Goal: Information Seeking & Learning: Learn about a topic

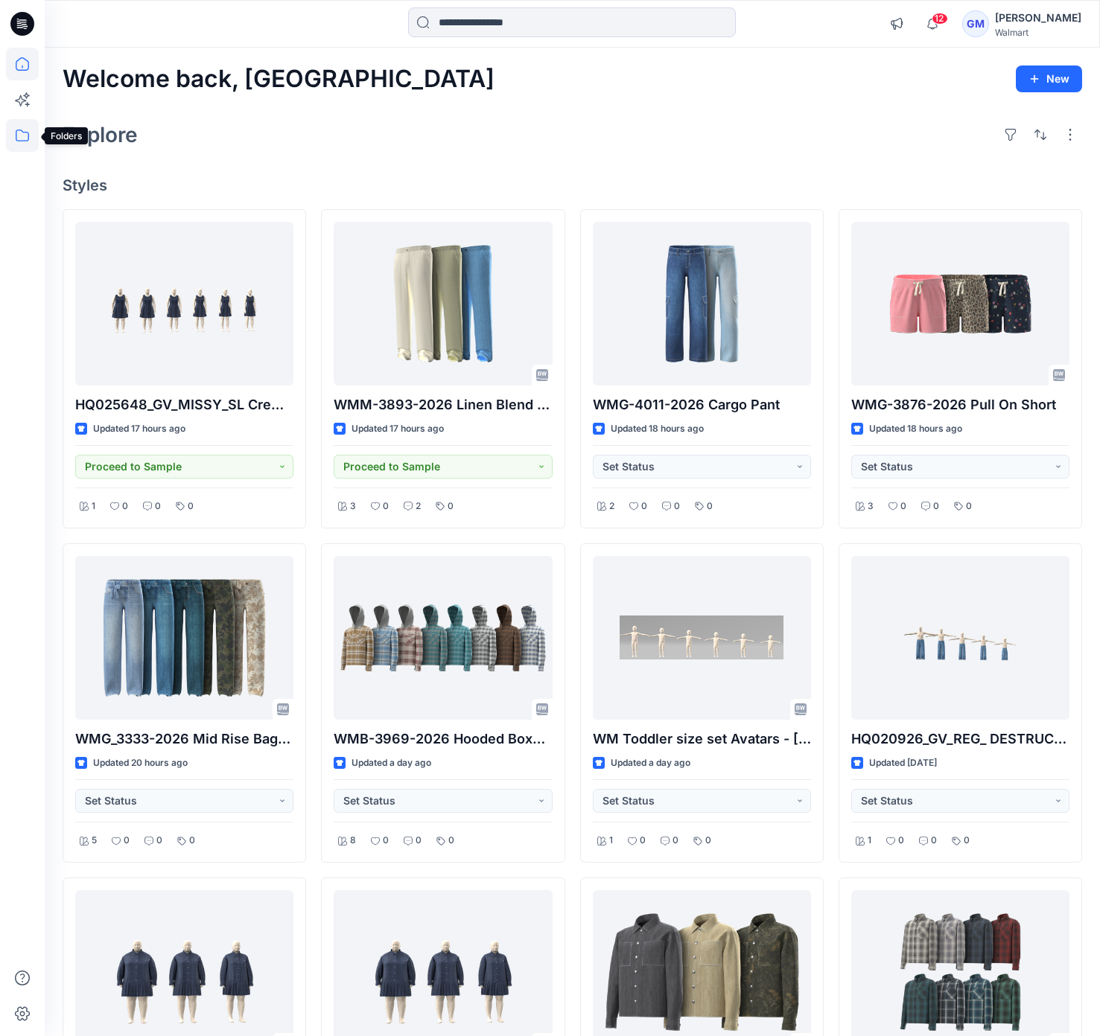
click at [26, 136] on icon at bounding box center [22, 135] width 33 height 33
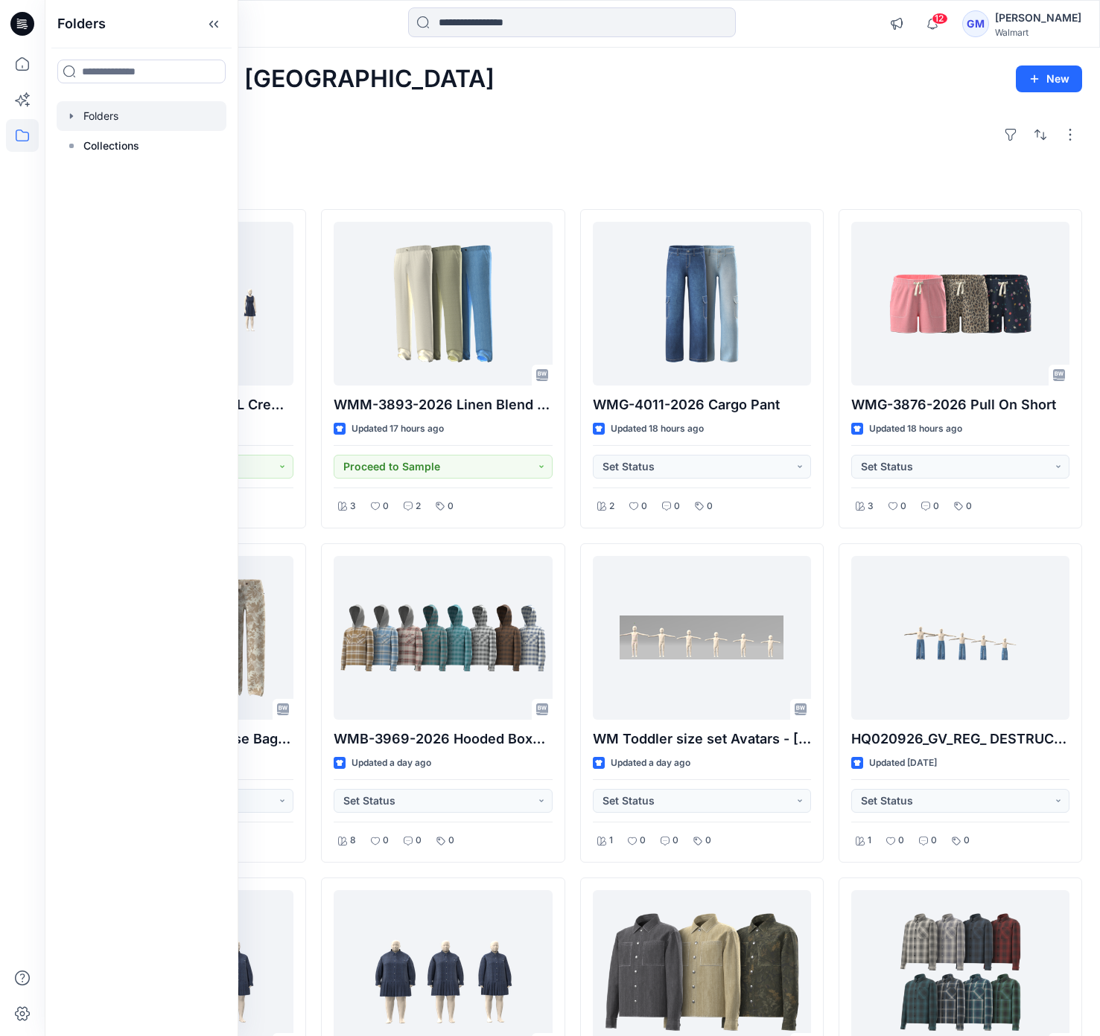
click at [105, 117] on div at bounding box center [142, 116] width 170 height 30
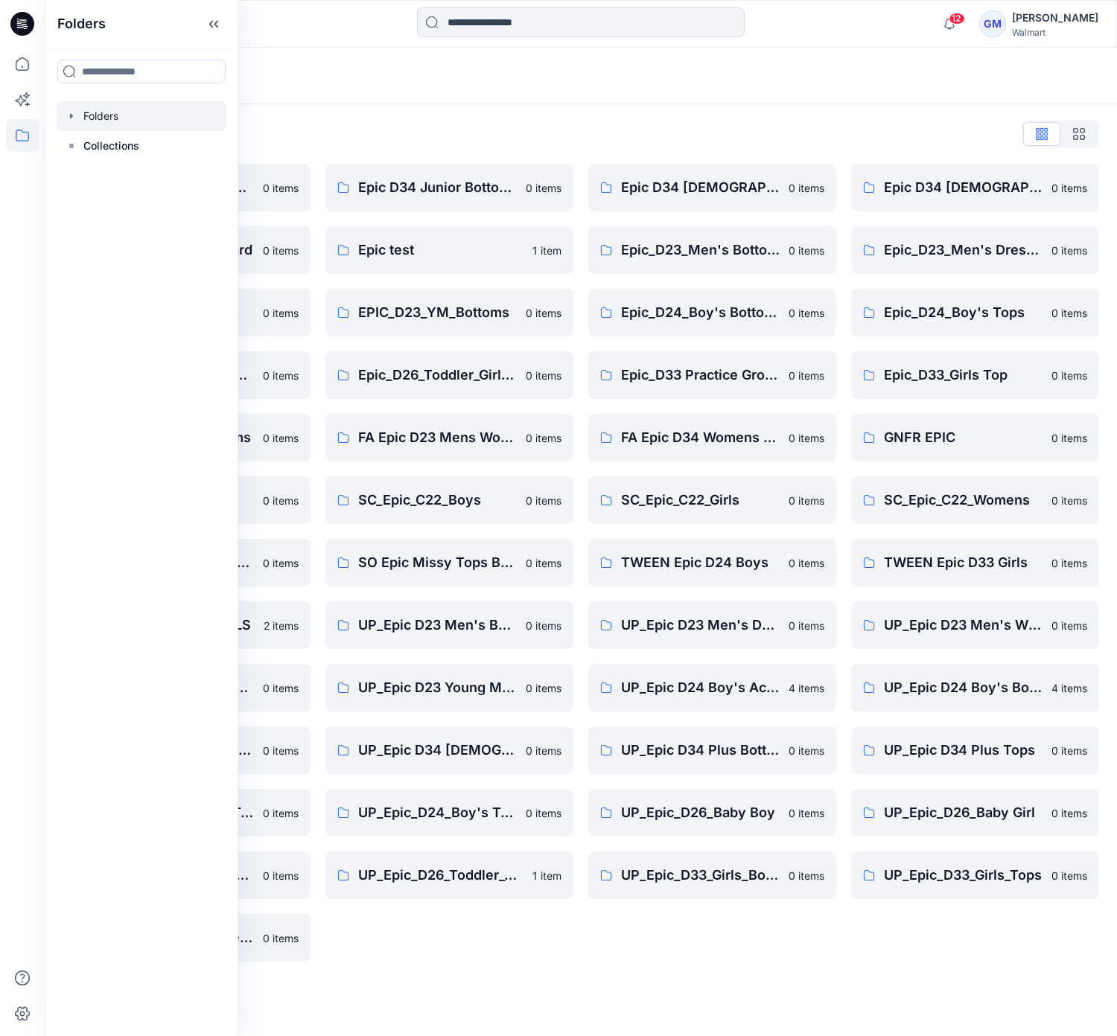
click at [581, 969] on div "Folders List Epic D23 Young Men Tops 0 items Epic NYC practice board 0 items Ep…" at bounding box center [581, 542] width 1072 height 876
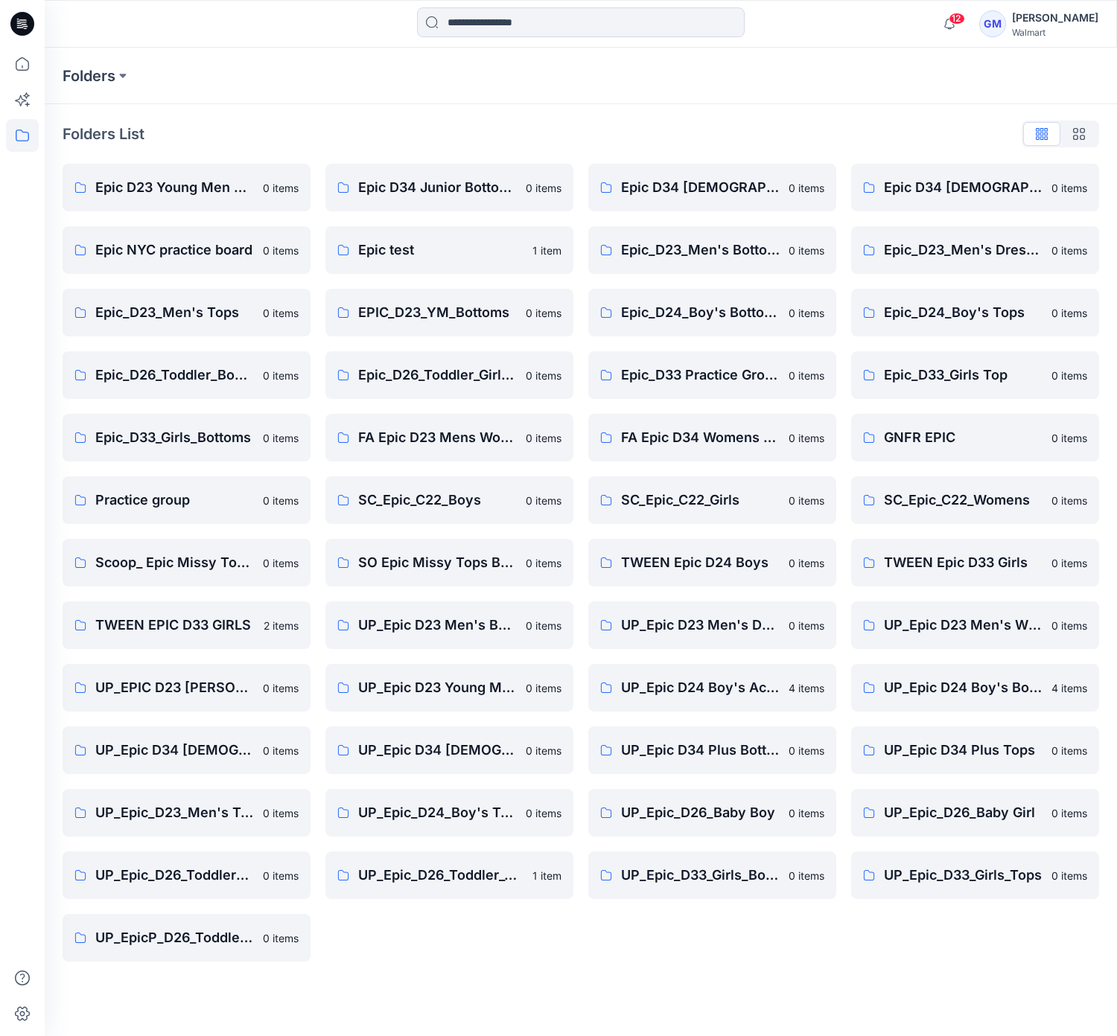
click at [657, 920] on div "Epic D34 Ladies Bottoms 0 items Epic_D23_Men's Bottoms 0 items Epic_D24_Boy's B…" at bounding box center [712, 563] width 248 height 798
click at [672, 886] on link "UP_Epic_D33_Girls_Bottoms 0 items" at bounding box center [712, 876] width 248 height 48
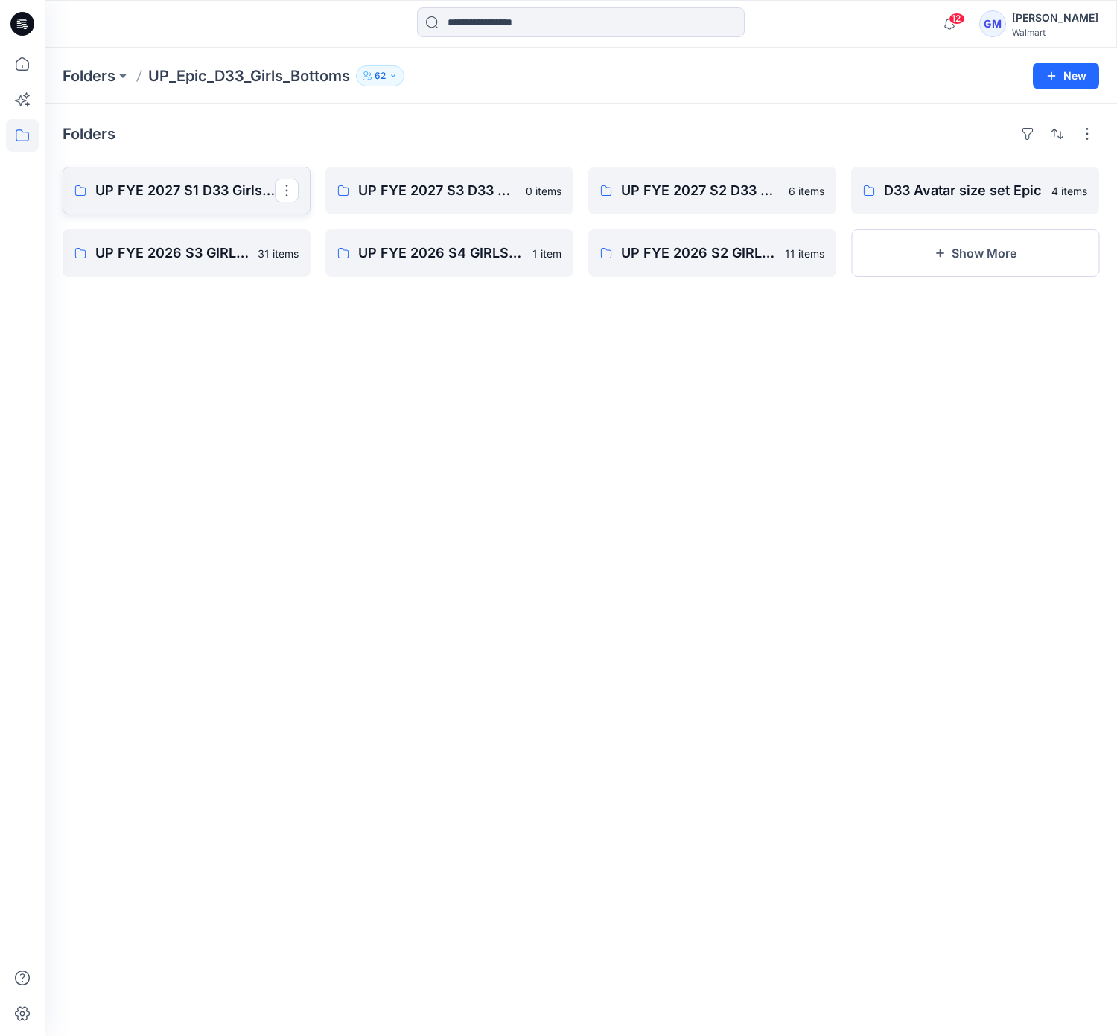
click at [189, 194] on p "UP FYE 2027 S1 D33 Girls bottoms Epic" at bounding box center [184, 190] width 179 height 21
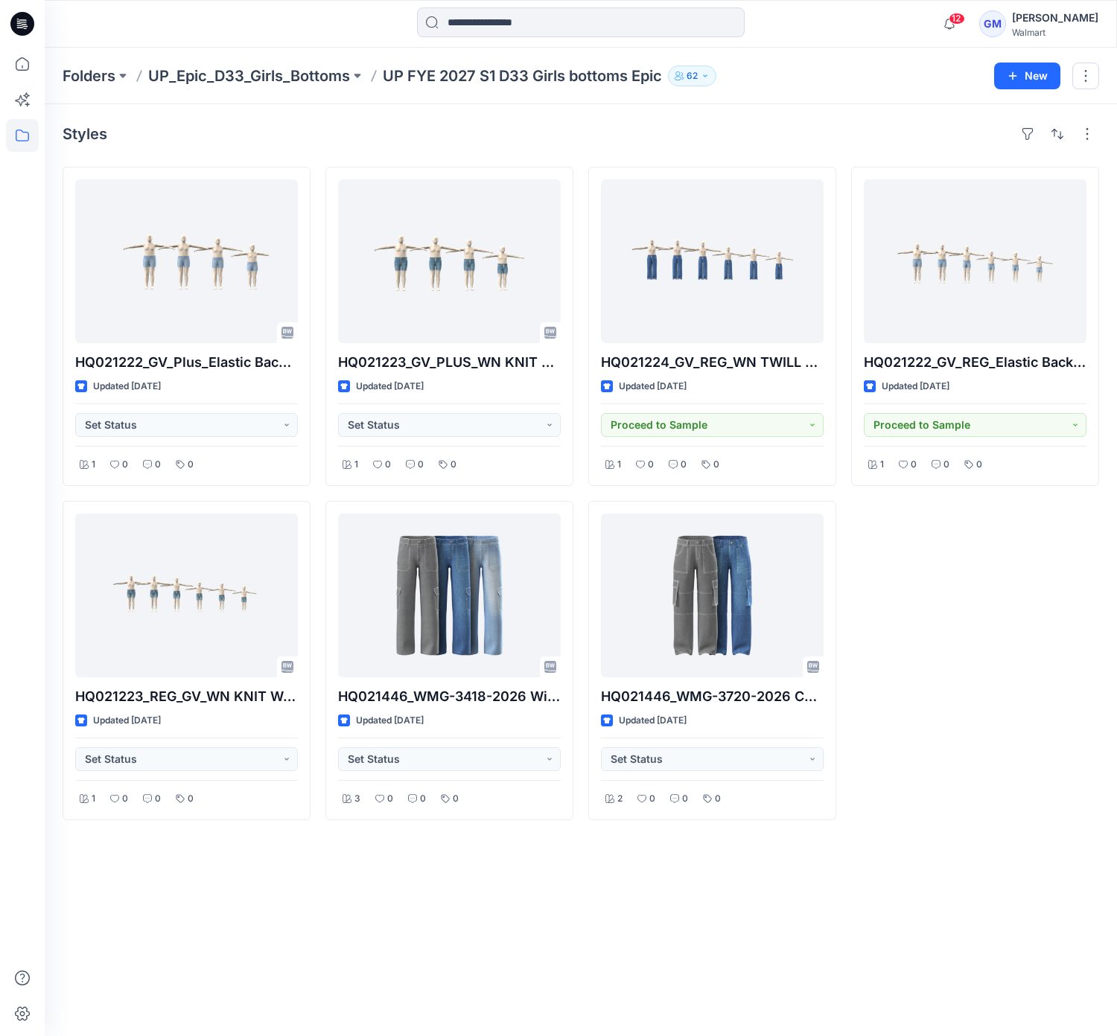
drag, startPoint x: 937, startPoint y: 553, endPoint x: 947, endPoint y: 549, distance: 10.7
click at [947, 549] on div "HQ021222_GV_REG_Elastic Back 5pkt Denim Shorts 3” Inseam Updated 24 days ago Pr…" at bounding box center [975, 494] width 248 height 654
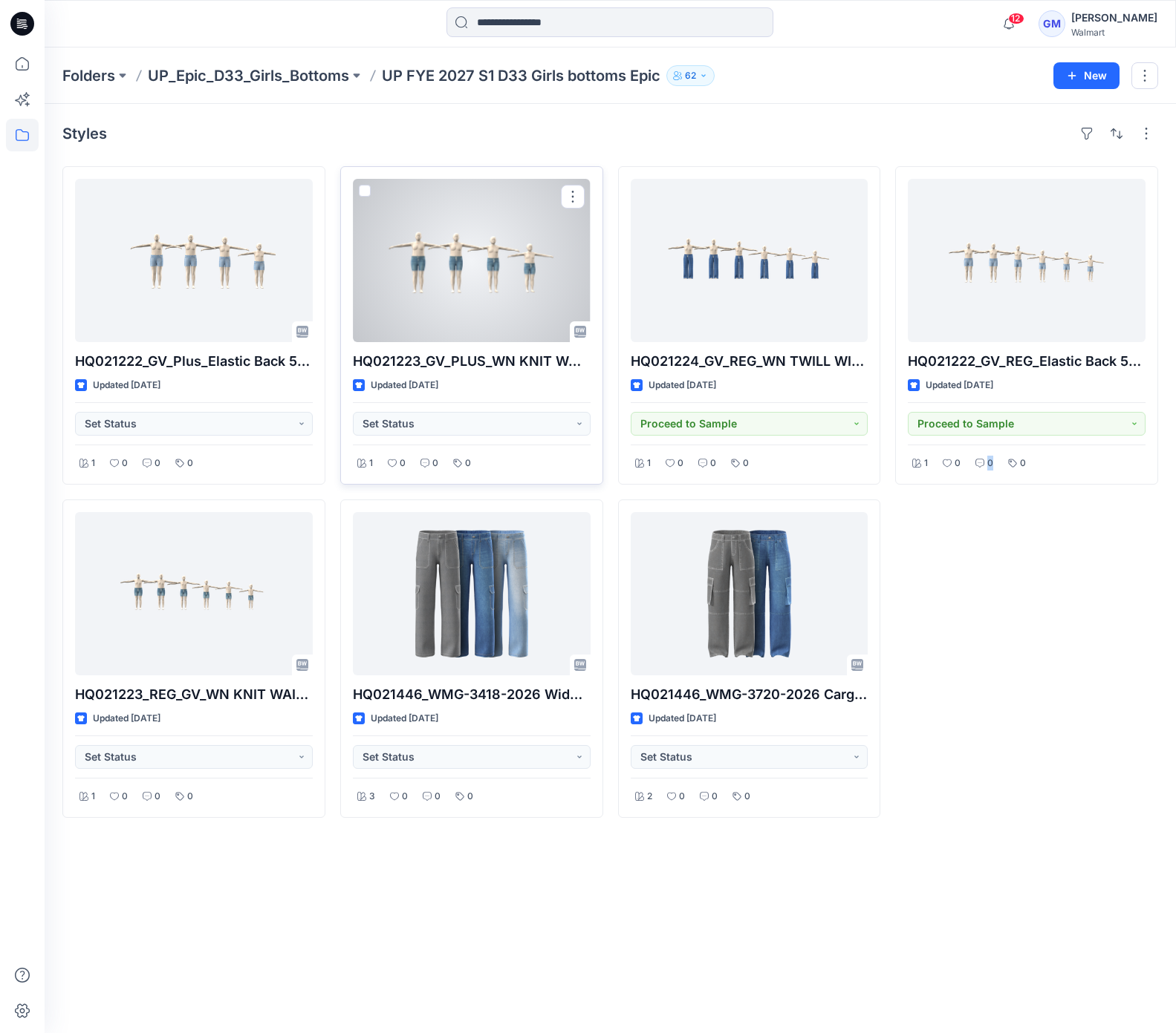
click at [444, 301] on div at bounding box center [472, 260] width 237 height 164
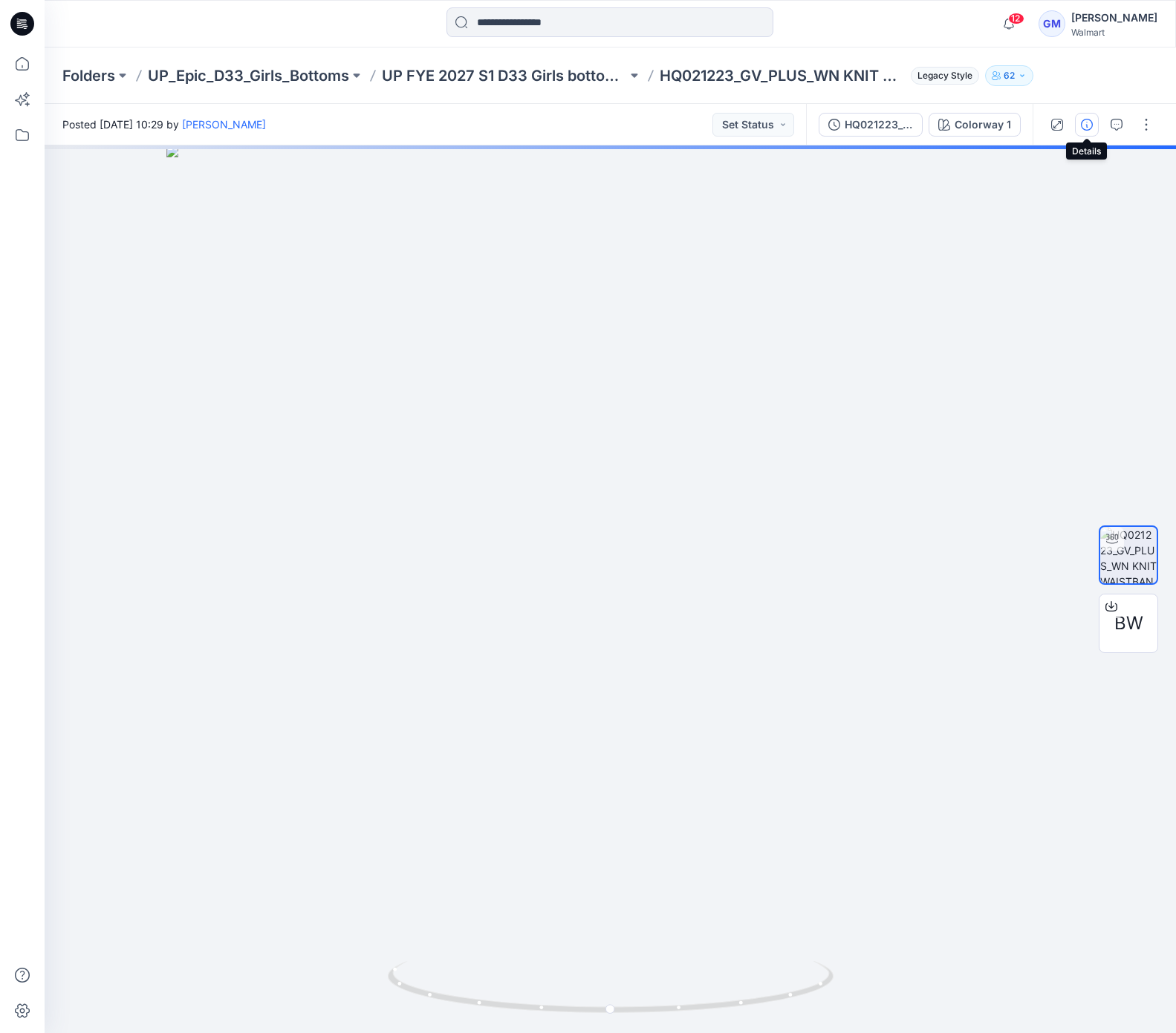
click at [1083, 131] on button "button" at bounding box center [1086, 125] width 24 height 24
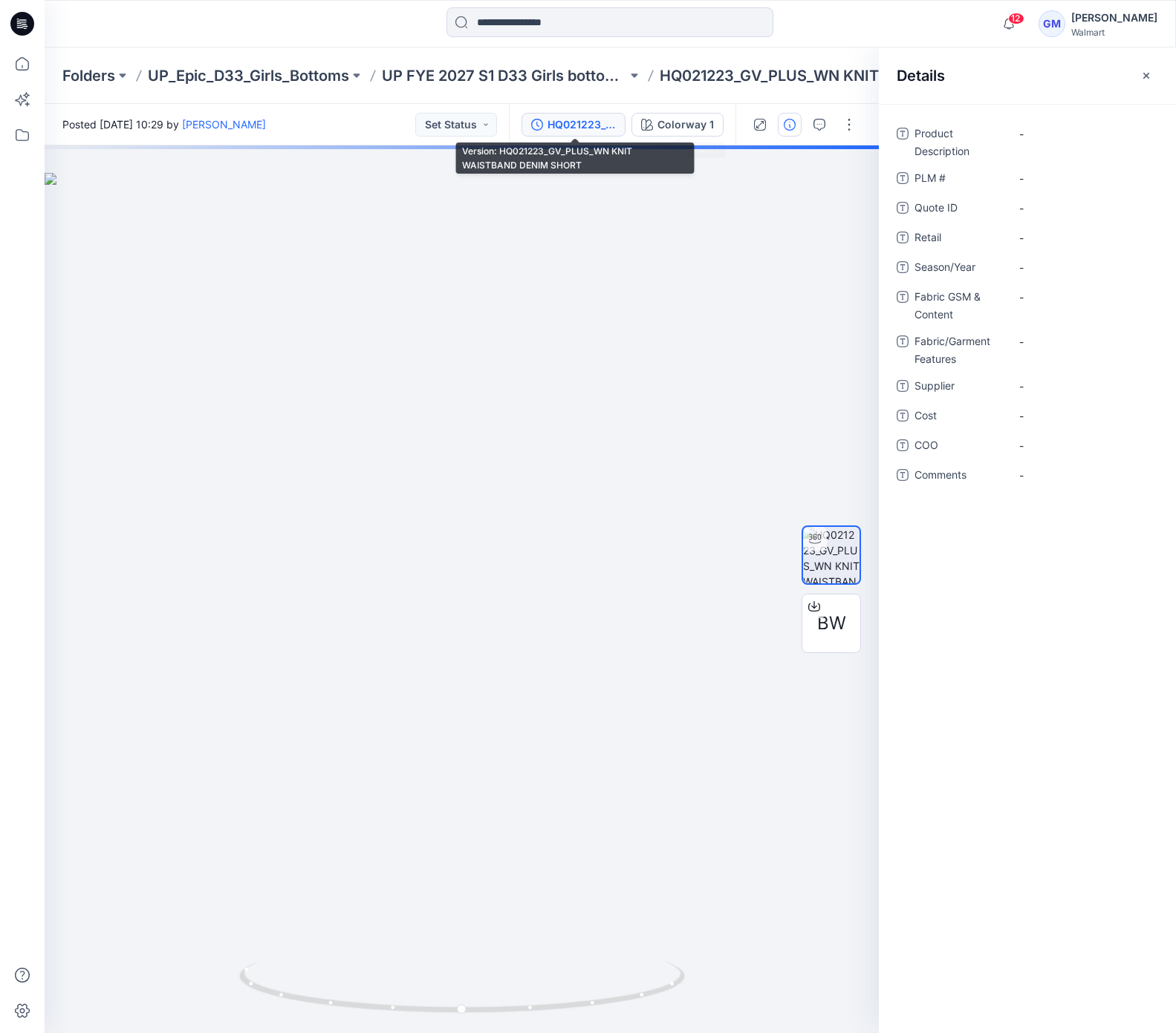
click at [594, 123] on div "HQ021223_GV_PLUS_WN KNIT WAISTBAND DENIM SHORT" at bounding box center [582, 125] width 69 height 16
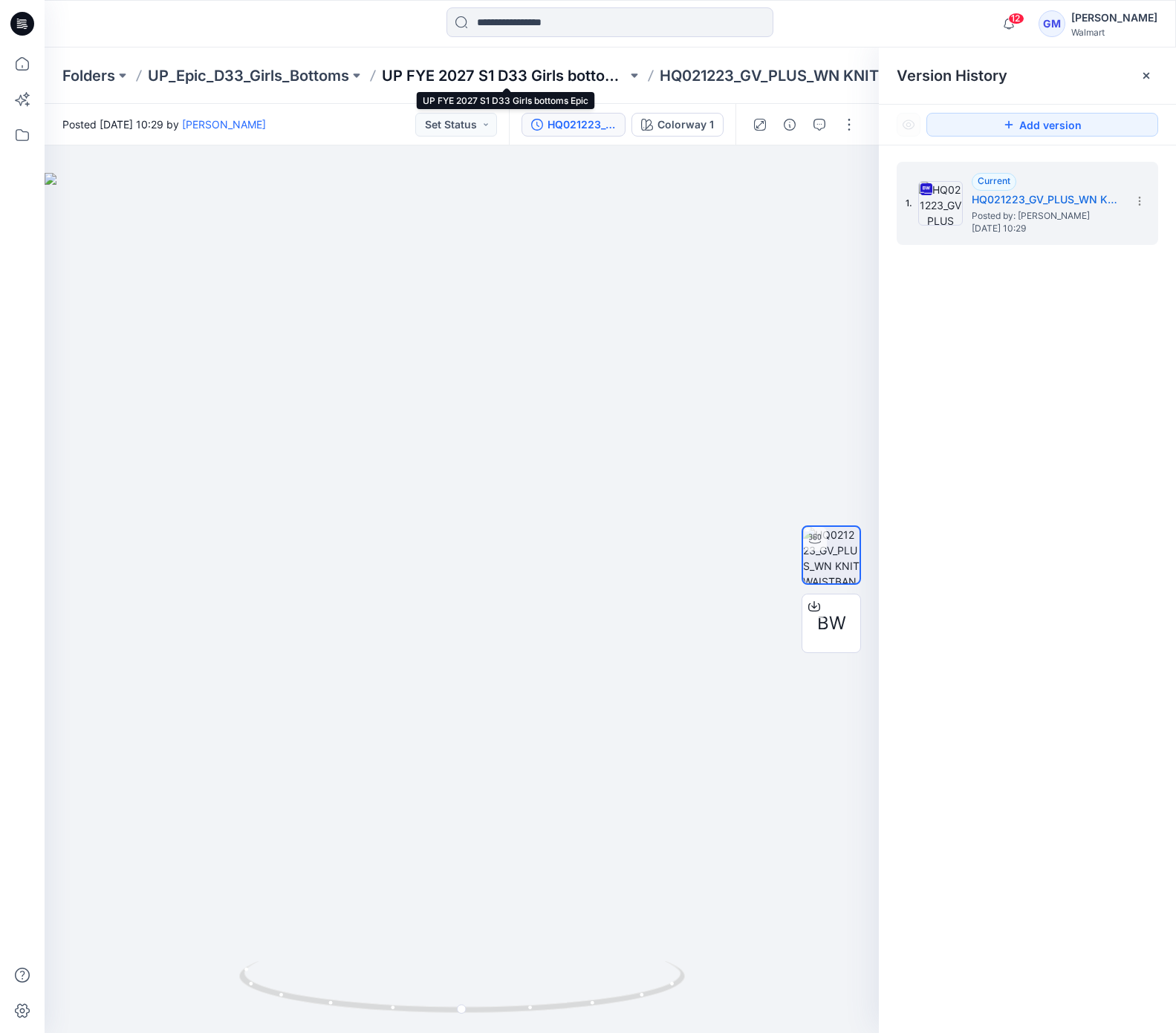
click at [483, 69] on p "UP FYE 2027 S1 D33 Girls bottoms Epic" at bounding box center [505, 76] width 245 height 21
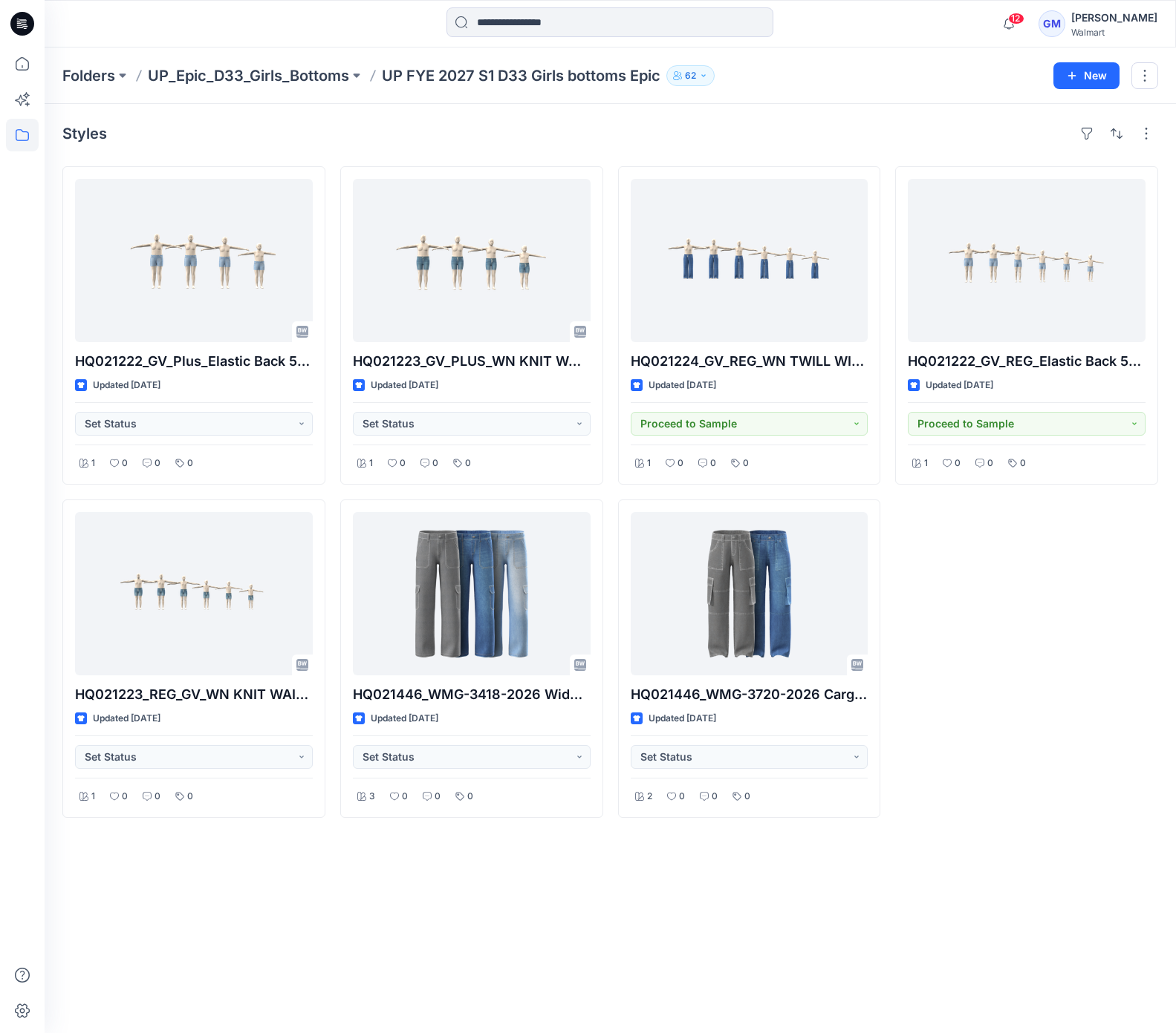
click at [961, 650] on div "HQ021222_GV_REG_Elastic Back 5pkt Denim Shorts 3” Inseam Updated 24 days ago Pr…" at bounding box center [1026, 493] width 263 height 652
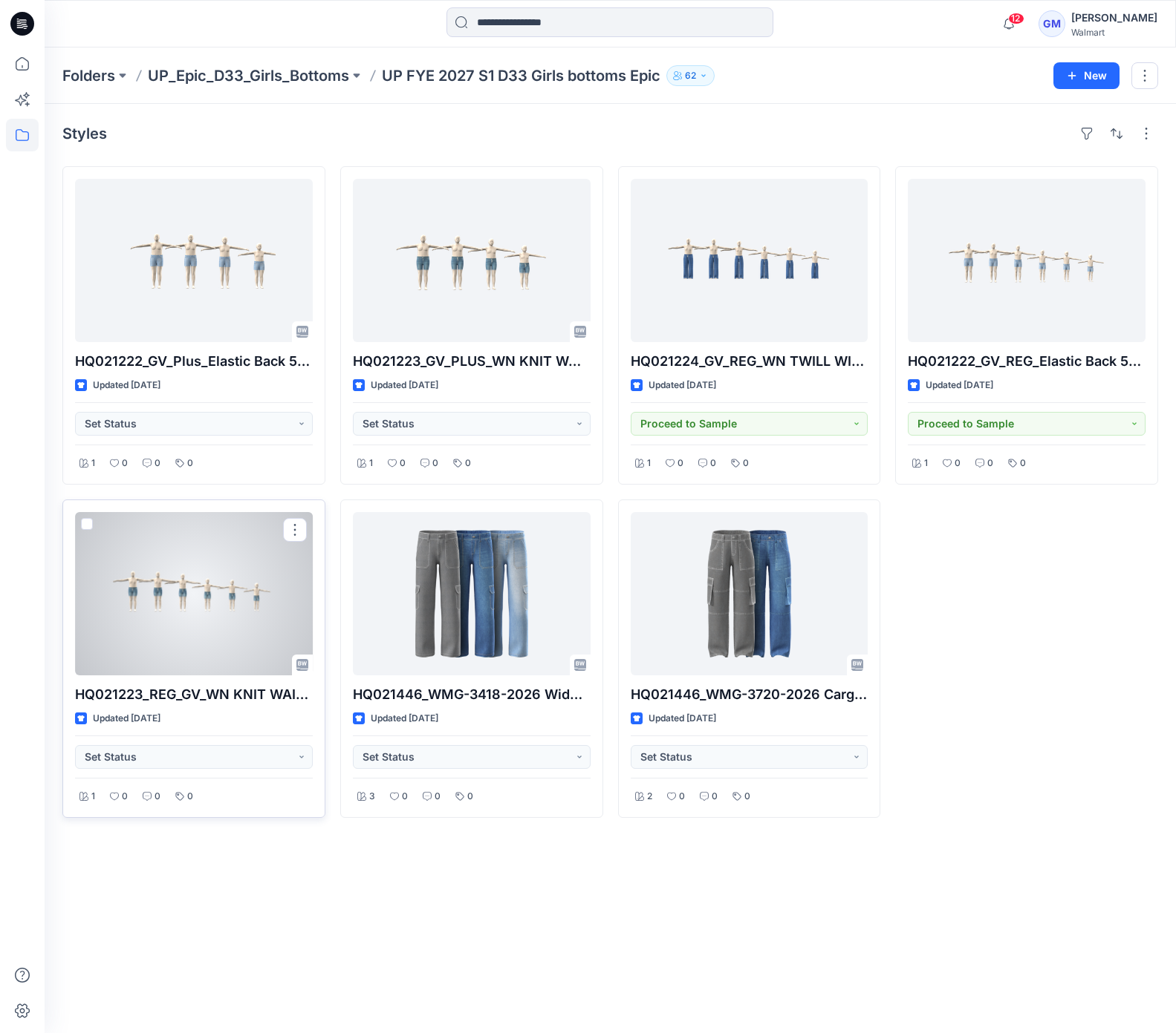
click at [228, 613] on div at bounding box center [194, 594] width 237 height 164
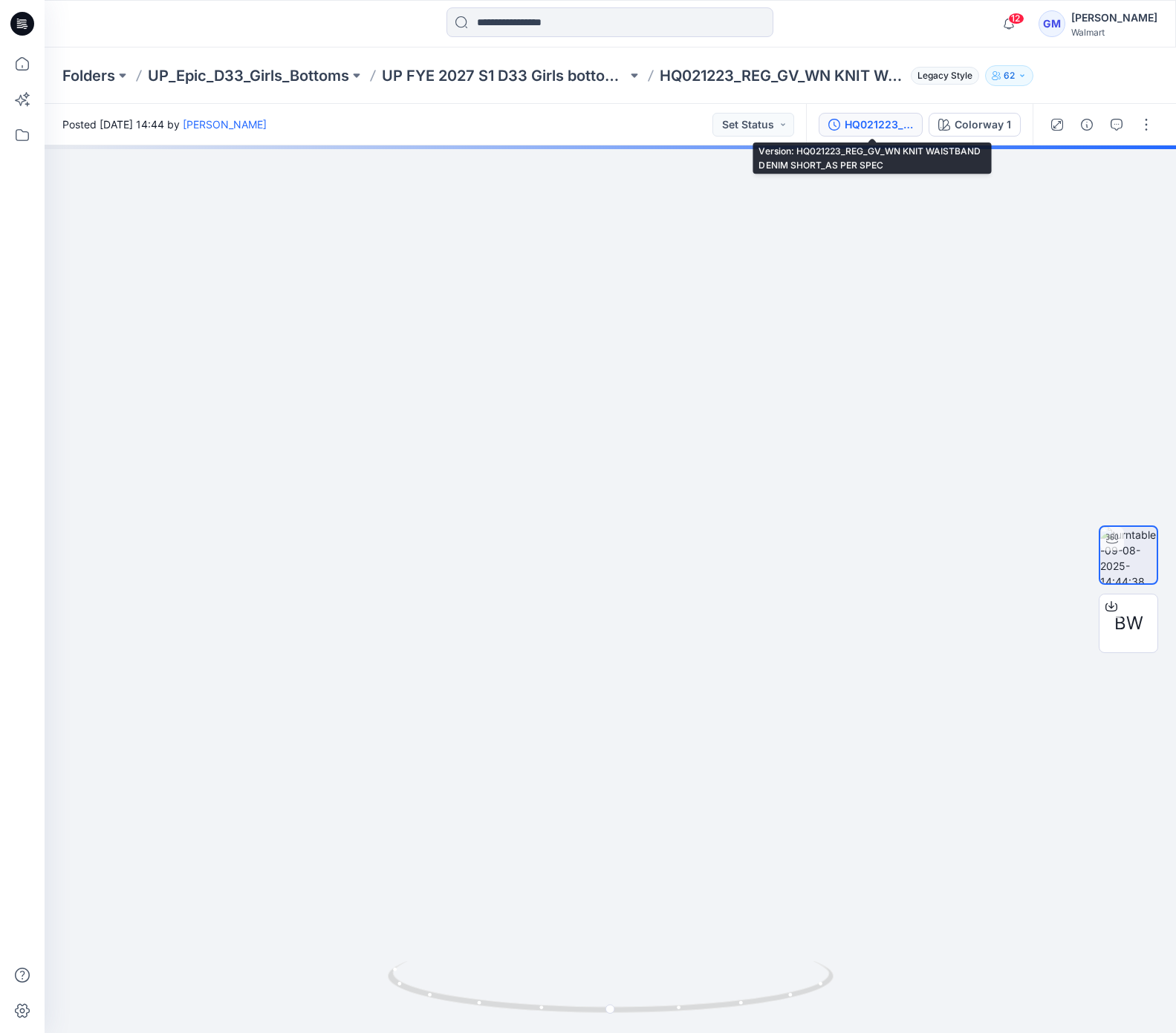
click at [897, 134] on button "HQ021223_REG_GV_WN KNIT WAISTBAND DENIM SHORT_AS PER SPEC" at bounding box center [871, 125] width 104 height 24
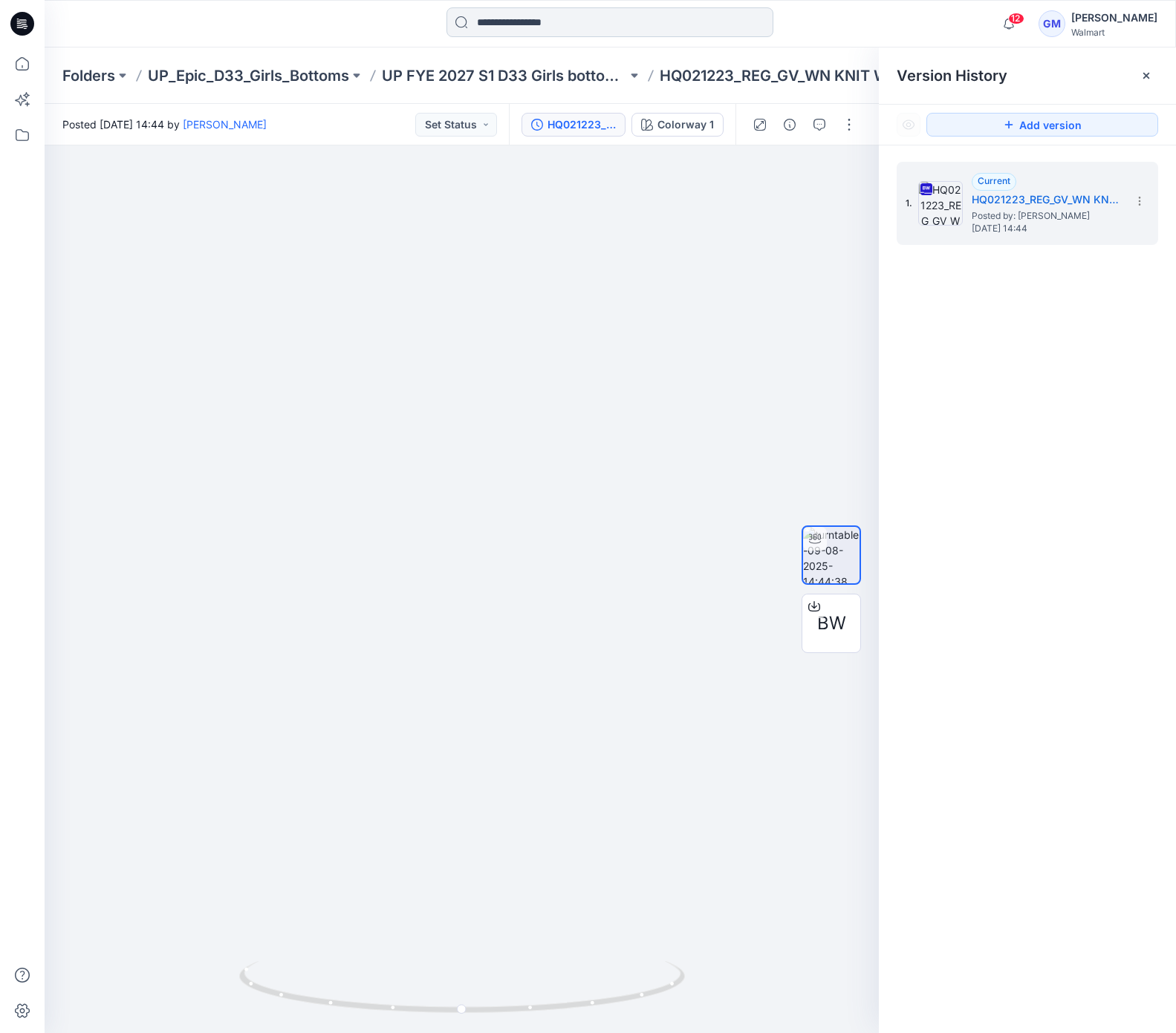
click at [603, 18] on input at bounding box center [609, 22] width 327 height 30
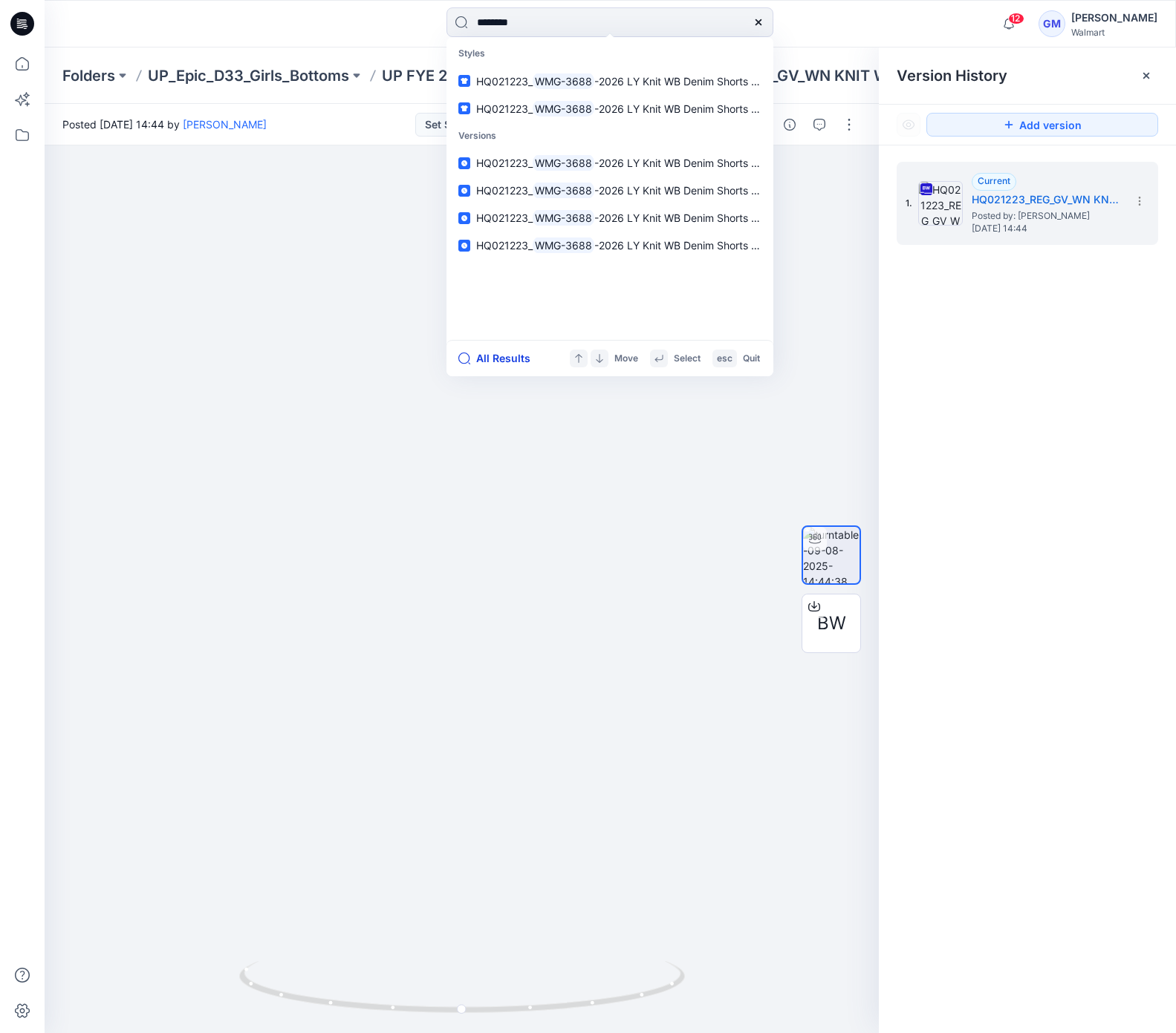
type input "********"
click at [505, 356] on button "All Results" at bounding box center [499, 359] width 82 height 18
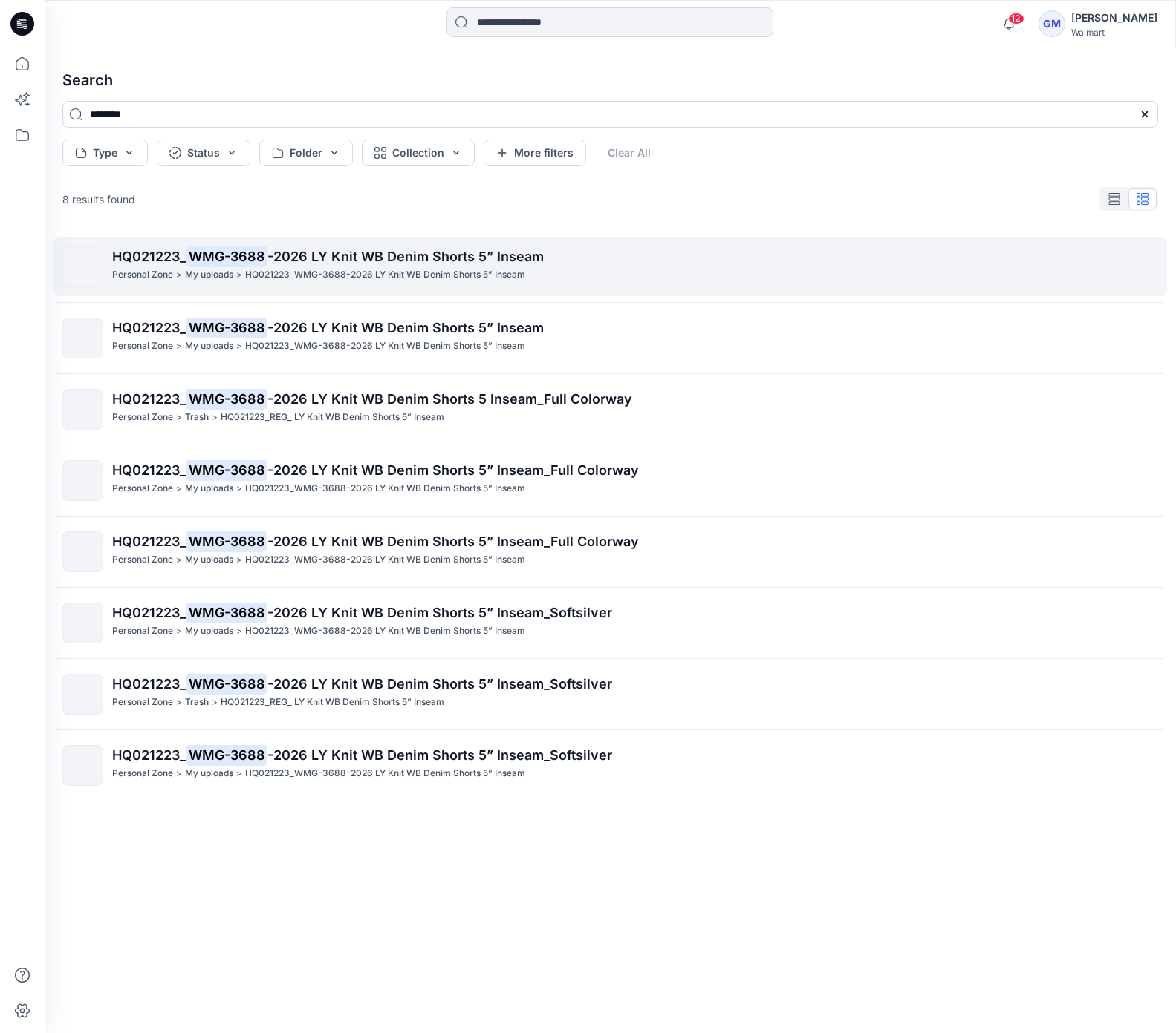
click at [418, 256] on span "-2026 LY Knit WB Denim Shorts 5” Inseam" at bounding box center [405, 256] width 276 height 16
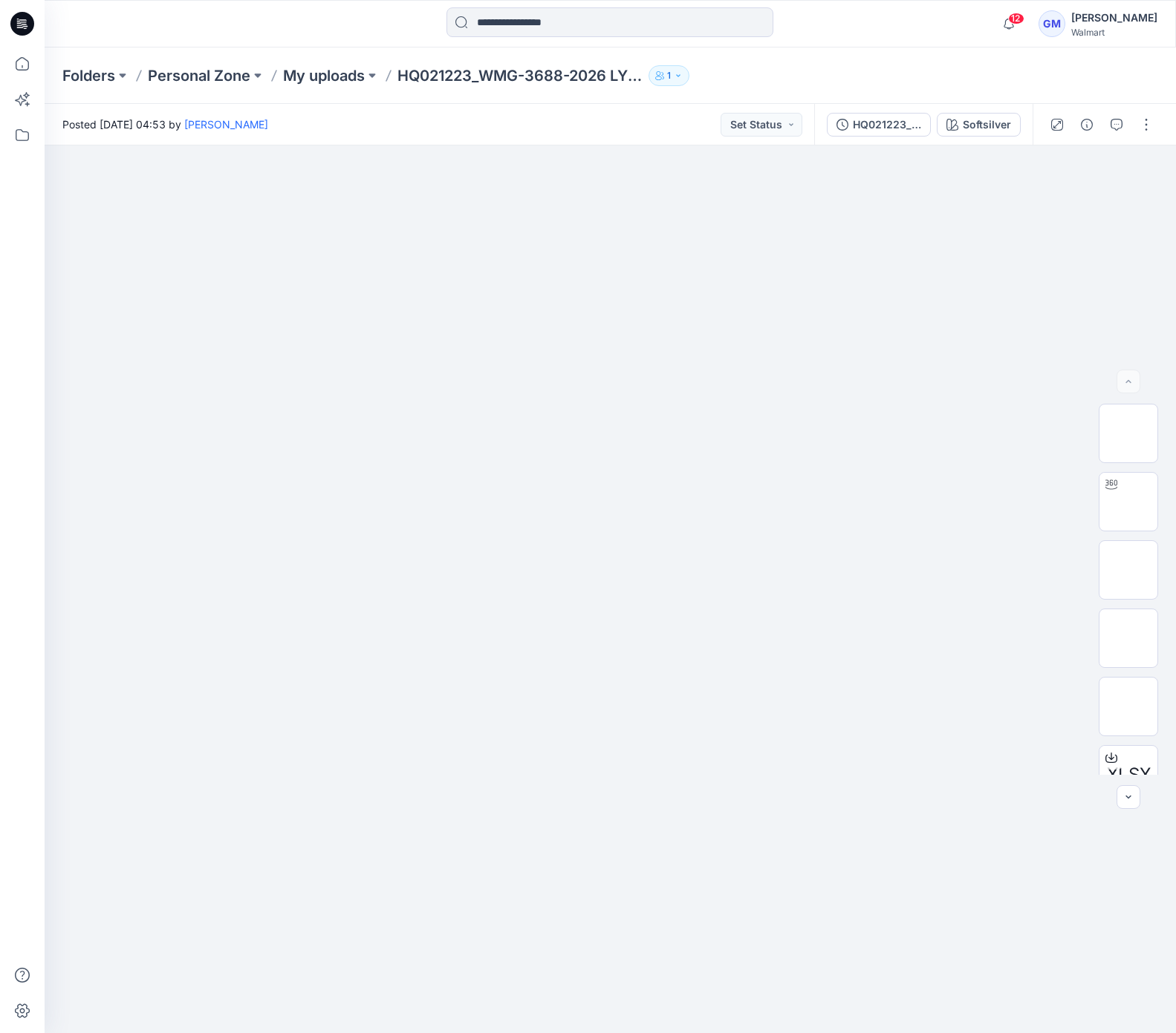
click at [533, 121] on div "Posted Thursday, April 03, 2025 04:53 by Gayan Mahawithanalage Set Status" at bounding box center [429, 124] width 769 height 41
click at [972, 121] on div "Softsilver" at bounding box center [986, 125] width 48 height 16
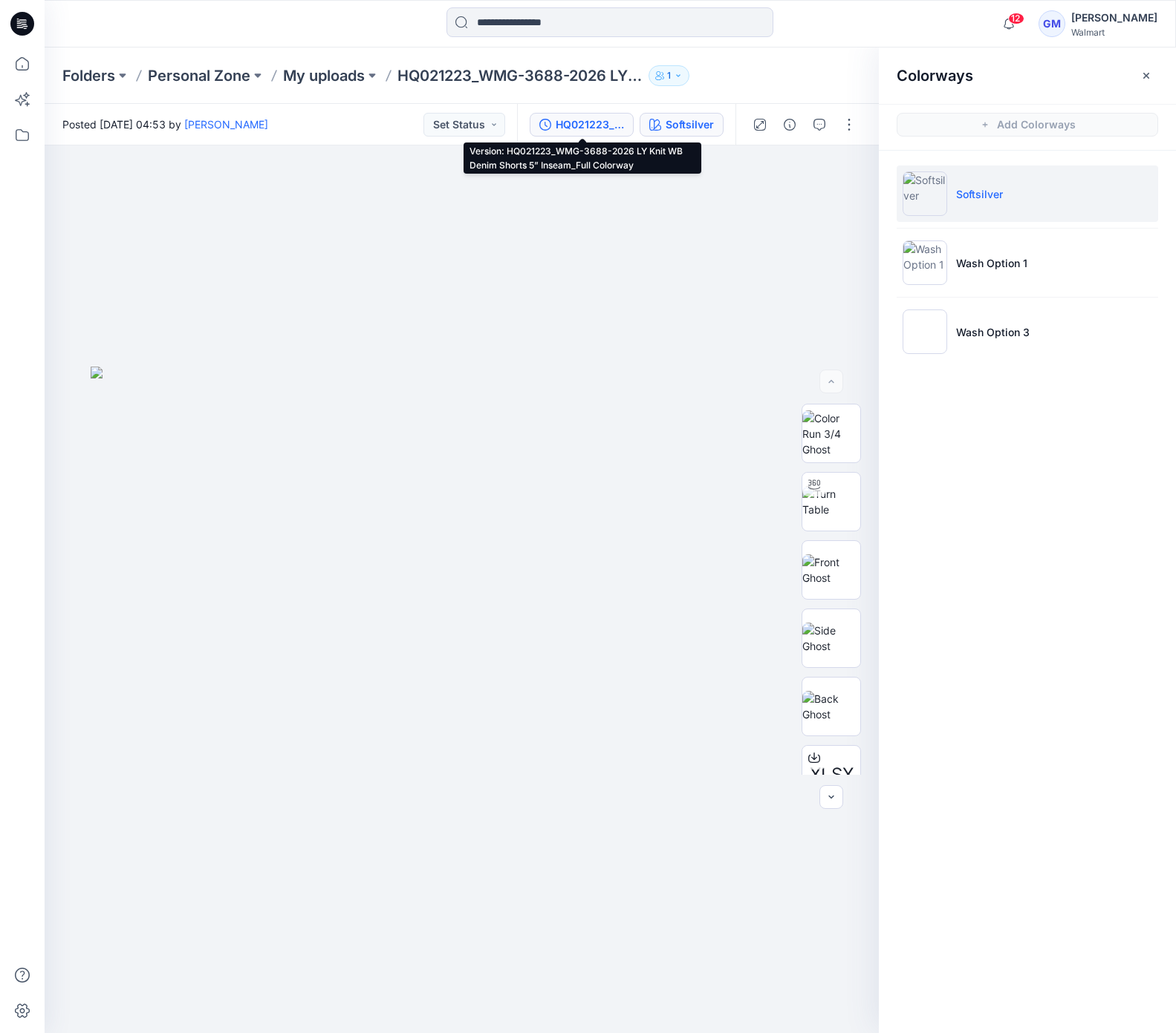
click at [585, 128] on div "HQ021223_WMG-3688-2026 LY Knit WB Denim Shorts 5” Inseam_Full Colorway" at bounding box center [589, 125] width 69 height 16
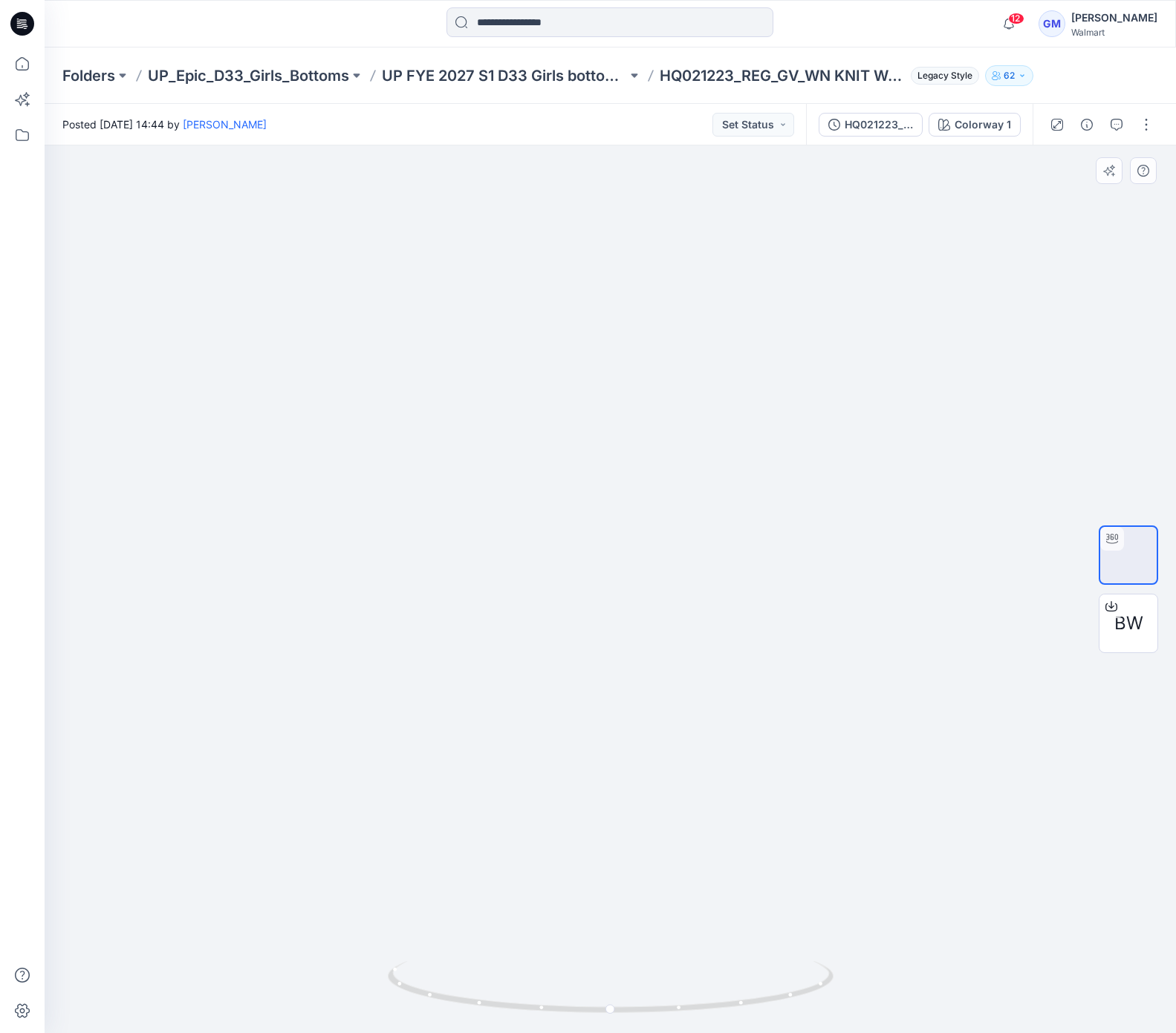
click at [849, 787] on img at bounding box center [610, 540] width 1083 height 985
click at [996, 787] on img at bounding box center [610, 540] width 1083 height 985
click at [752, 641] on img at bounding box center [610, 540] width 1083 height 985
click at [889, 124] on div "HQ021223_REG_GV_WN KNIT WAISTBAND DENIM SHORT_AS PER SPEC" at bounding box center [879, 125] width 69 height 16
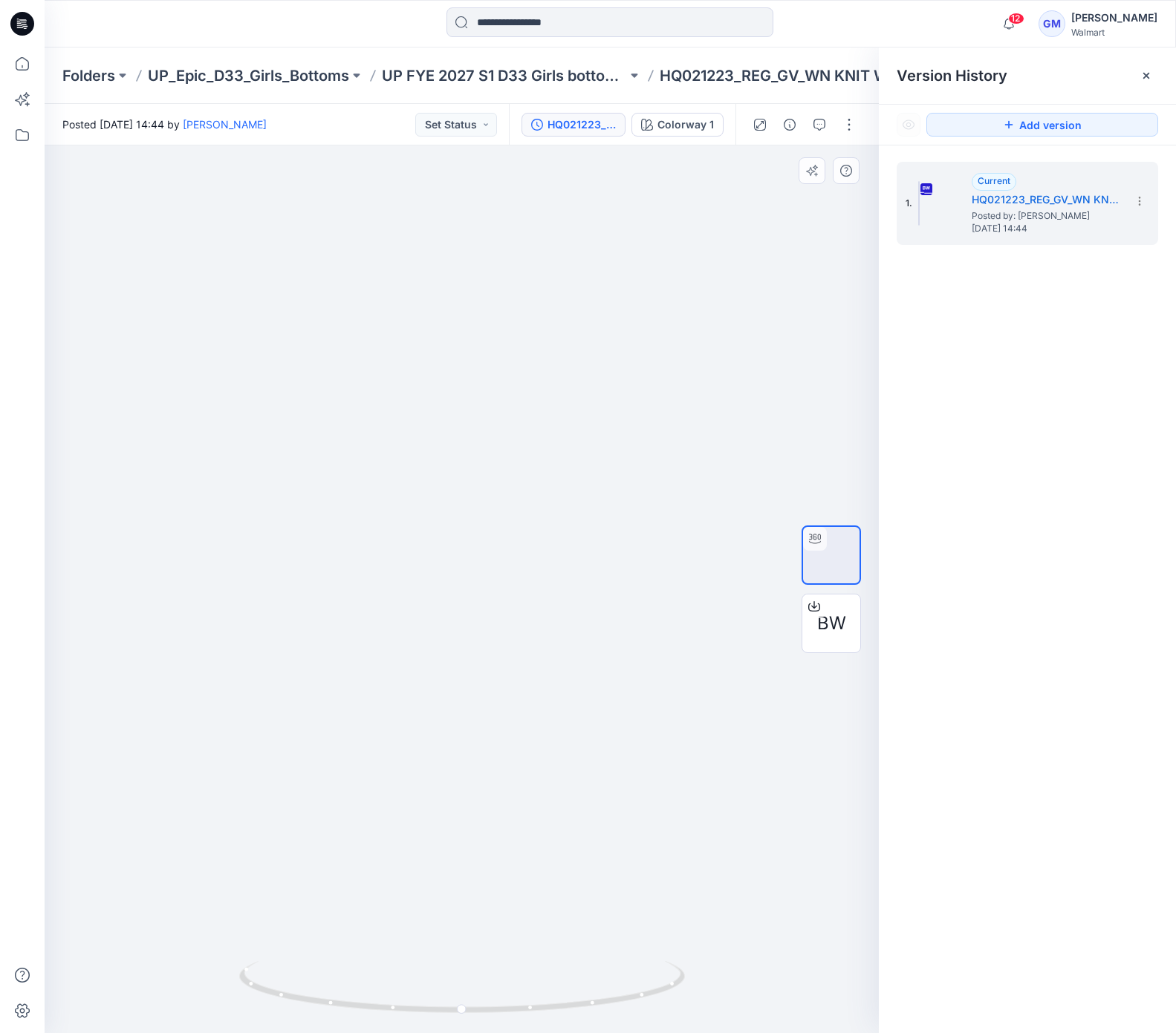
click at [877, 836] on img at bounding box center [462, 449] width 1448 height 1168
click at [647, 864] on img at bounding box center [462, 449] width 1448 height 1168
drag, startPoint x: 452, startPoint y: 1005, endPoint x: 517, endPoint y: 996, distance: 65.6
click at [517, 996] on icon at bounding box center [464, 989] width 449 height 56
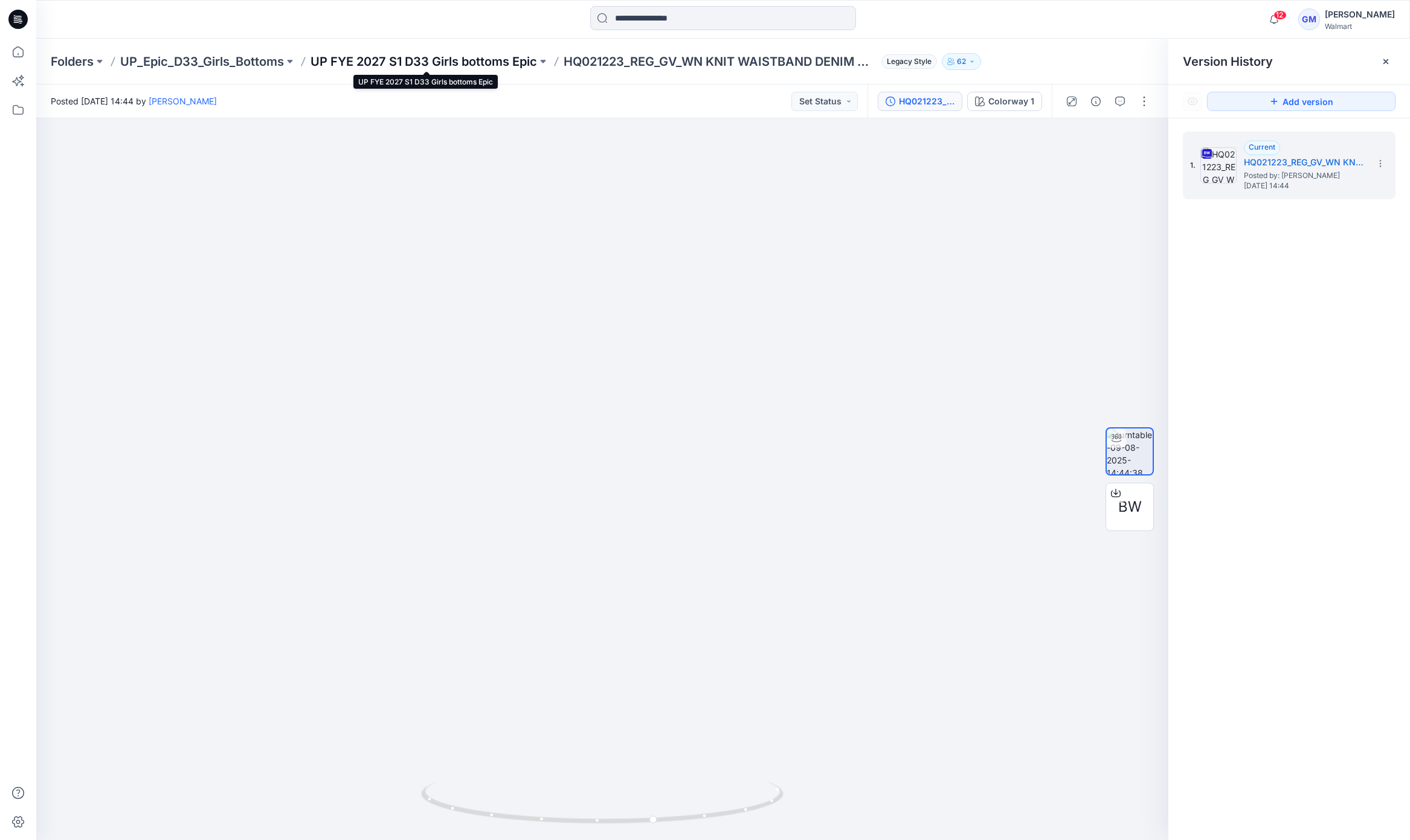
click at [363, 65] on p "UP FYE 2027 S1 D33 Girls bottoms Epic" at bounding box center [423, 62] width 226 height 17
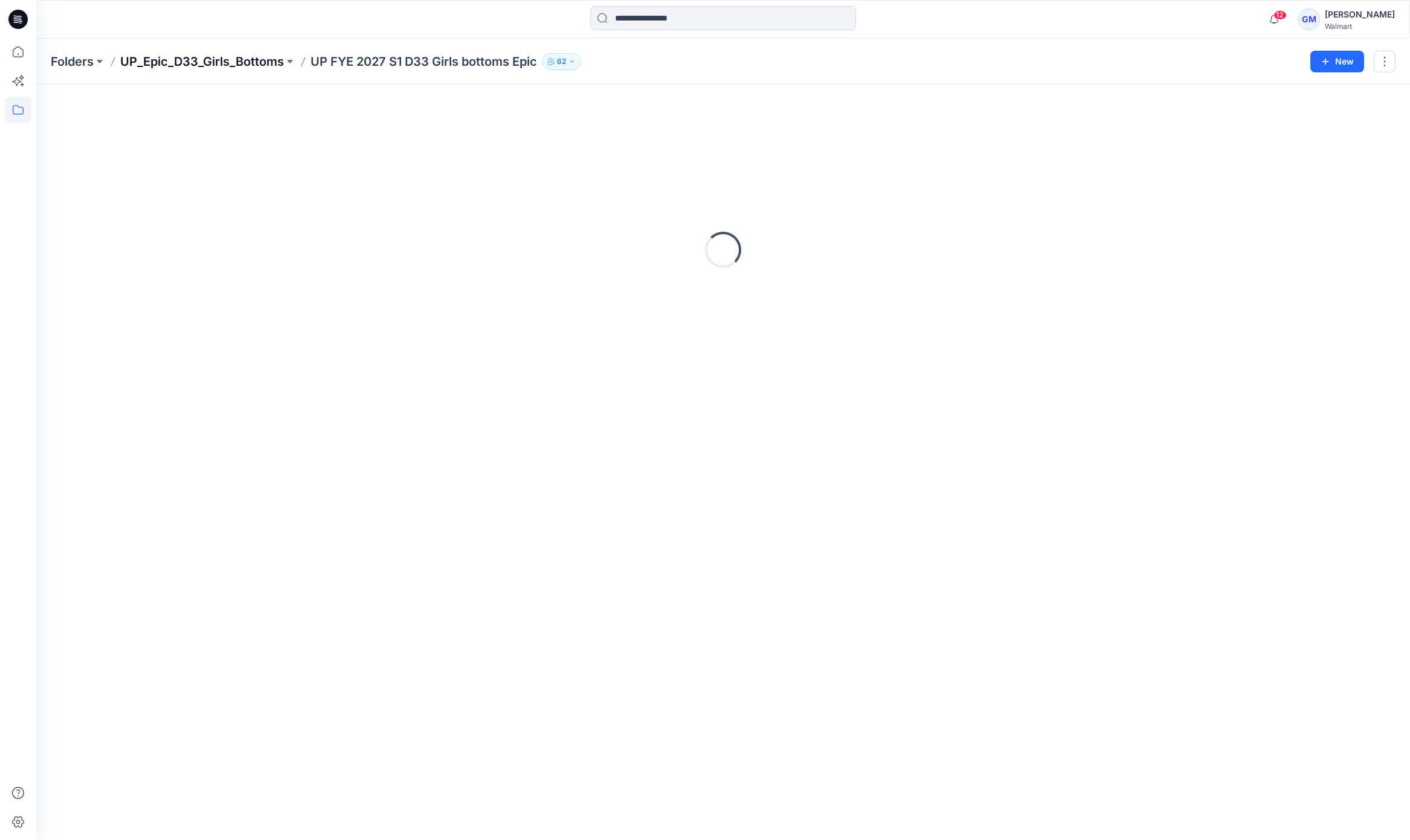
click at [255, 63] on p "UP_Epic_D33_Girls_Bottoms" at bounding box center [202, 62] width 164 height 17
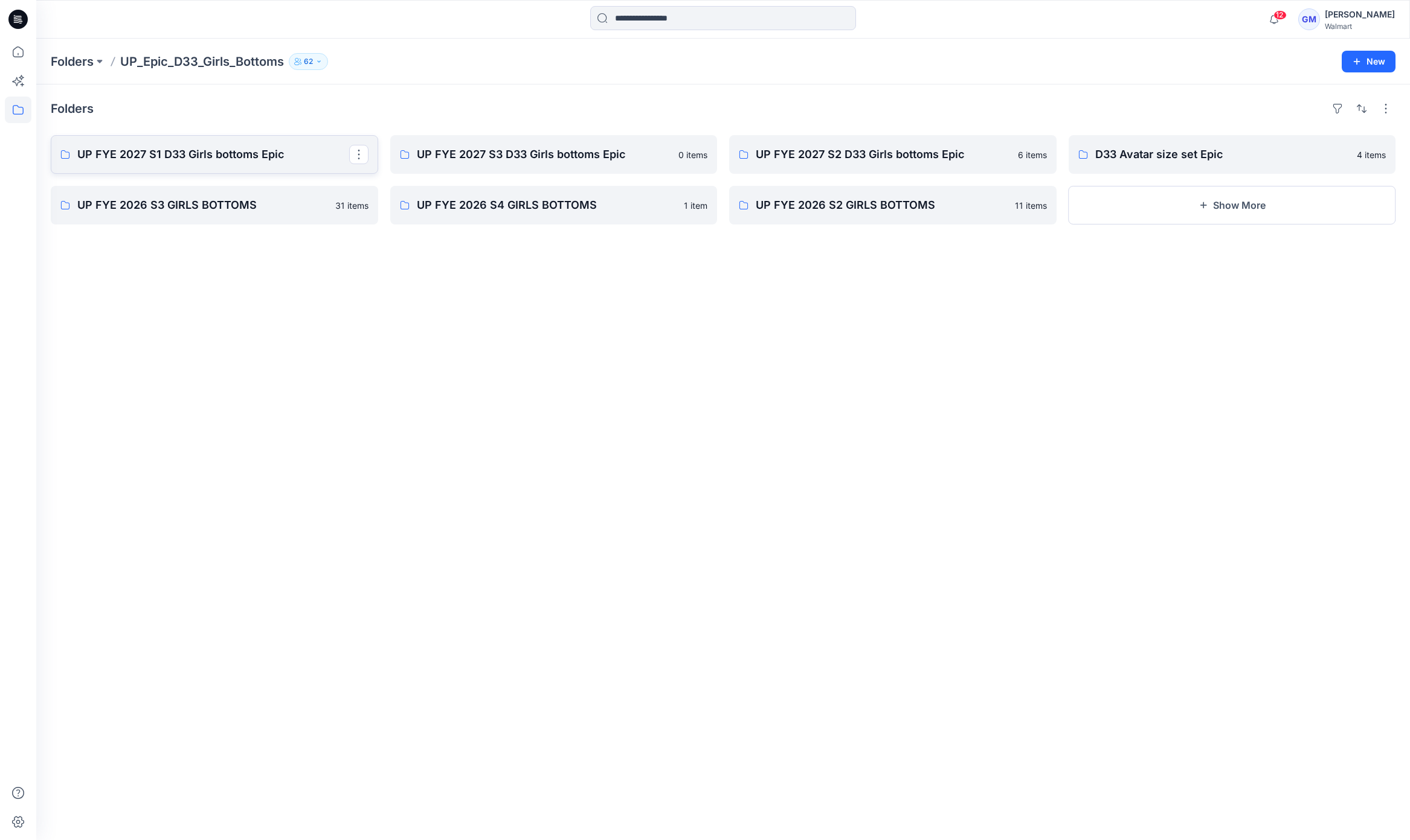
click at [187, 147] on p "UP FYE 2027 S1 D33 Girls bottoms Epic" at bounding box center [213, 154] width 272 height 17
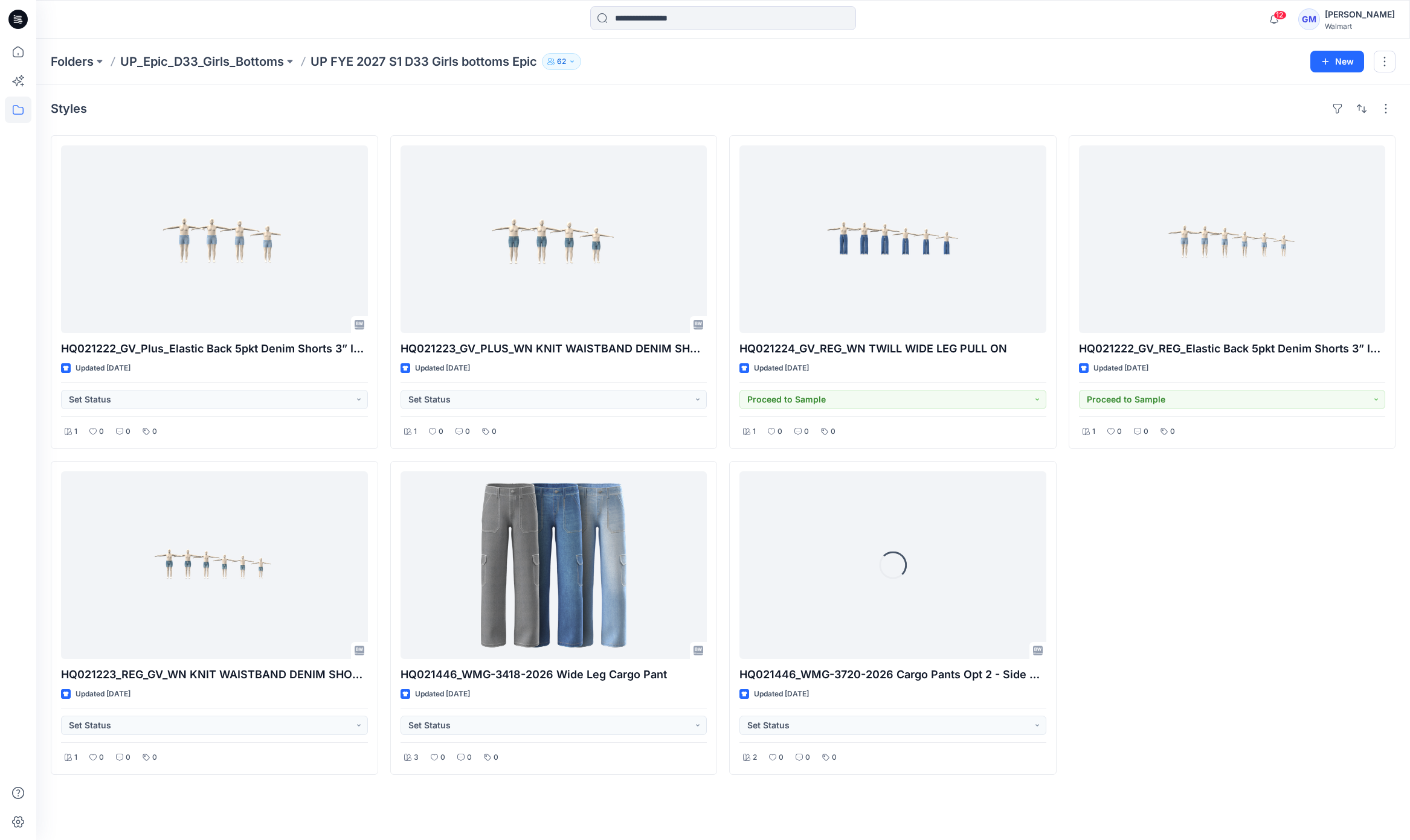
click at [1260, 594] on div "HQ021222_GV_REG_Elastic Back 5pkt Denim Shorts 3” Inseam Updated 24 days ago Pr…" at bounding box center [1232, 455] width 328 height 640
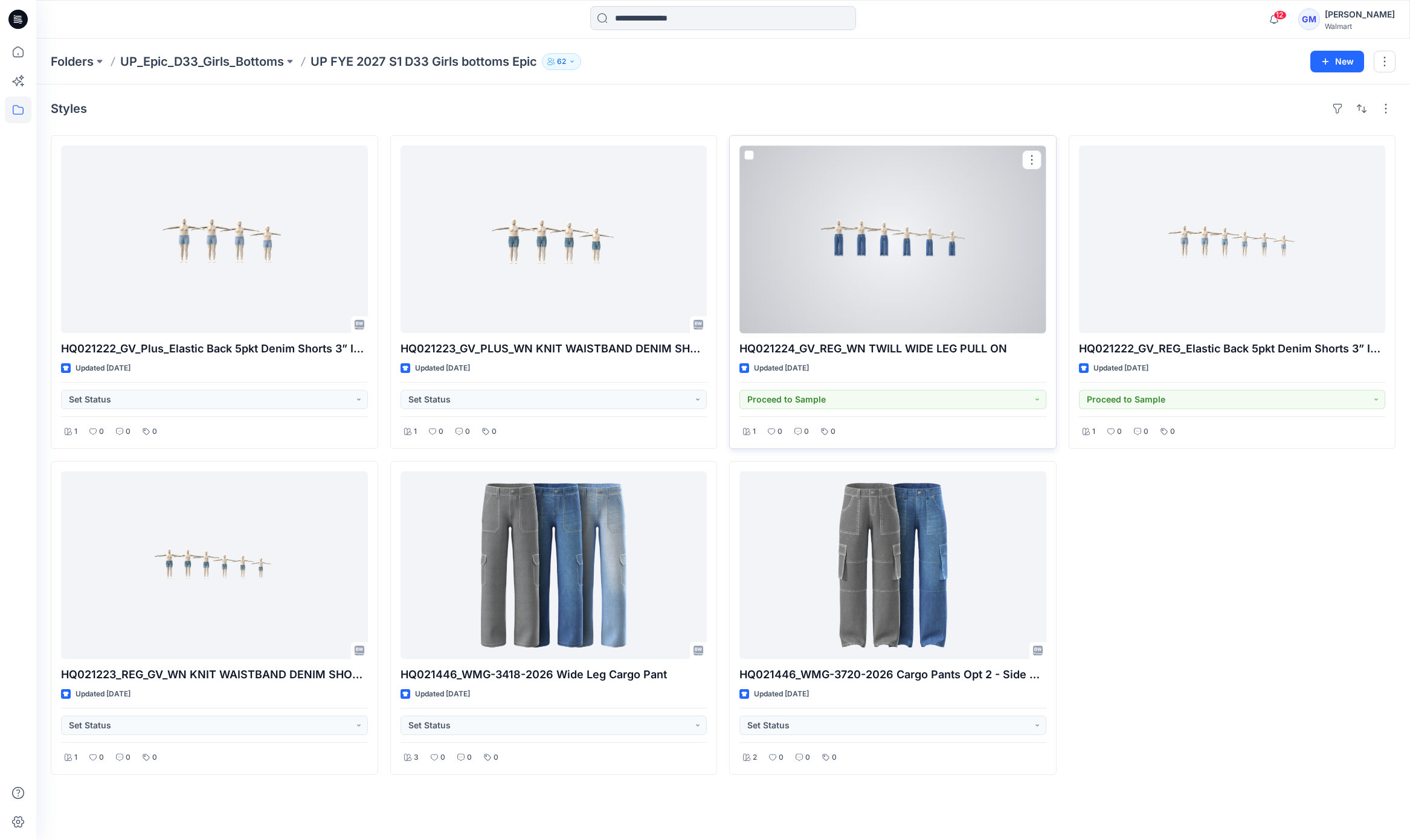
click at [934, 271] on div at bounding box center [892, 239] width 307 height 188
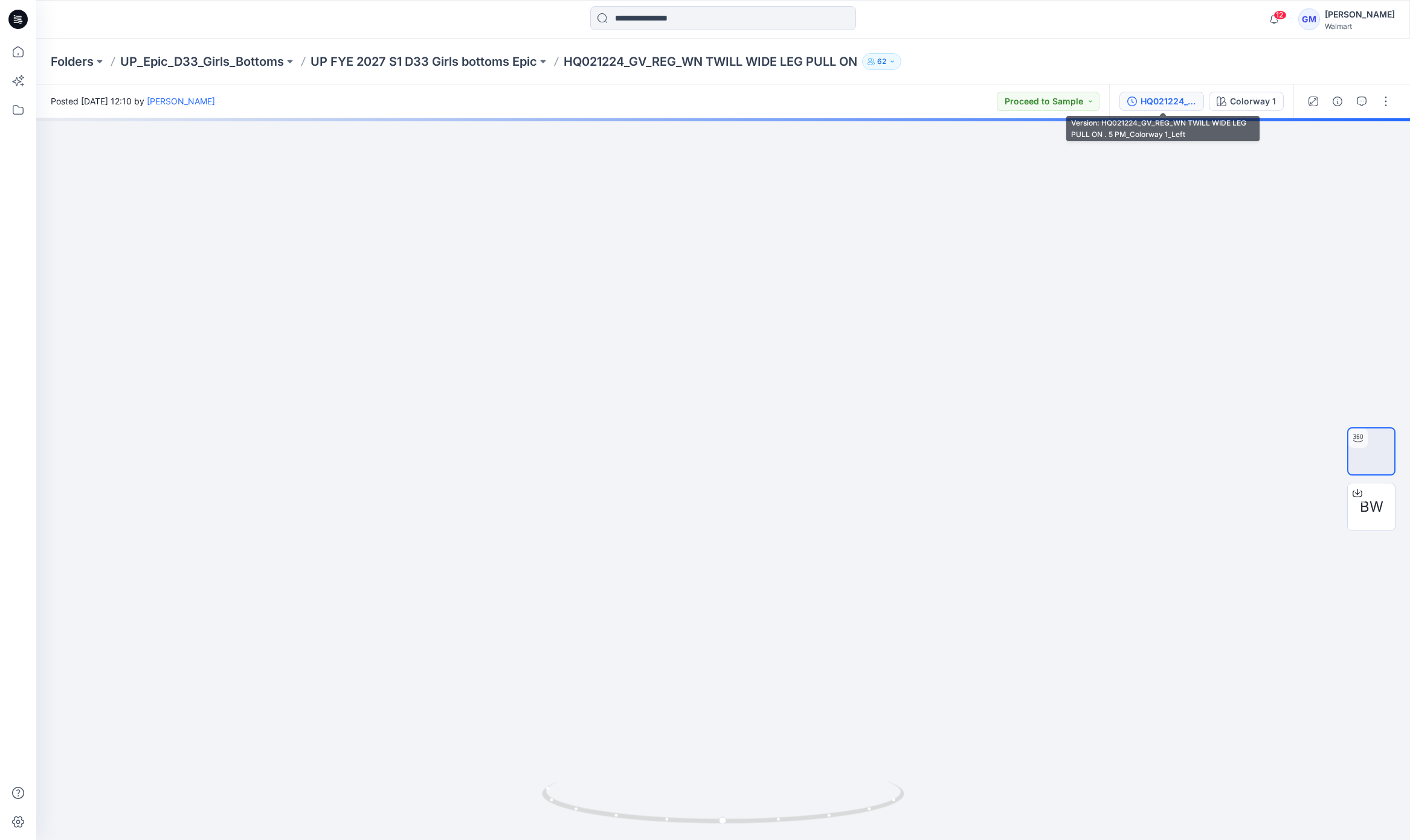
click at [1176, 101] on div "HQ021224_GV_REG_WN TWILL WIDE LEG PULL ON . 5 PM_Colorway 1_Left" at bounding box center [1168, 101] width 56 height 13
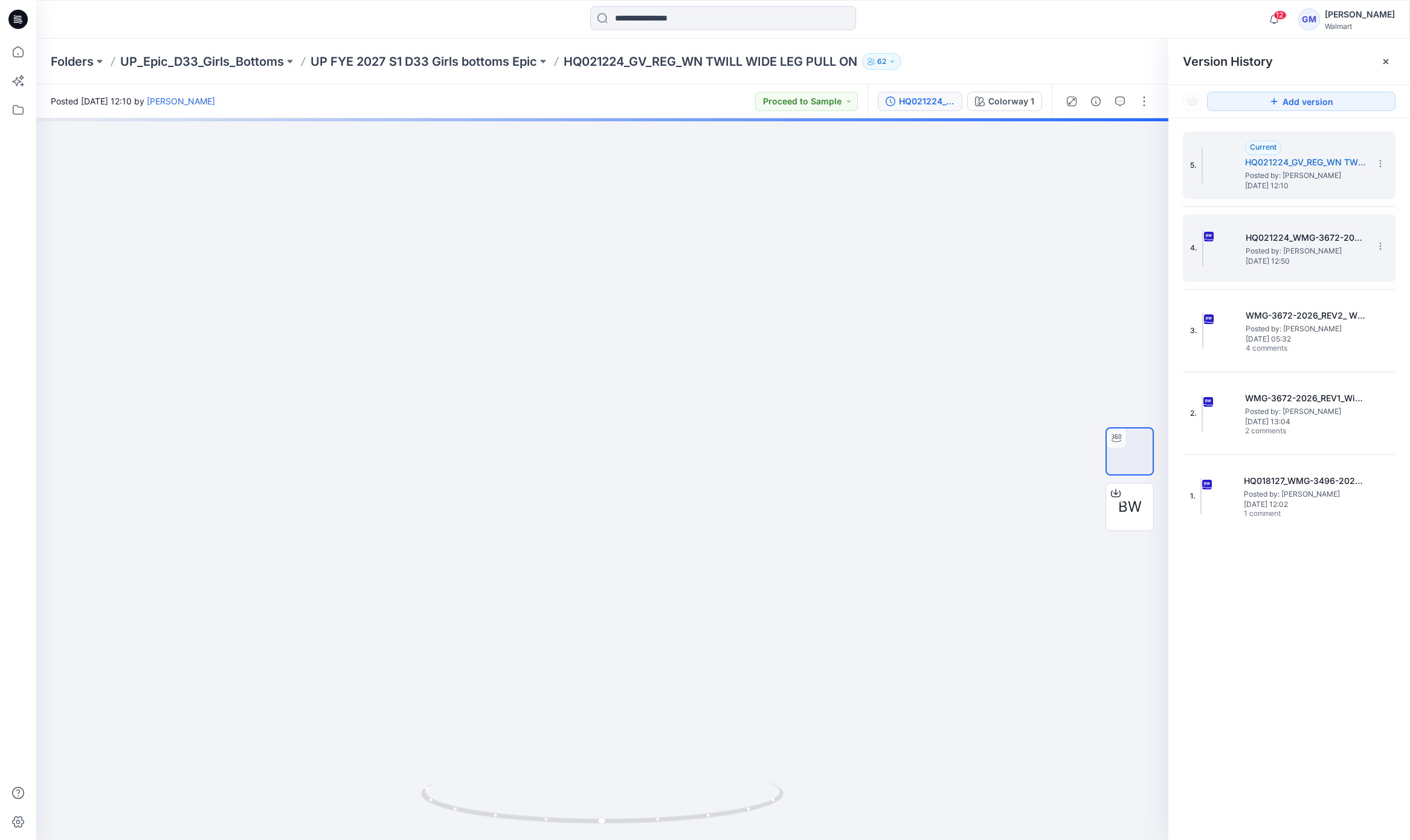
click at [1295, 244] on h5 "HQ021224_WMG-3672-2026_REV3_Wide Leg Pull On" at bounding box center [1305, 238] width 121 height 15
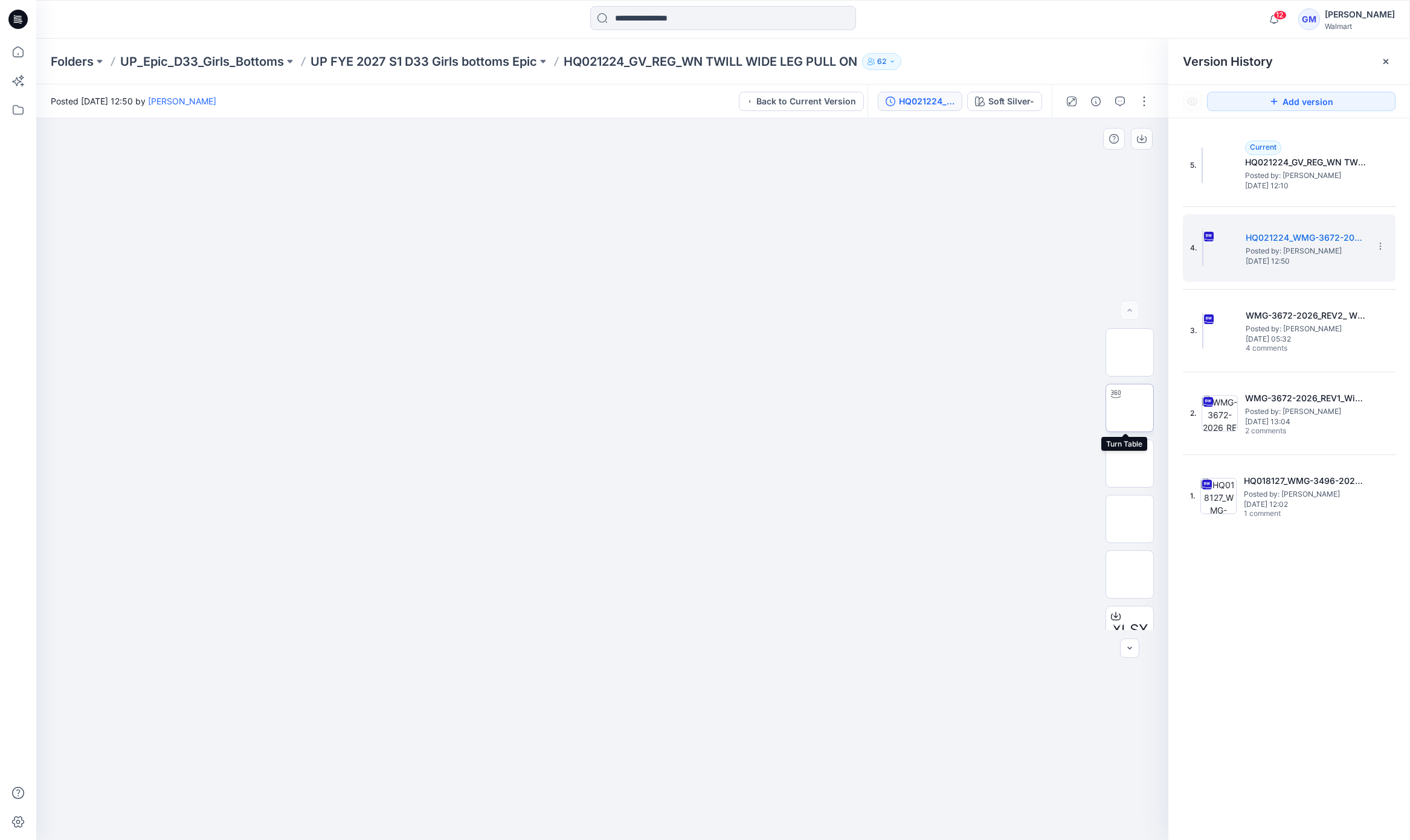
click at [1129, 408] on img at bounding box center [1129, 408] width 0 height 0
drag, startPoint x: 396, startPoint y: 387, endPoint x: 465, endPoint y: 375, distance: 70.0
click at [396, 387] on div at bounding box center [602, 479] width 1132 height 722
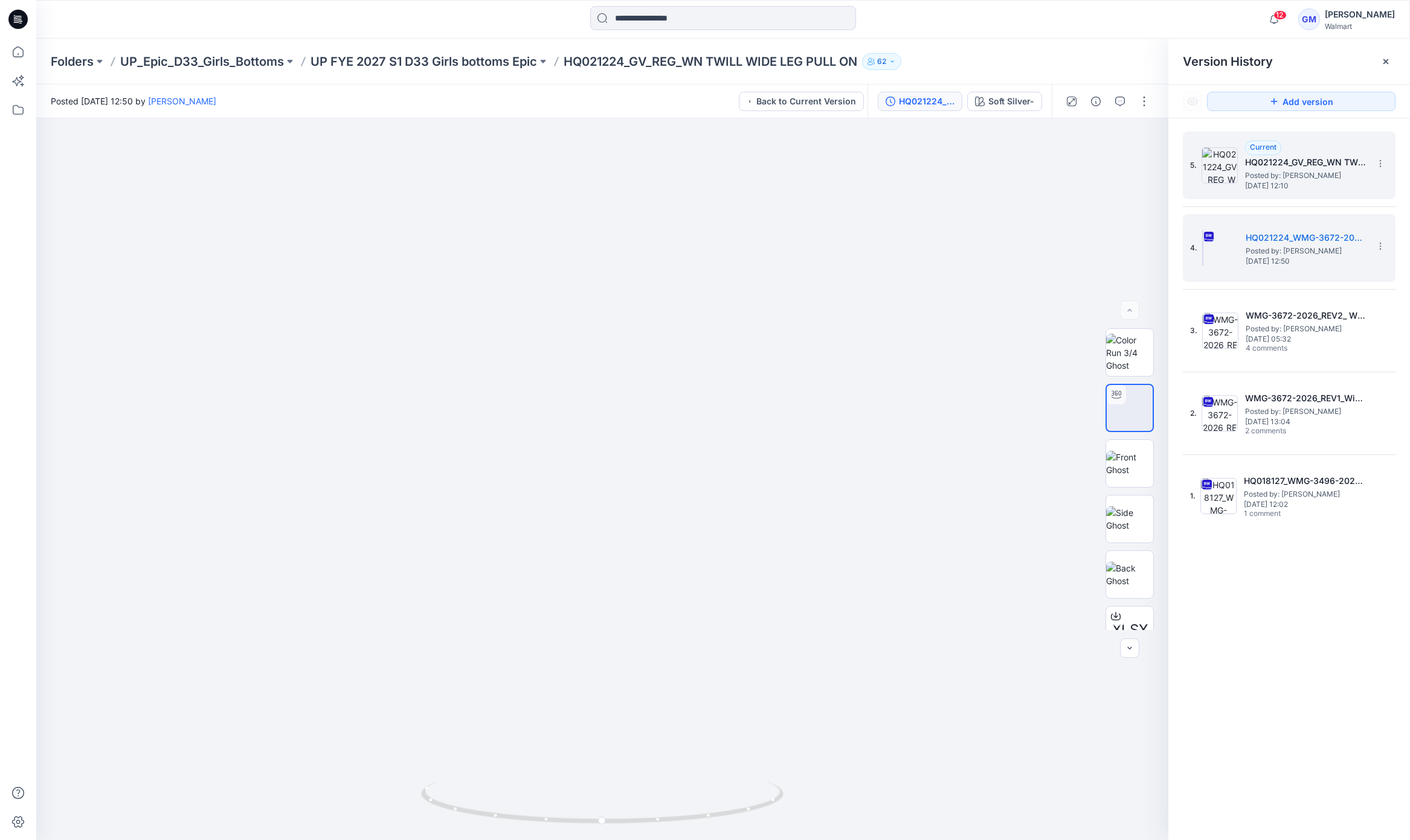
click at [1286, 182] on span "Saturday, August 02, 2025 12:10" at bounding box center [1305, 186] width 121 height 8
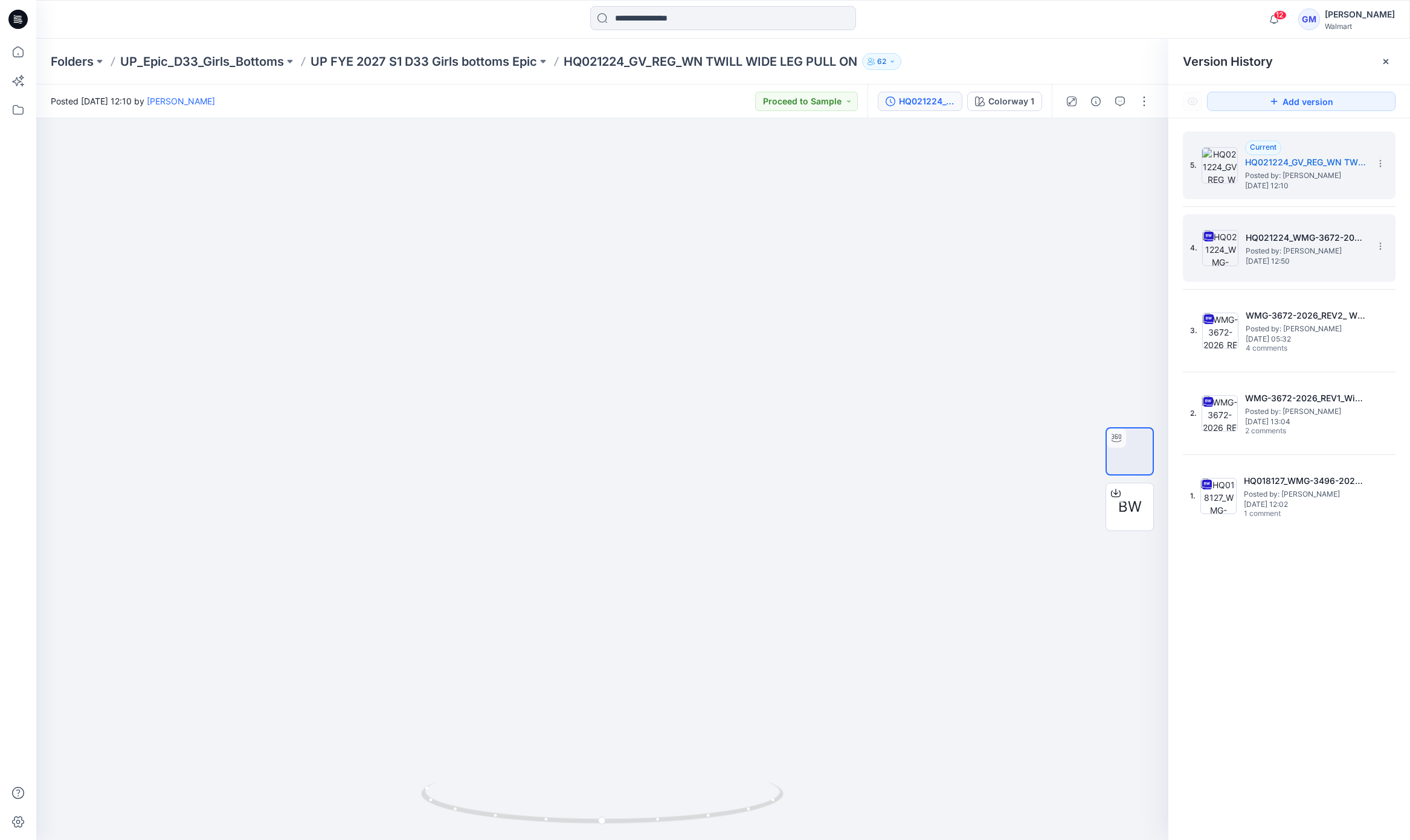
click at [1305, 261] on span "Sunday, June 22, 2025 12:50" at bounding box center [1305, 261] width 121 height 8
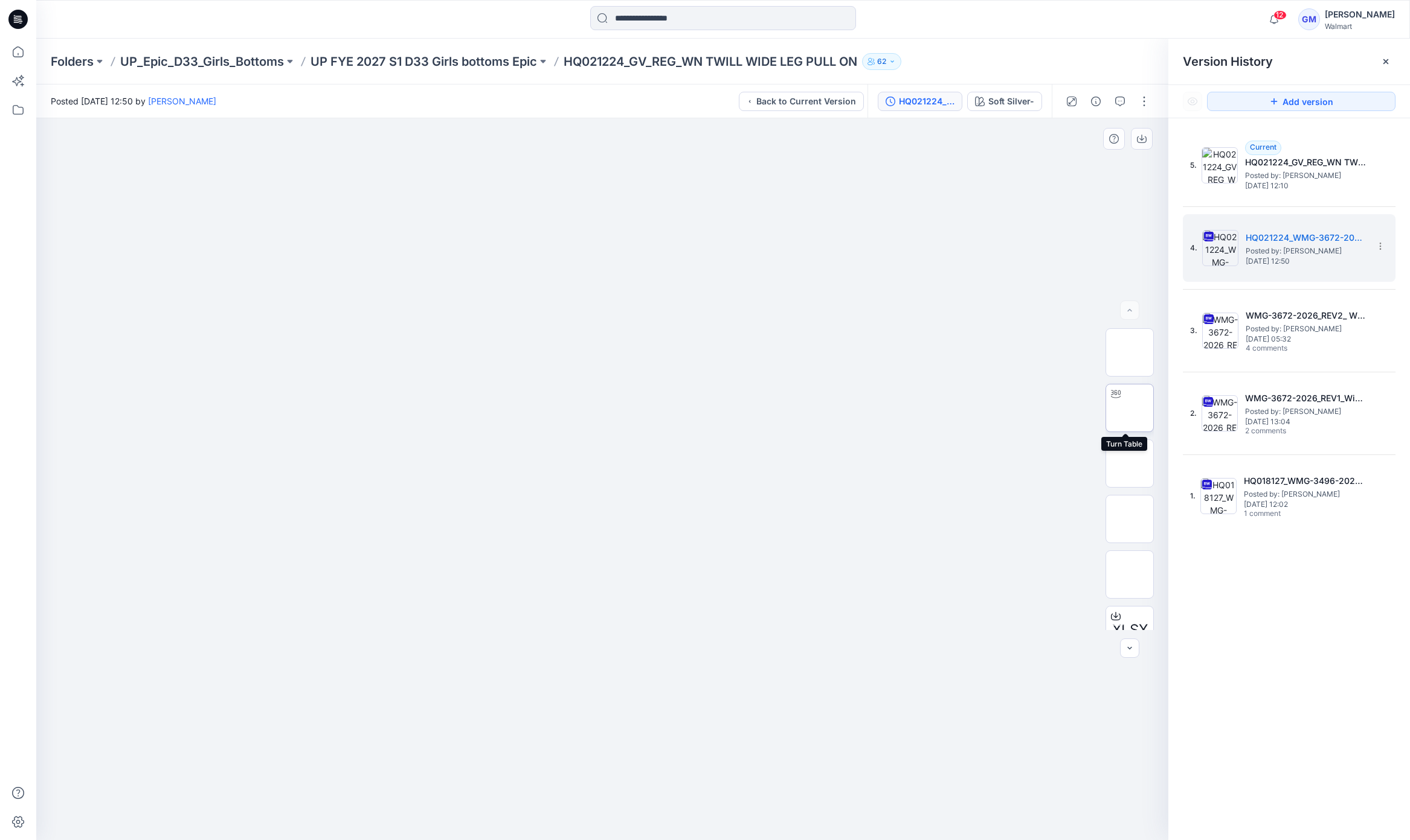
click at [1129, 408] on img at bounding box center [1129, 408] width 0 height 0
drag, startPoint x: 836, startPoint y: 565, endPoint x: 859, endPoint y: 255, distance: 310.9
click at [859, 255] on img at bounding box center [630, 150] width 1438 height 1381
drag, startPoint x: 828, startPoint y: 491, endPoint x: 827, endPoint y: 423, distance: 68.0
click at [827, 423] on img at bounding box center [627, 122] width 1438 height 1437
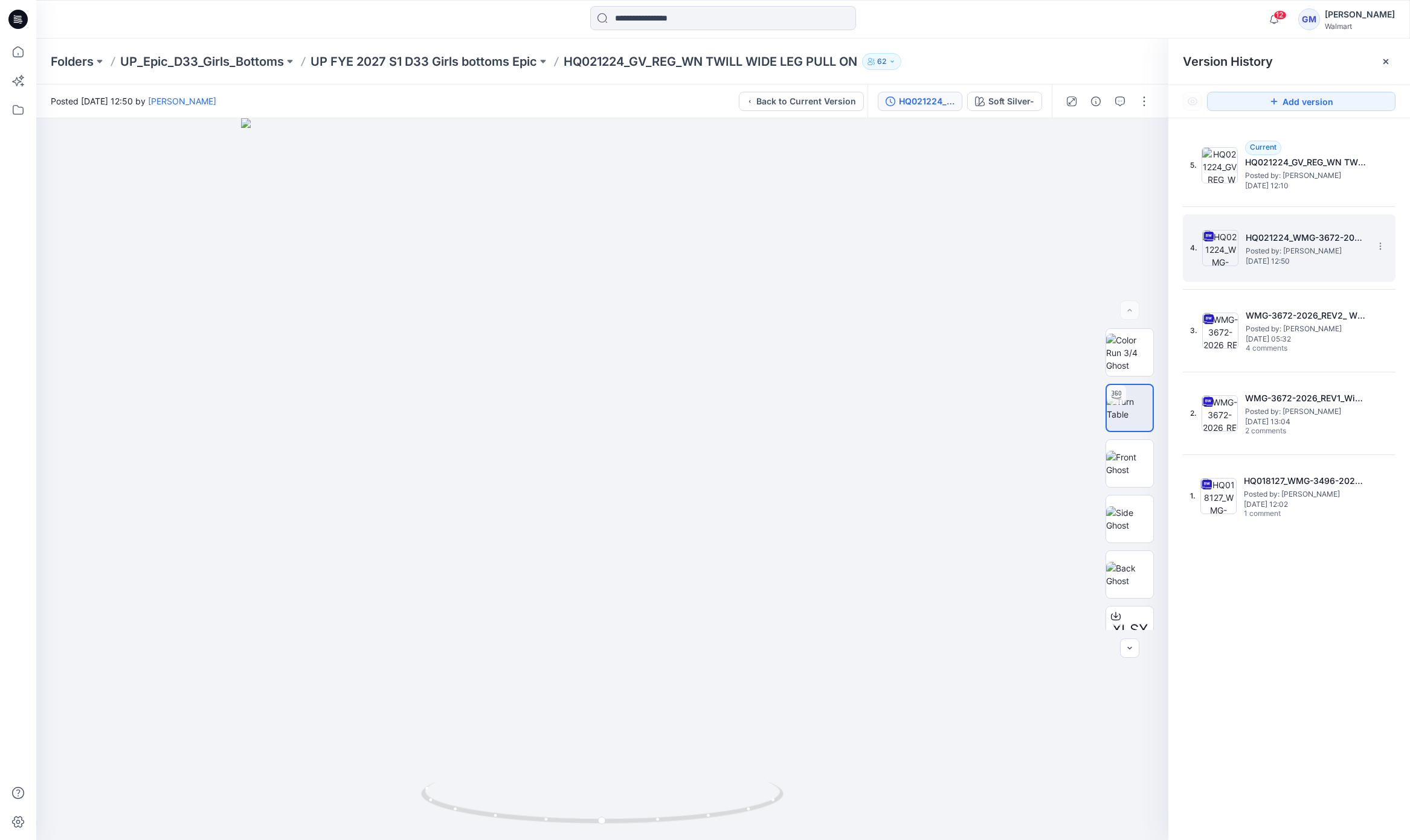
click at [1300, 259] on span "Sunday, June 22, 2025 12:50" at bounding box center [1305, 261] width 121 height 8
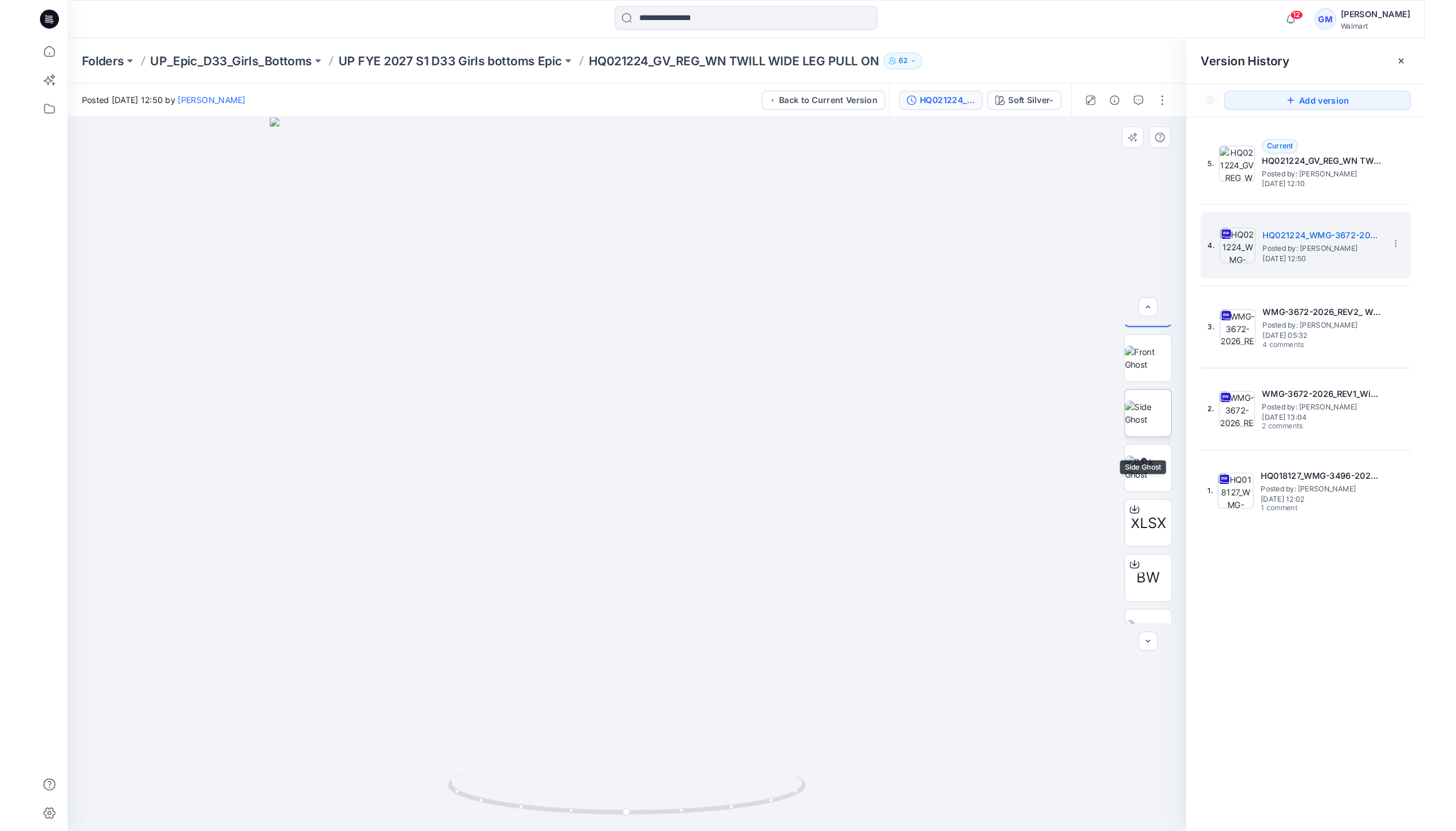
scroll to position [128, 0]
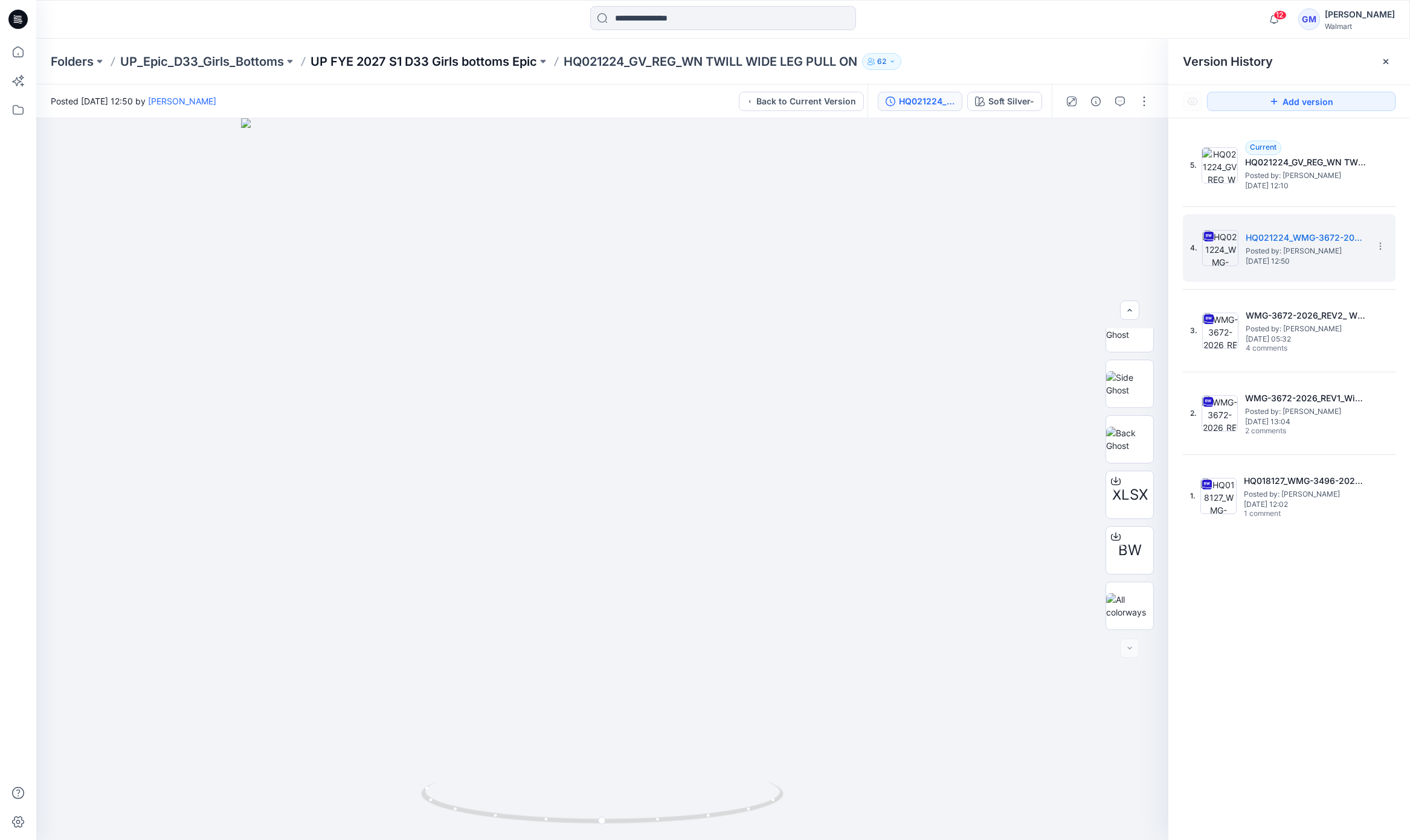
click at [507, 56] on p "UP FYE 2027 S1 D33 Girls bottoms Epic" at bounding box center [423, 62] width 226 height 17
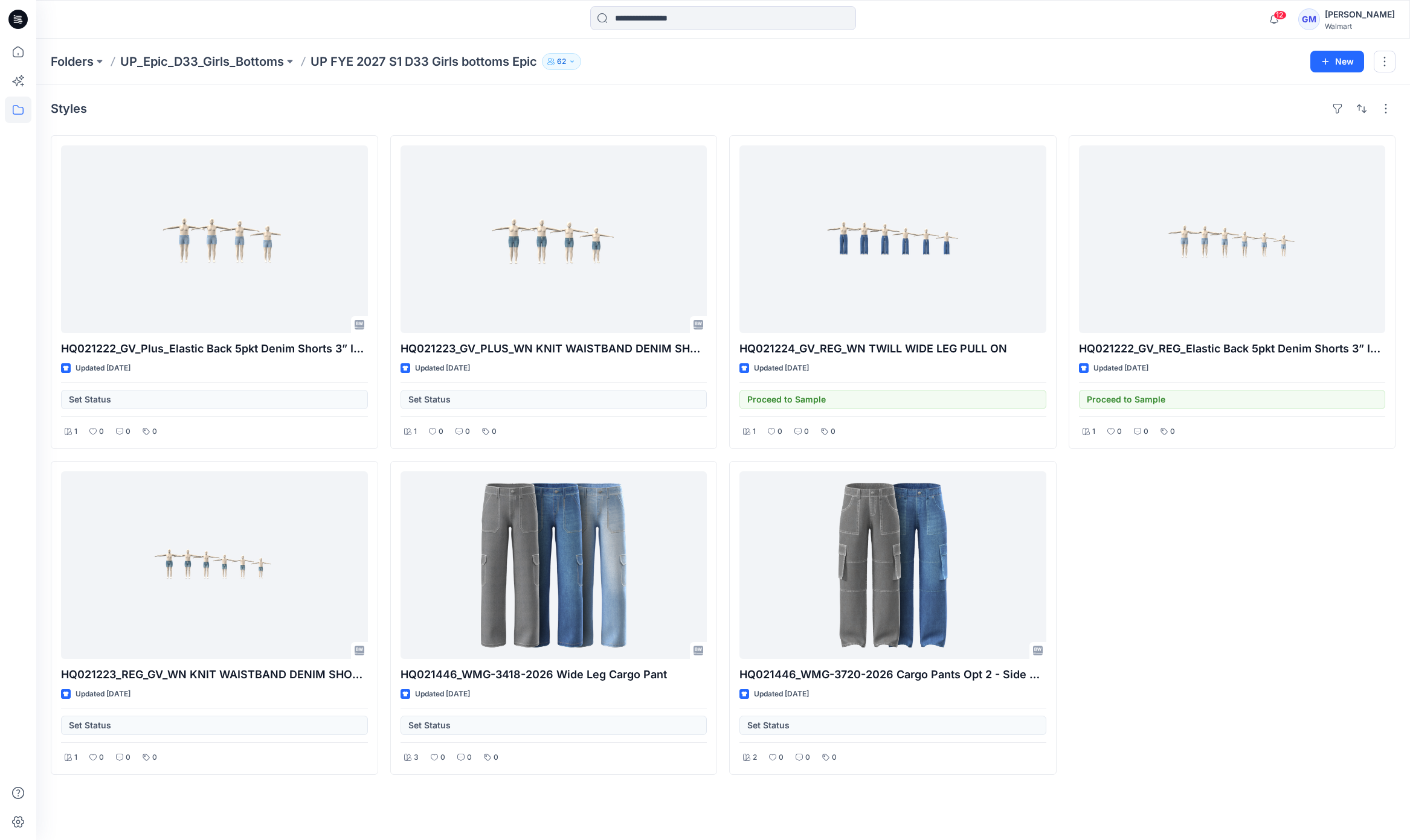
click at [1239, 505] on div "HQ021222_GV_REG_Elastic Back 5pkt Denim Shorts 3” Inseam Updated 24 days ago Pr…" at bounding box center [1232, 455] width 328 height 640
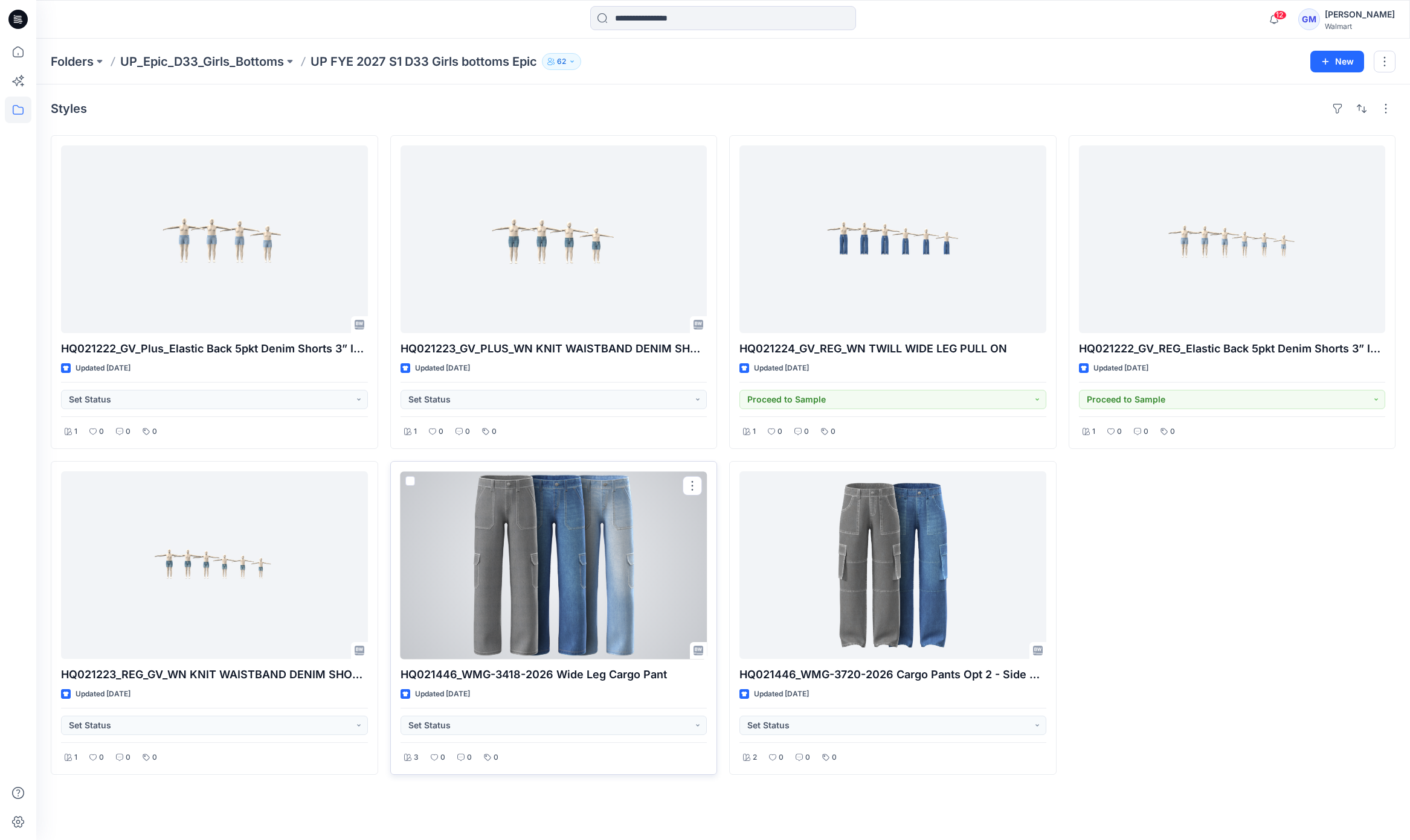
click at [518, 630] on div at bounding box center [554, 566] width 307 height 188
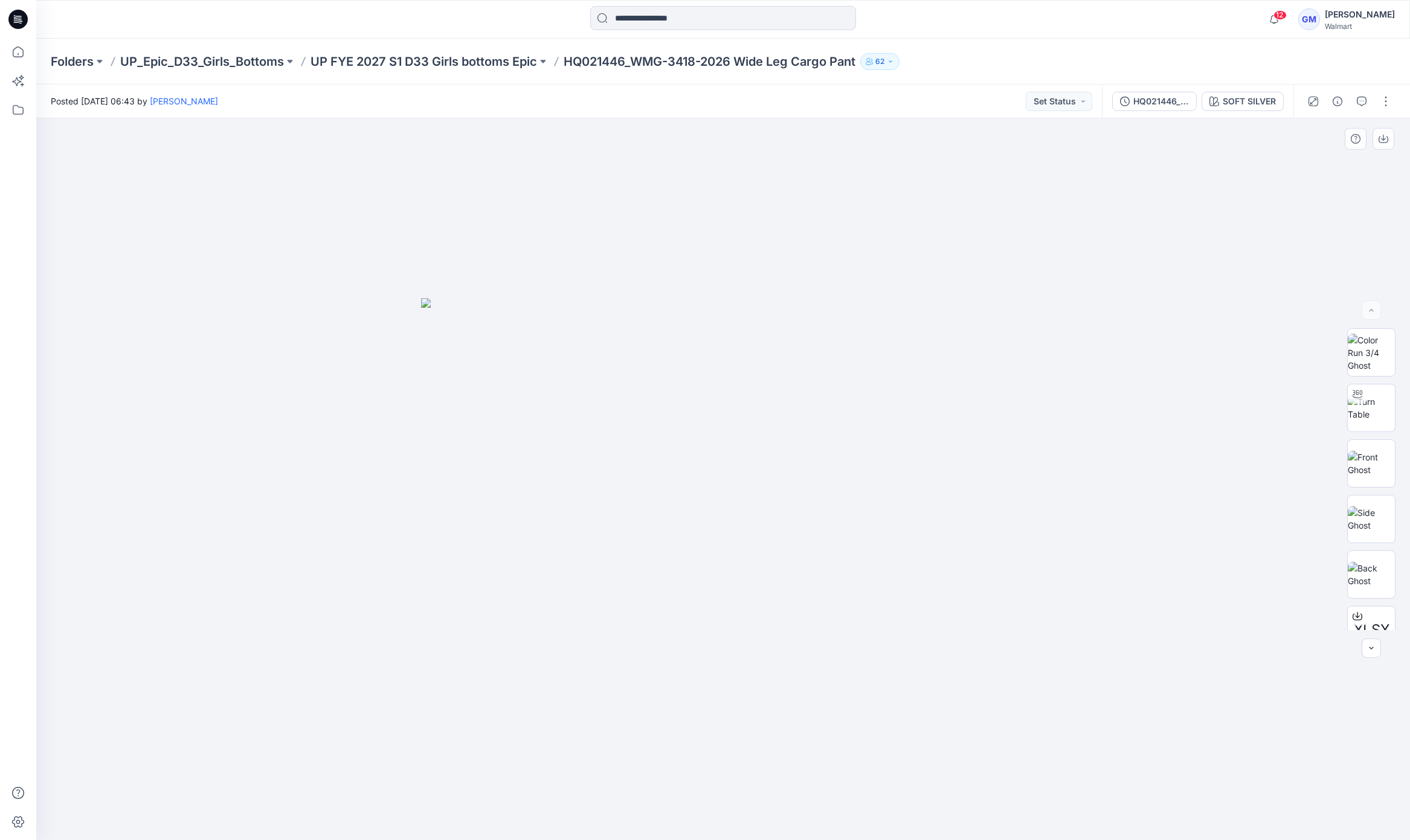
click at [1027, 330] on div at bounding box center [723, 479] width 1373 height 722
click at [1362, 408] on img at bounding box center [1371, 408] width 47 height 25
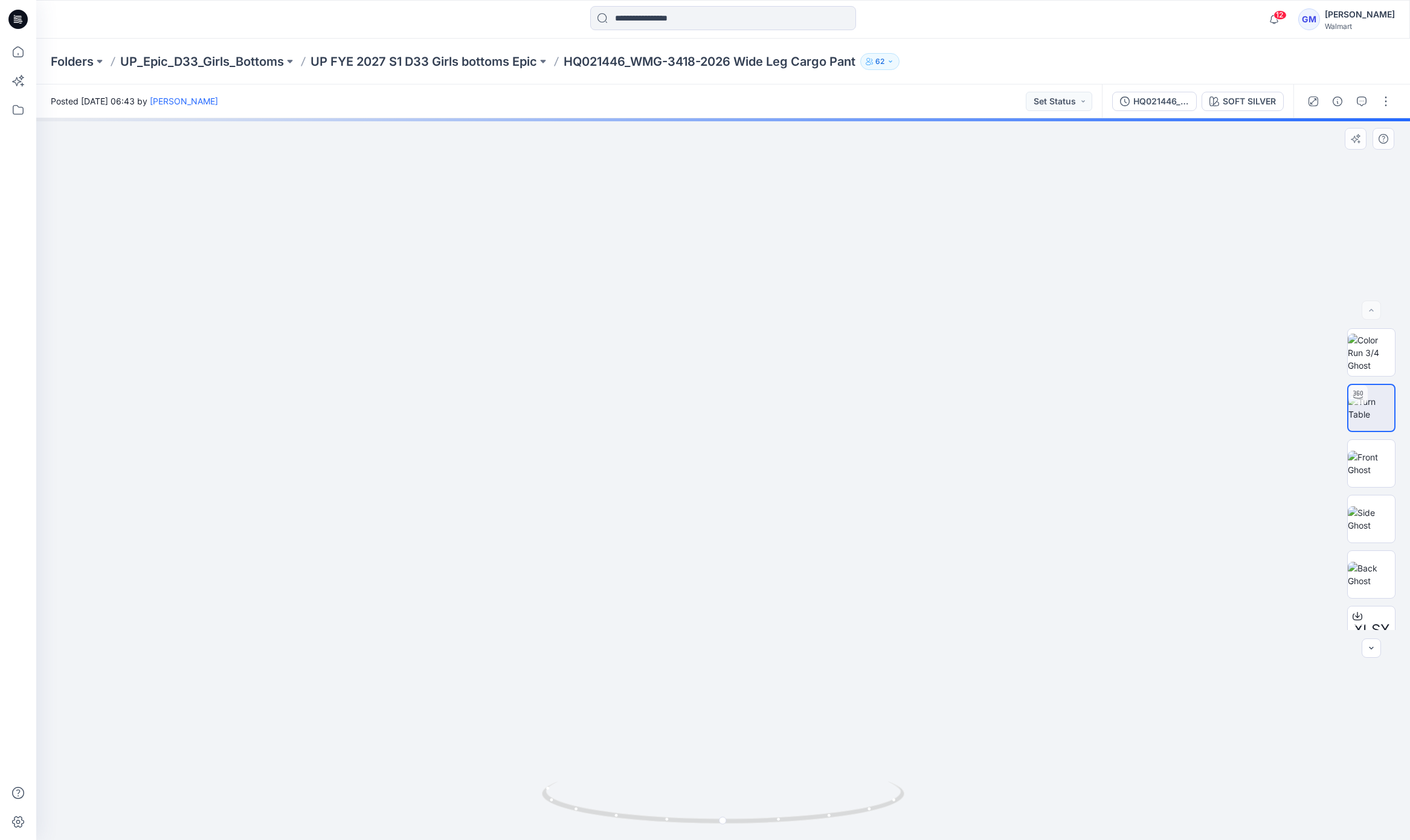
drag, startPoint x: 798, startPoint y: 701, endPoint x: 803, endPoint y: 521, distance: 180.1
click at [803, 521] on img at bounding box center [728, 174] width 1580 height 1332
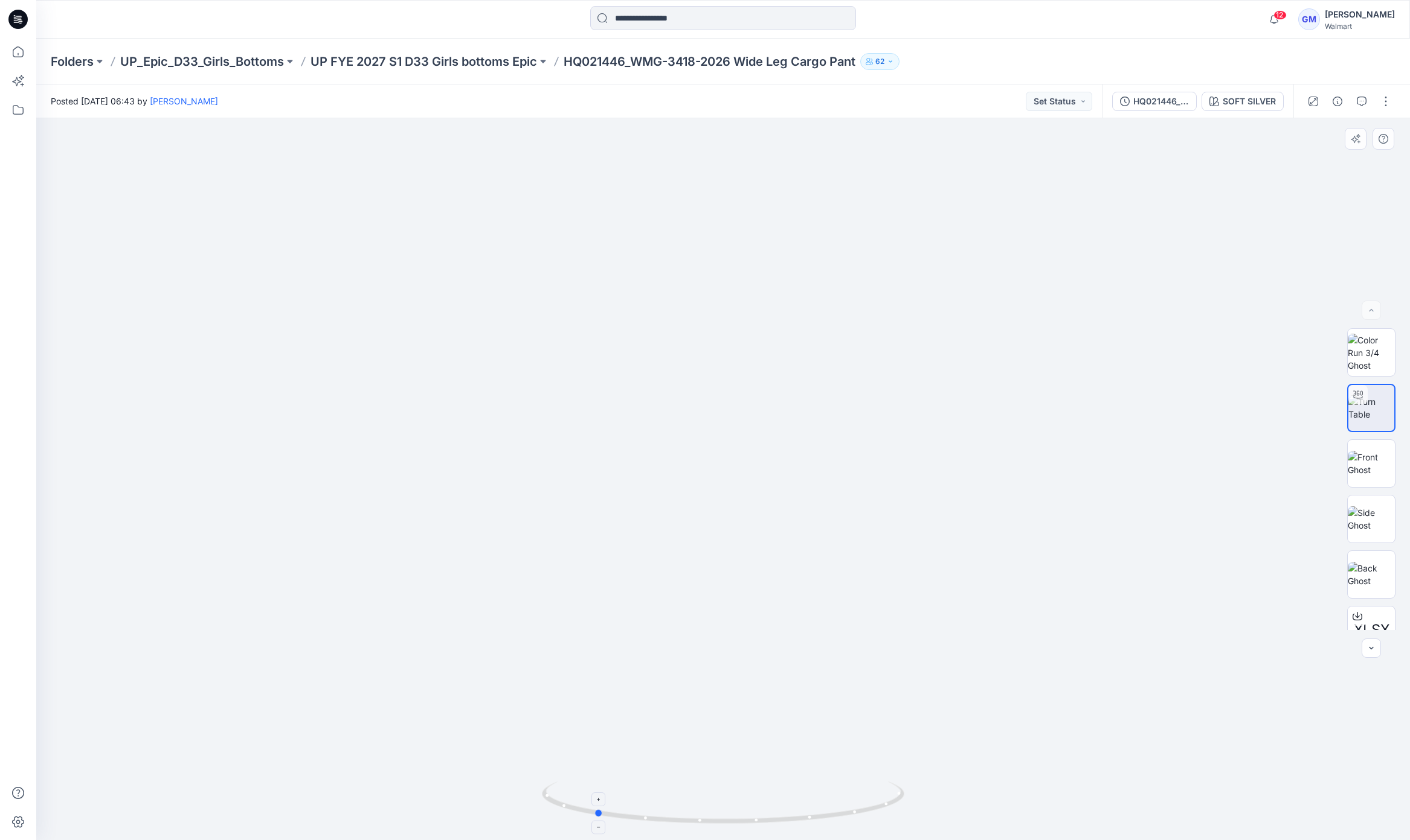
drag, startPoint x: 854, startPoint y: 809, endPoint x: 729, endPoint y: 802, distance: 125.2
click at [729, 802] on icon at bounding box center [724, 804] width 365 height 45
drag, startPoint x: 729, startPoint y: 823, endPoint x: 864, endPoint y: 821, distance: 135.0
click at [864, 821] on icon at bounding box center [724, 804] width 365 height 45
click at [471, 66] on p "UP FYE 2027 S1 D33 Girls bottoms Epic" at bounding box center [423, 62] width 226 height 17
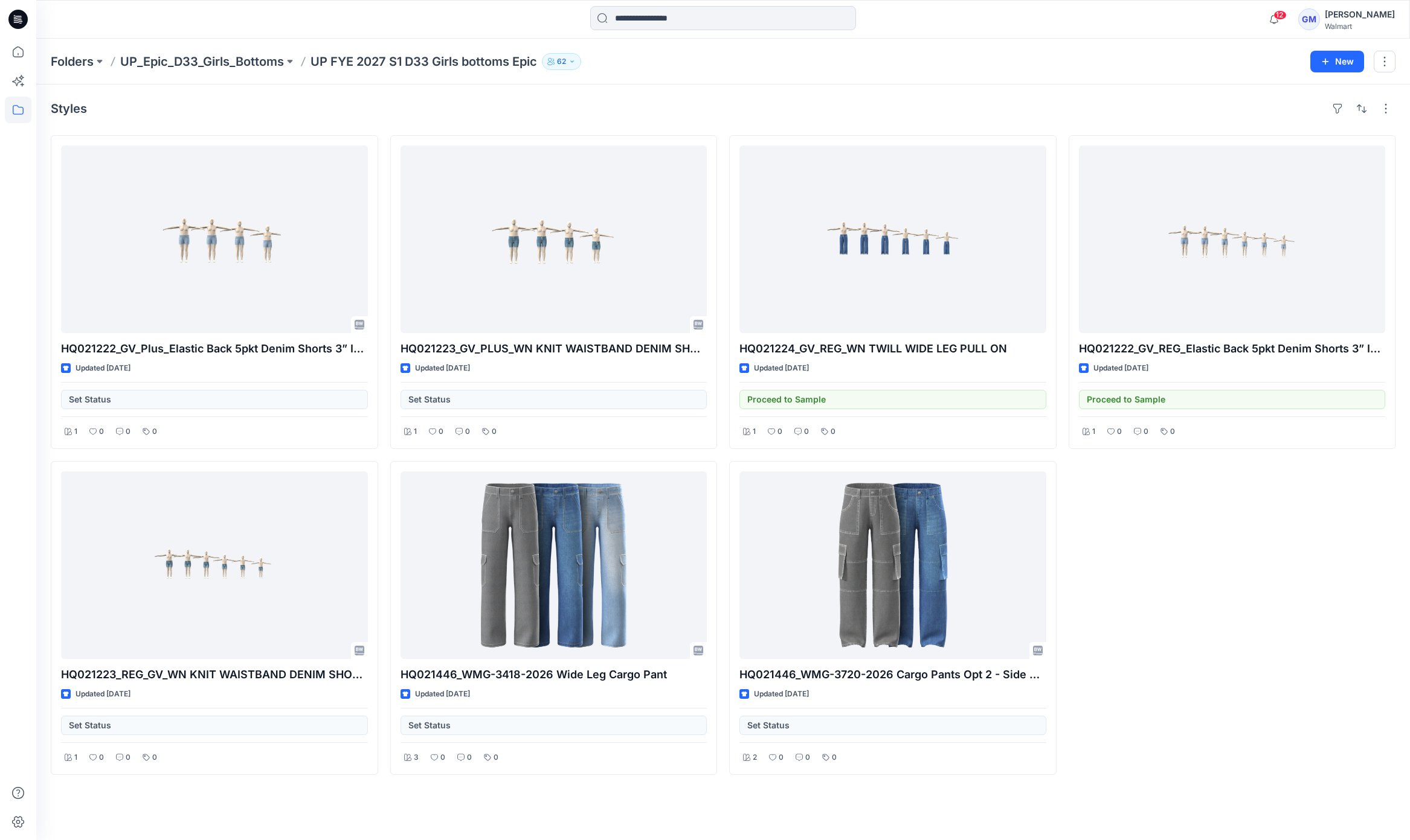
click at [1215, 603] on div "HQ021222_GV_REG_Elastic Back 5pkt Denim Shorts 3” Inseam Updated 24 days ago Pr…" at bounding box center [1232, 455] width 328 height 640
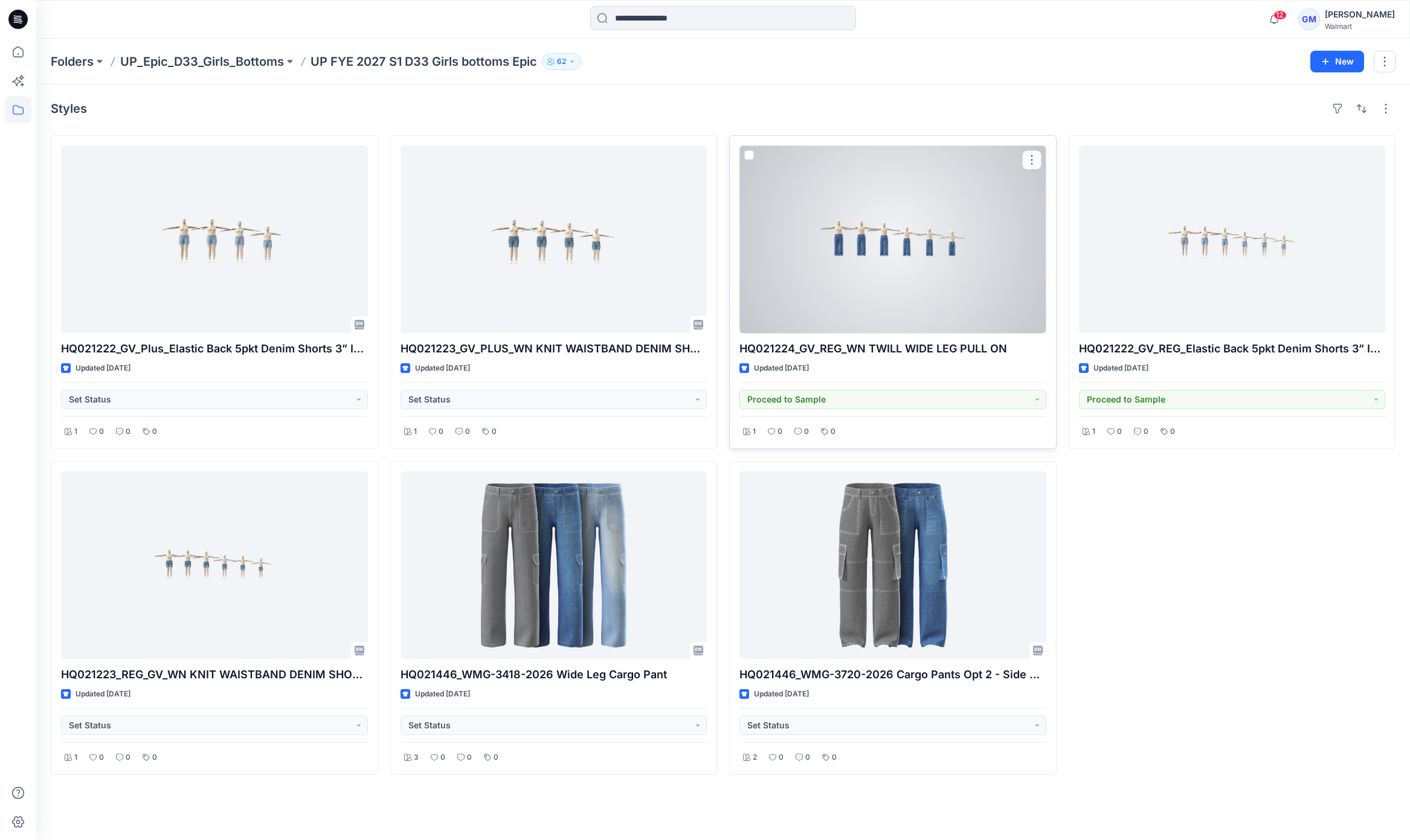
click at [873, 267] on div at bounding box center [892, 239] width 307 height 188
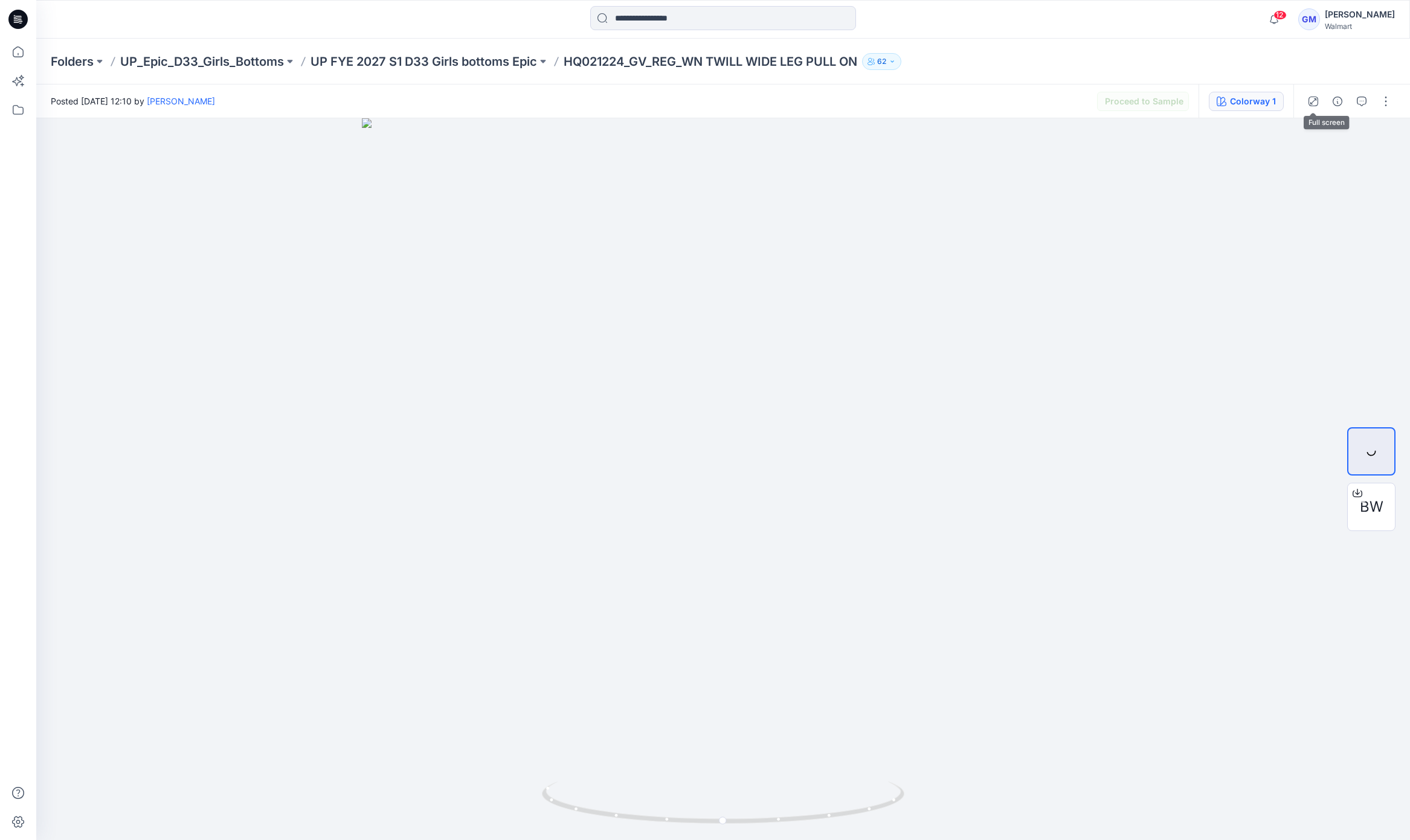
click at [1248, 102] on div "Colorway 1" at bounding box center [1253, 101] width 46 height 13
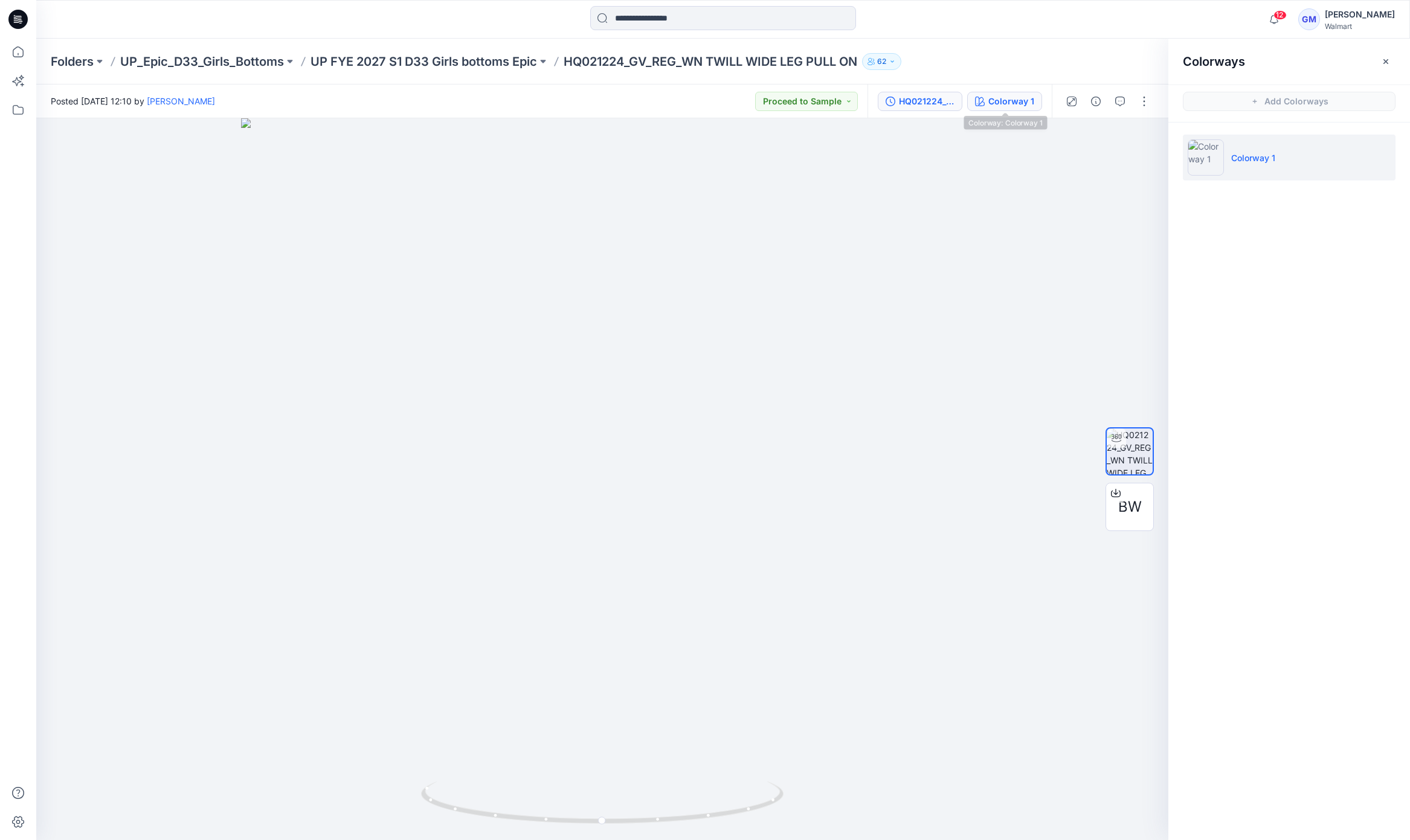
click at [944, 105] on div "HQ021224_GV_REG_WN TWILL WIDE LEG PULL ON . 5 PM_Colorway 1_Left" at bounding box center [926, 101] width 56 height 13
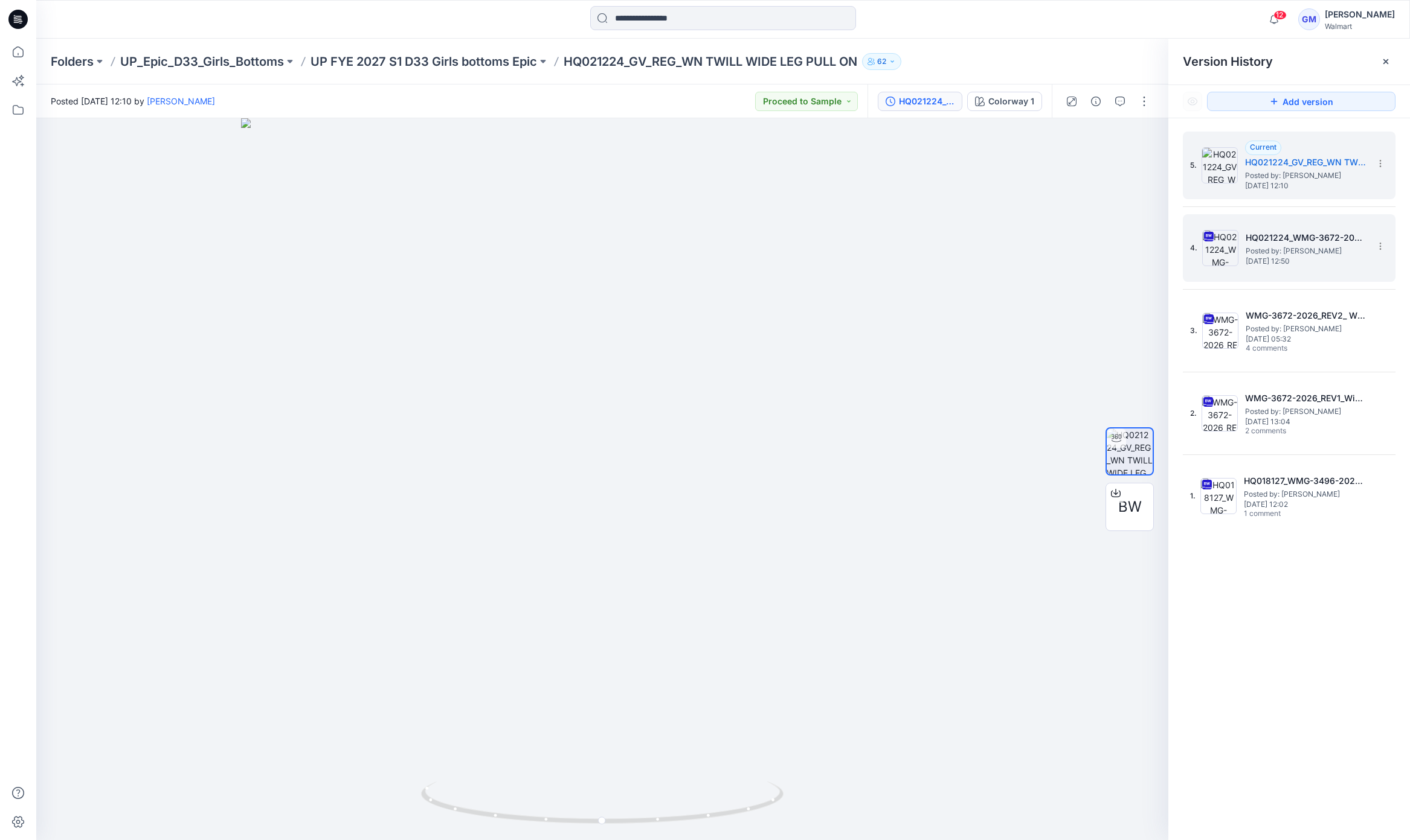
click at [1287, 257] on span "Sunday, June 22, 2025 12:50" at bounding box center [1305, 261] width 121 height 8
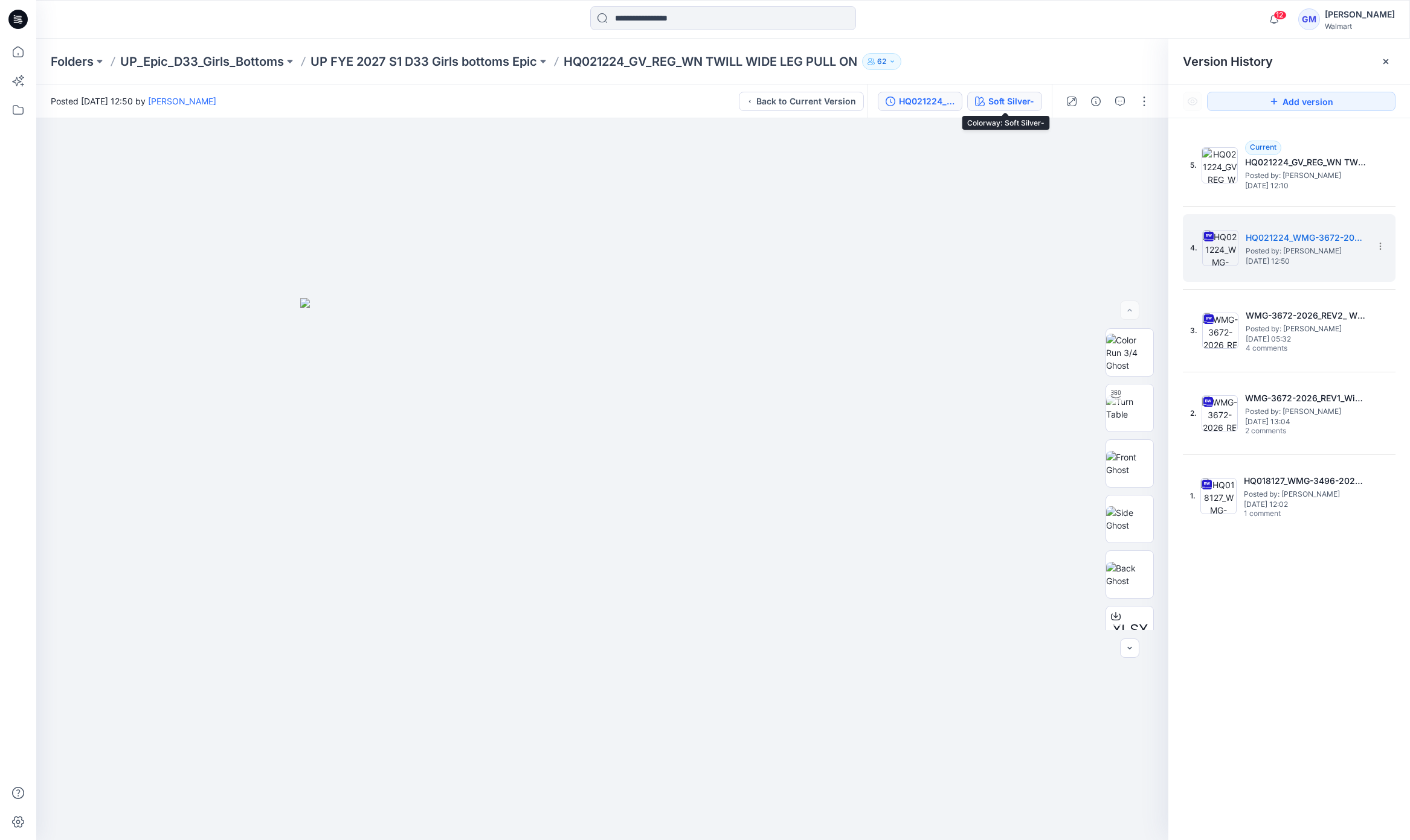
click at [1015, 98] on div "Soft Silver-" at bounding box center [1011, 101] width 46 height 13
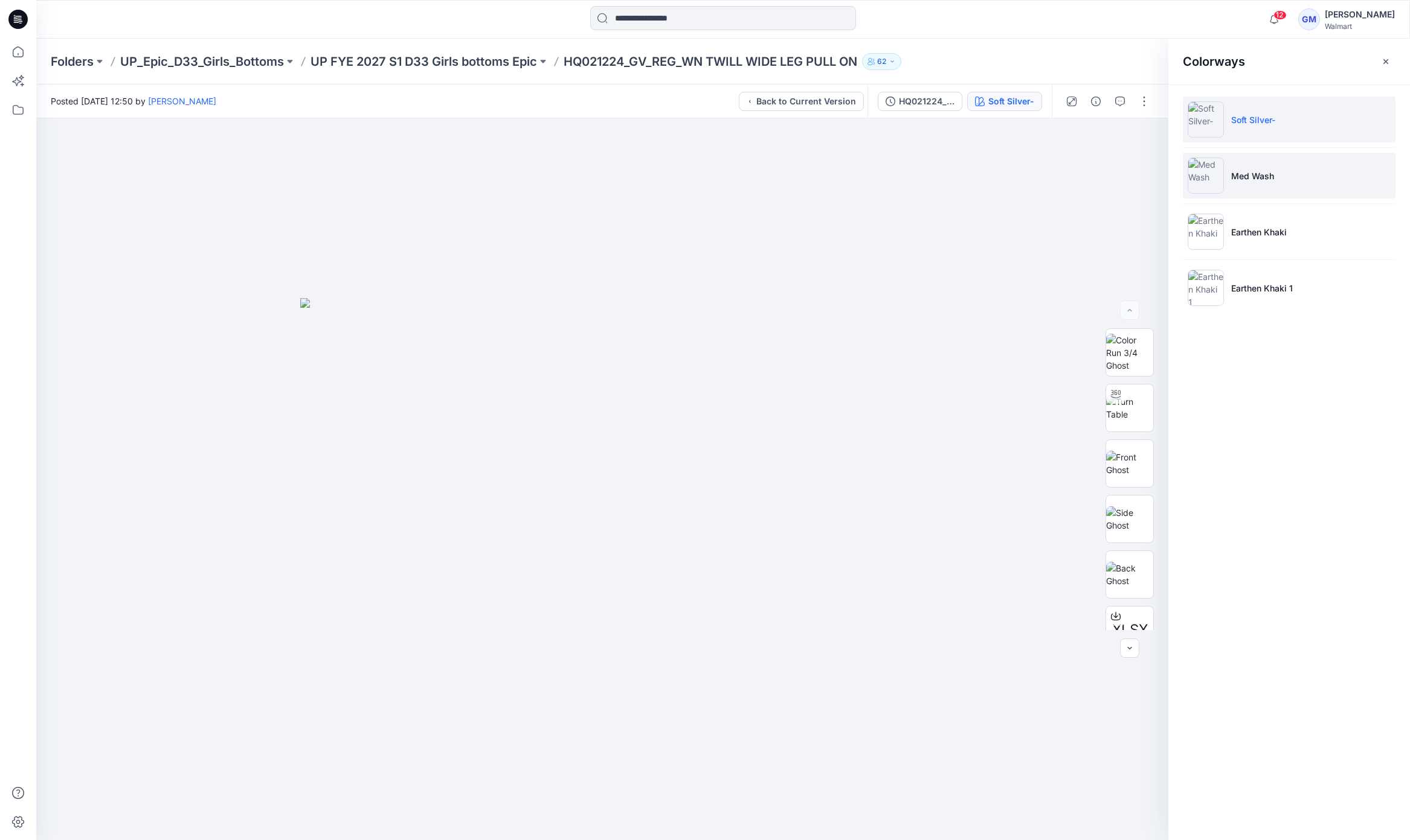
click at [1279, 176] on li "Med Wash" at bounding box center [1289, 175] width 213 height 46
click at [1132, 414] on img at bounding box center [1129, 408] width 47 height 25
click at [458, 56] on p "UP FYE 2027 S1 D33 Girls bottoms Epic" at bounding box center [423, 62] width 226 height 17
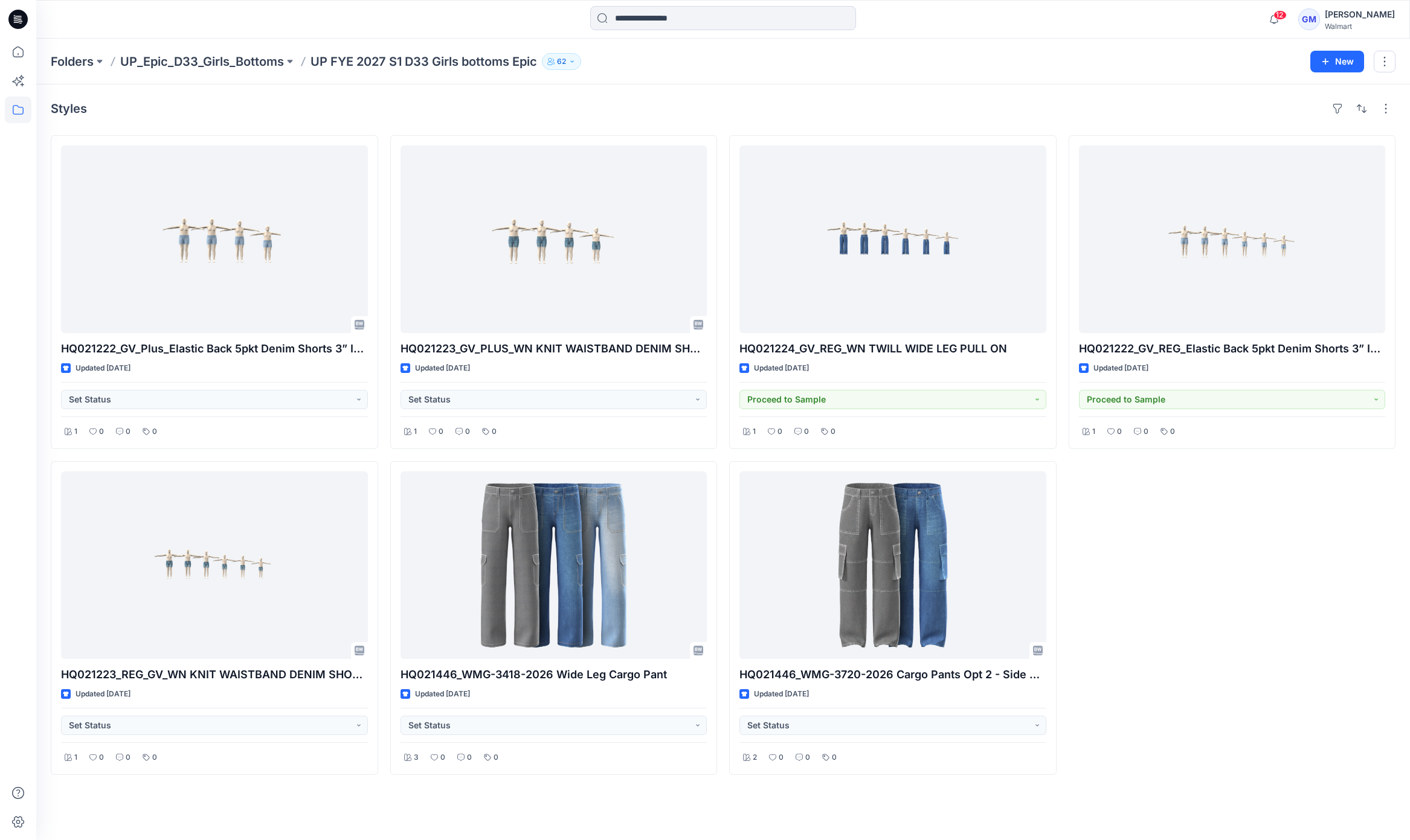
click at [407, 105] on div "Styles" at bounding box center [723, 109] width 1344 height 19
drag, startPoint x: 1193, startPoint y: 649, endPoint x: 1191, endPoint y: 632, distance: 17.1
click at [1193, 649] on div "HQ021222_GV_REG_Elastic Back 5pkt Denim Shorts 3” Inseam Updated 24 days ago Pr…" at bounding box center [1232, 455] width 328 height 640
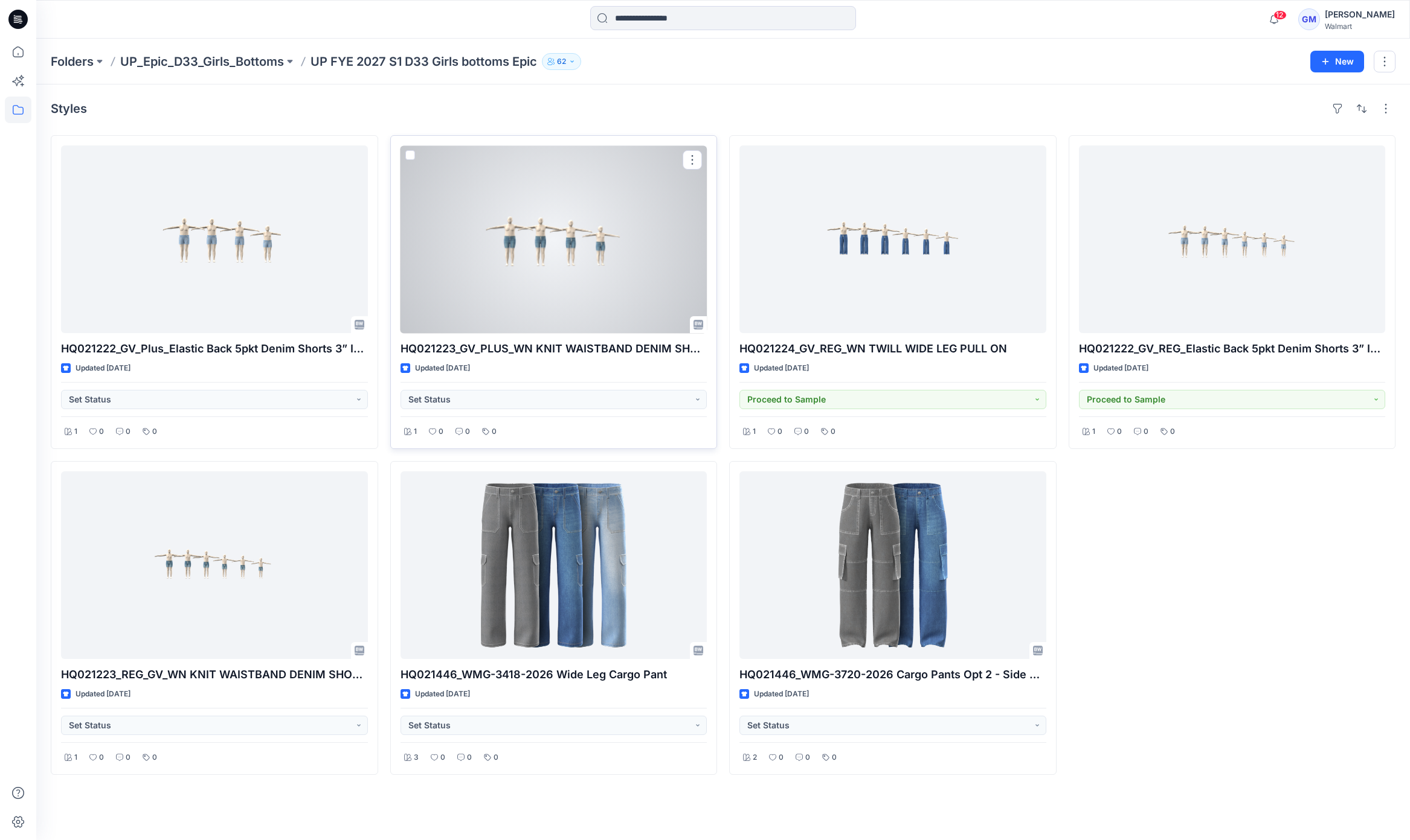
click at [649, 268] on div at bounding box center [554, 239] width 307 height 188
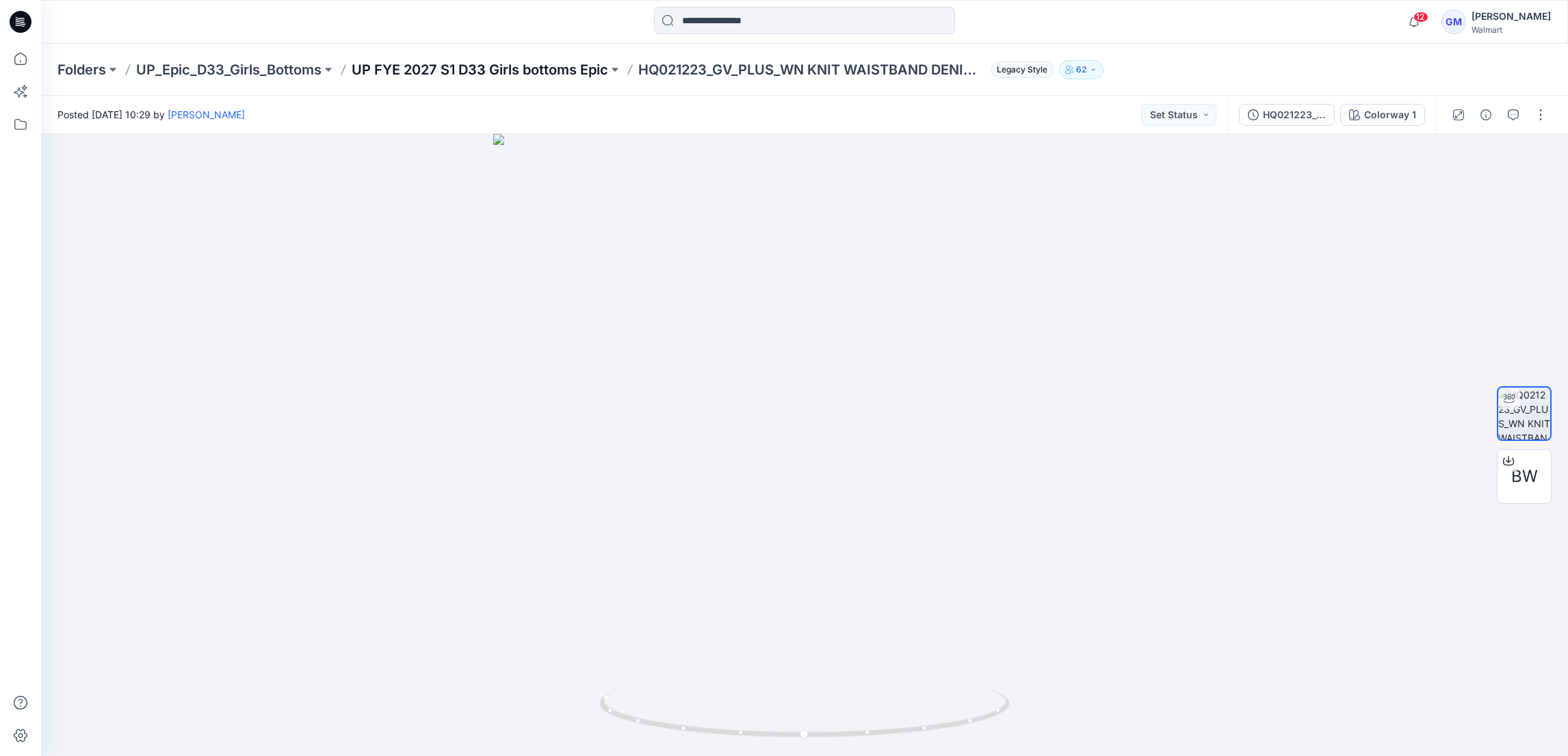
click at [561, 67] on p "UP FYE 2027 S1 D33 Girls bottoms Epic" at bounding box center [479, 70] width 256 height 19
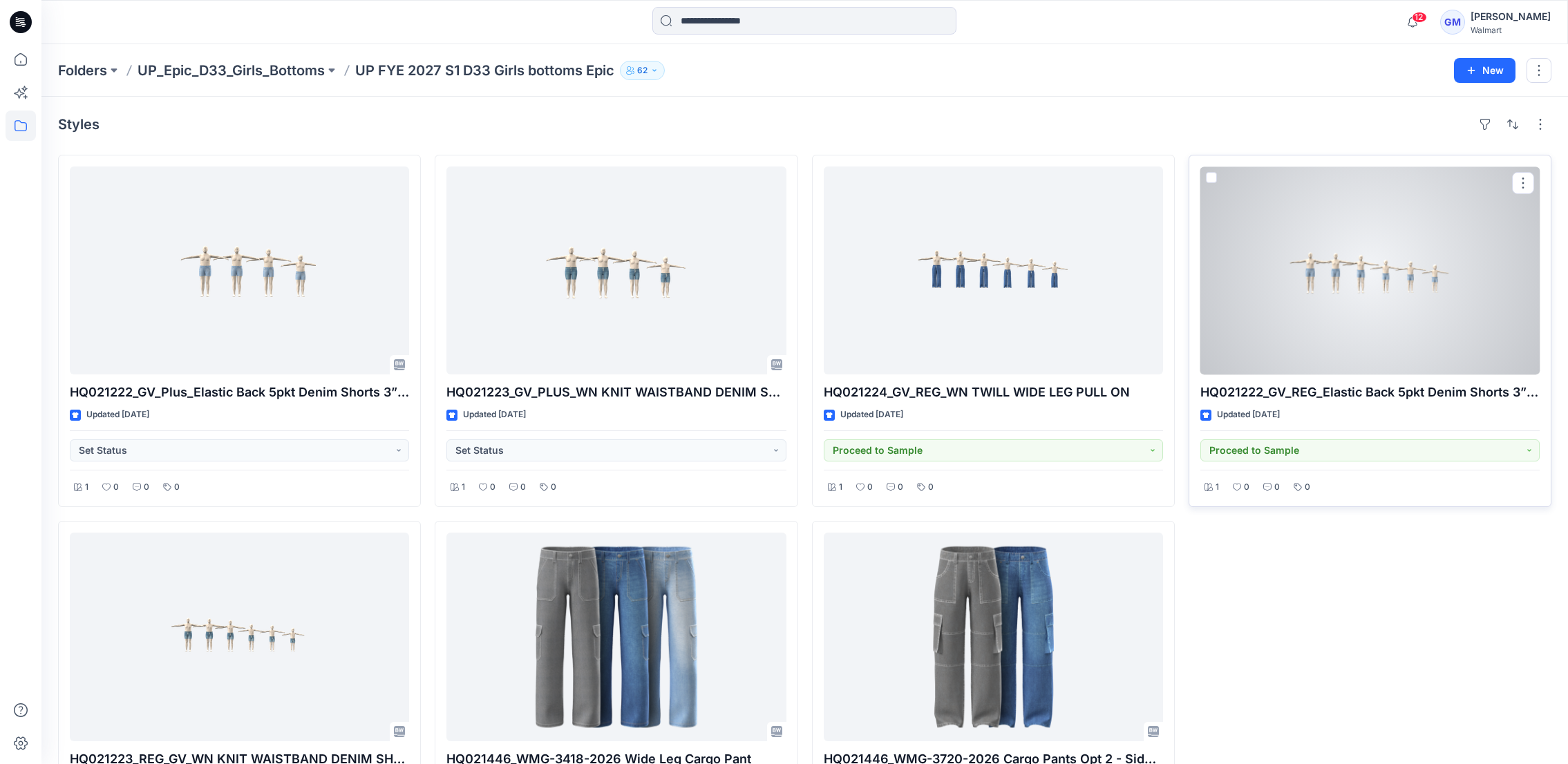
click at [1404, 316] on div at bounding box center [1370, 270] width 340 height 208
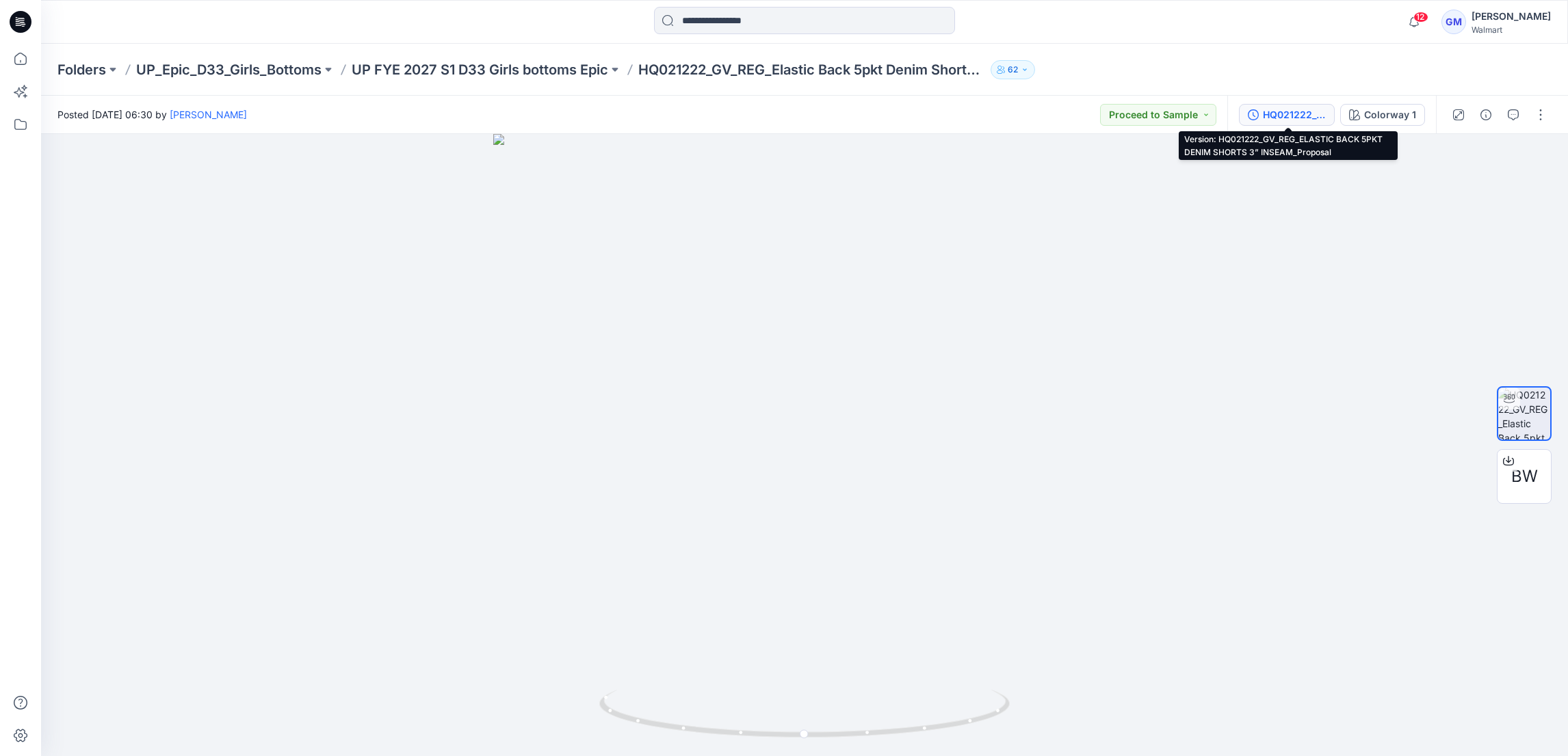
click at [1302, 113] on div "HQ021222_GV_REG_ELASTIC BACK 5PKT DENIM SHORTS 3” INSEAM_Proposal" at bounding box center [1293, 115] width 63 height 15
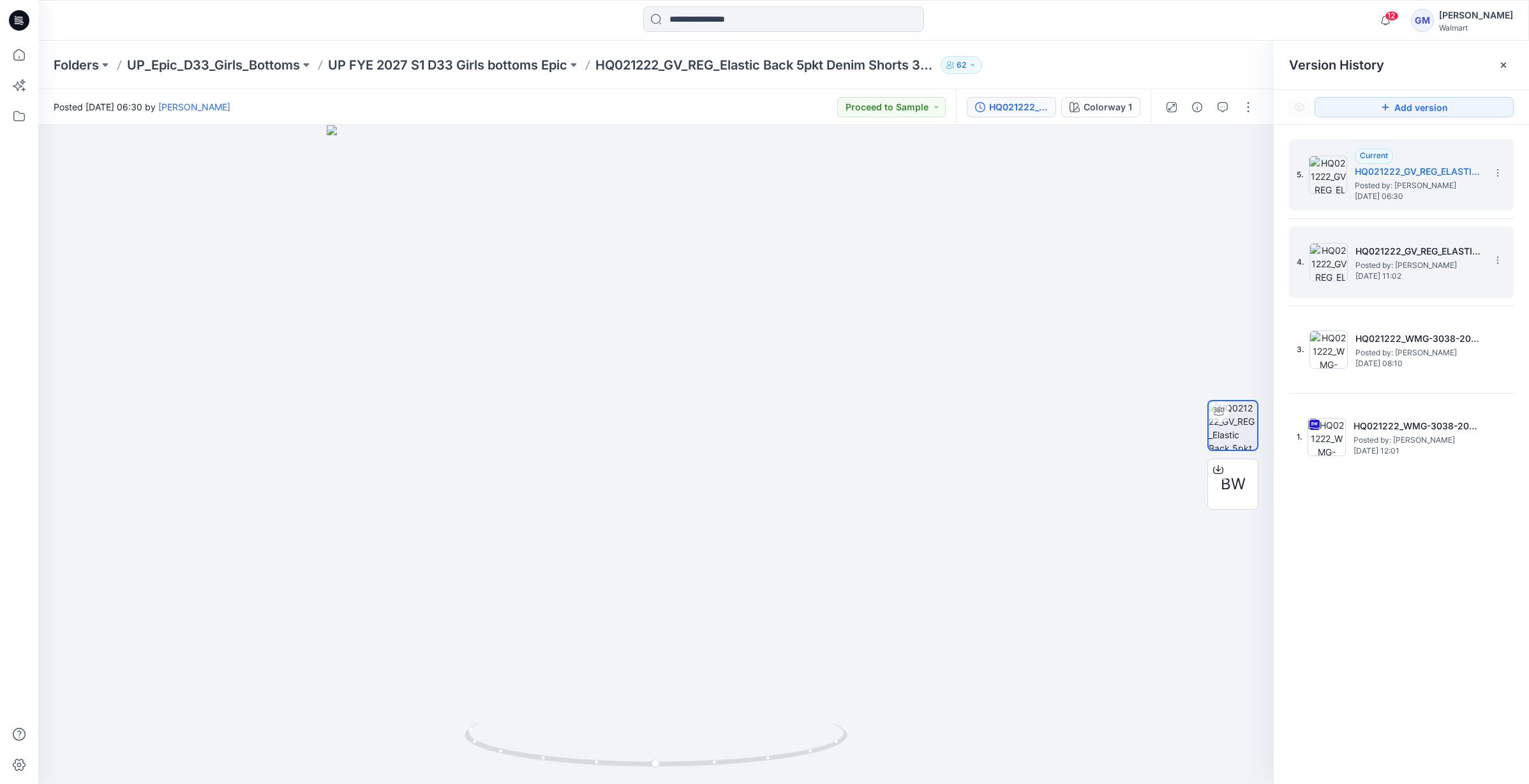
click at [1426, 272] on span "Friday, August 01, 2025 11:02" at bounding box center [1418, 276] width 128 height 9
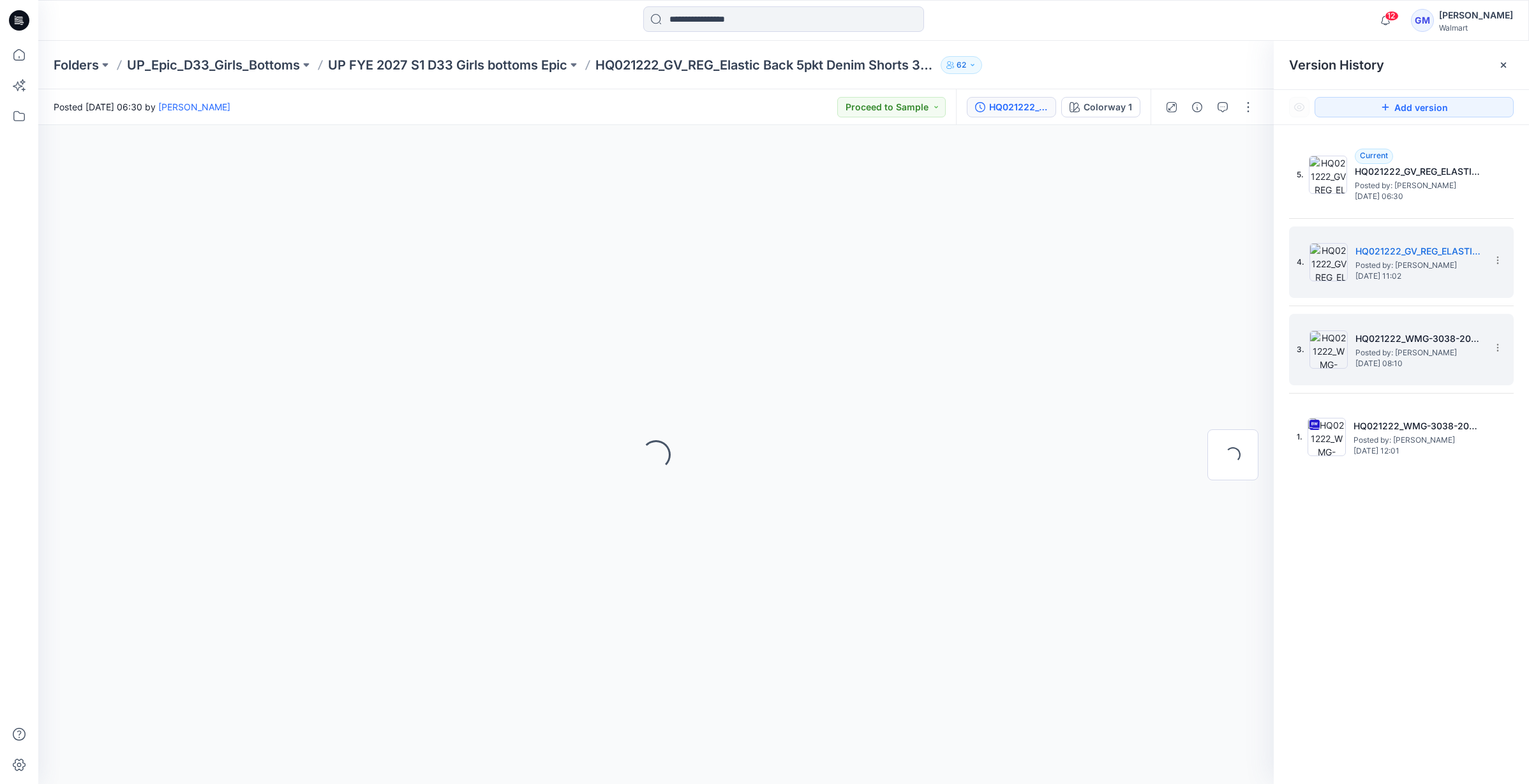
click at [1403, 356] on span "Posted by: [PERSON_NAME]" at bounding box center [1418, 352] width 128 height 13
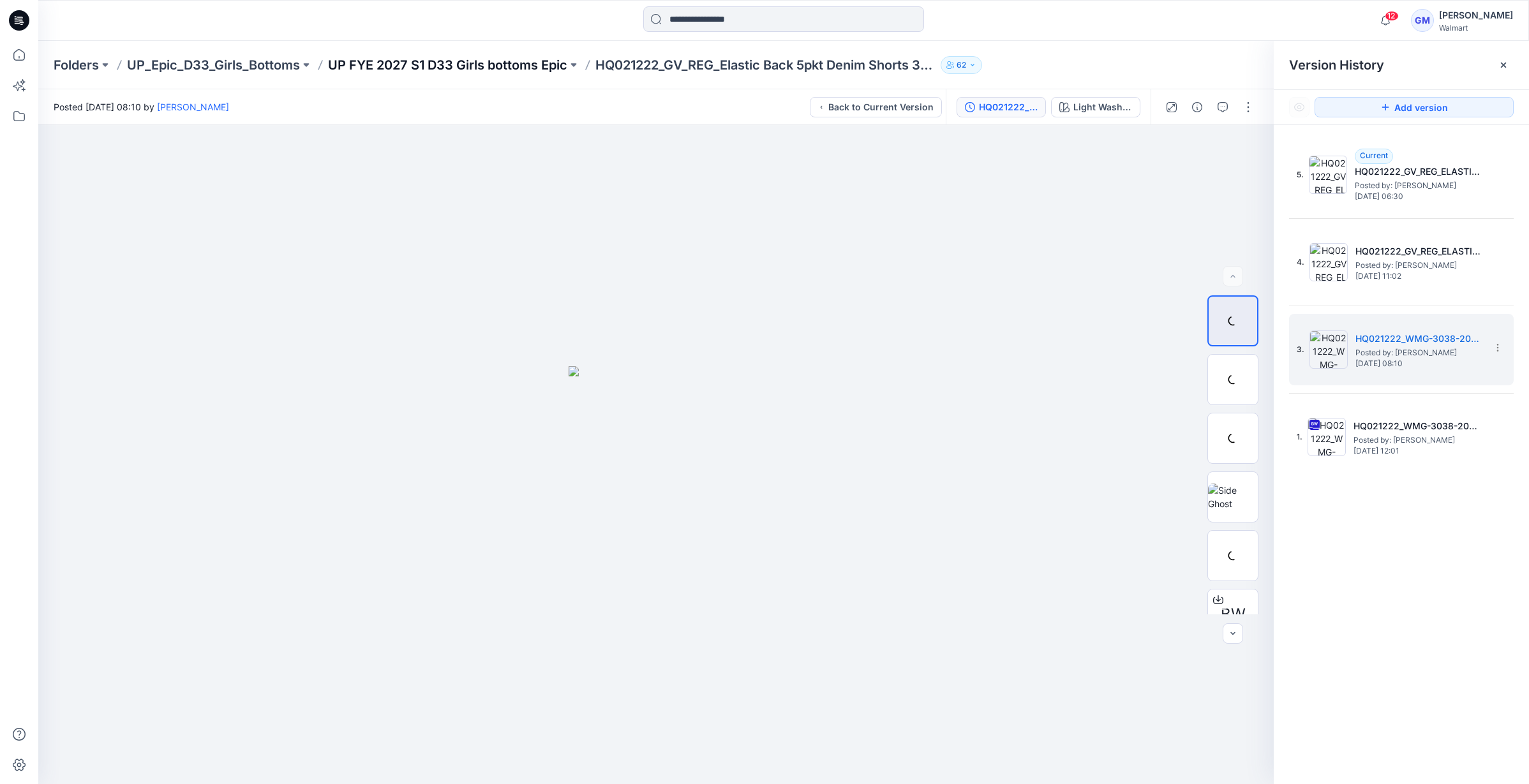
click at [532, 61] on p "UP FYE 2027 S1 D33 Girls bottoms Epic" at bounding box center [447, 65] width 239 height 18
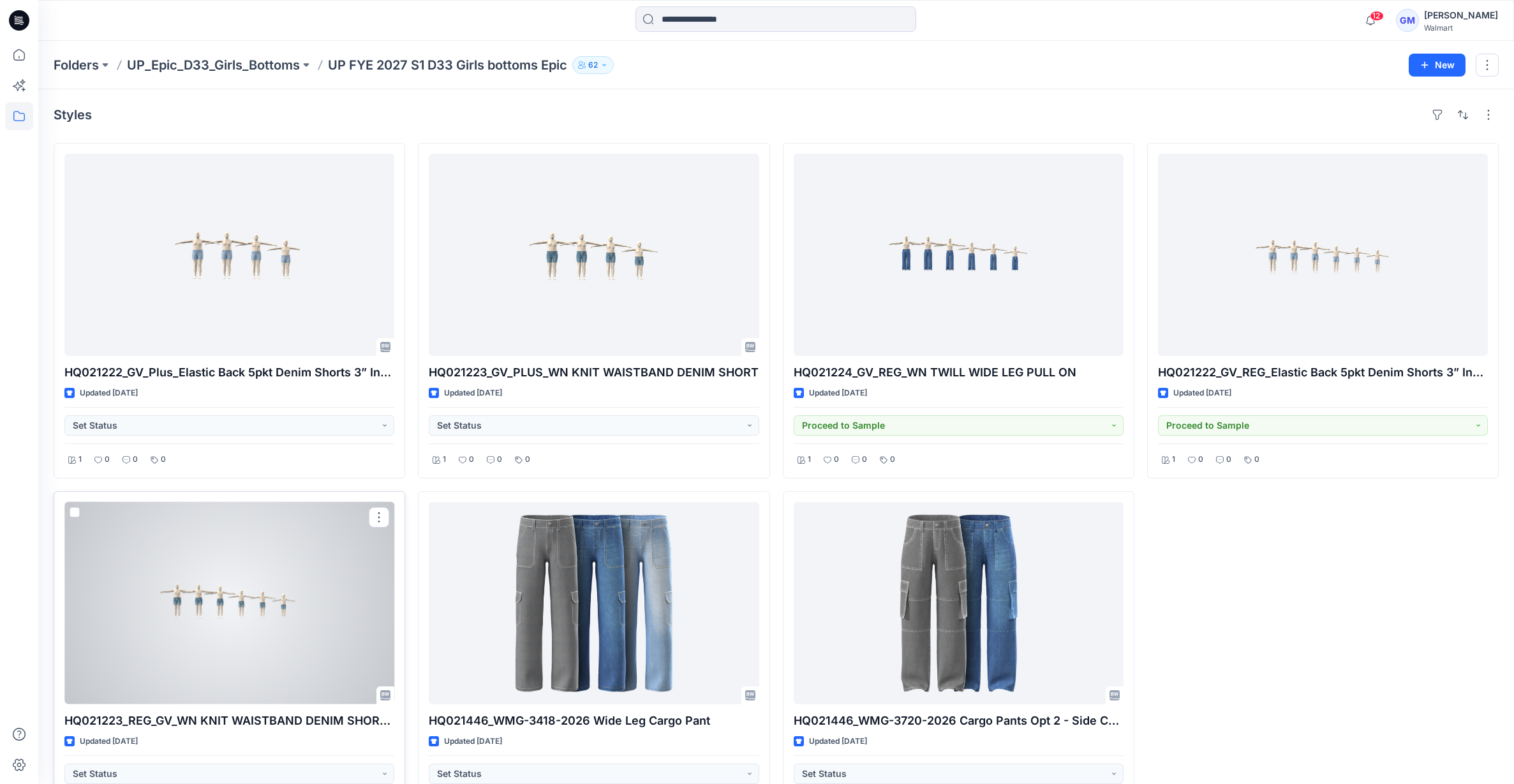
click at [324, 584] on div at bounding box center [229, 603] width 330 height 202
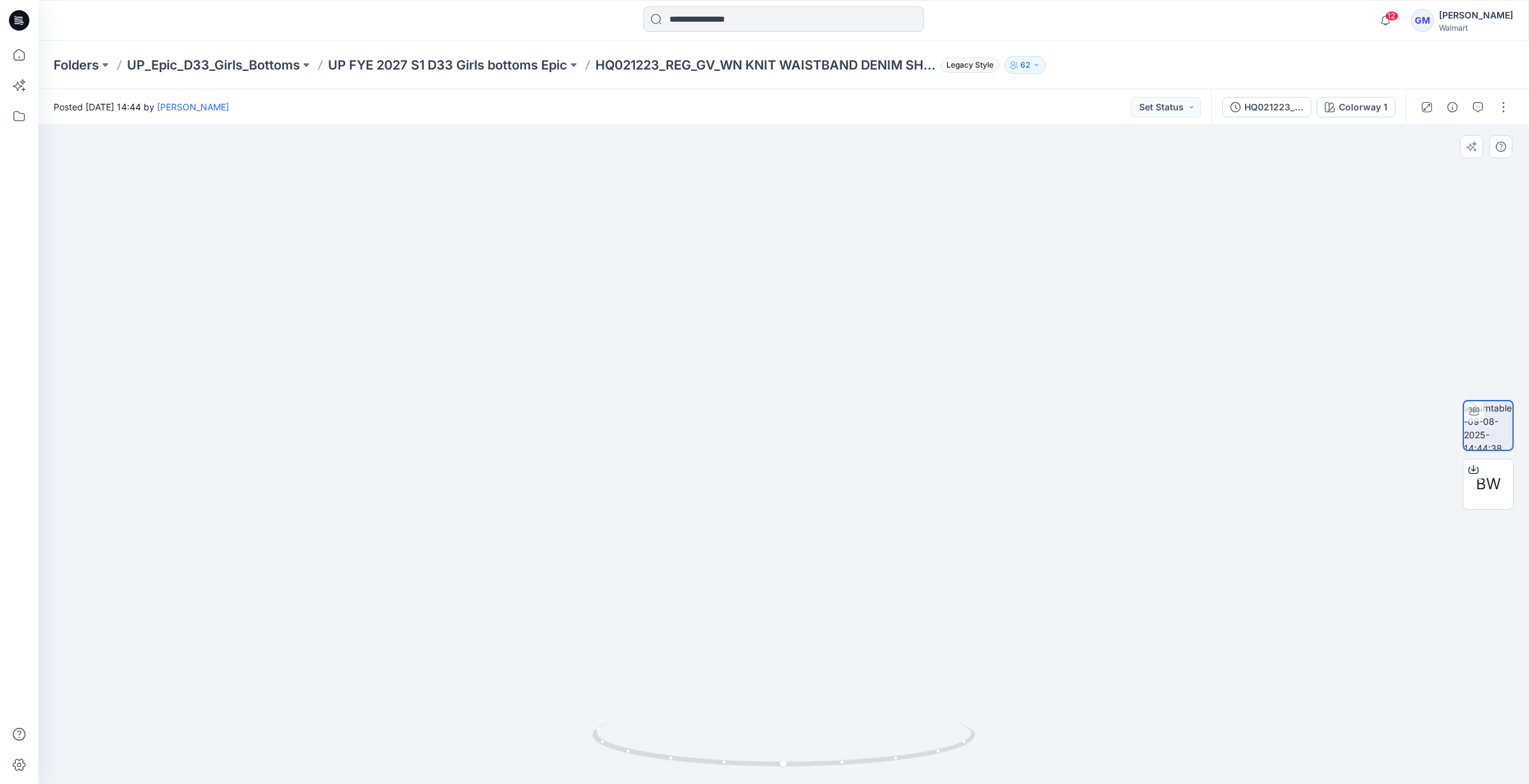
click at [369, 208] on img at bounding box center [783, 308] width 1244 height 952
click at [550, 60] on p "UP FYE 2027 S1 D33 Girls bottoms Epic" at bounding box center [447, 65] width 239 height 18
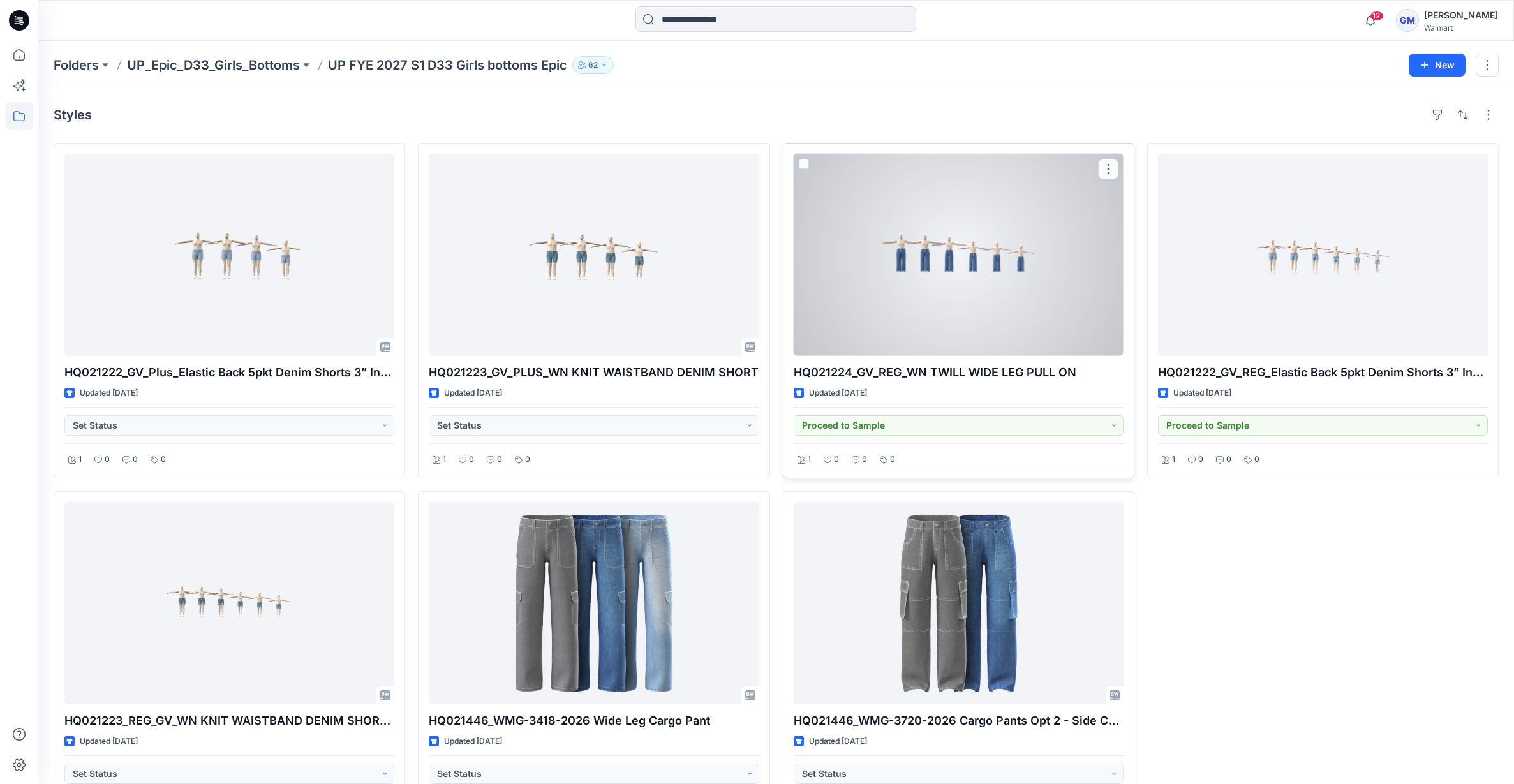
click at [981, 256] on div at bounding box center [958, 254] width 330 height 202
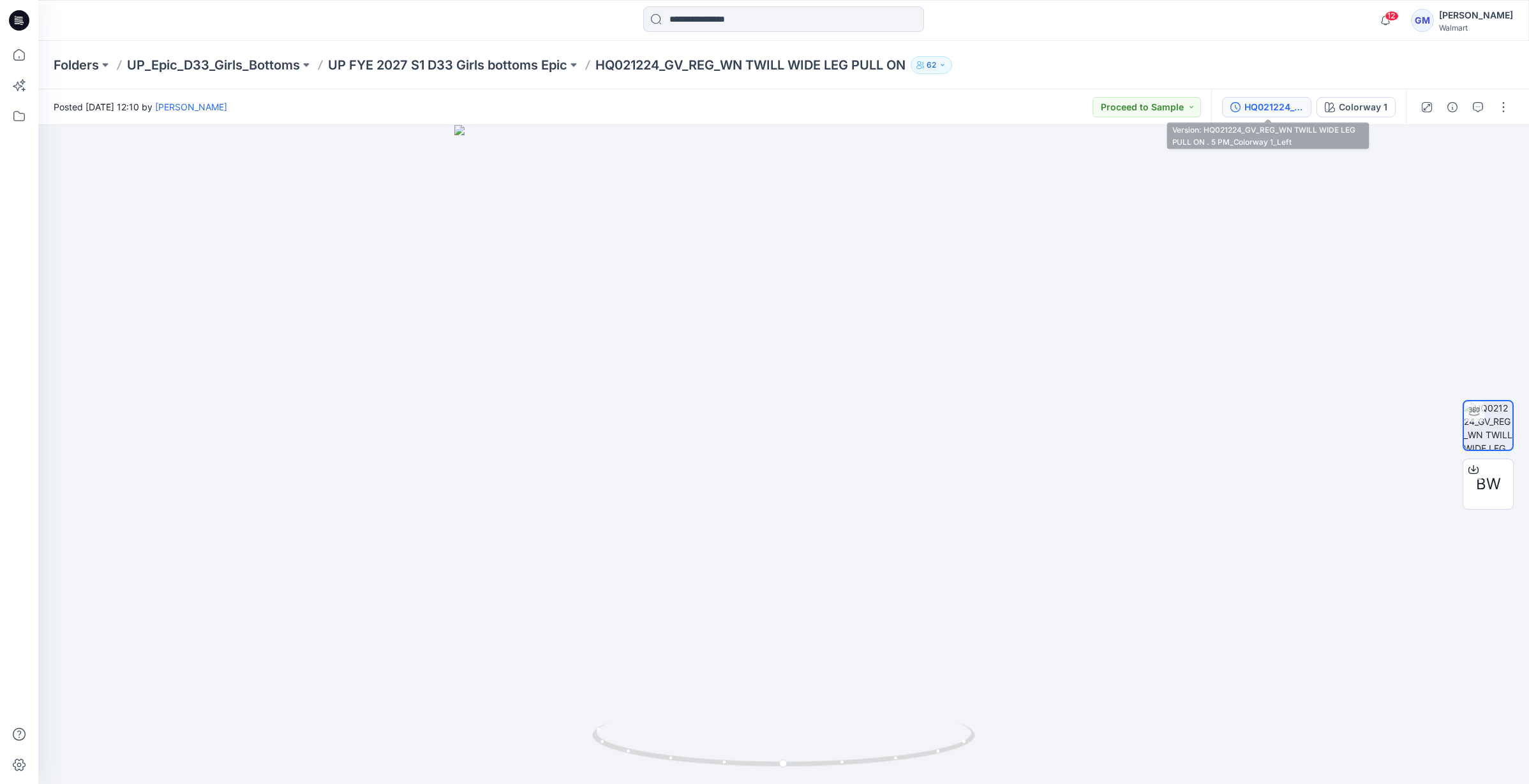
click at [1278, 116] on button "HQ021224_GV_REG_WN TWILL WIDE LEG PULL ON . 5 PM_Colorway 1_Left" at bounding box center [1267, 107] width 89 height 21
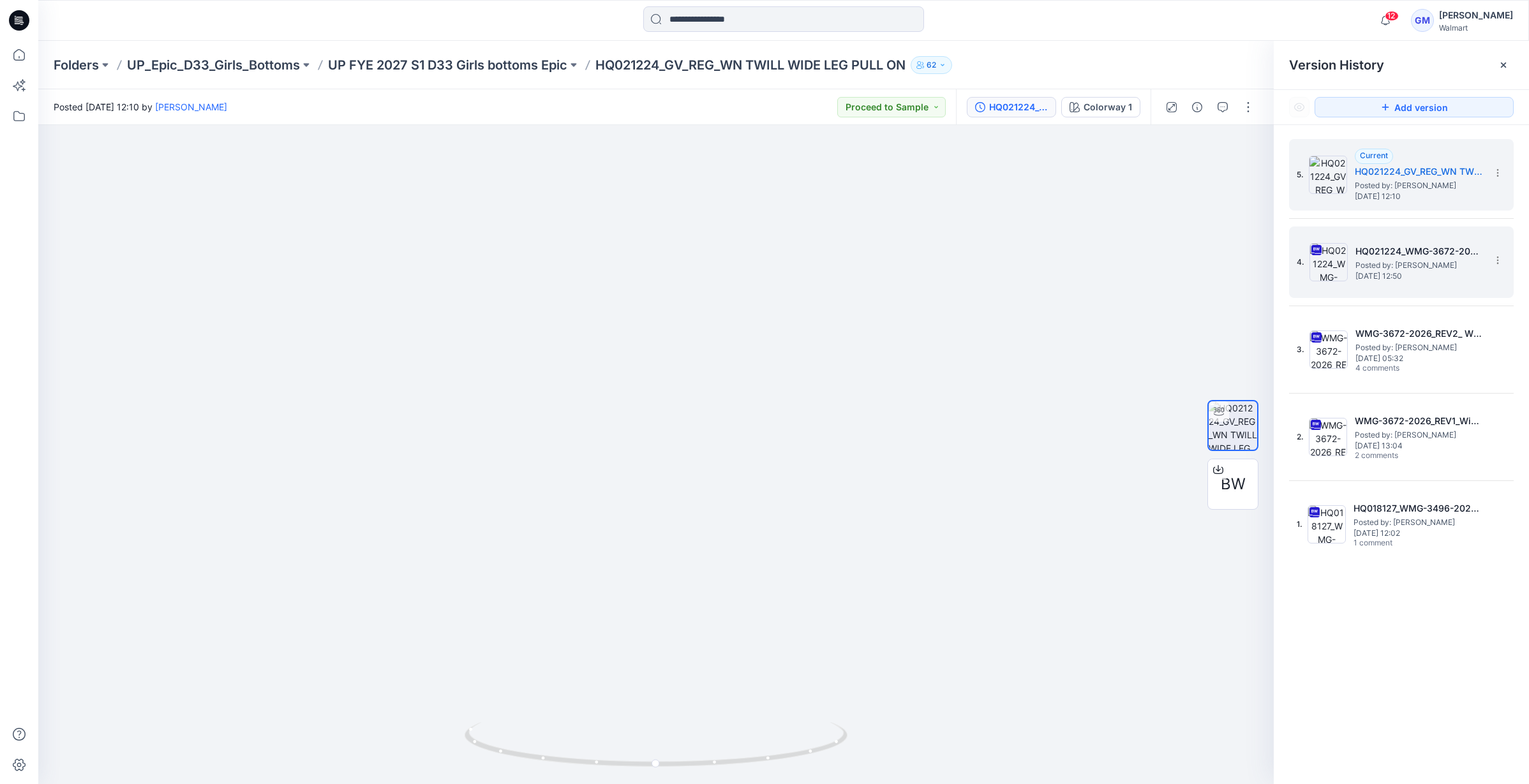
click at [1420, 259] on span "Posted by: [PERSON_NAME]" at bounding box center [1418, 265] width 128 height 13
click at [1441, 174] on h5 "HQ021224_GV_REG_WN TWILL WIDE LEG PULL ON . 5 PM_Colorway 1_Left" at bounding box center [1418, 171] width 128 height 15
drag, startPoint x: 271, startPoint y: 331, endPoint x: 286, endPoint y: 311, distance: 25.0
click at [271, 331] on img at bounding box center [657, 392] width 910 height 785
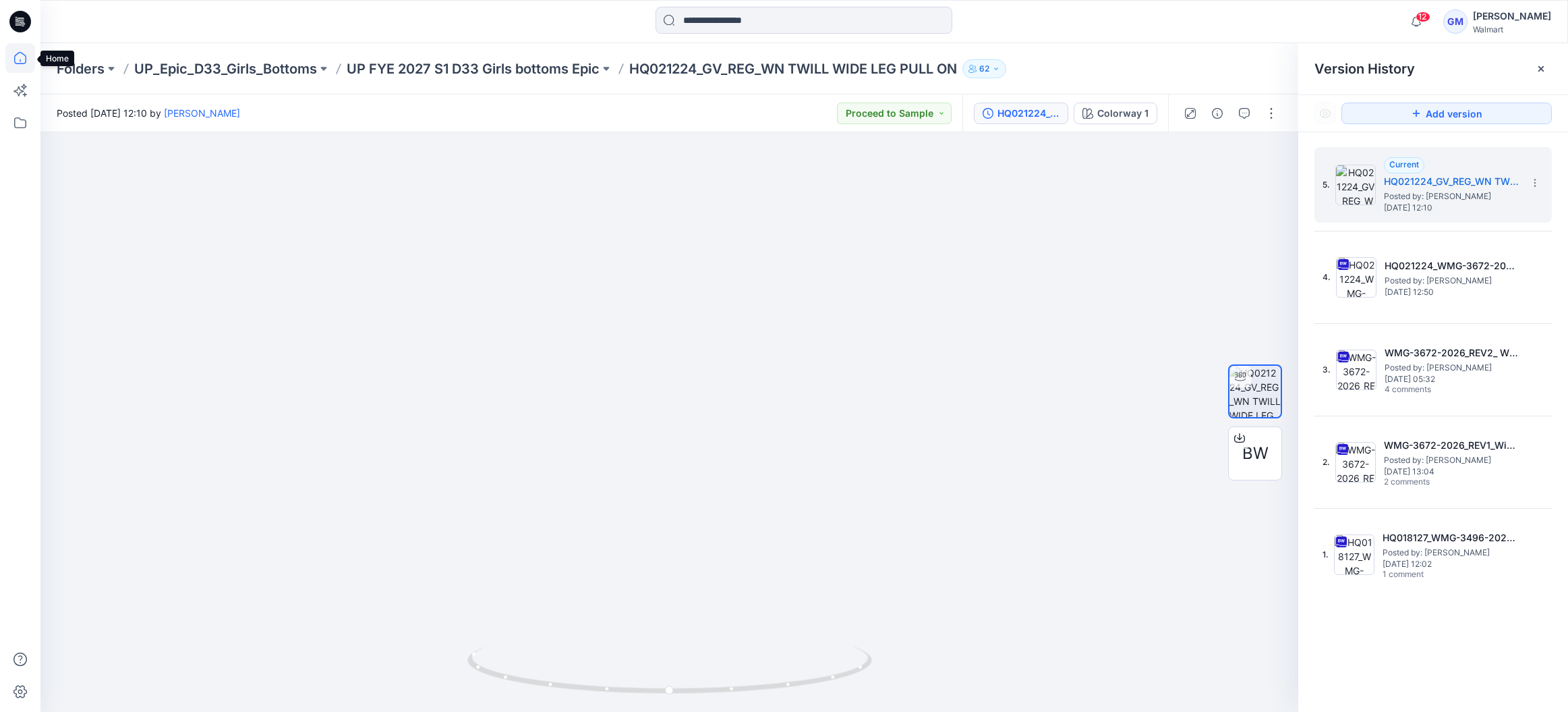
click at [27, 57] on icon at bounding box center [20, 58] width 30 height 30
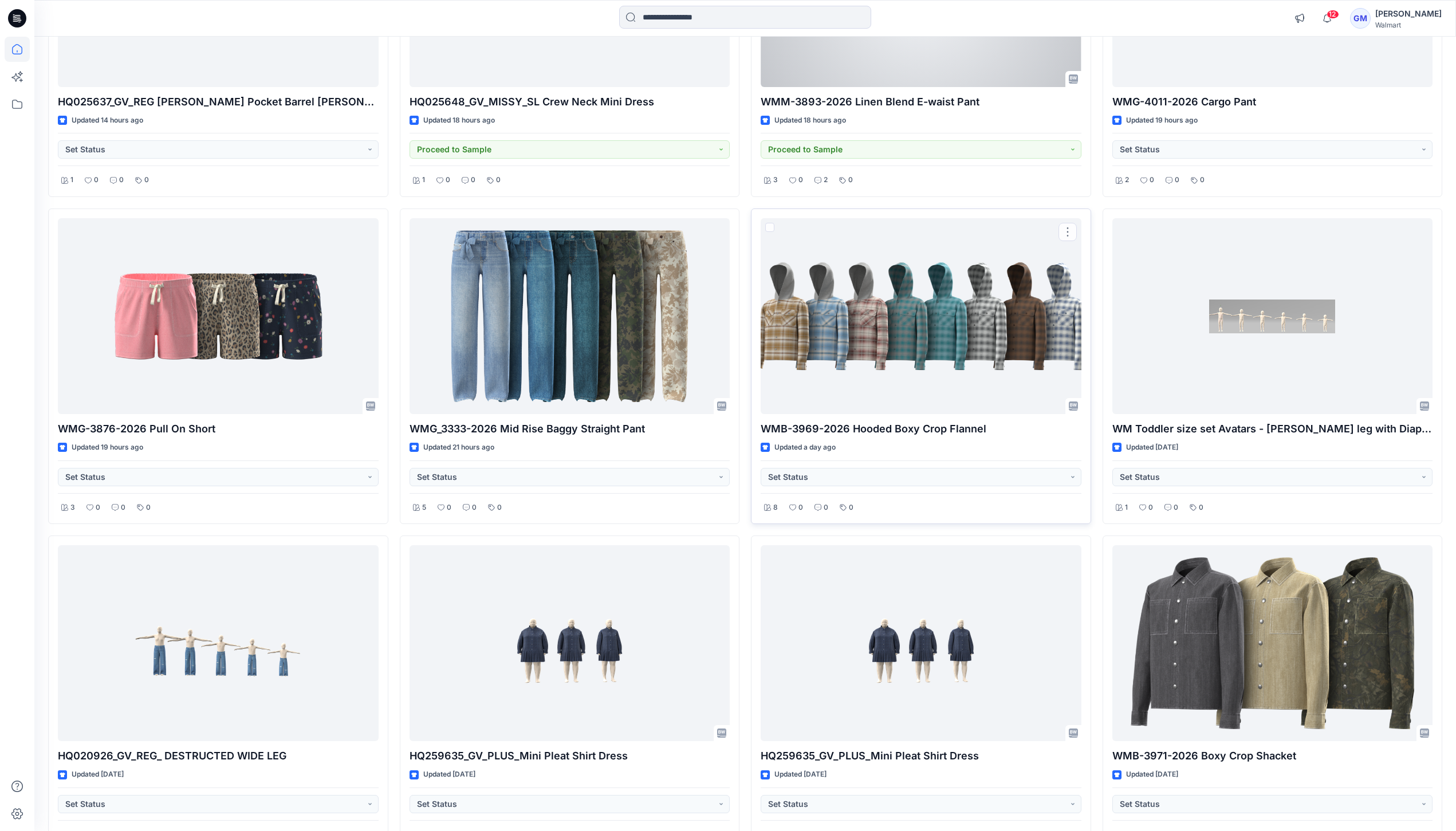
scroll to position [314, 0]
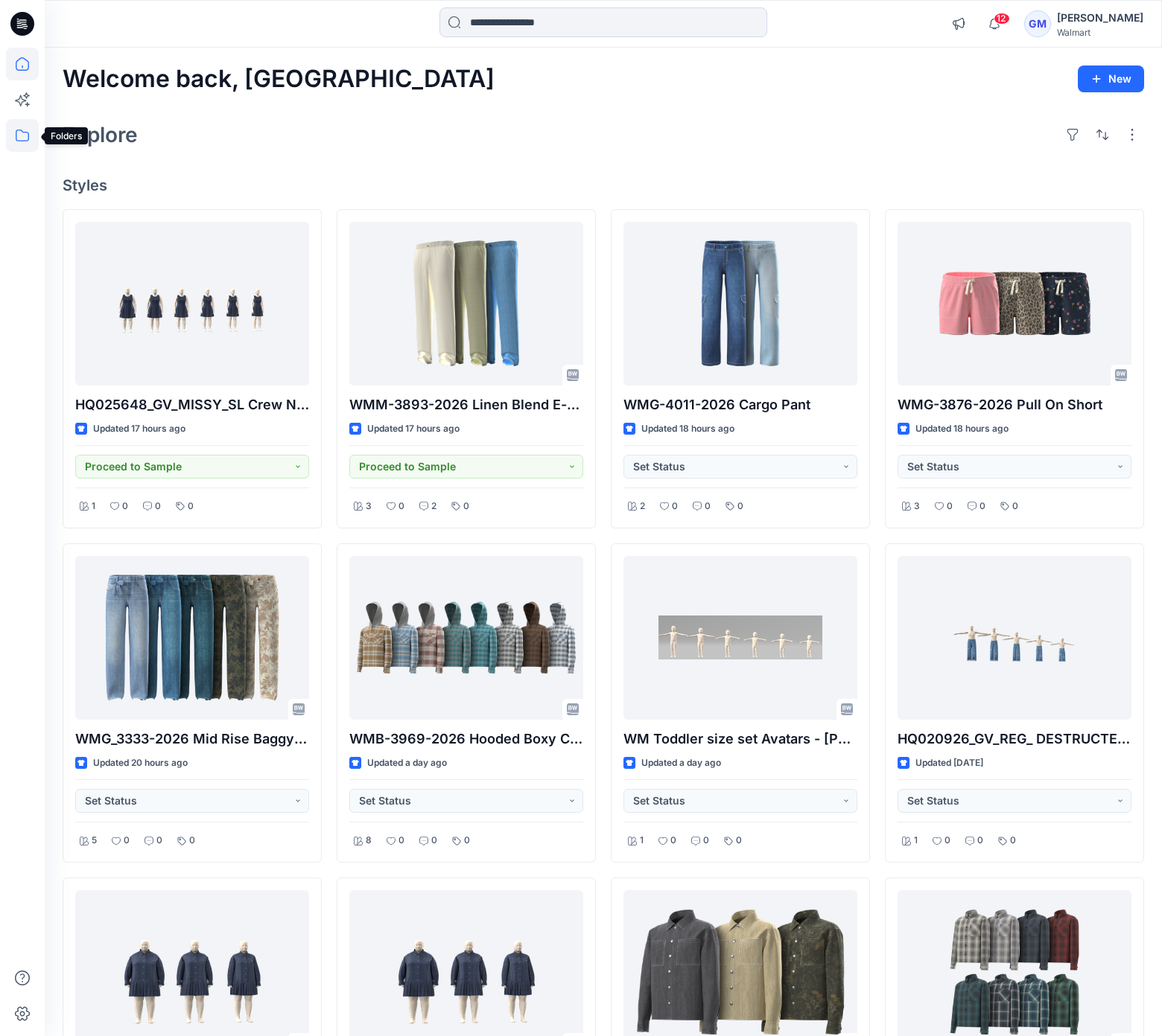
click at [19, 130] on icon at bounding box center [22, 136] width 13 height 12
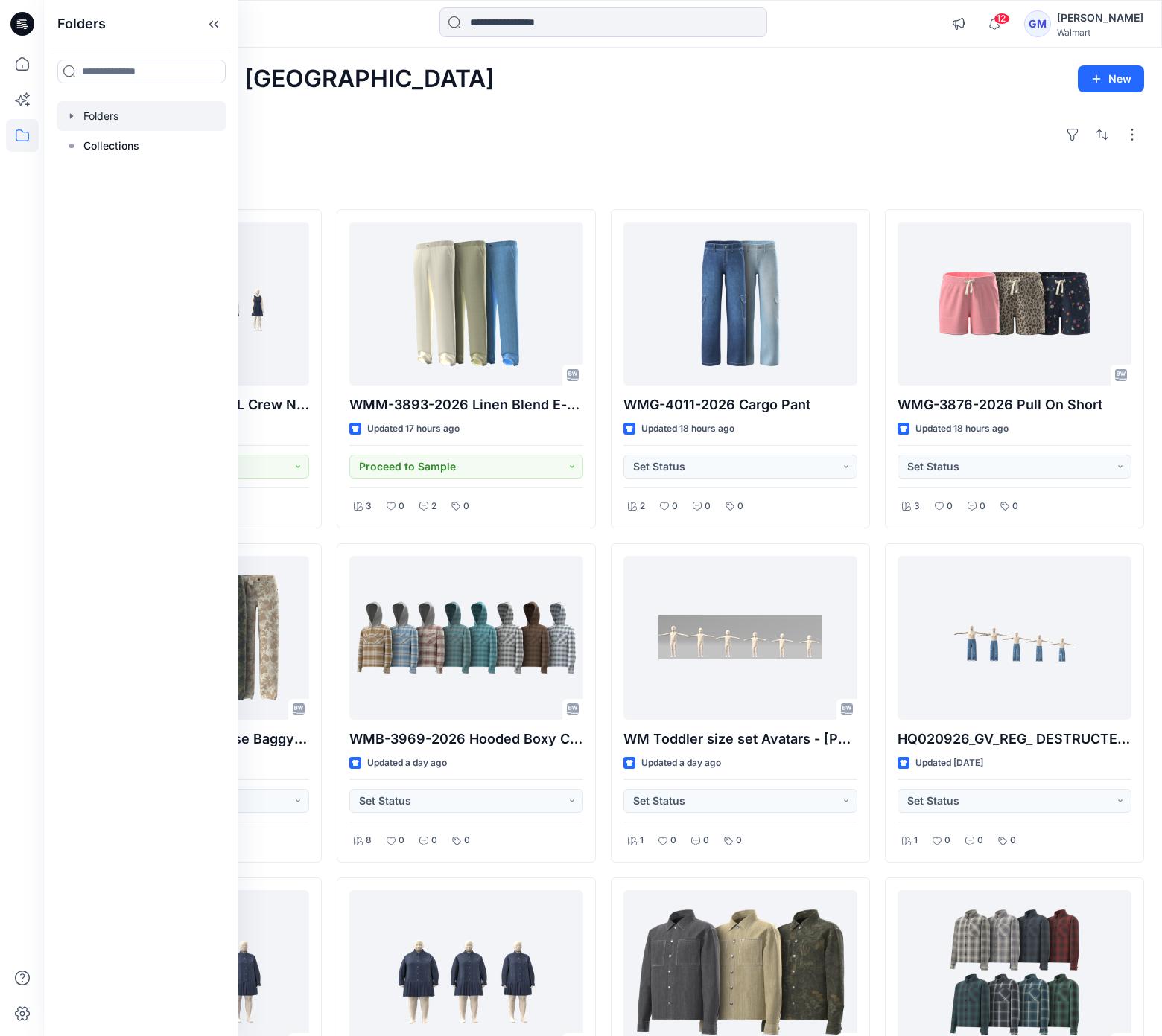
click at [106, 114] on div at bounding box center [142, 116] width 170 height 30
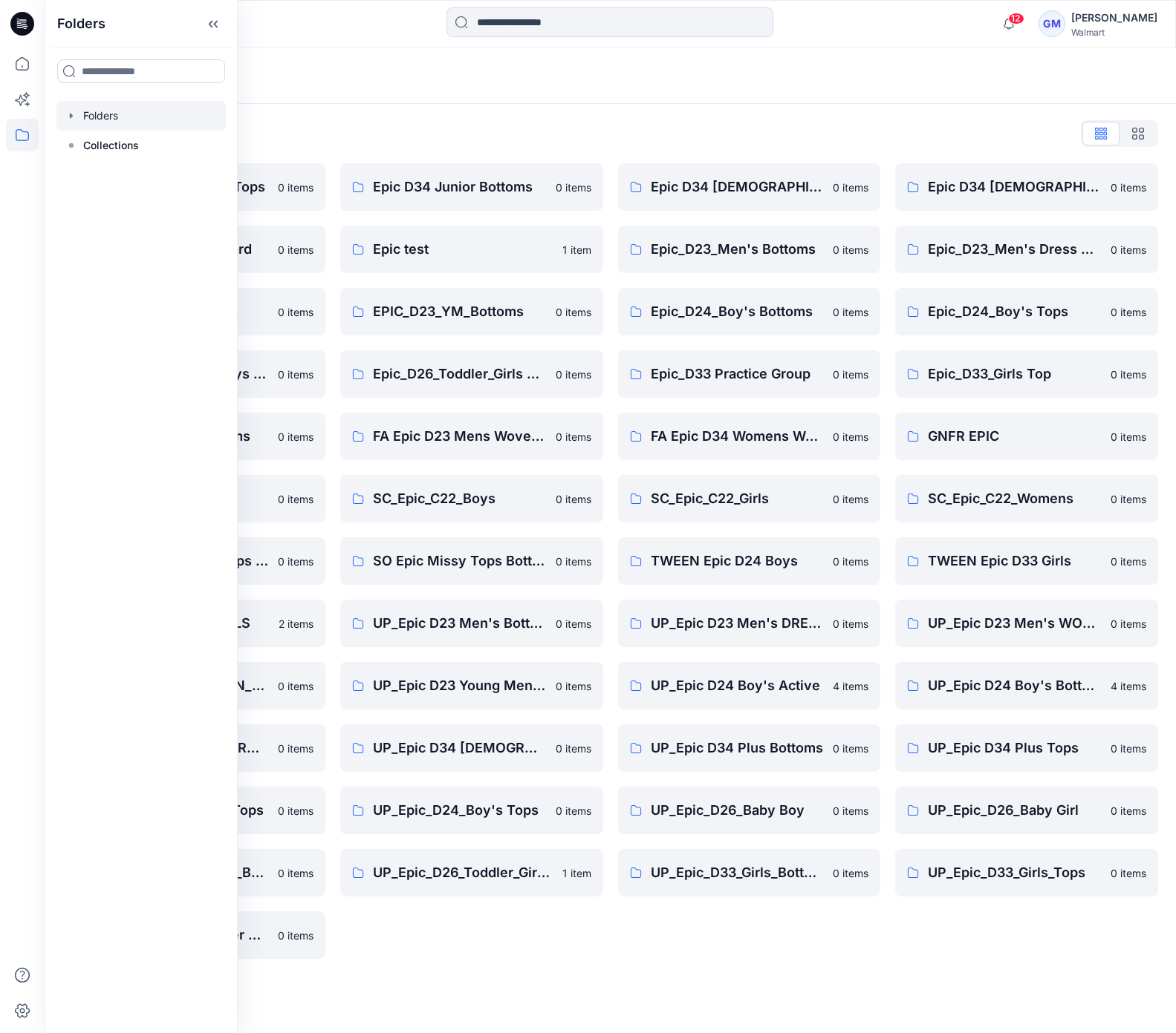
drag, startPoint x: 569, startPoint y: 940, endPoint x: 583, endPoint y: 935, distance: 14.9
click at [569, 940] on div "Epic D34 Junior Bottoms 0 items Epic test 1 item EPIC_D23_YM_Bottoms 0 items Ep…" at bounding box center [472, 561] width 263 height 796
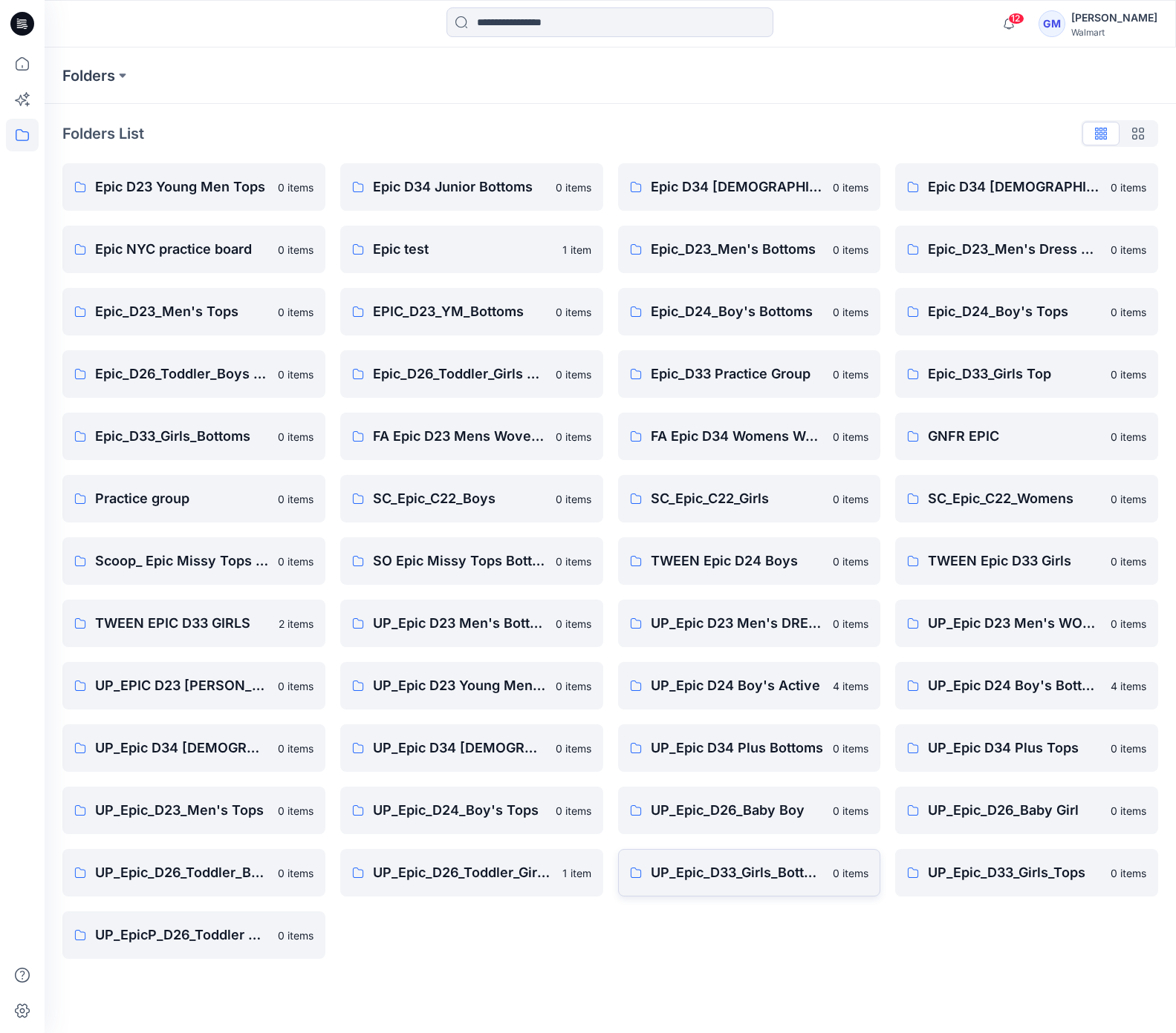
click at [719, 883] on link "UP_Epic_D33_Girls_Bottoms 0 items" at bounding box center [749, 873] width 263 height 48
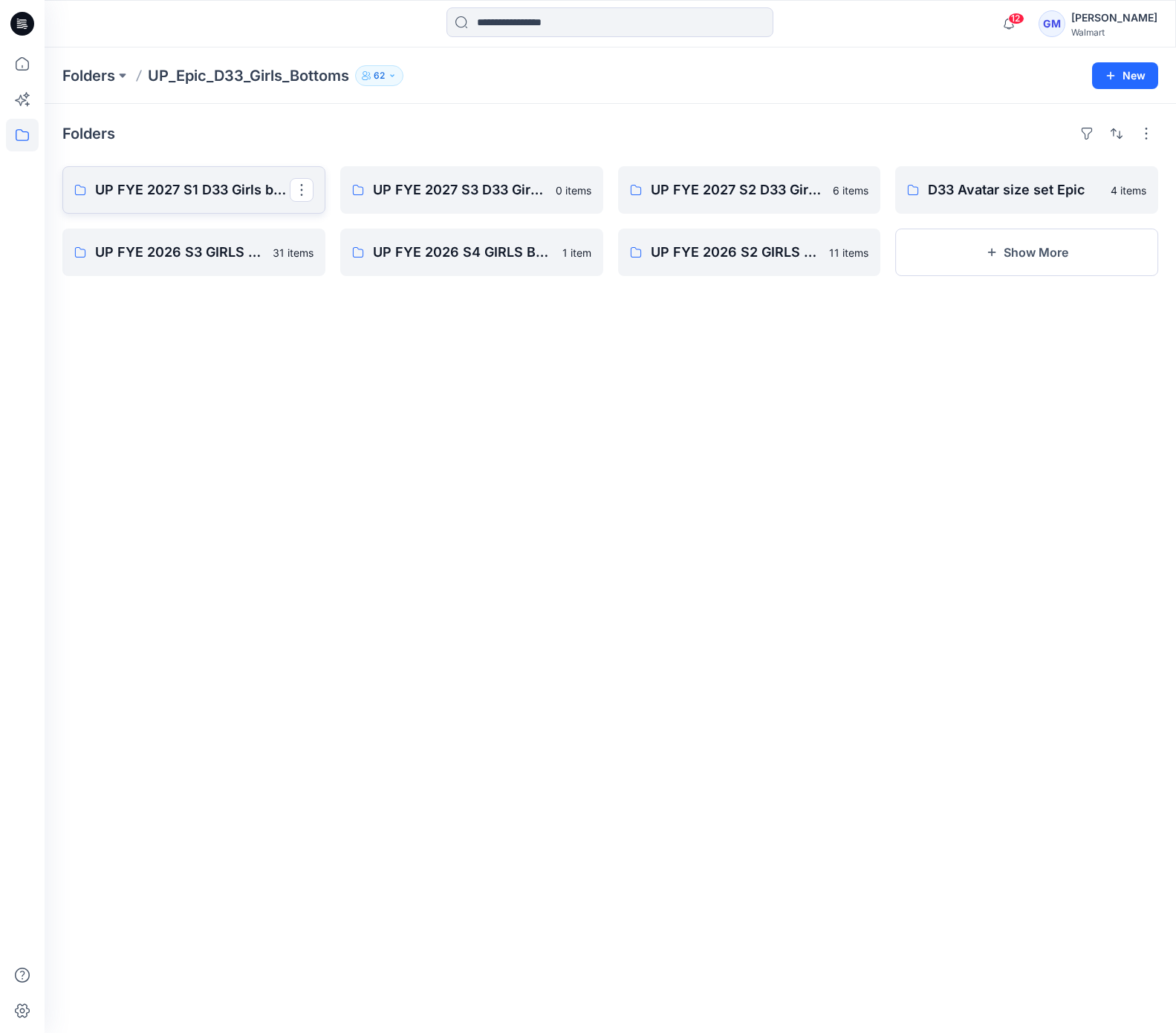
click at [212, 191] on p "UP FYE 2027 S1 D33 Girls bottoms Epic" at bounding box center [192, 189] width 195 height 21
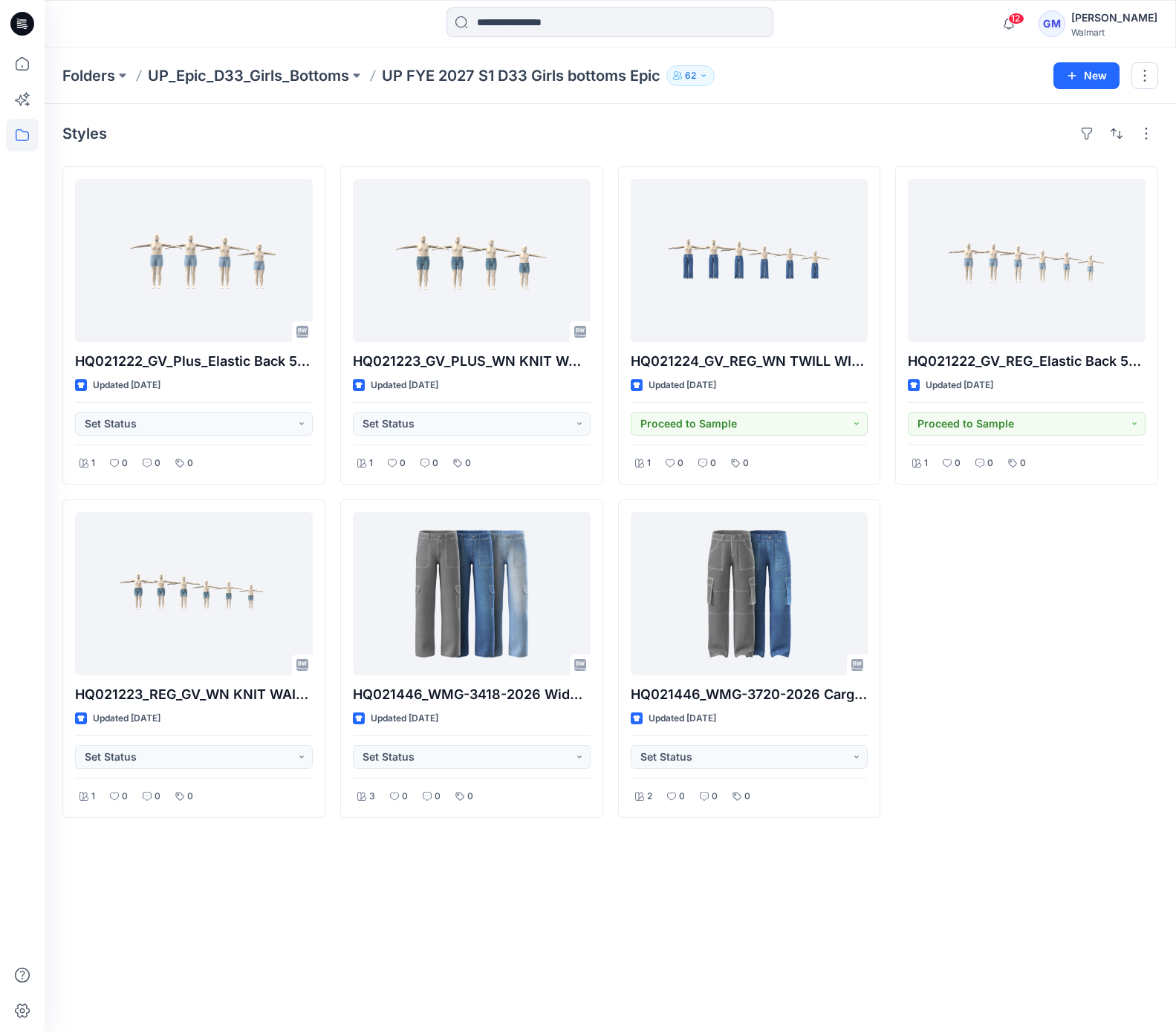
click at [1037, 753] on div "HQ021222_GV_REG_Elastic Back 5pkt Denim Shorts 3” Inseam Updated 24 days ago Pr…" at bounding box center [1026, 493] width 263 height 652
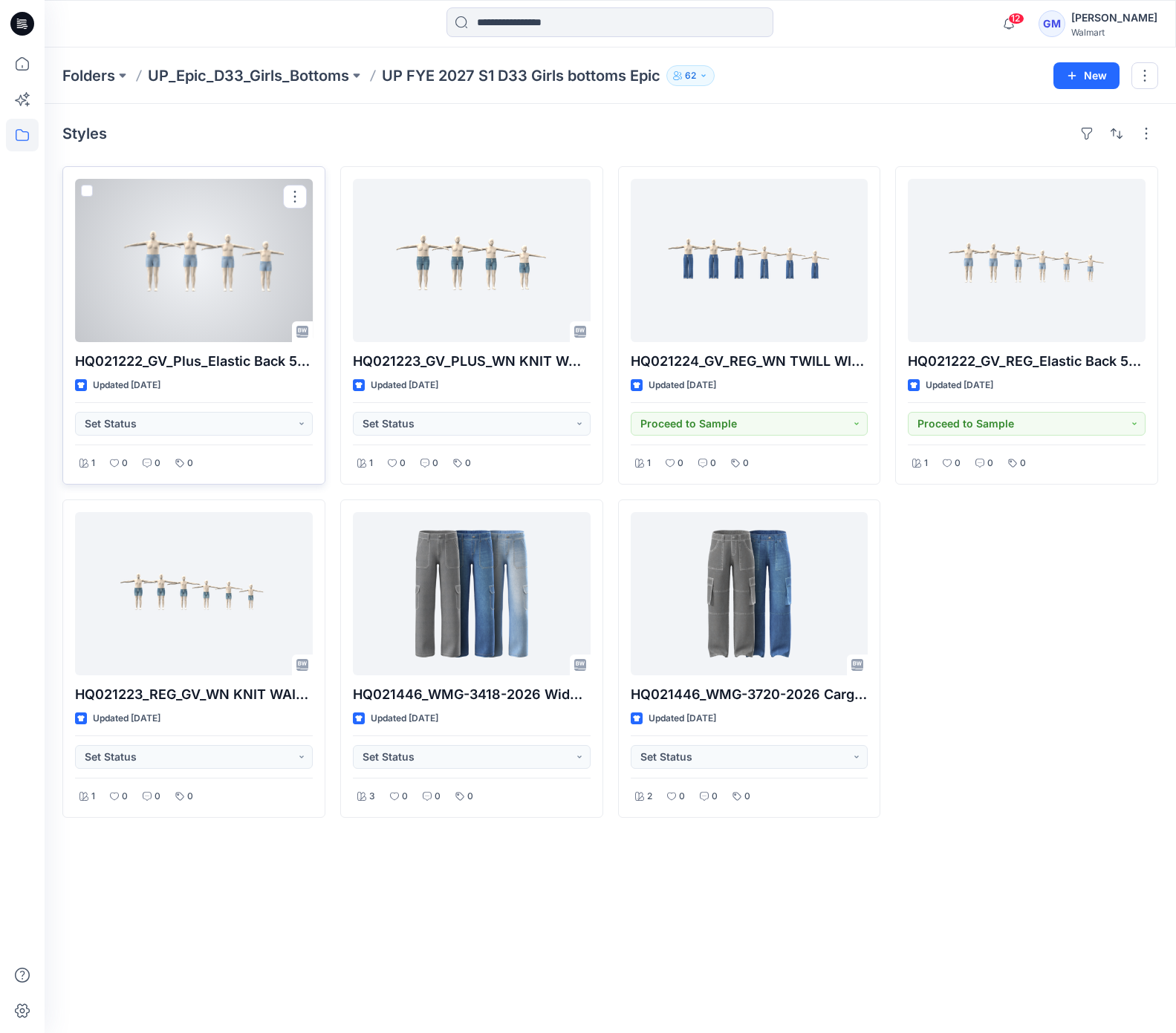
click at [168, 285] on div at bounding box center [194, 260] width 237 height 164
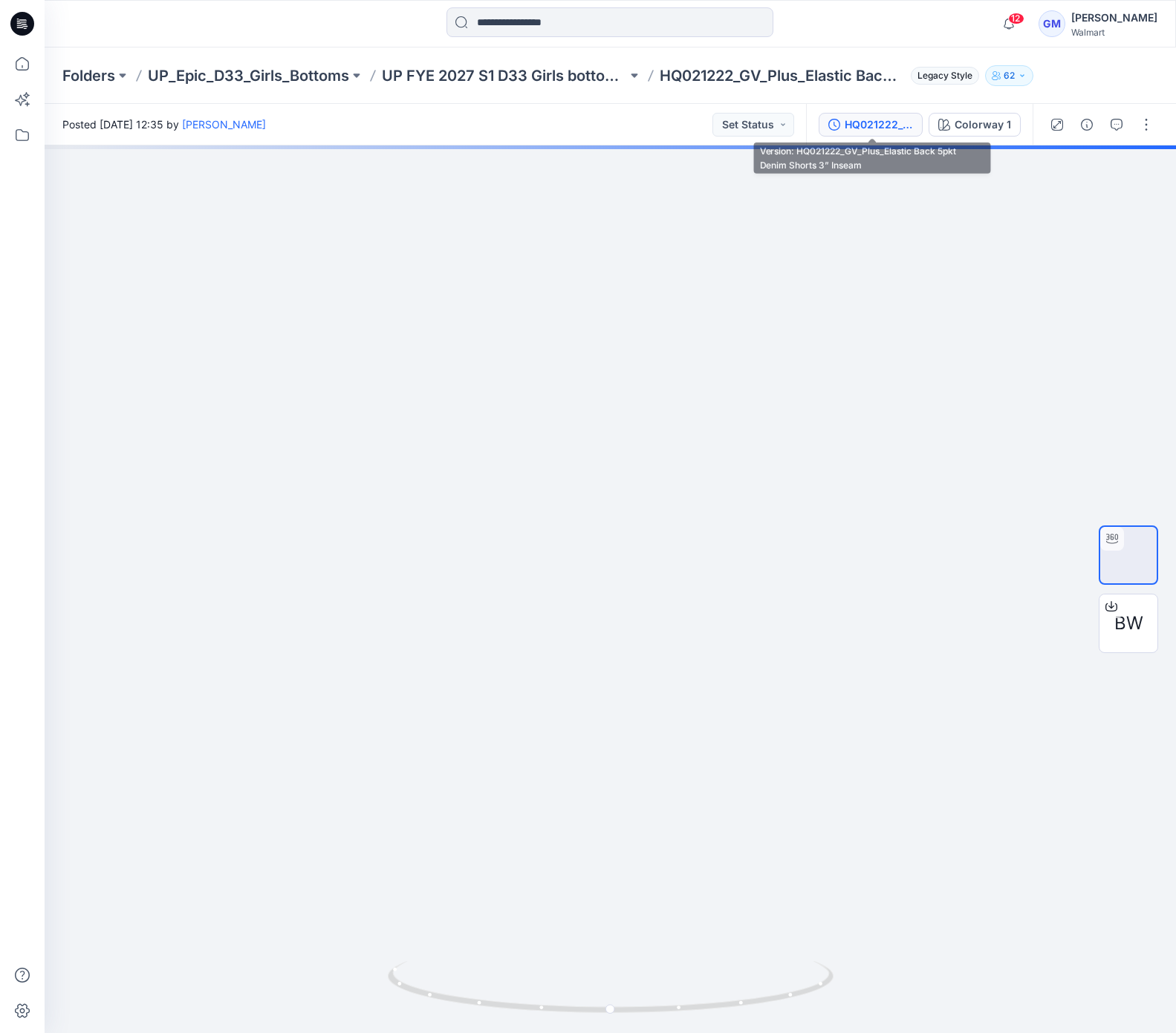
click at [878, 122] on div "HQ021222_GV_Plus_Elastic Back 5pkt Denim Shorts 3” Inseam" at bounding box center [879, 125] width 69 height 16
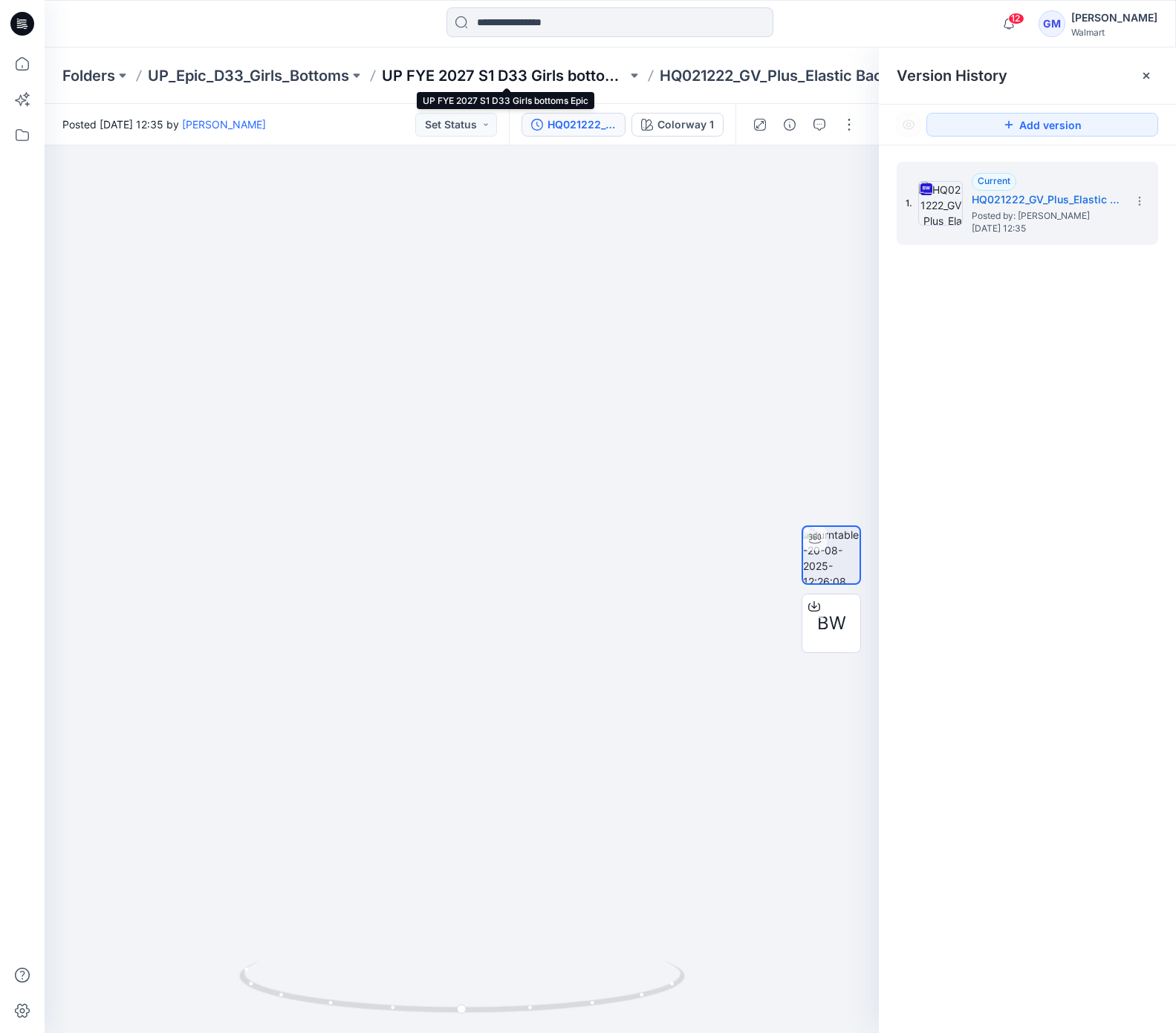
click at [615, 69] on p "UP FYE 2027 S1 D33 Girls bottoms Epic" at bounding box center [505, 76] width 245 height 21
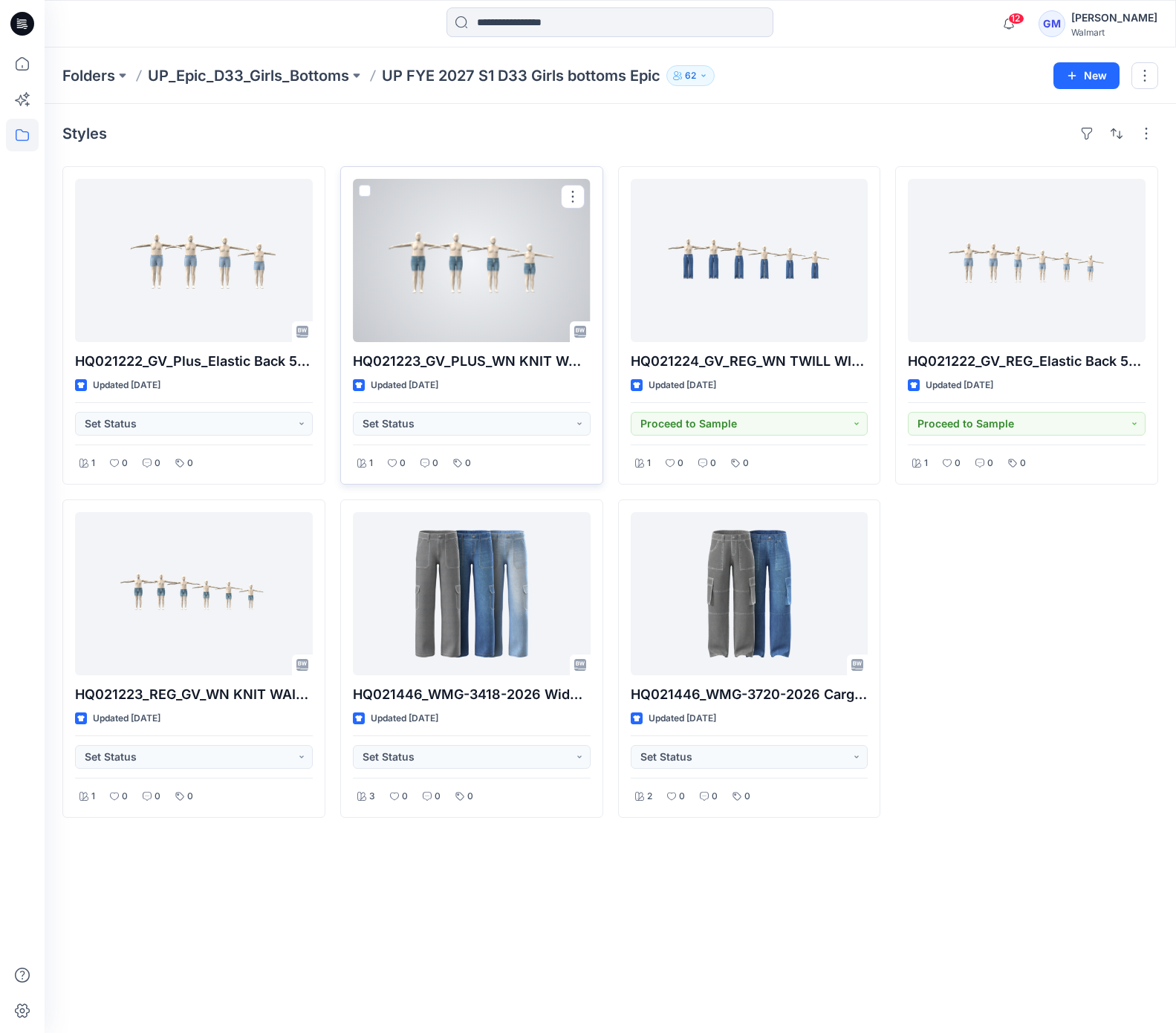
click at [540, 293] on div at bounding box center [472, 260] width 237 height 164
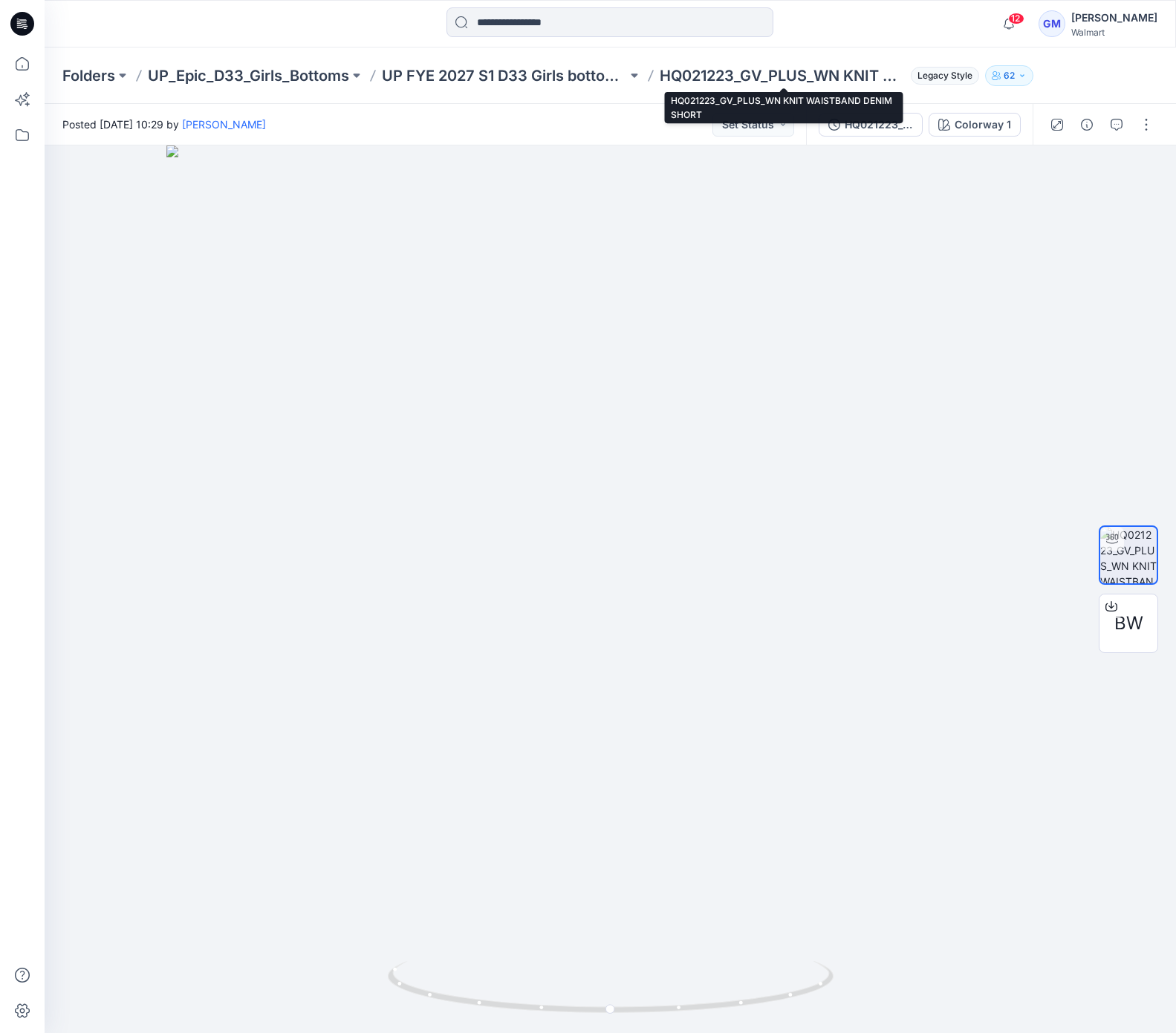
click at [737, 78] on p "HQ021223_GV_PLUS_WN KNIT WAISTBAND DENIM SHORT" at bounding box center [782, 76] width 245 height 21
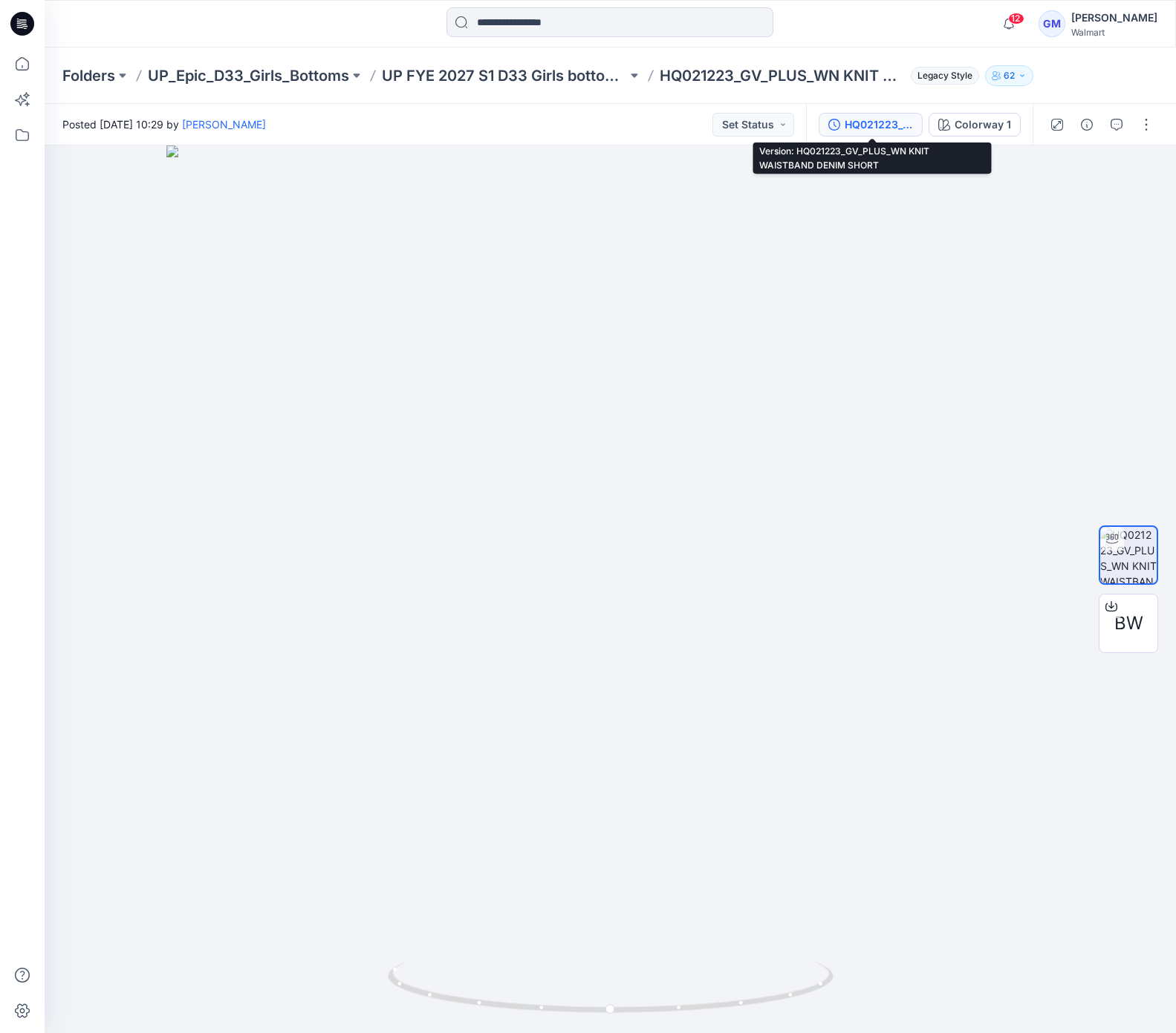
click at [859, 117] on div "HQ021223_GV_PLUS_WN KNIT WAISTBAND DENIM SHORT" at bounding box center [879, 125] width 69 height 16
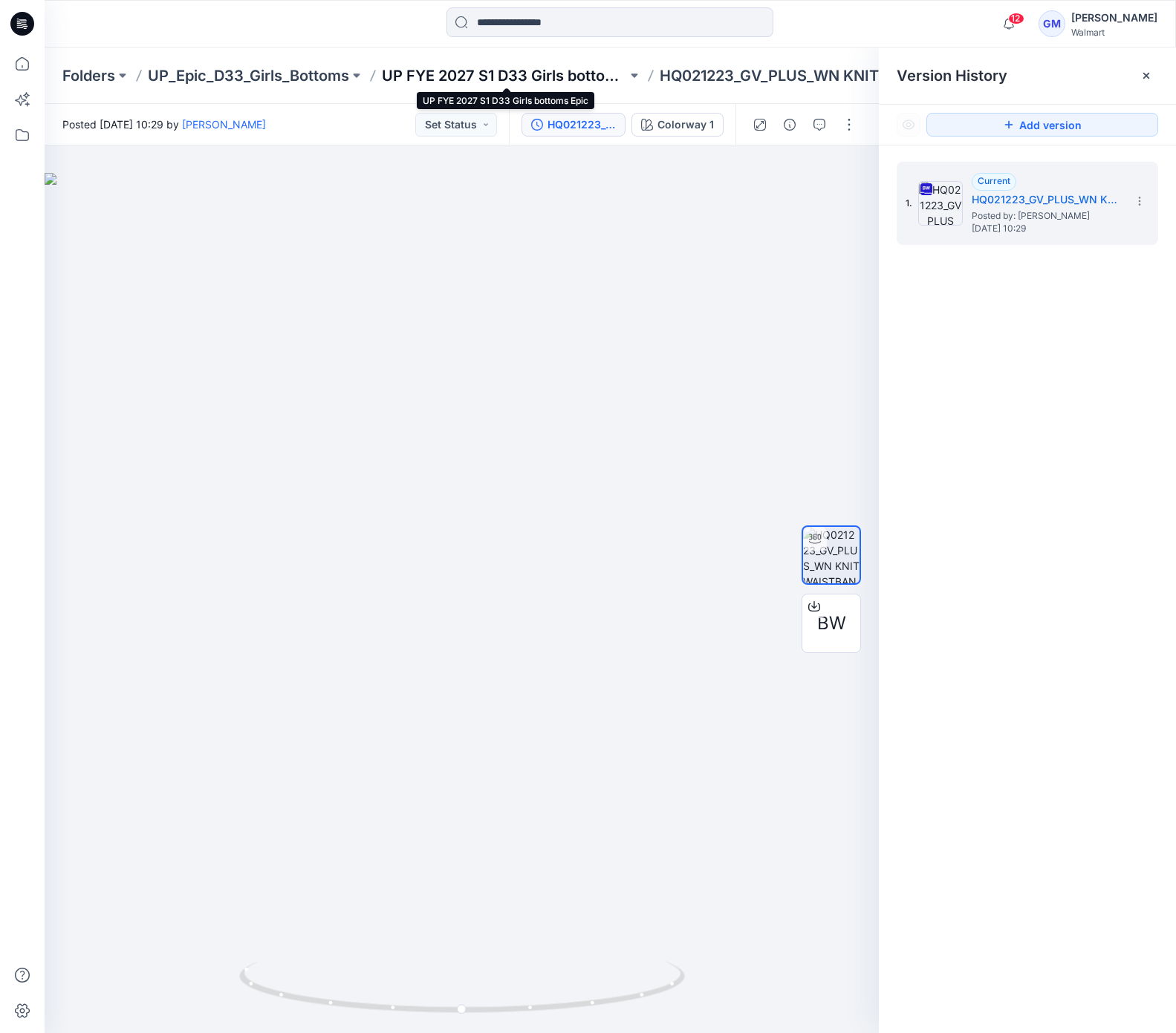
click at [444, 79] on p "UP FYE 2027 S1 D33 Girls bottoms Epic" at bounding box center [505, 76] width 245 height 21
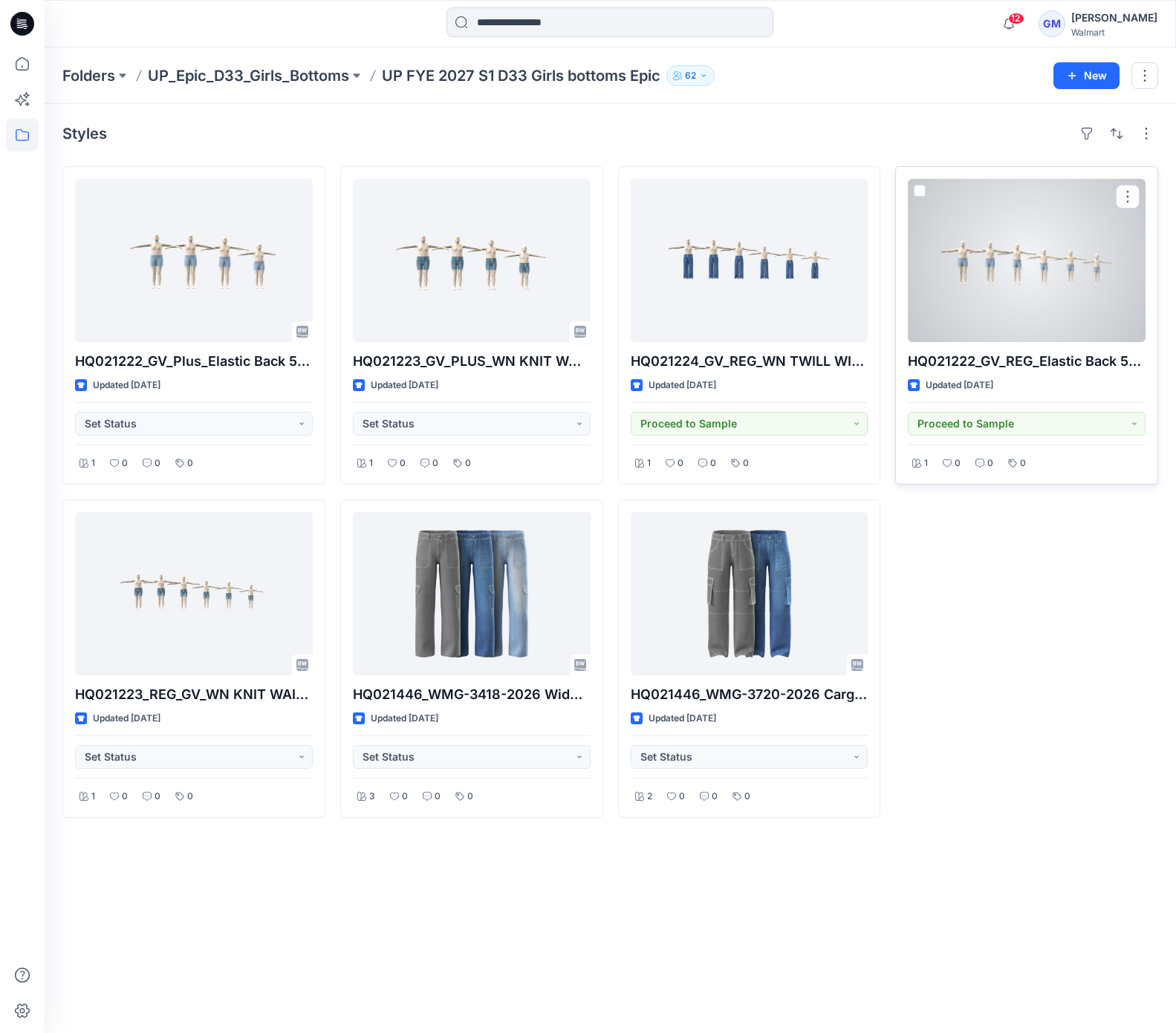
click at [963, 280] on div at bounding box center [1026, 260] width 237 height 164
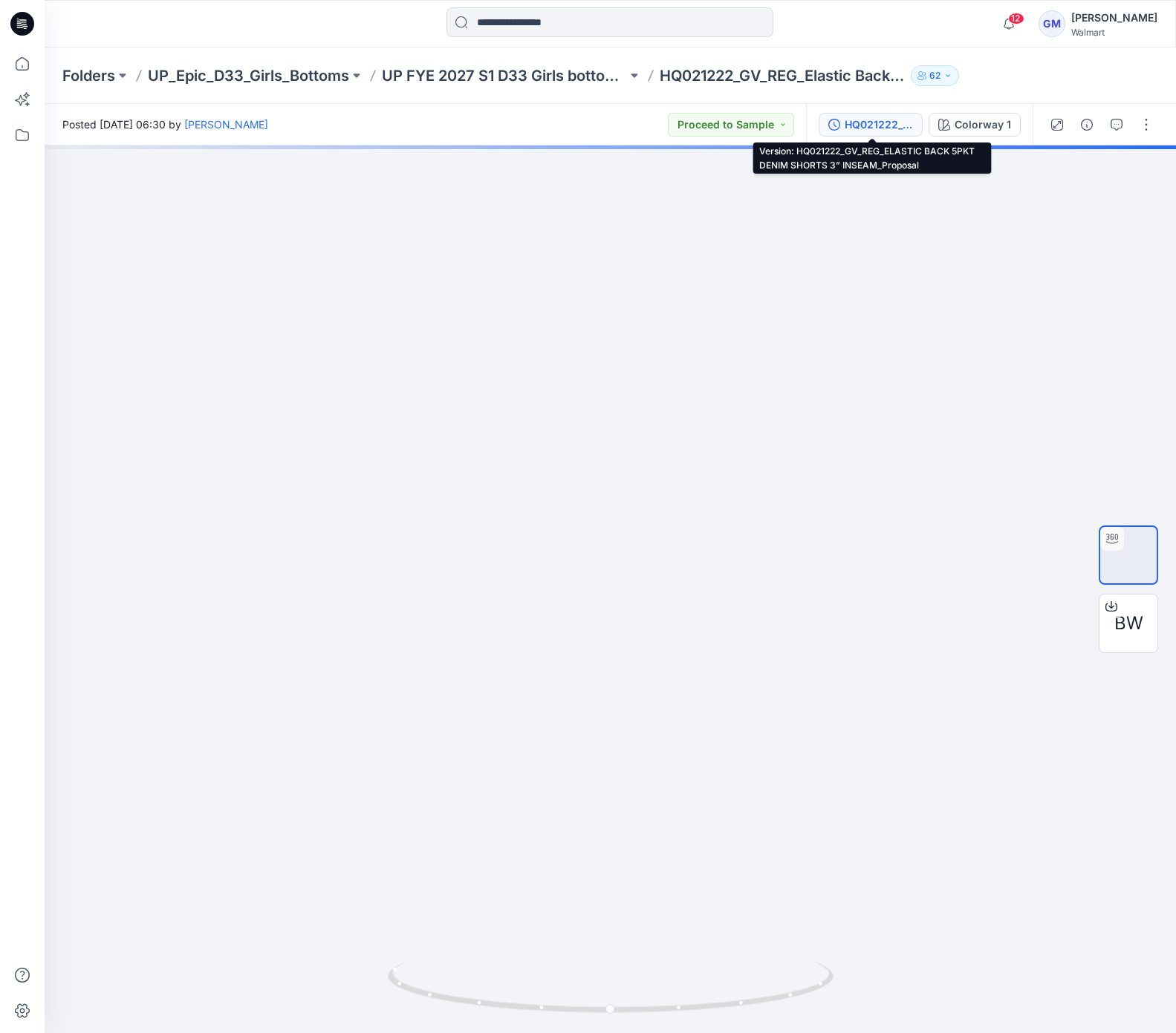
click at [849, 118] on div "HQ021222_GV_REG_ELASTIC BACK 5PKT DENIM SHORTS 3” INSEAM_Proposal" at bounding box center [879, 125] width 69 height 16
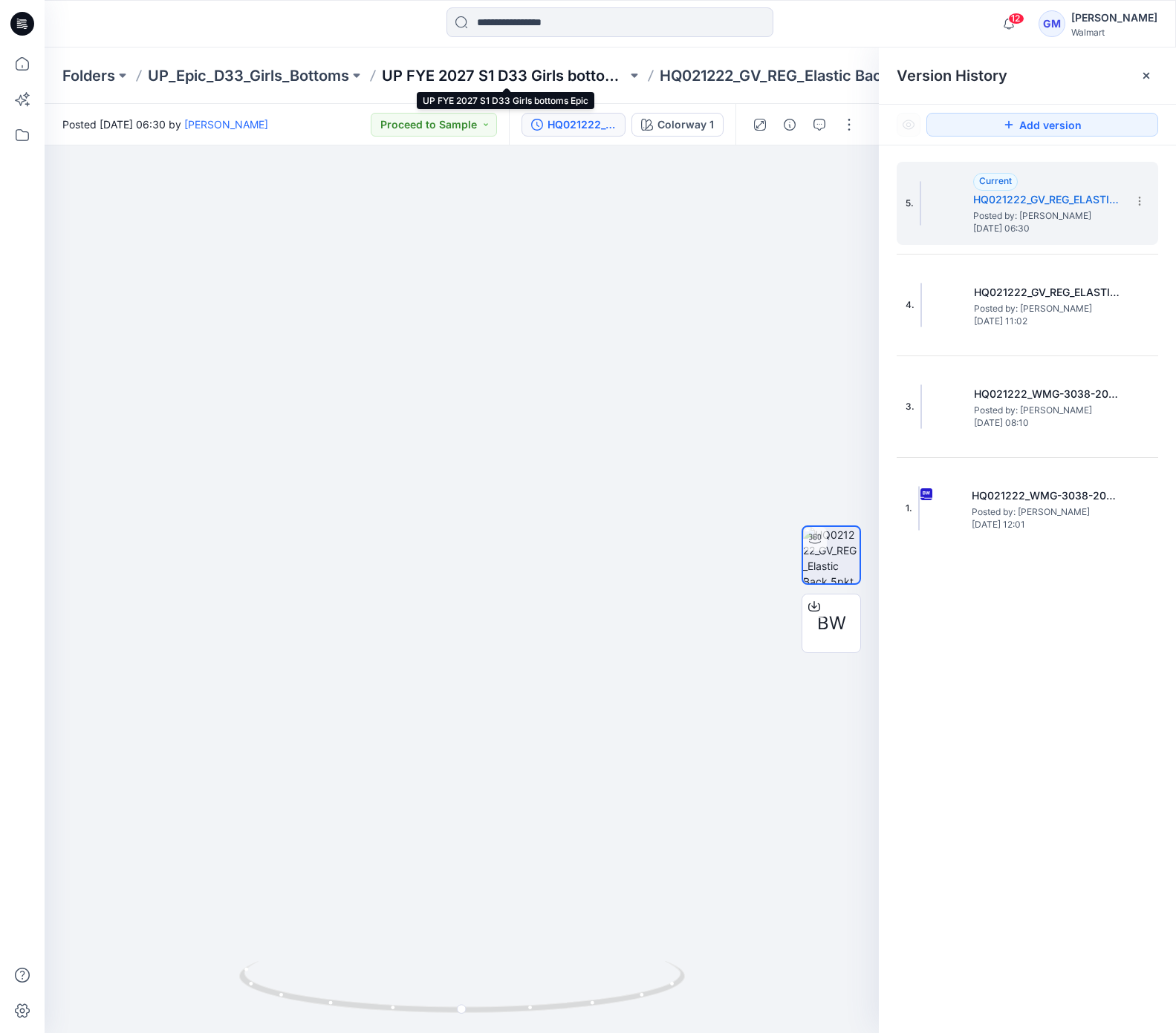
click at [563, 71] on p "UP FYE 2027 S1 D33 Girls bottoms Epic" at bounding box center [505, 76] width 245 height 21
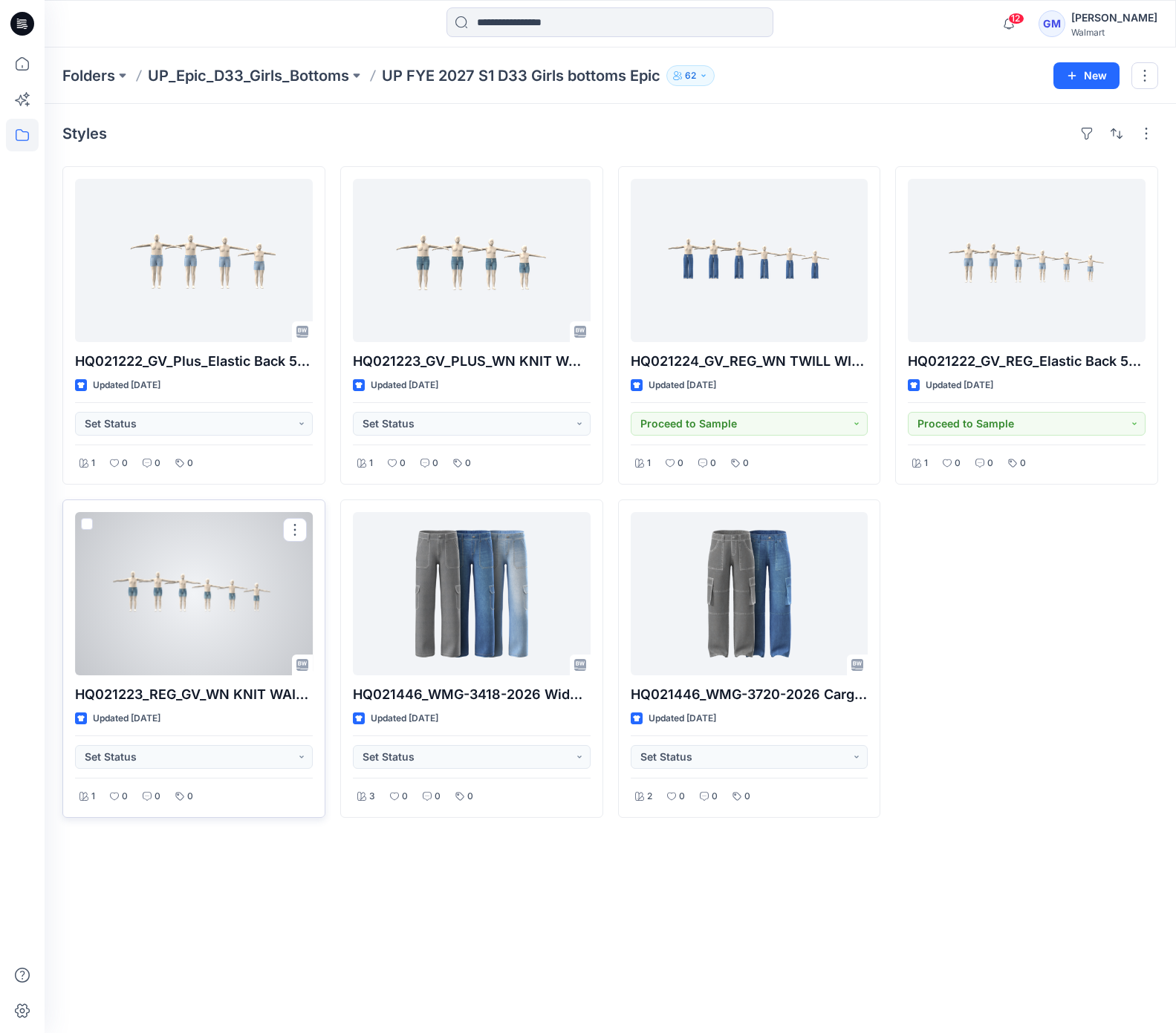
click at [192, 618] on div at bounding box center [194, 594] width 237 height 164
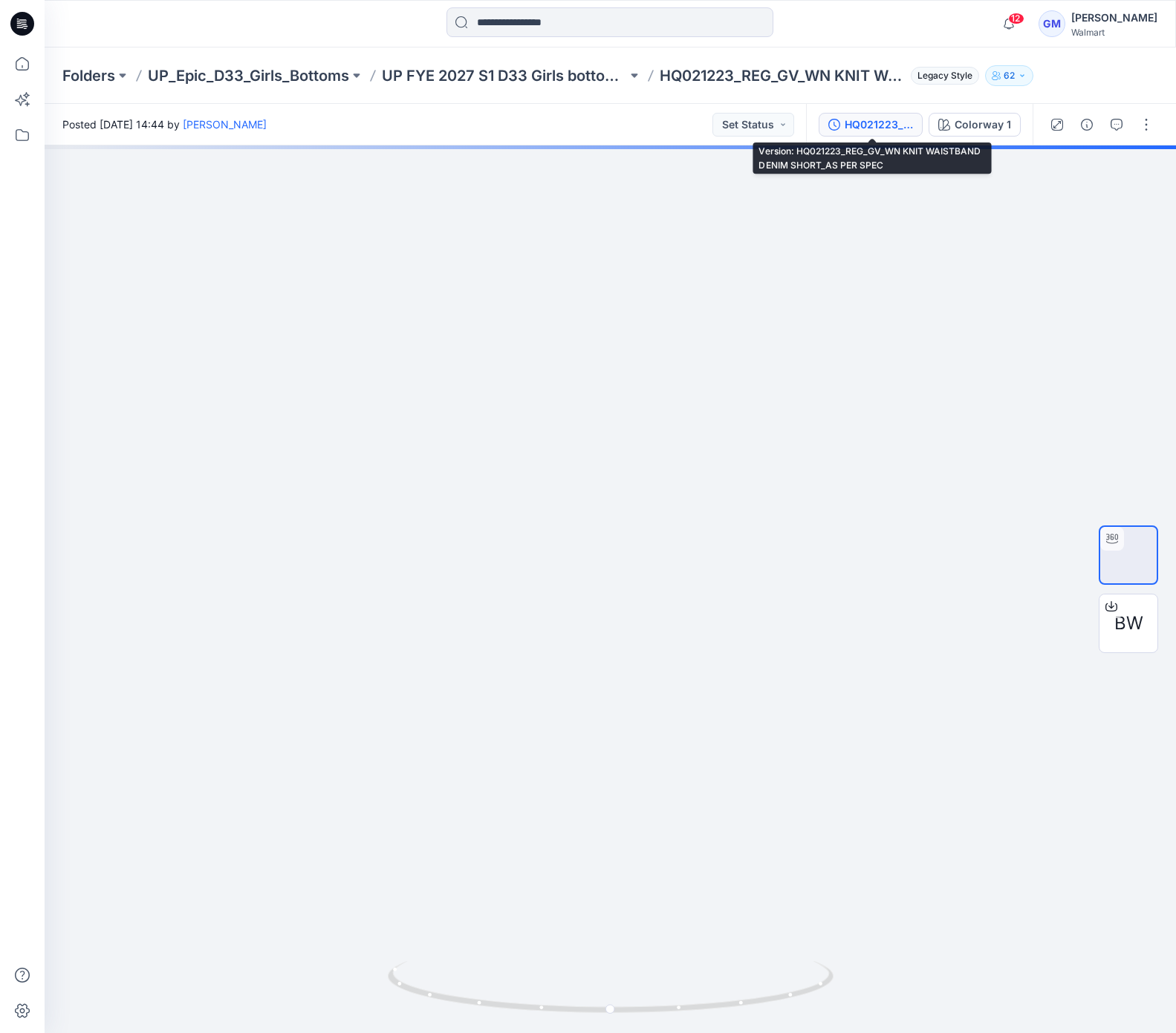
click at [882, 119] on div "HQ021223_REG_GV_WN KNIT WAISTBAND DENIM SHORT_AS PER SPEC" at bounding box center [879, 125] width 69 height 16
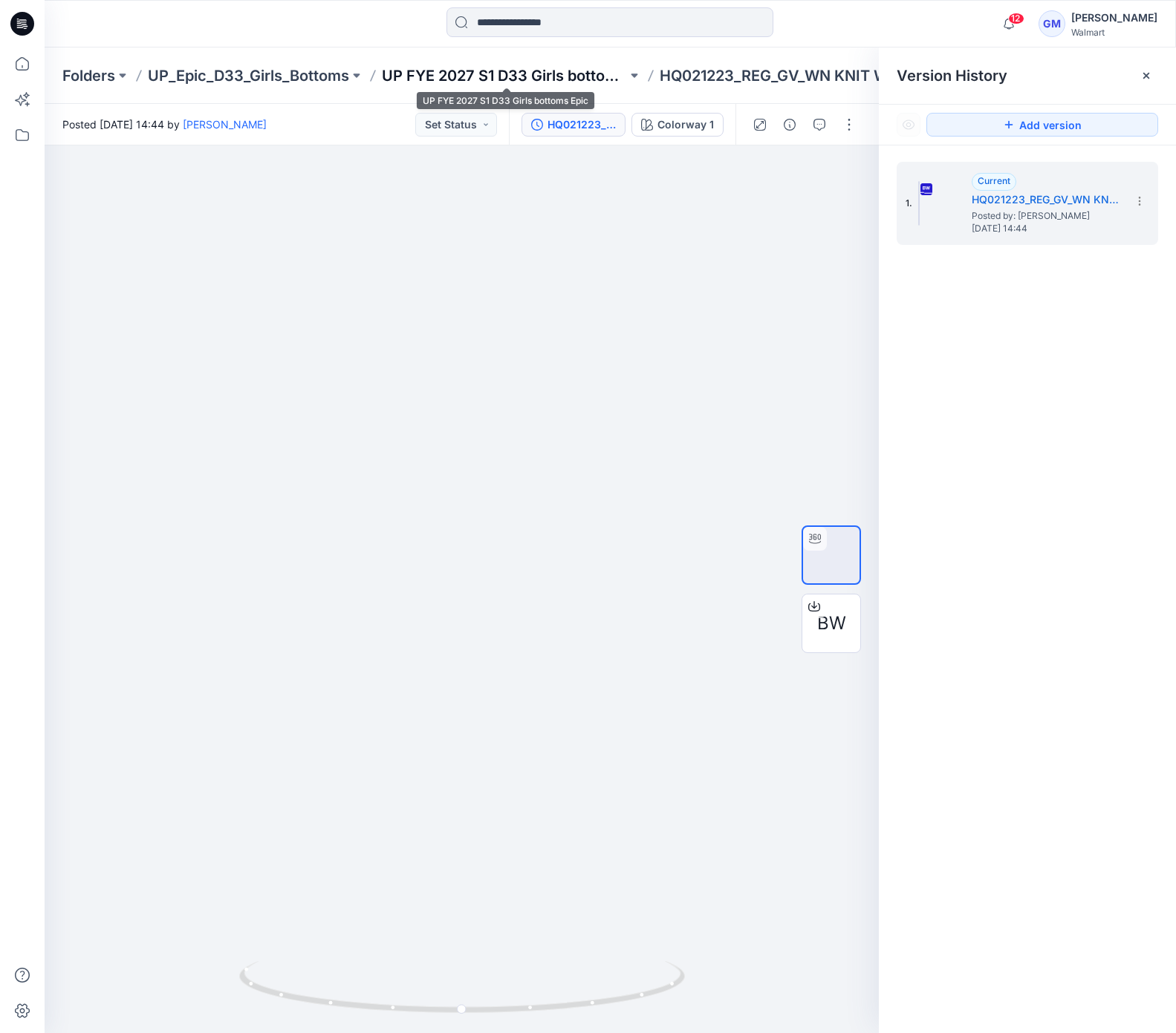
click at [562, 69] on p "UP FYE 2027 S1 D33 Girls bottoms Epic" at bounding box center [505, 76] width 245 height 21
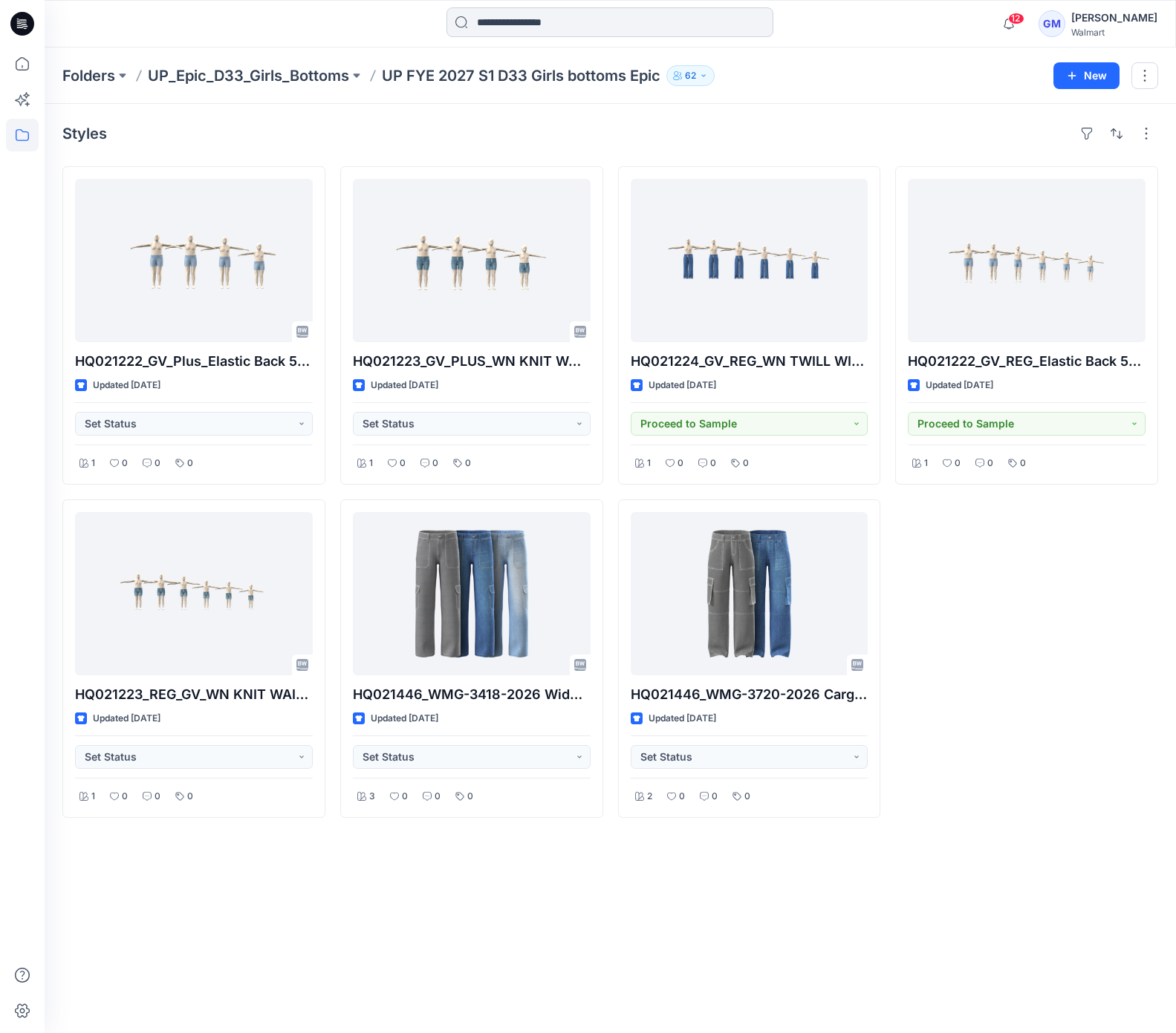
click at [560, 35] on input at bounding box center [609, 22] width 327 height 30
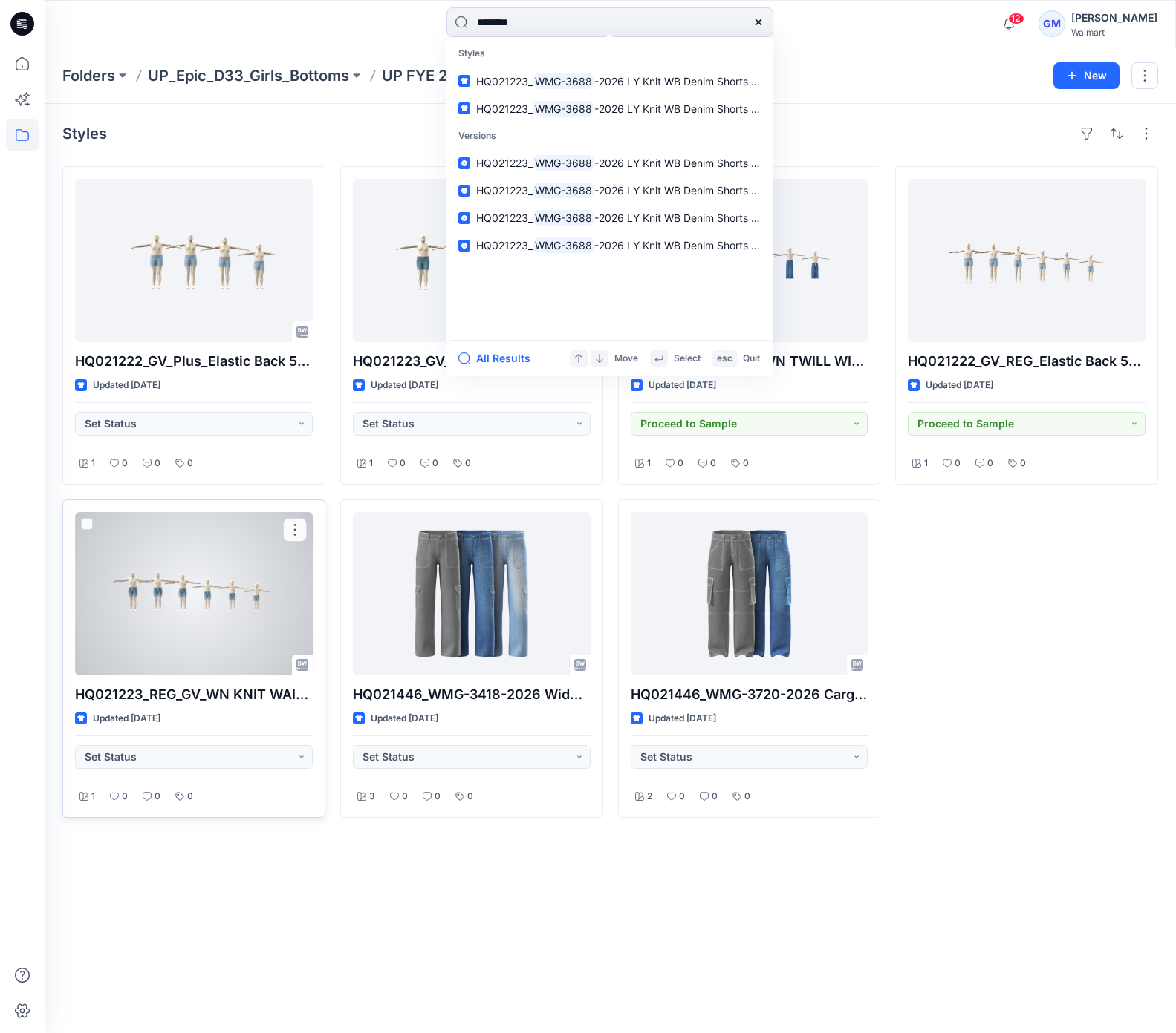
type input "********"
click at [106, 595] on div at bounding box center [194, 594] width 237 height 164
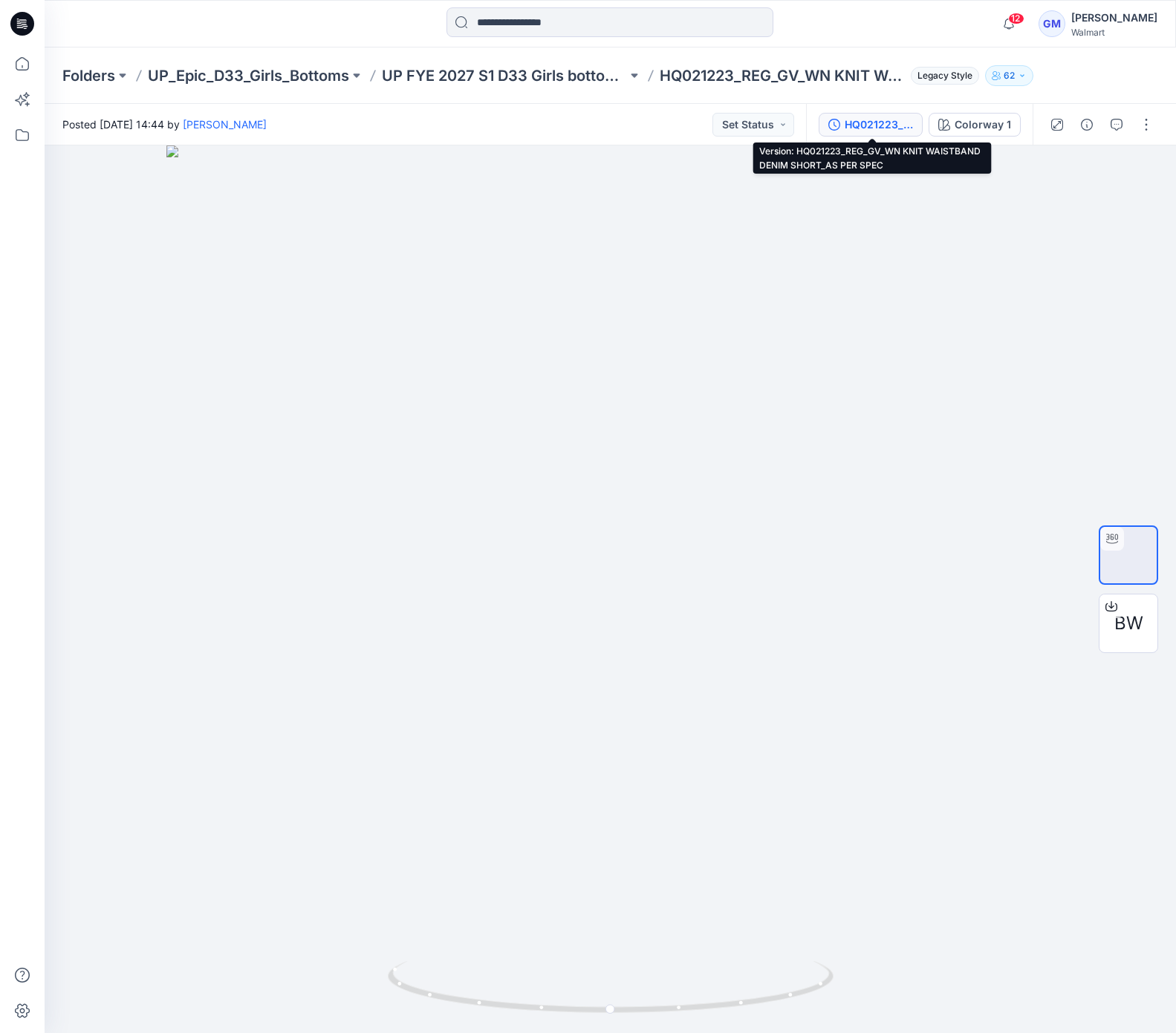
click at [856, 126] on div "HQ021223_REG_GV_WN KNIT WAISTBAND DENIM SHORT_AS PER SPEC" at bounding box center [879, 125] width 69 height 16
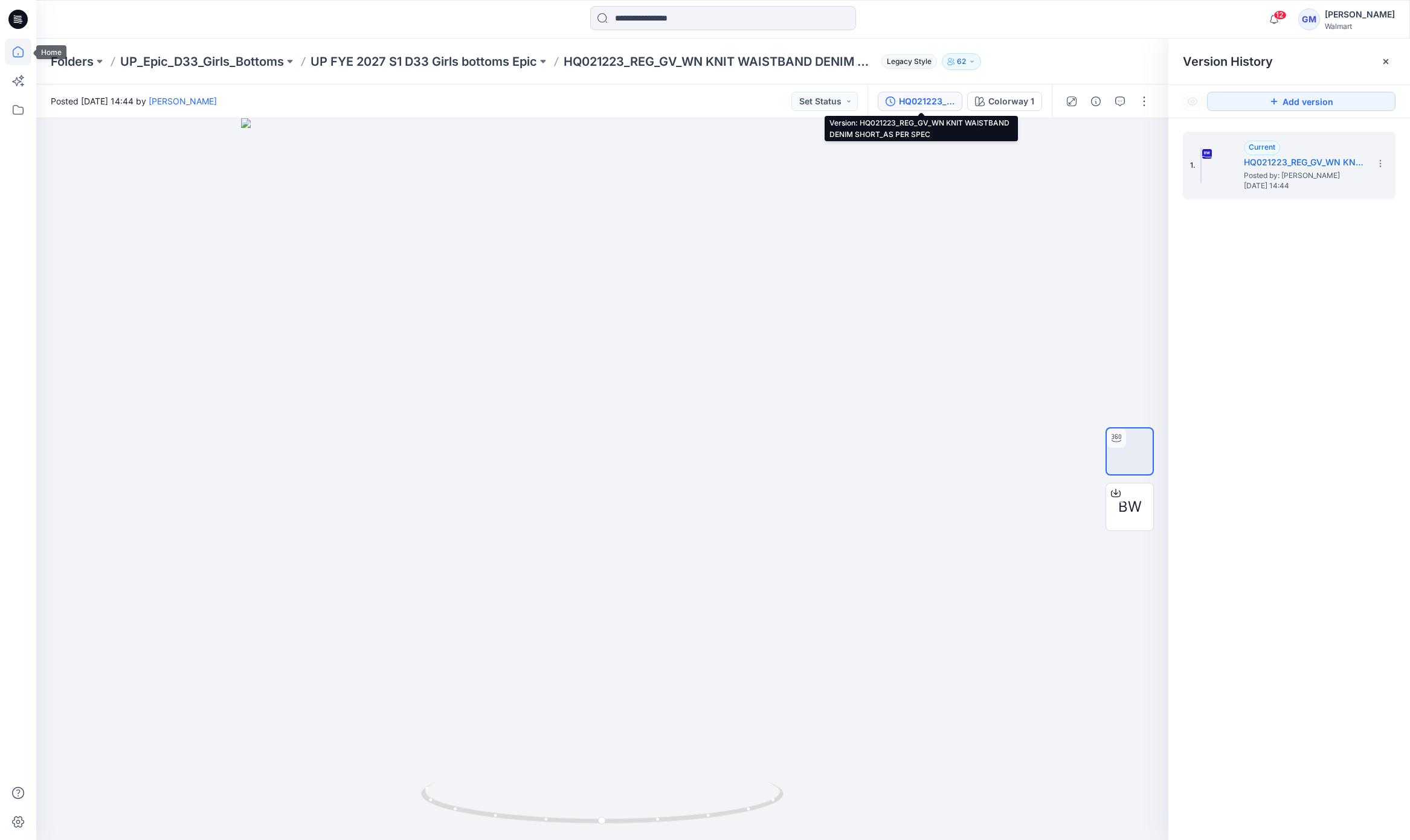
click at [19, 47] on icon at bounding box center [18, 51] width 11 height 11
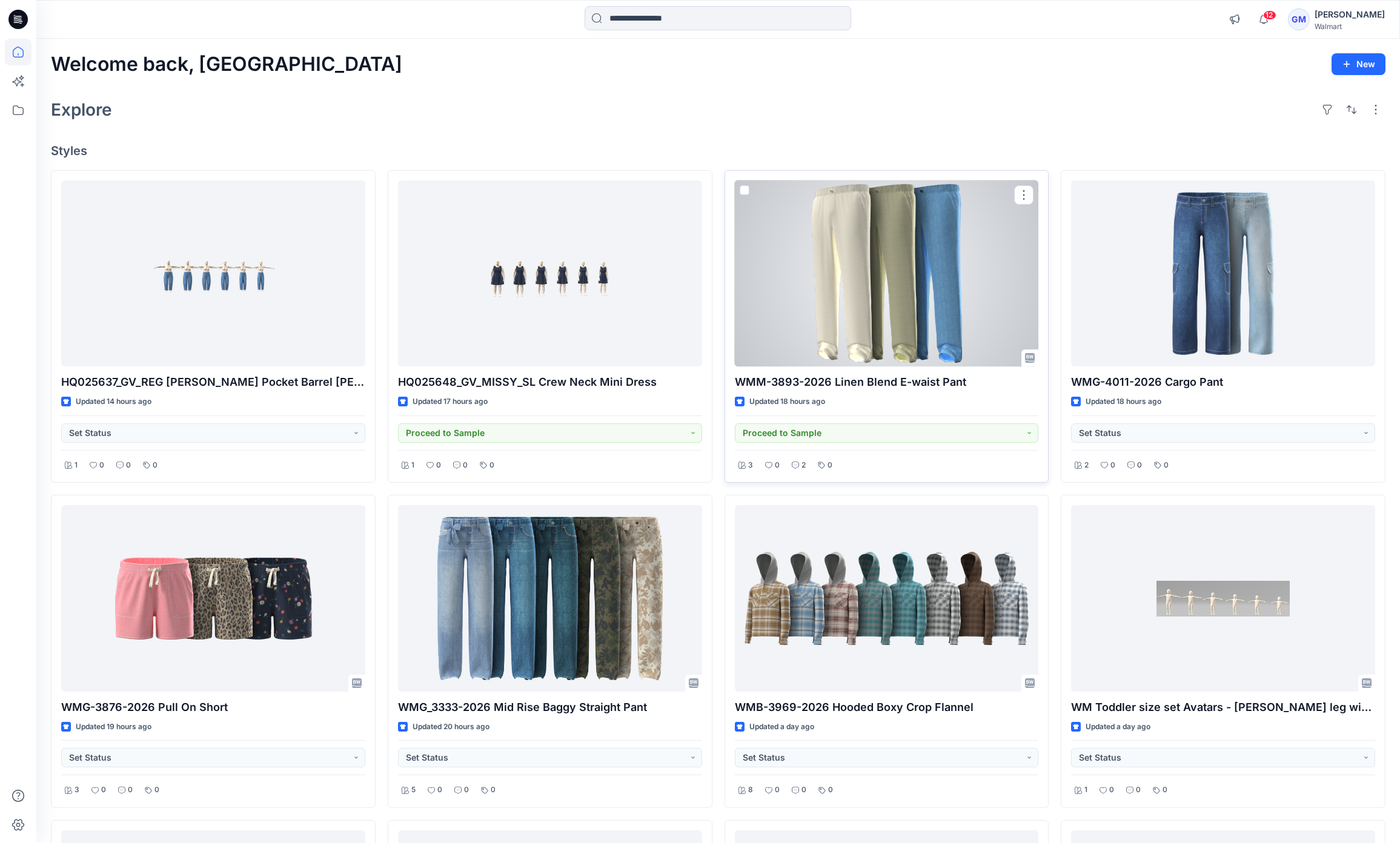
click at [914, 305] on div at bounding box center [887, 273] width 304 height 186
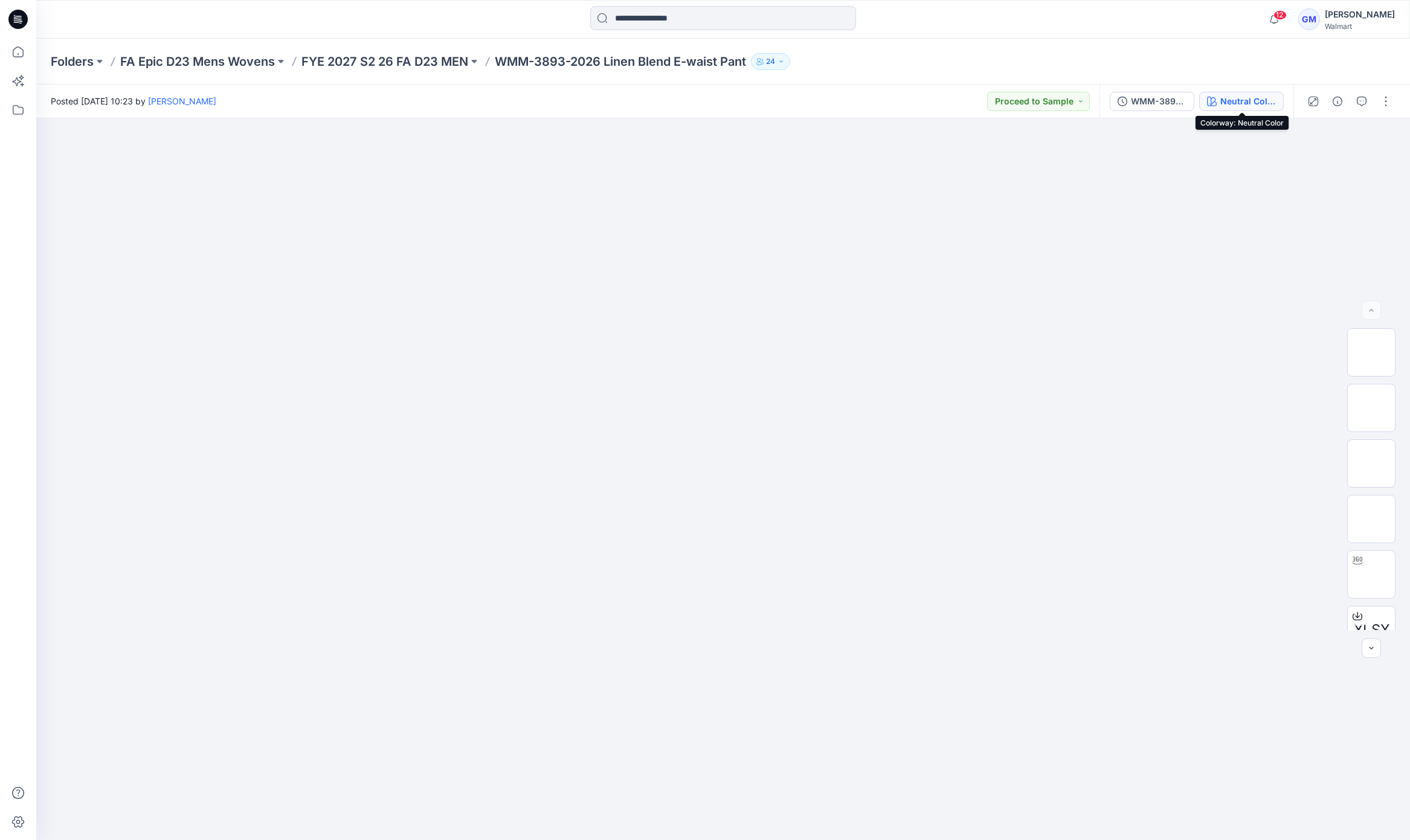
click at [942, 101] on div "Neutral Color" at bounding box center [1248, 101] width 56 height 13
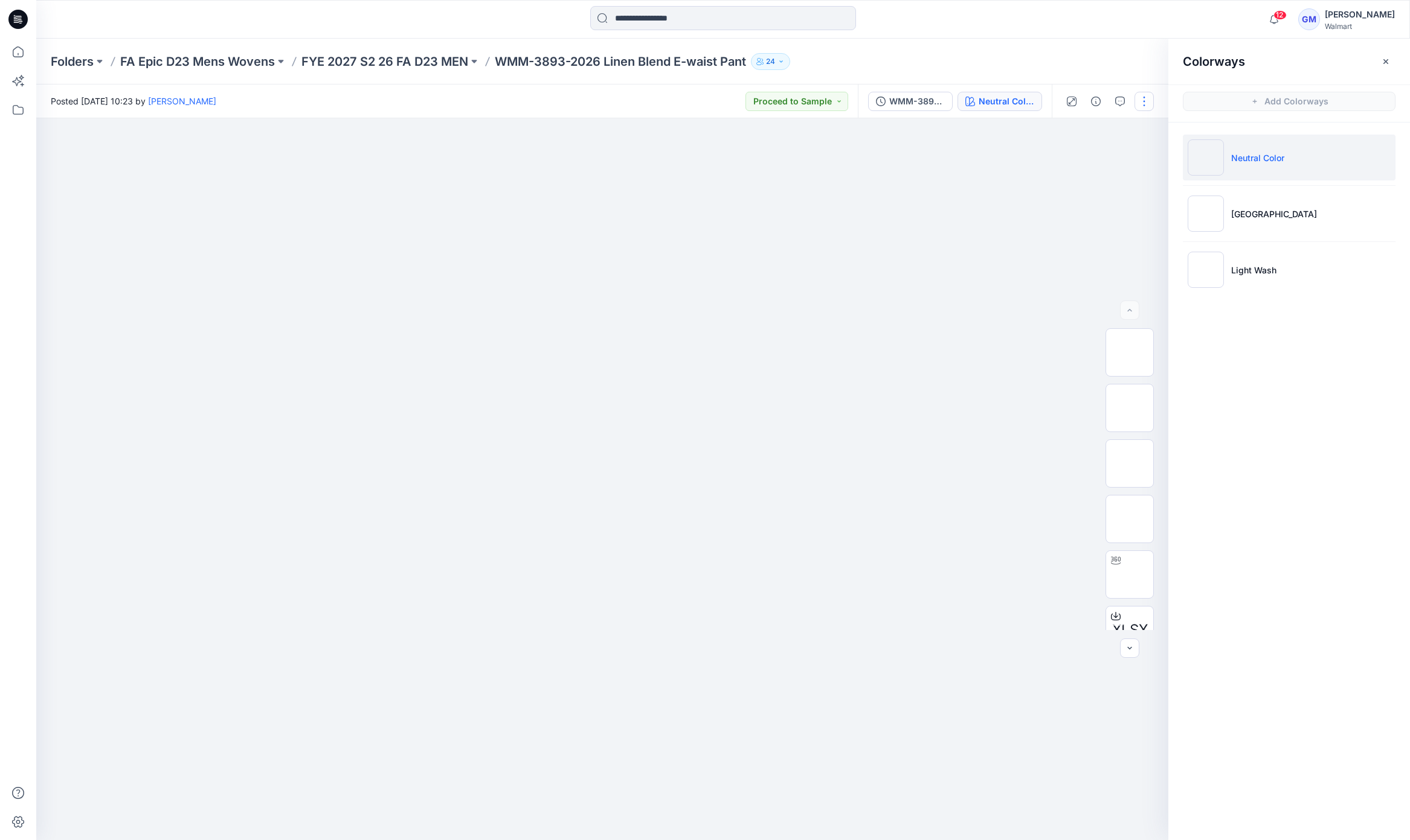
click at [942, 105] on button "button" at bounding box center [1144, 101] width 19 height 19
click at [942, 167] on p "Edit" at bounding box center [1067, 164] width 15 height 13
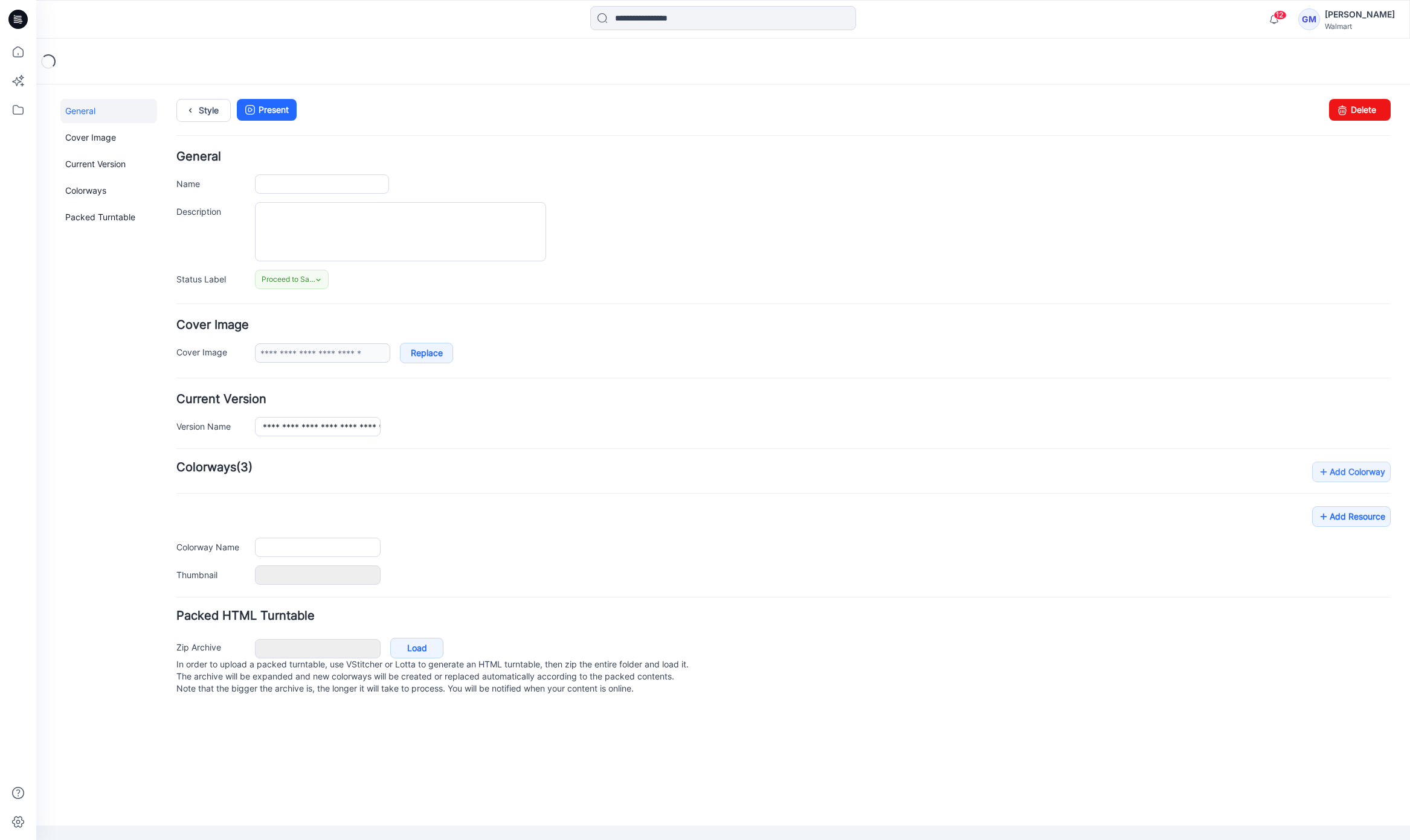
type input "**********"
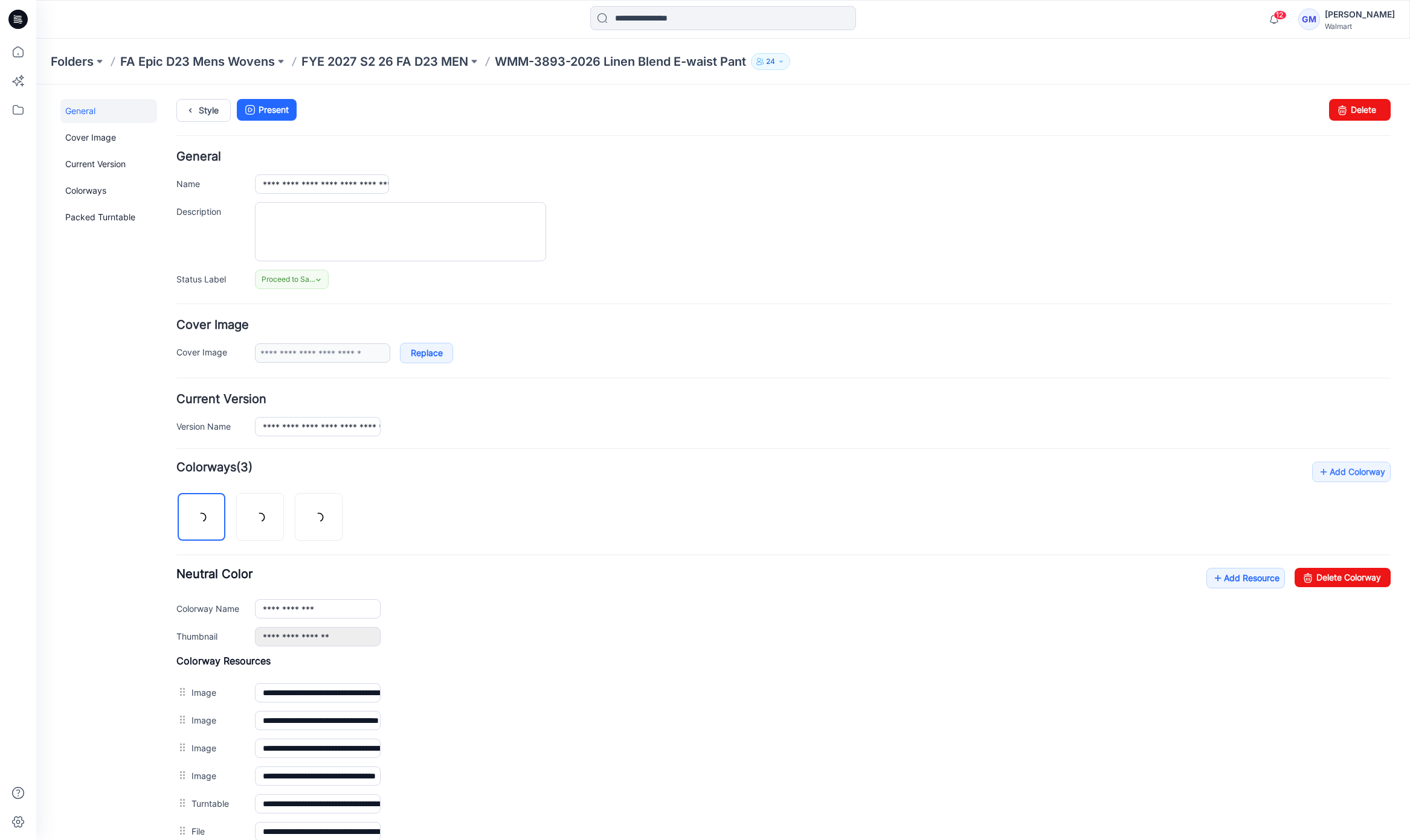
scroll to position [171, 0]
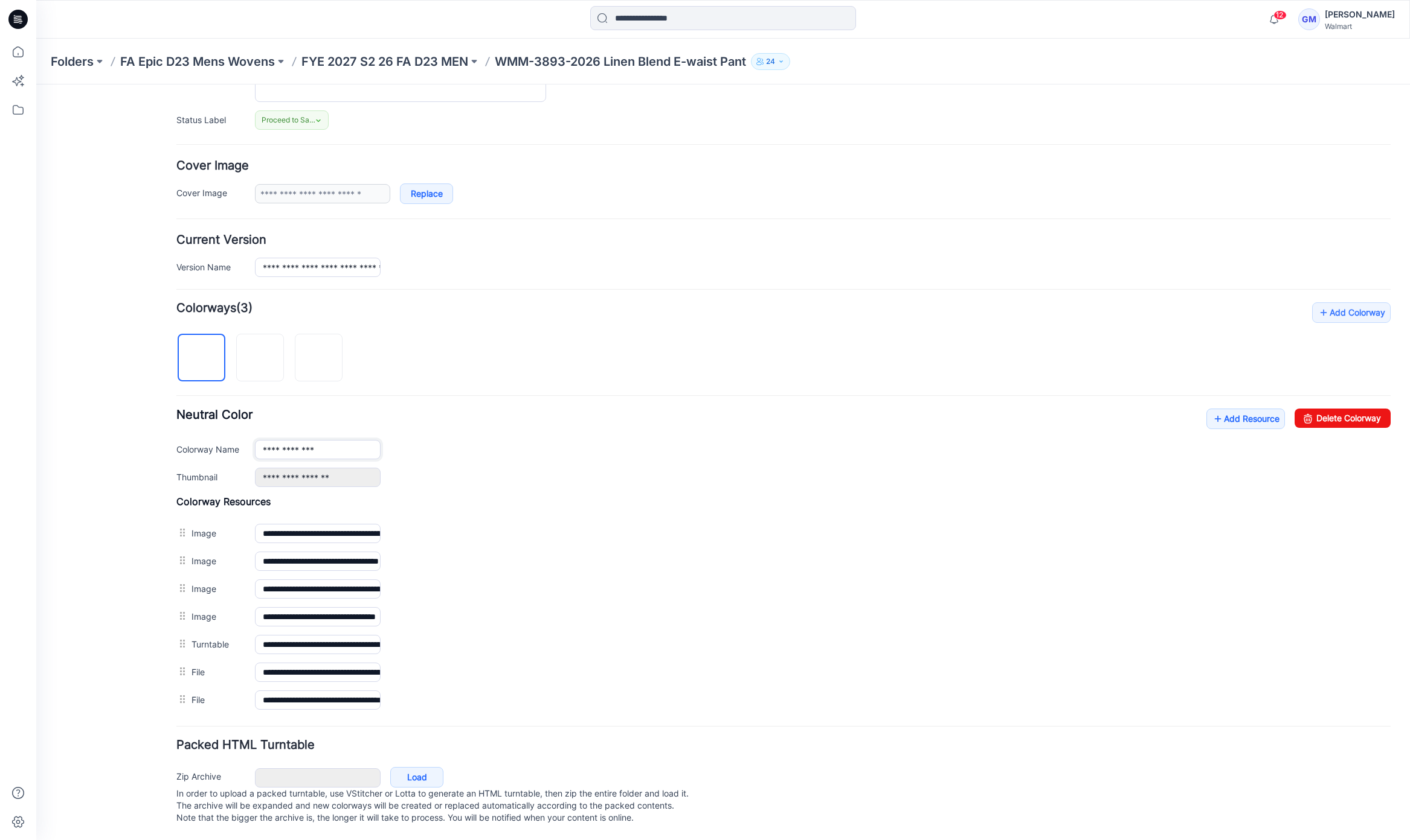
drag, startPoint x: 328, startPoint y: 442, endPoint x: 208, endPoint y: 439, distance: 120.0
click at [208, 440] on div "**********" at bounding box center [783, 450] width 1214 height 19
type input "*"
type input "**********"
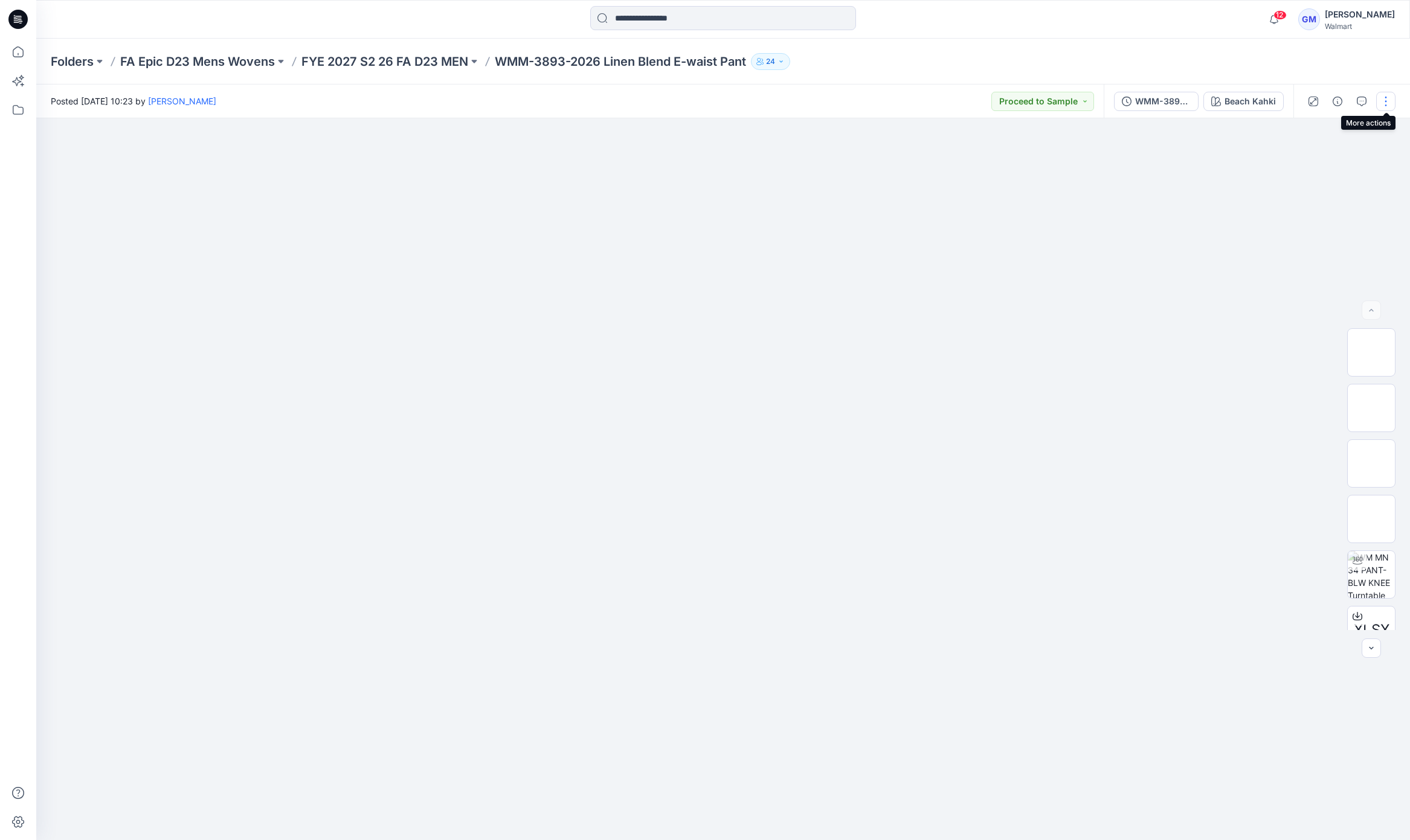
click at [1380, 102] on button "button" at bounding box center [1386, 101] width 19 height 19
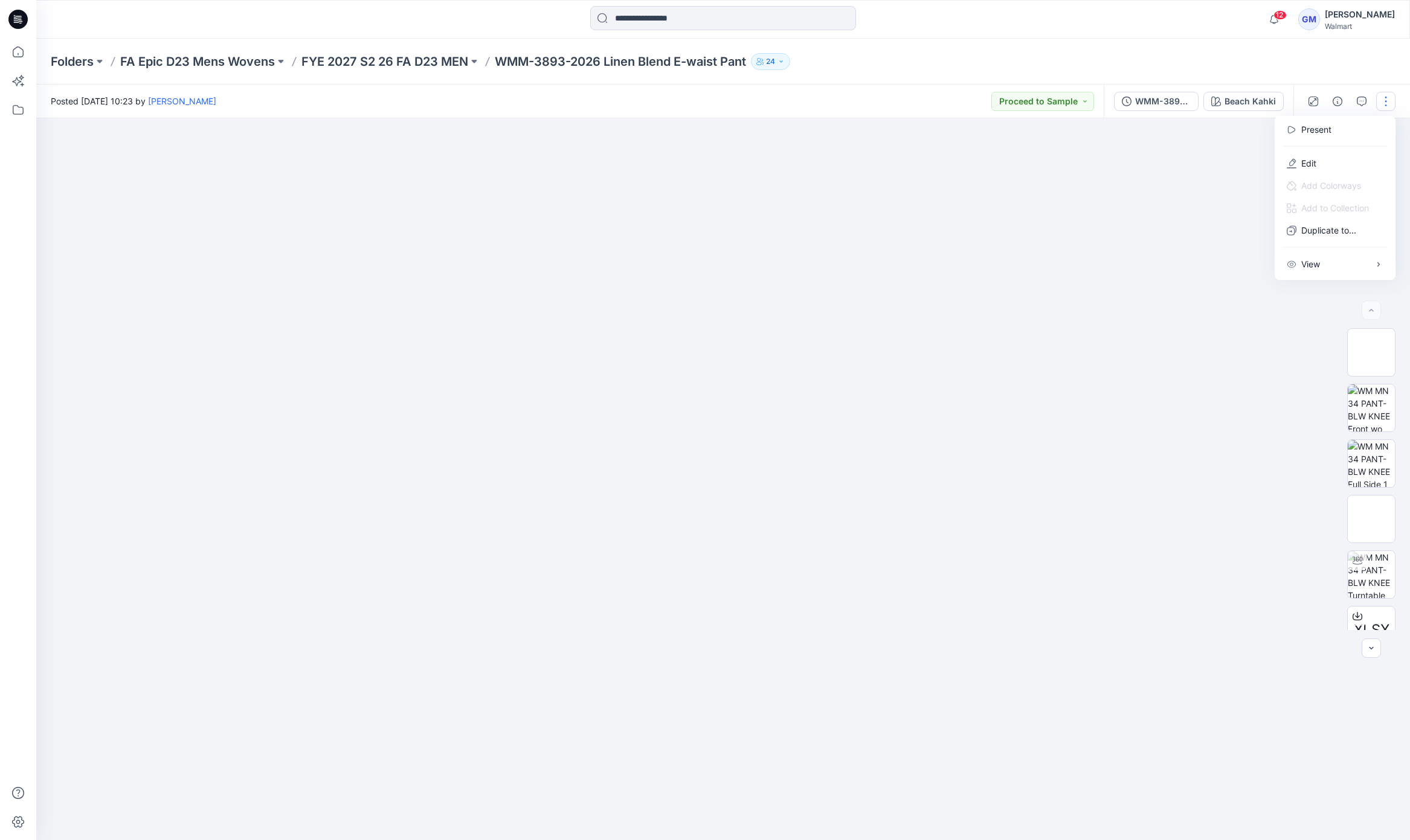
click at [832, 298] on img at bounding box center [723, 298] width 604 height 0
click at [1389, 99] on button "button" at bounding box center [1386, 101] width 19 height 19
click at [1318, 158] on button "Edit" at bounding box center [1335, 164] width 111 height 23
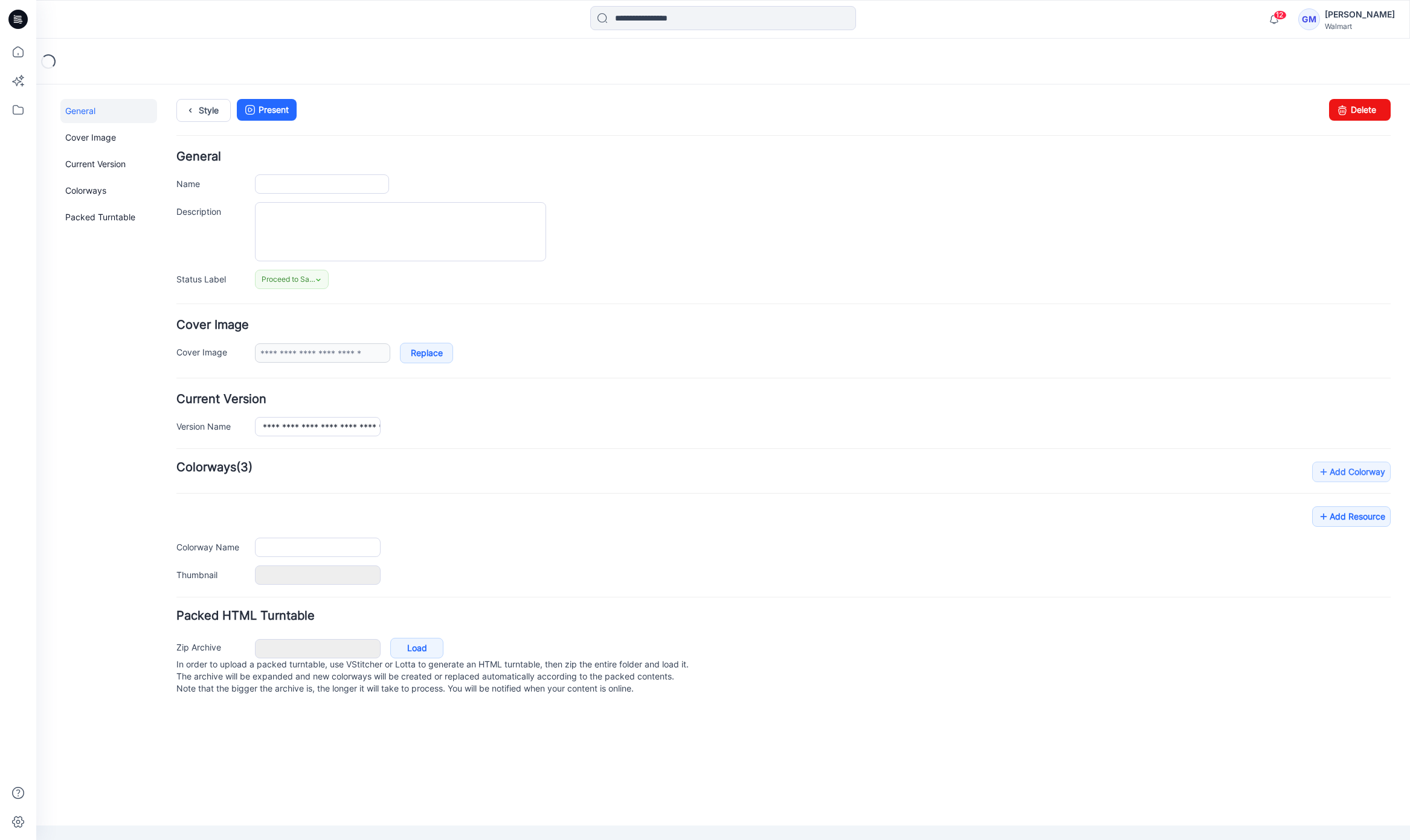
type input "**********"
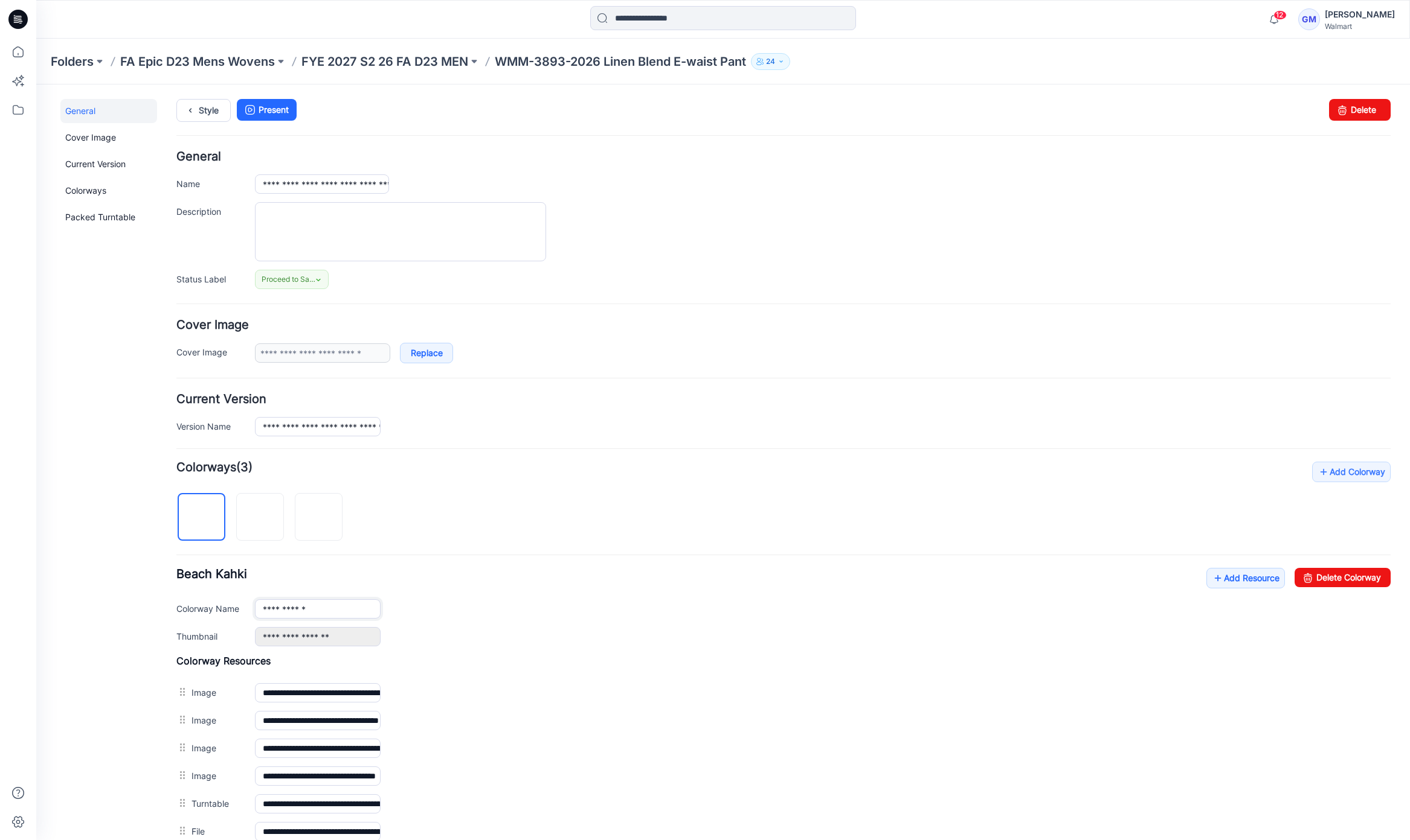
drag, startPoint x: 319, startPoint y: 606, endPoint x: 267, endPoint y: 564, distance: 66.8
click at [218, 596] on div "**********" at bounding box center [783, 607] width 1214 height 79
paste input "text"
type input "**********"
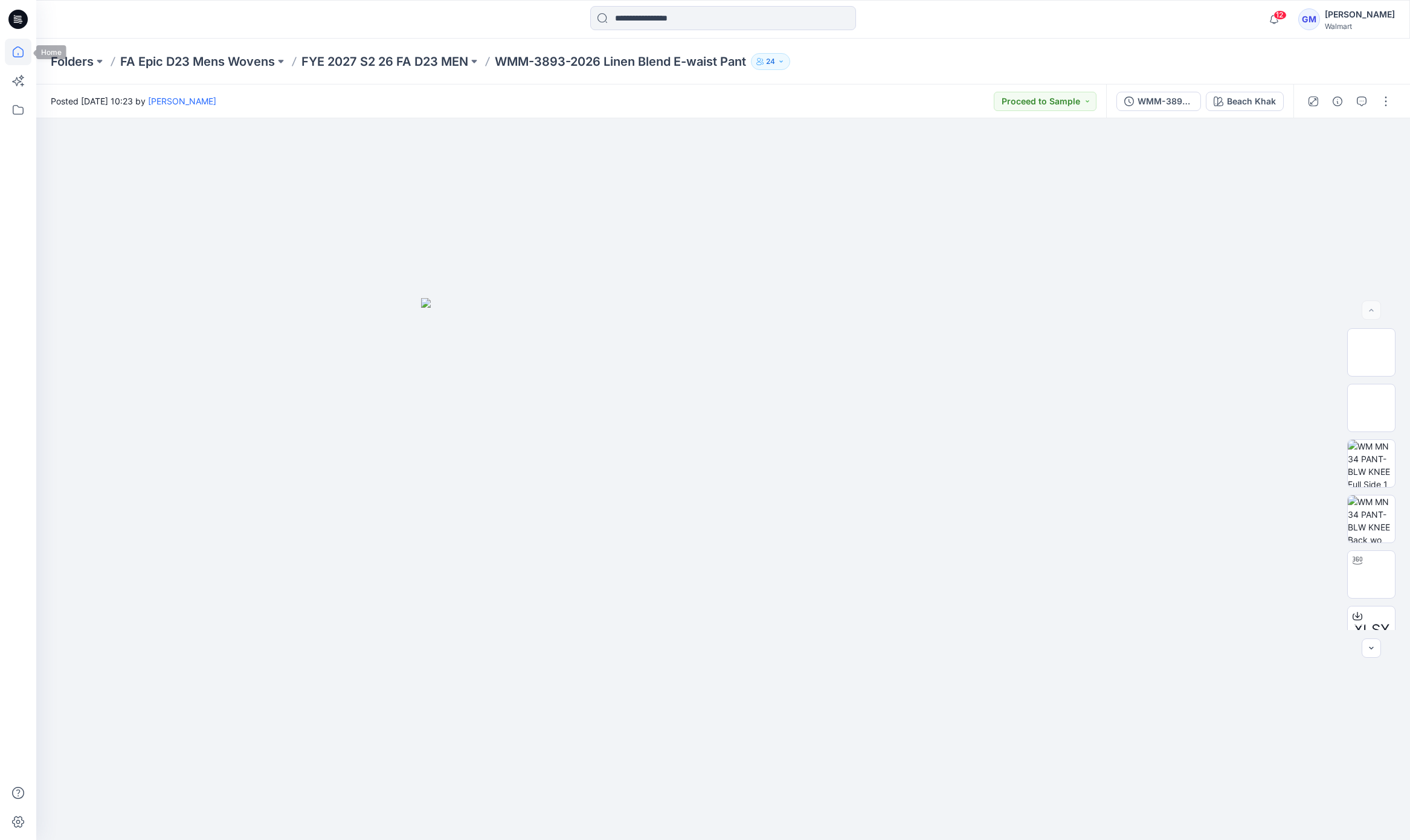
click at [12, 55] on icon at bounding box center [18, 52] width 27 height 27
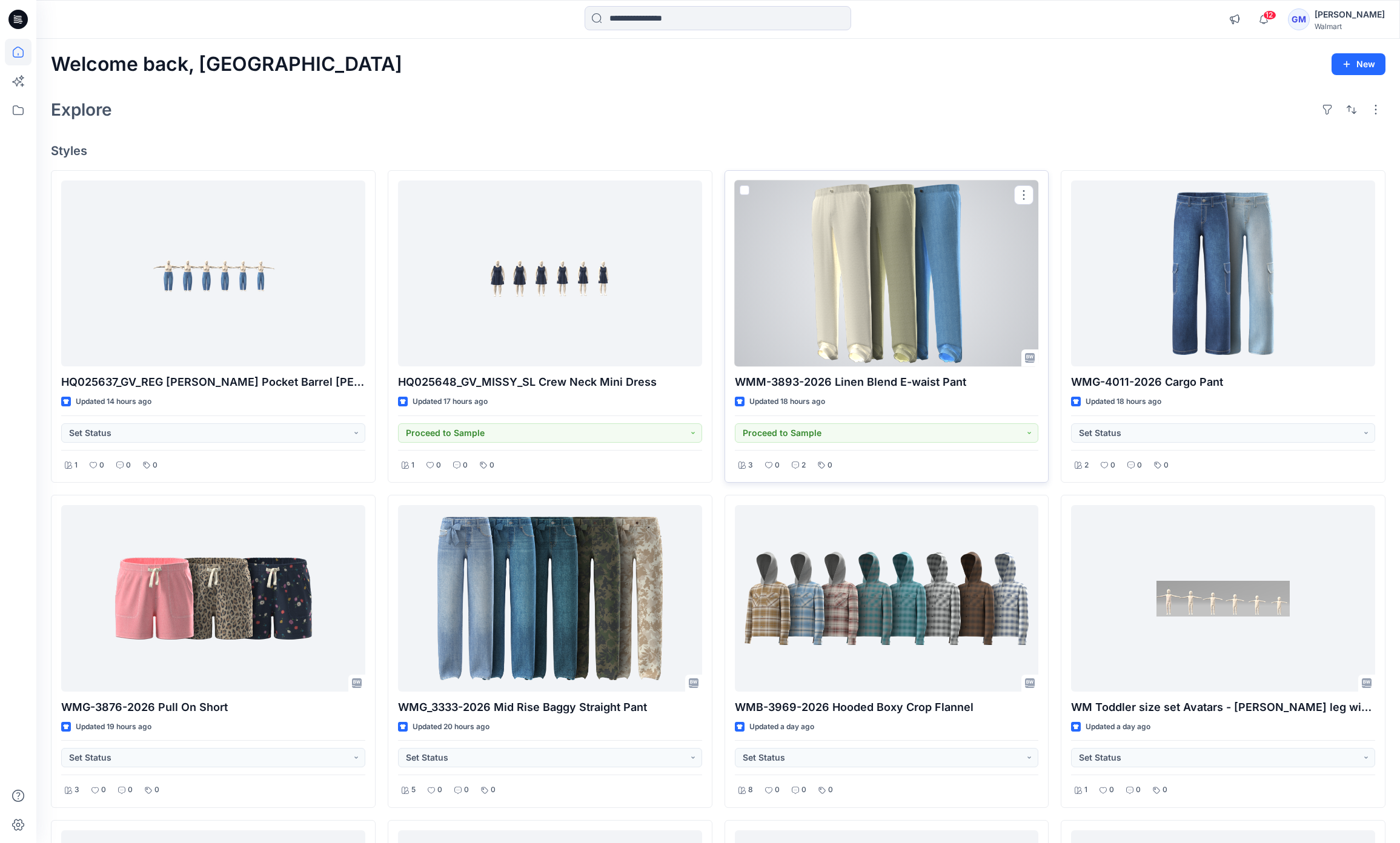
click at [940, 335] on div at bounding box center [887, 273] width 304 height 186
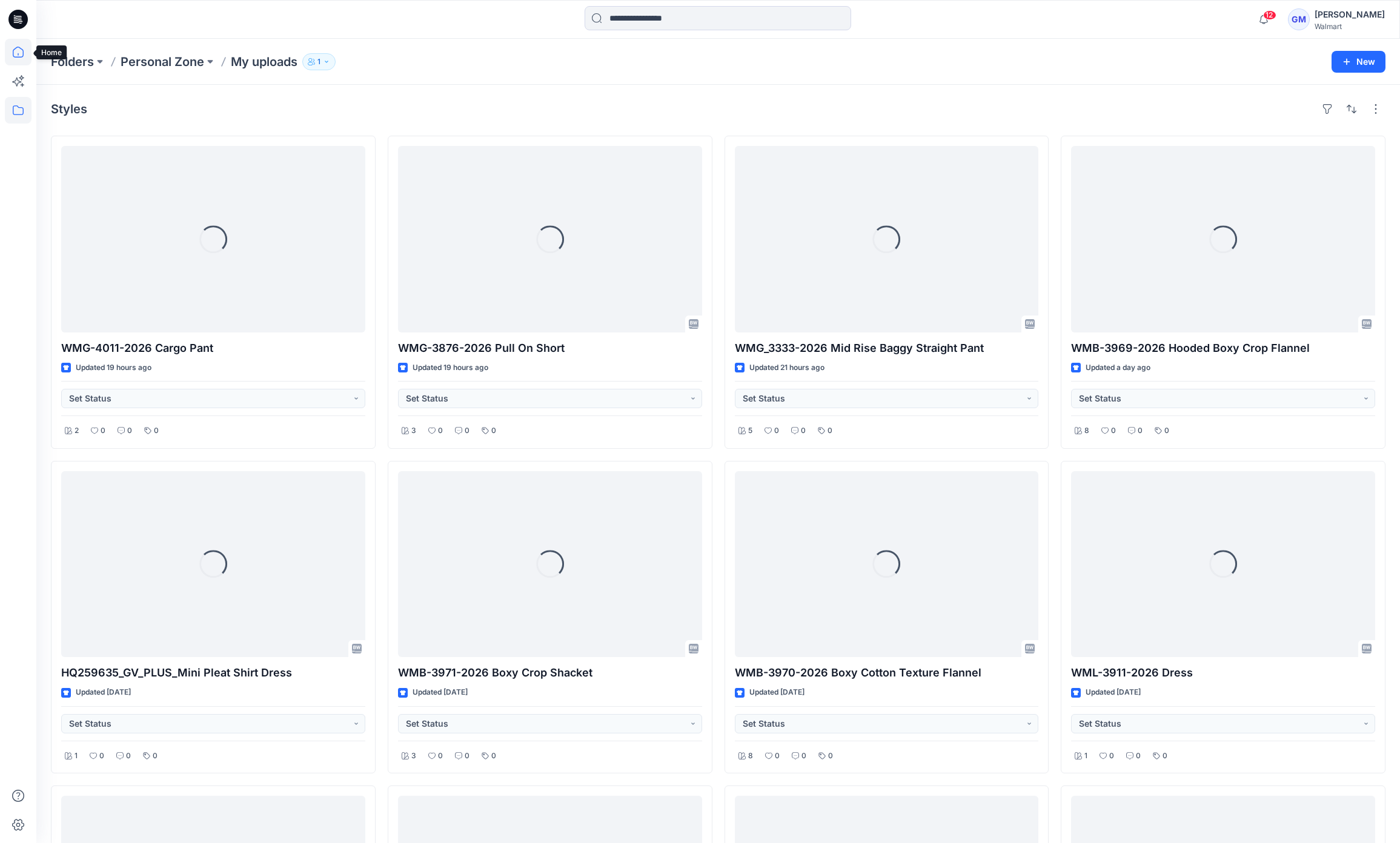
click at [15, 55] on icon at bounding box center [18, 52] width 27 height 27
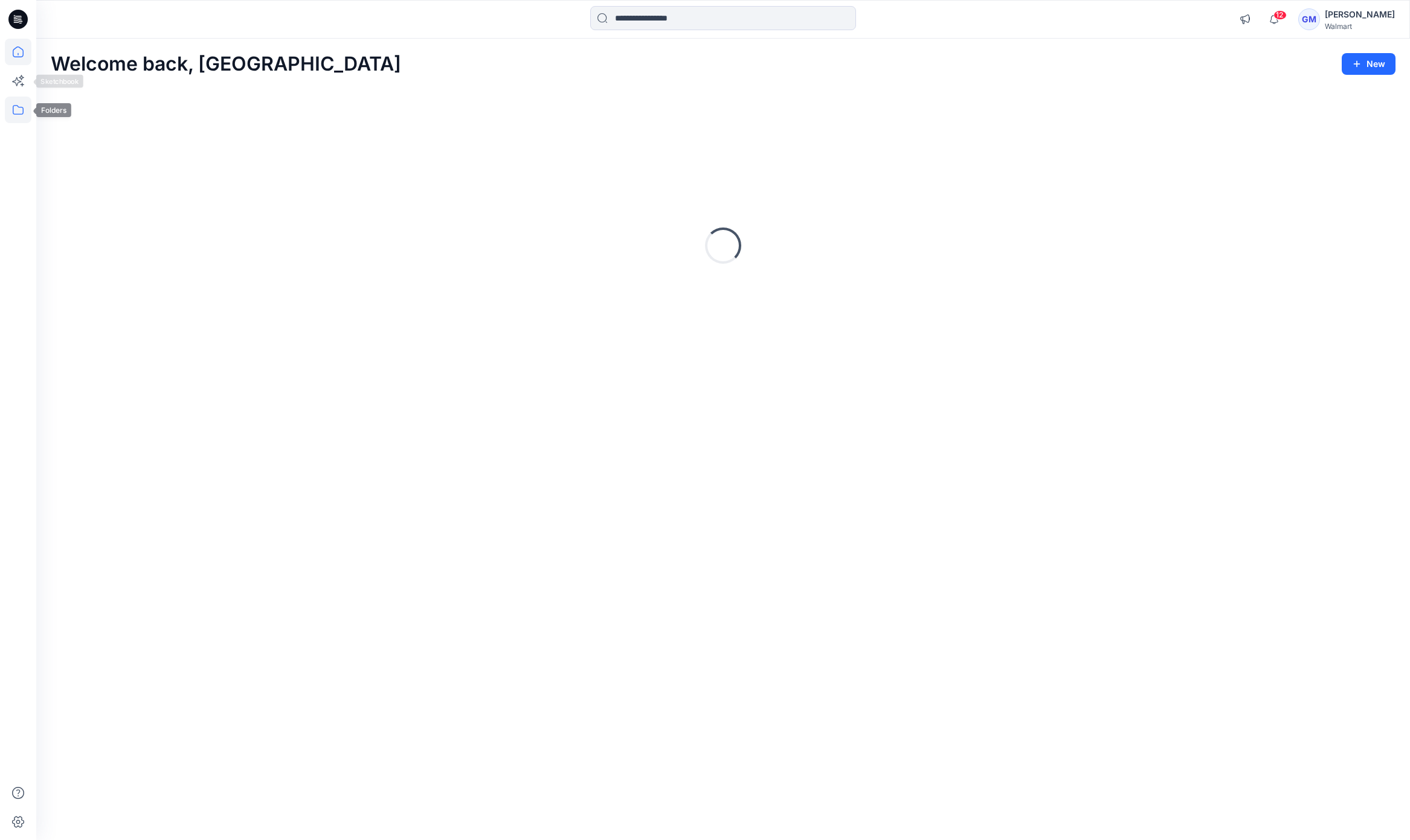
click at [15, 111] on icon at bounding box center [18, 109] width 27 height 27
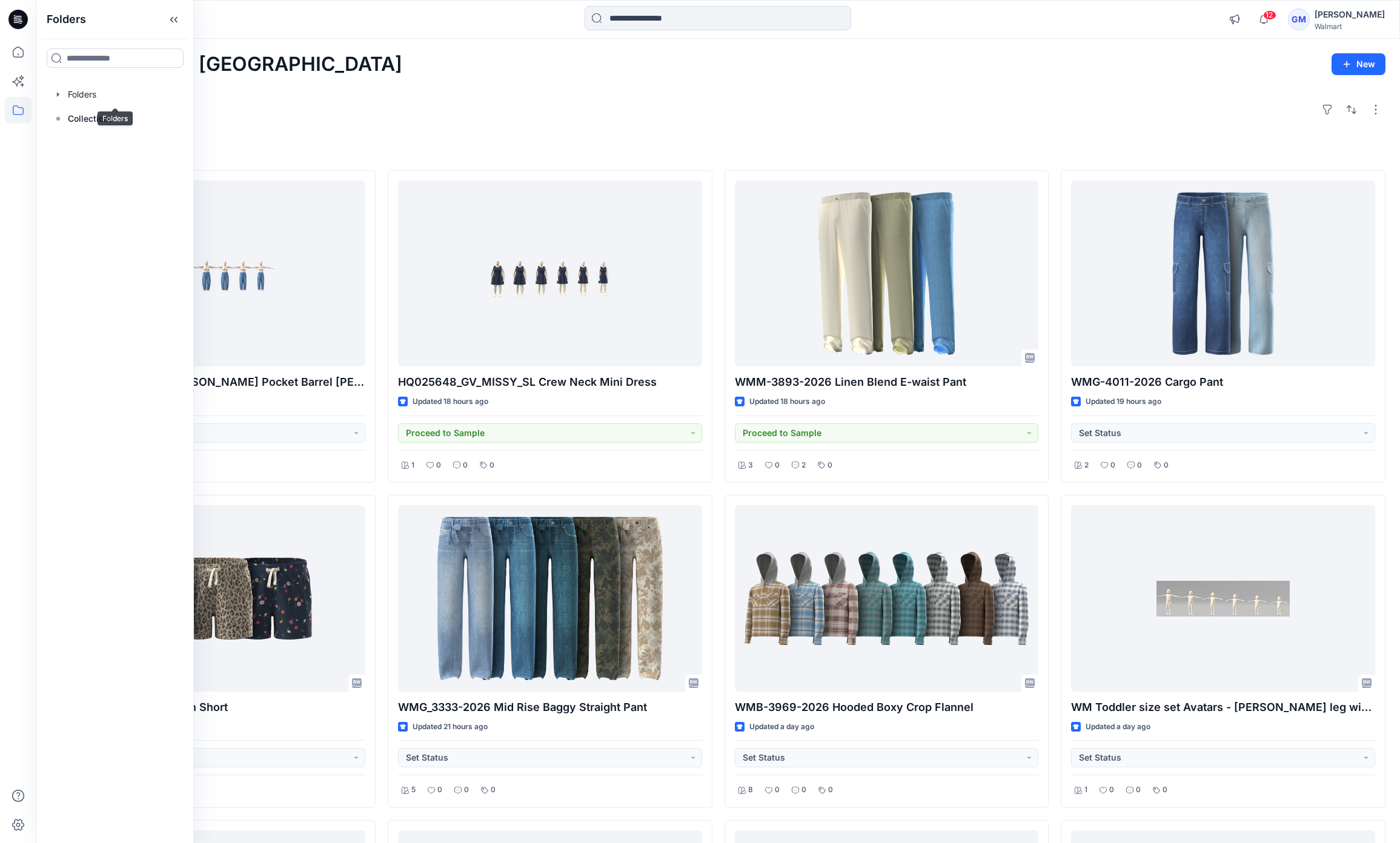
click at [98, 94] on div at bounding box center [116, 94] width 138 height 24
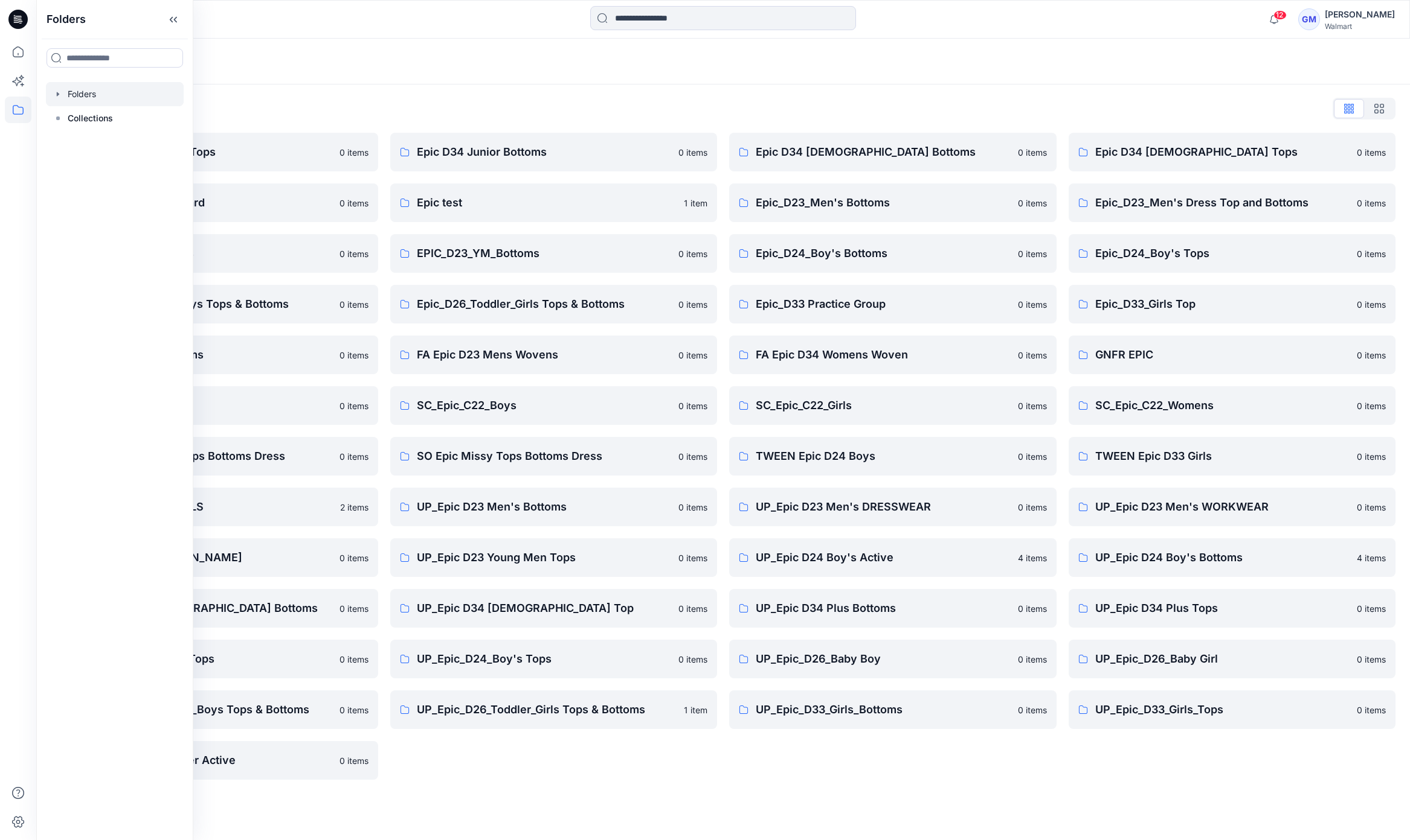
click at [452, 103] on div "Folders List" at bounding box center [723, 109] width 1344 height 19
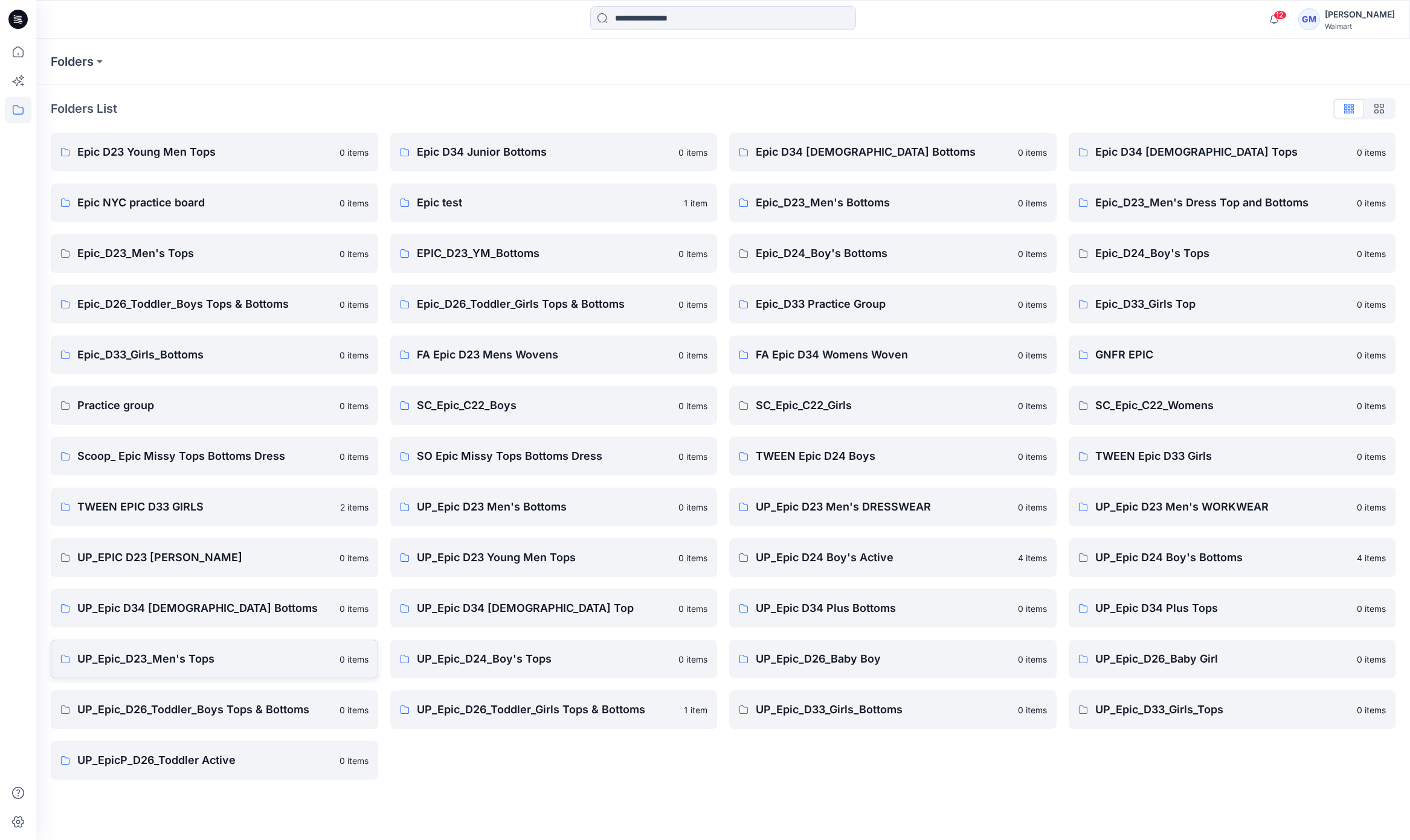
click at [240, 653] on p "UP_Epic_D23_Men's Tops" at bounding box center [204, 659] width 255 height 17
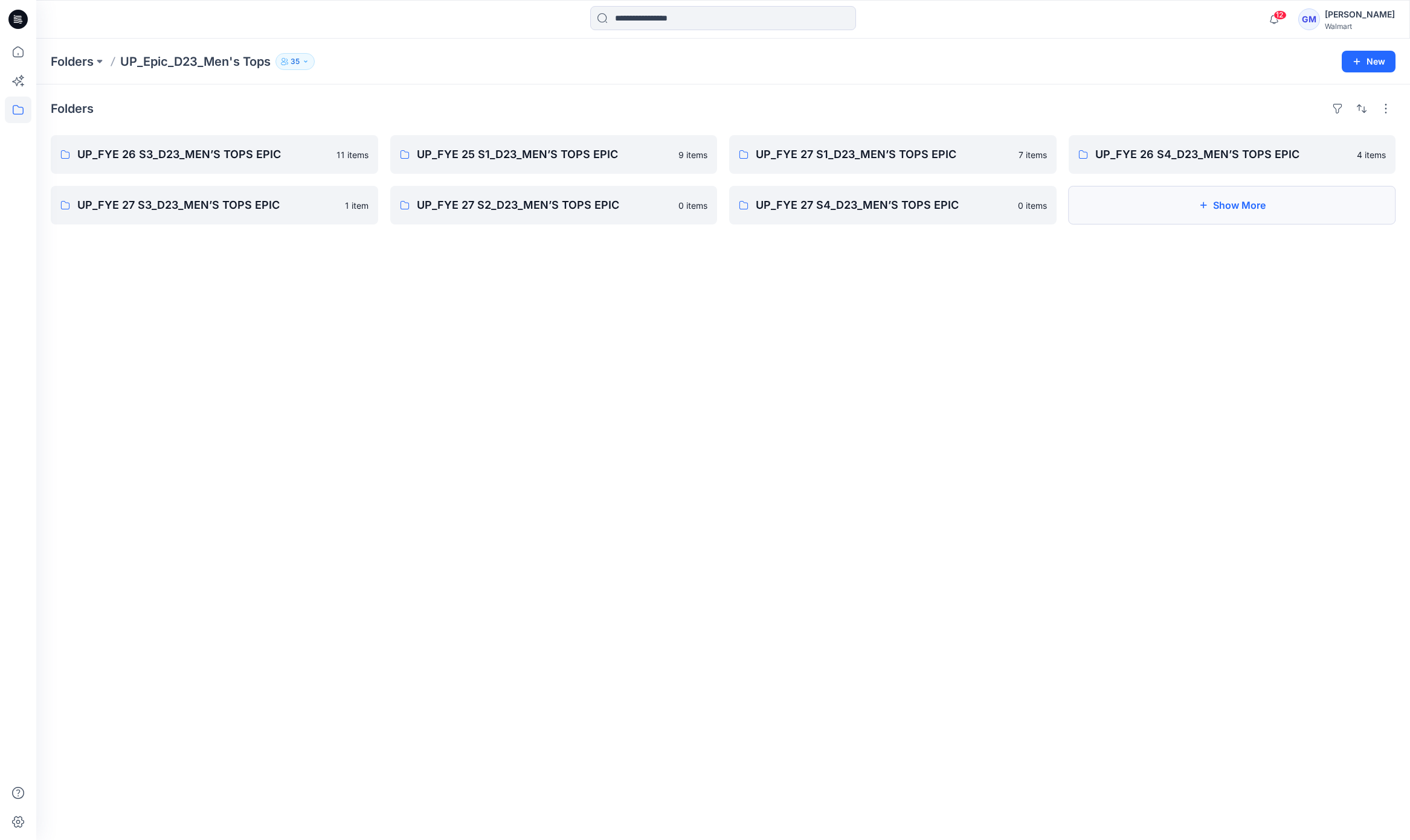
click at [1279, 202] on button "Show More" at bounding box center [1232, 205] width 328 height 39
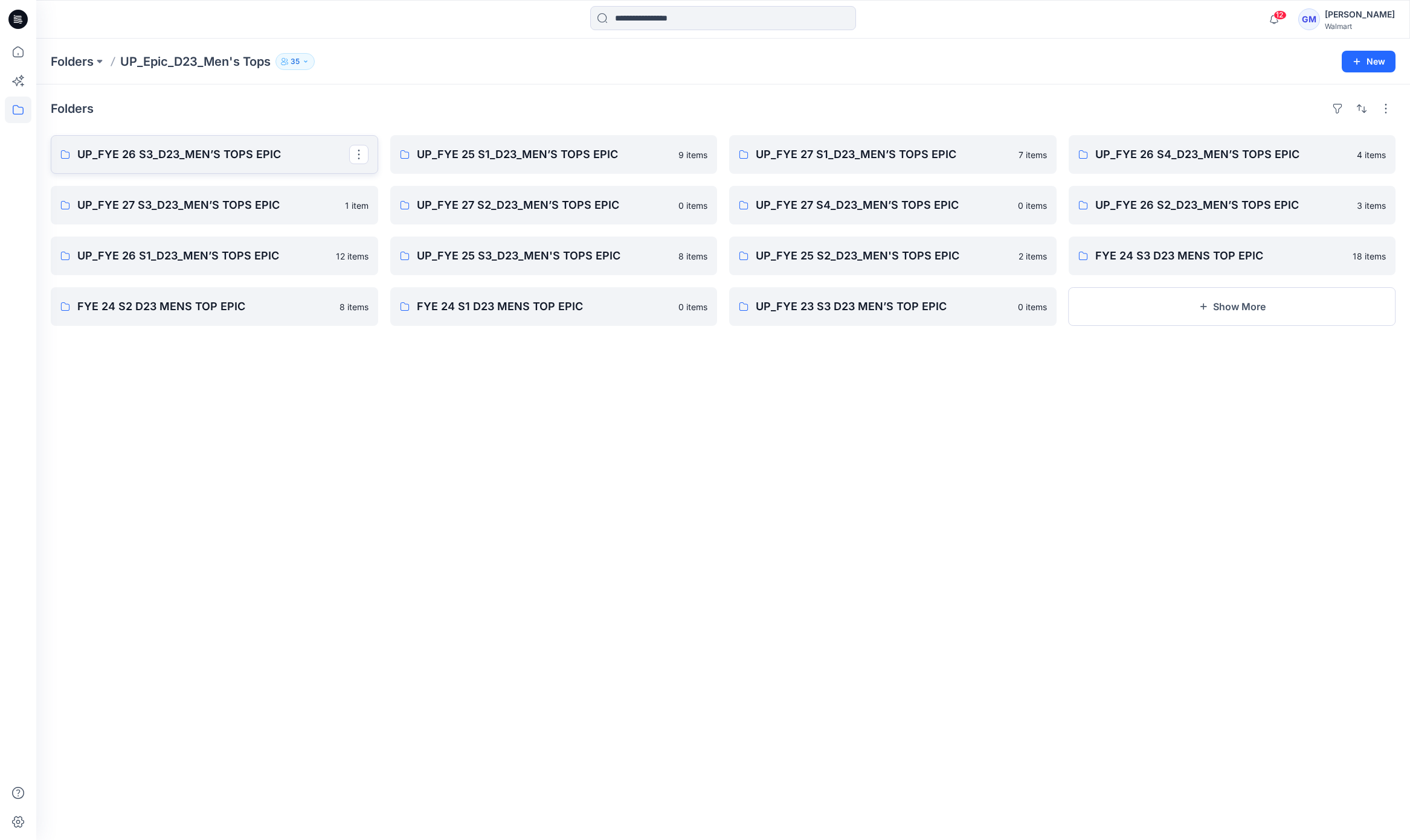
click at [266, 154] on p "UP_FYE 26 S3_D23_MEN’S TOPS EPIC" at bounding box center [213, 154] width 272 height 17
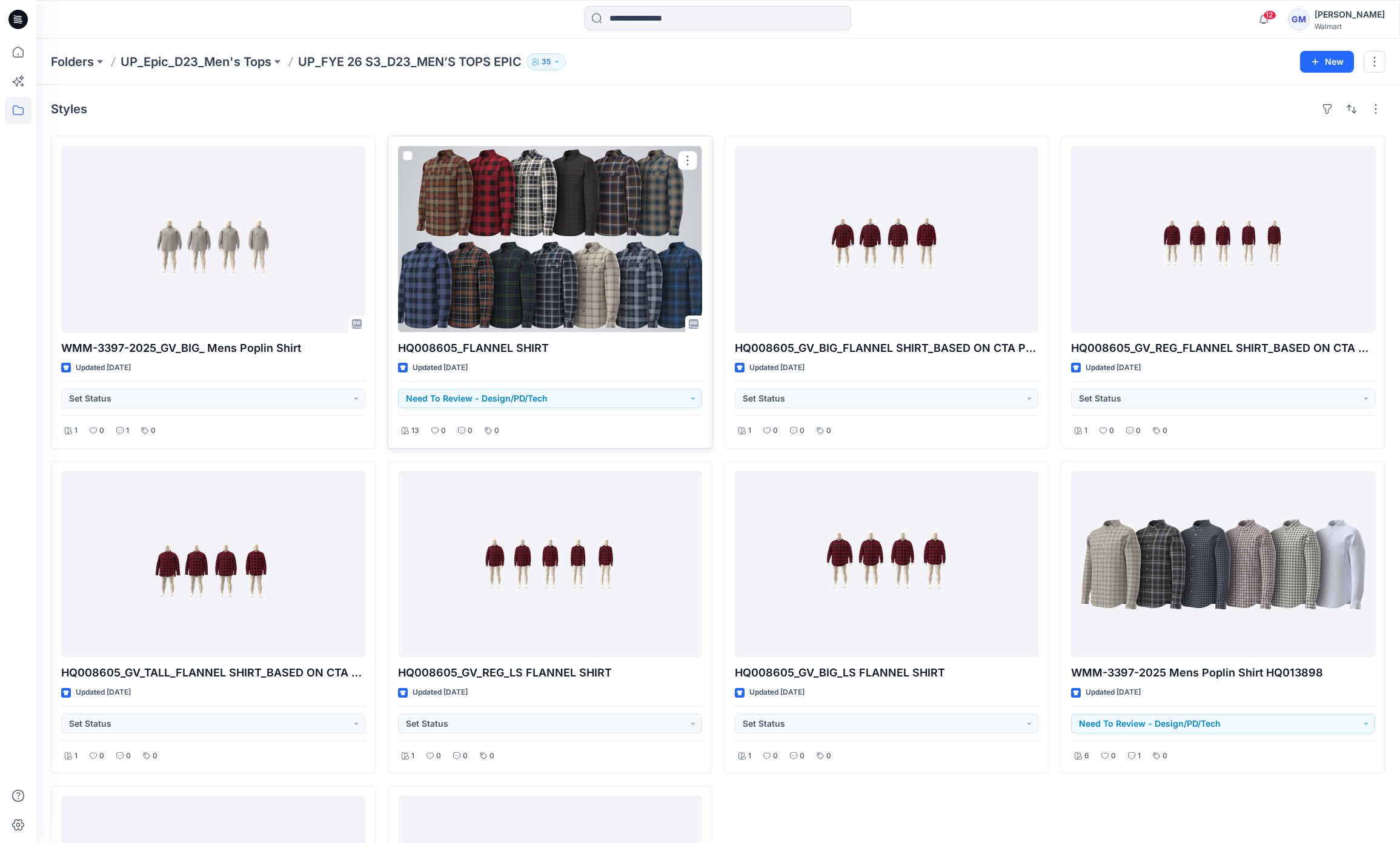
click at [604, 252] on div at bounding box center [550, 238] width 304 height 186
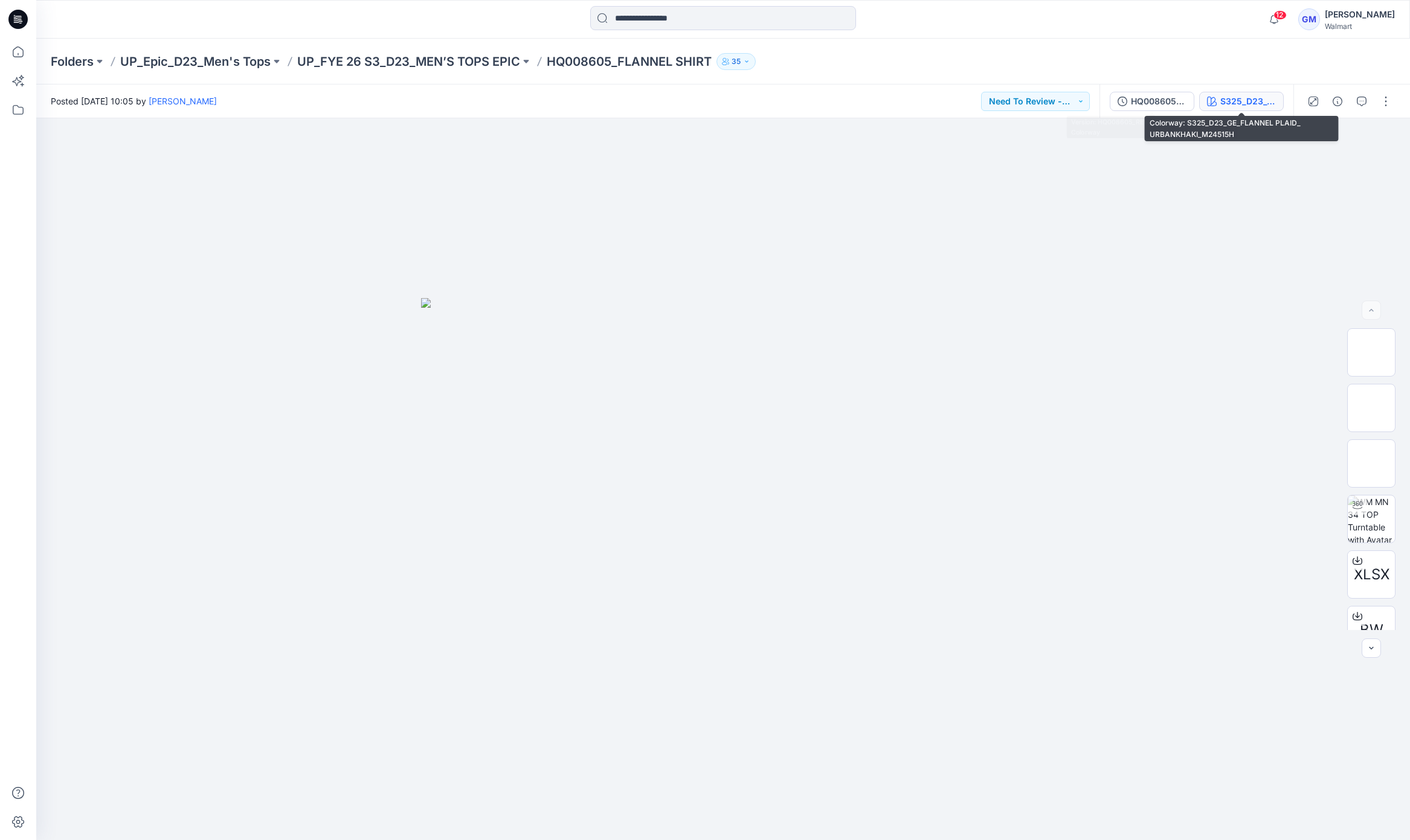
click at [1228, 101] on div "S325_D23_GE_FLANNEL PLAID_ URBANKHAKI_M24515H" at bounding box center [1248, 101] width 56 height 13
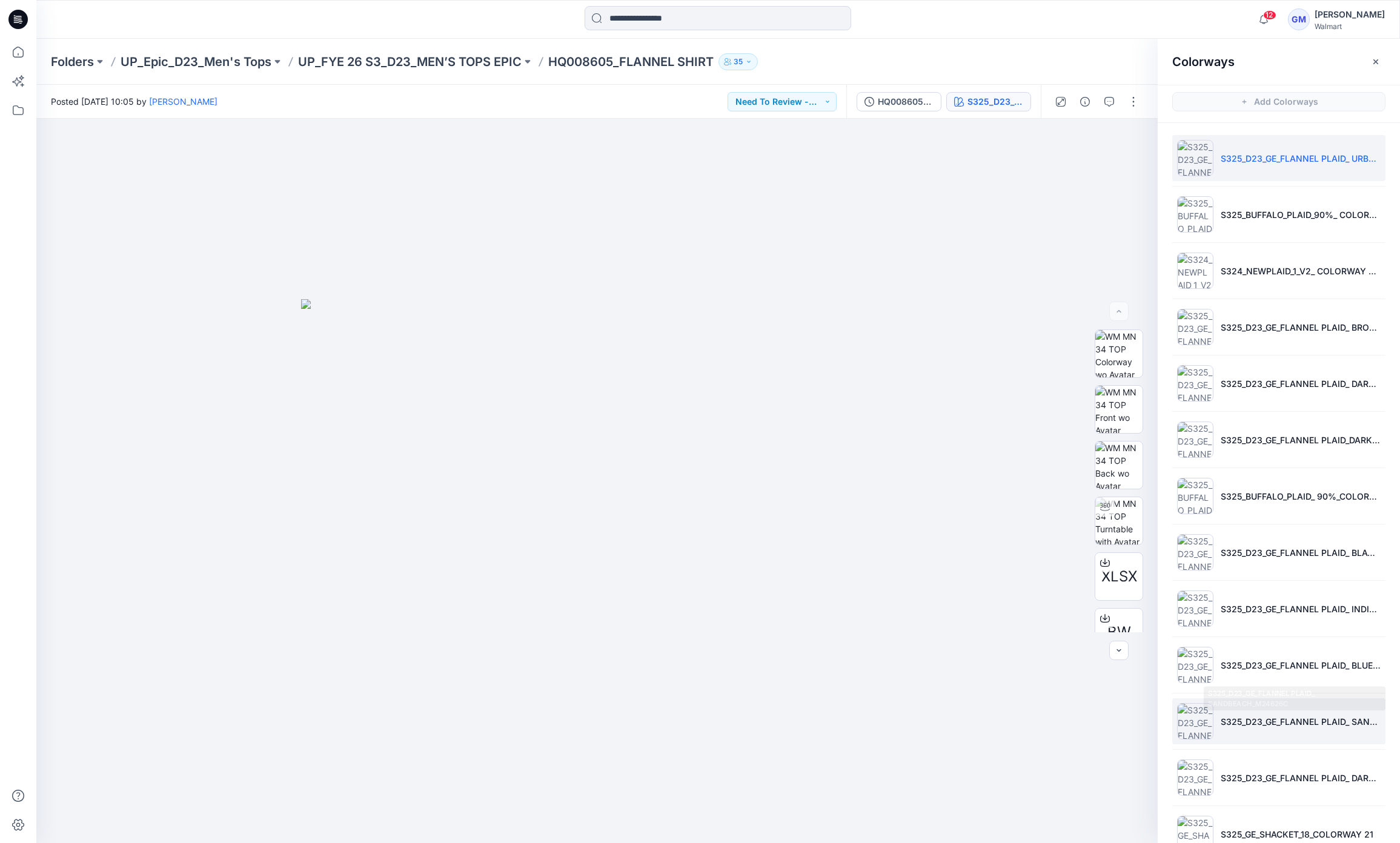
click at [1251, 732] on li "S325_D23_GE_FLANNEL PLAID_ SANDBEACH_M24626C" at bounding box center [1279, 721] width 213 height 46
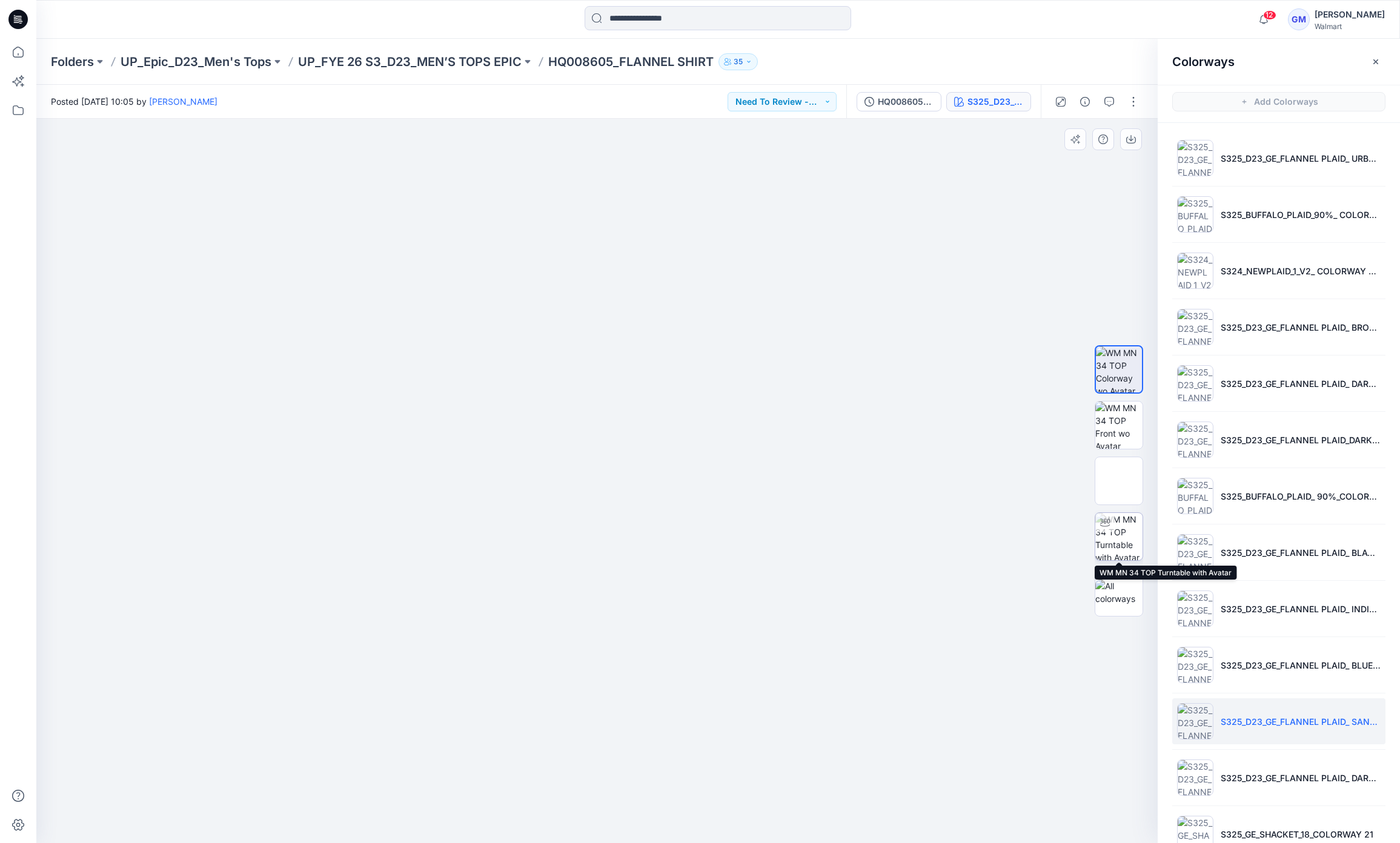
click at [1110, 531] on div at bounding box center [1105, 523] width 20 height 20
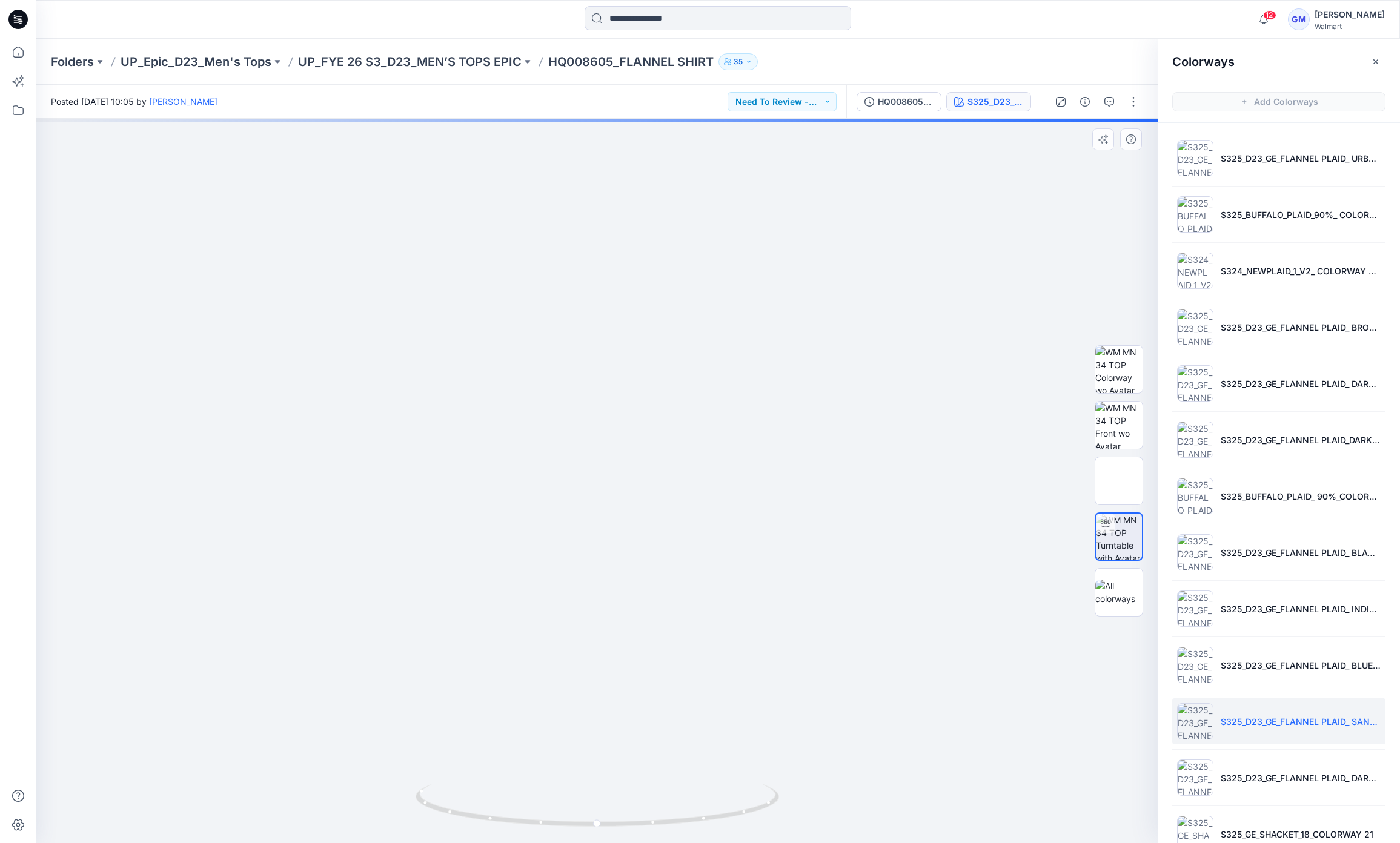
drag, startPoint x: 643, startPoint y: 426, endPoint x: 662, endPoint y: 635, distance: 209.9
click at [662, 119] on img at bounding box center [596, 119] width 1019 height 0
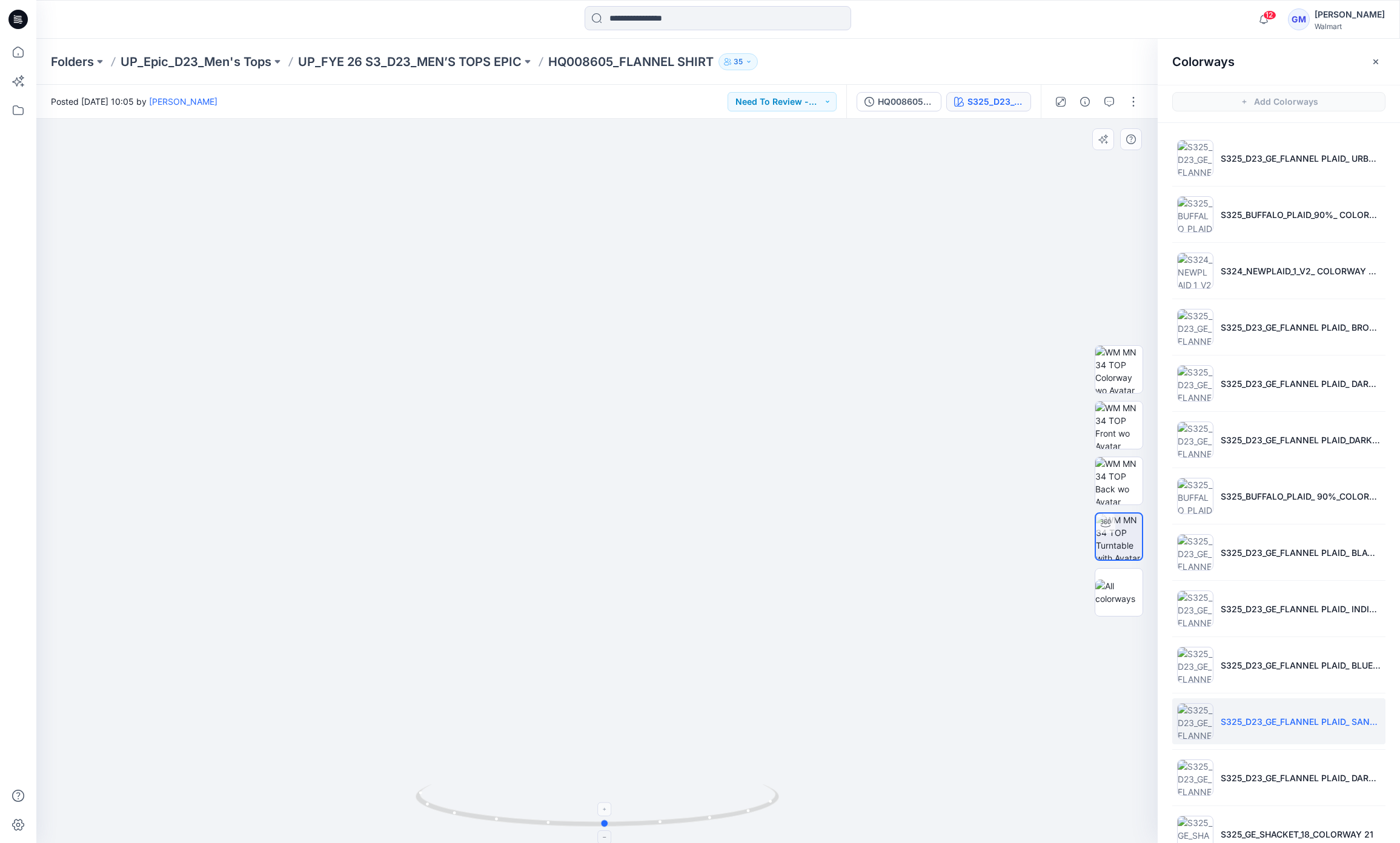
drag, startPoint x: 722, startPoint y: 826, endPoint x: 731, endPoint y: 819, distance: 11.4
click at [731, 819] on icon at bounding box center [599, 807] width 366 height 46
click at [450, 63] on p "UP_FYE 26 S3_D23_MEN’S TOPS EPIC" at bounding box center [409, 62] width 224 height 17
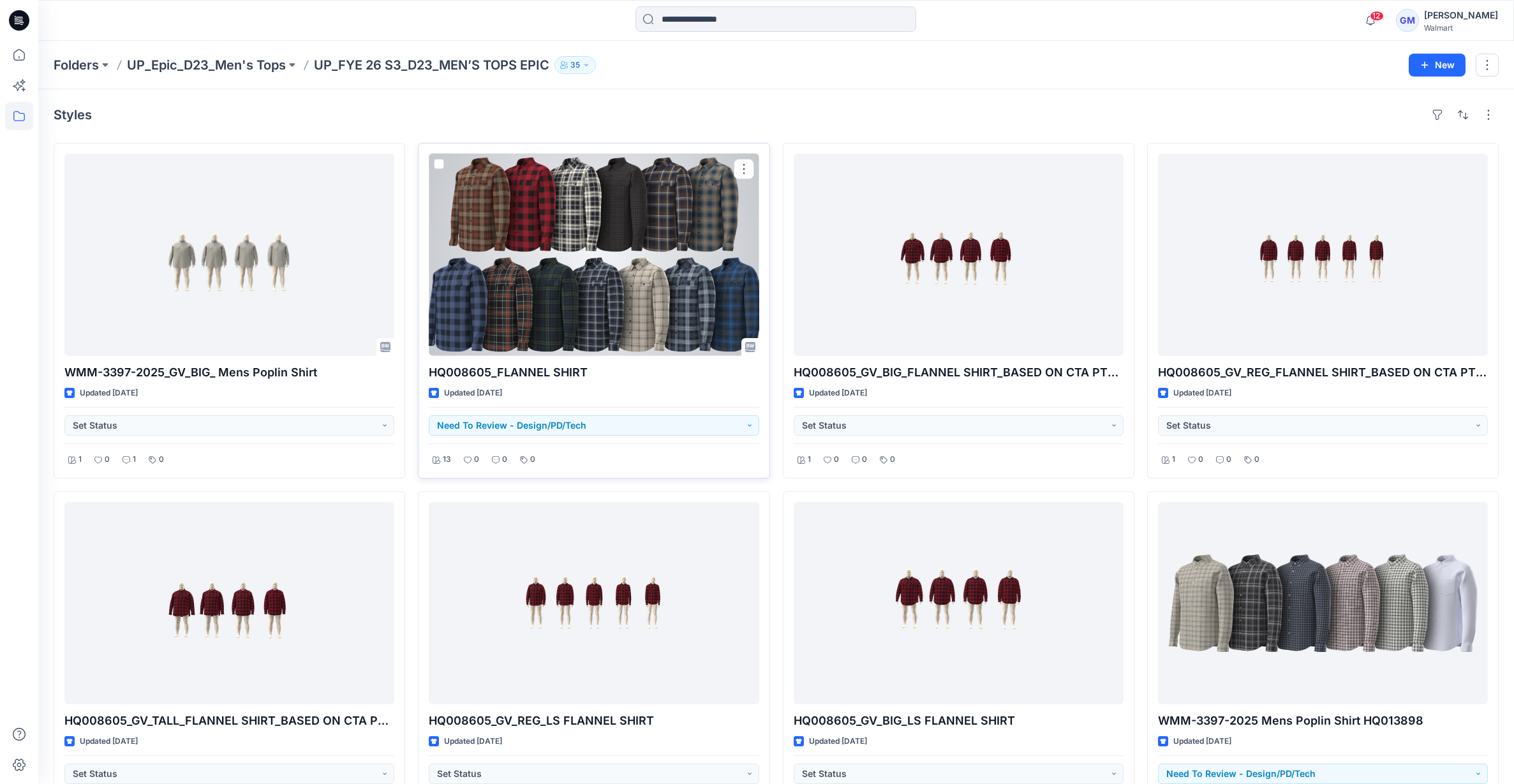
click at [626, 290] on div at bounding box center [593, 254] width 330 height 202
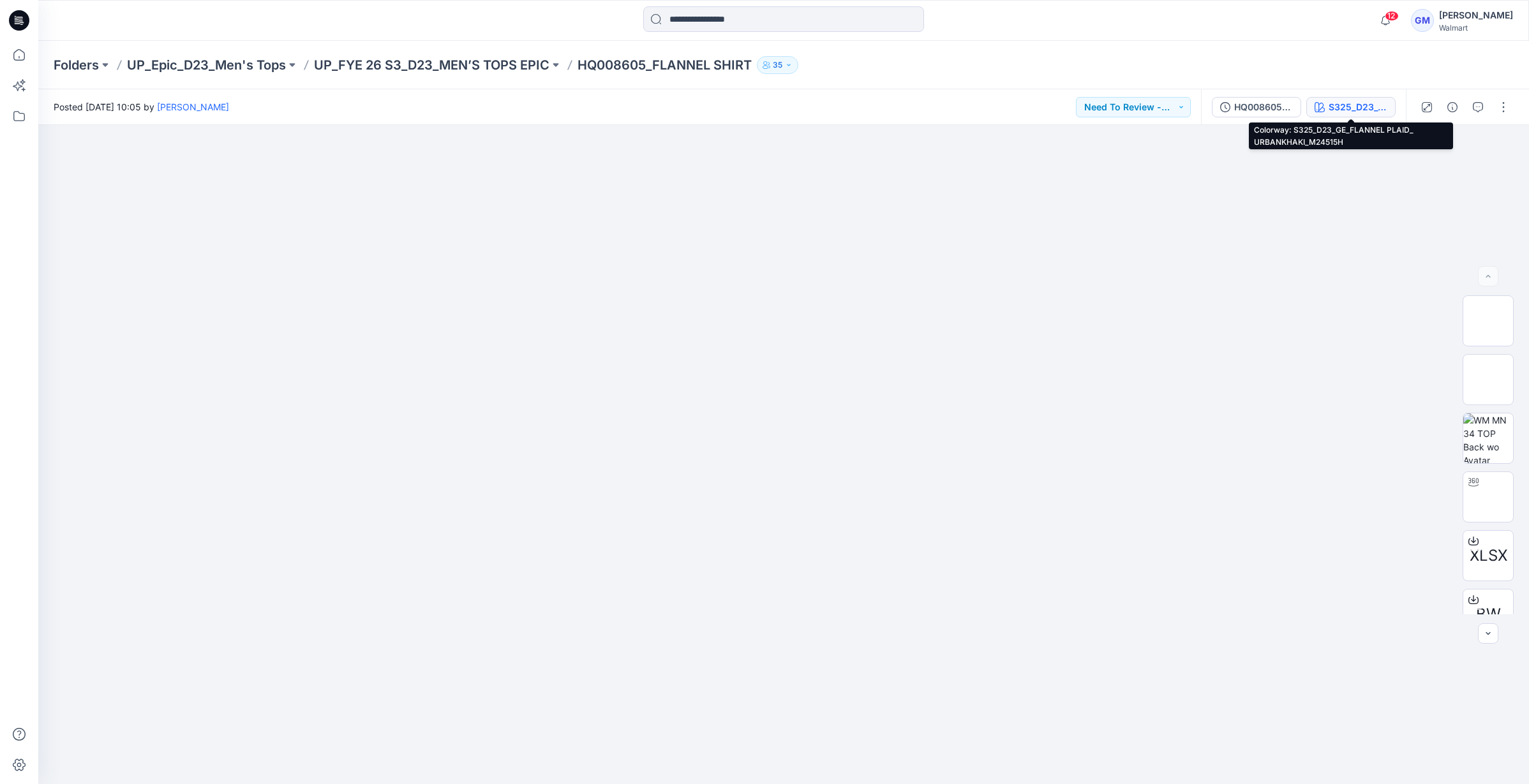
click at [1340, 108] on div "S325_D23_GE_FLANNEL PLAID_ URBANKHAKI_M24515H" at bounding box center [1358, 107] width 59 height 14
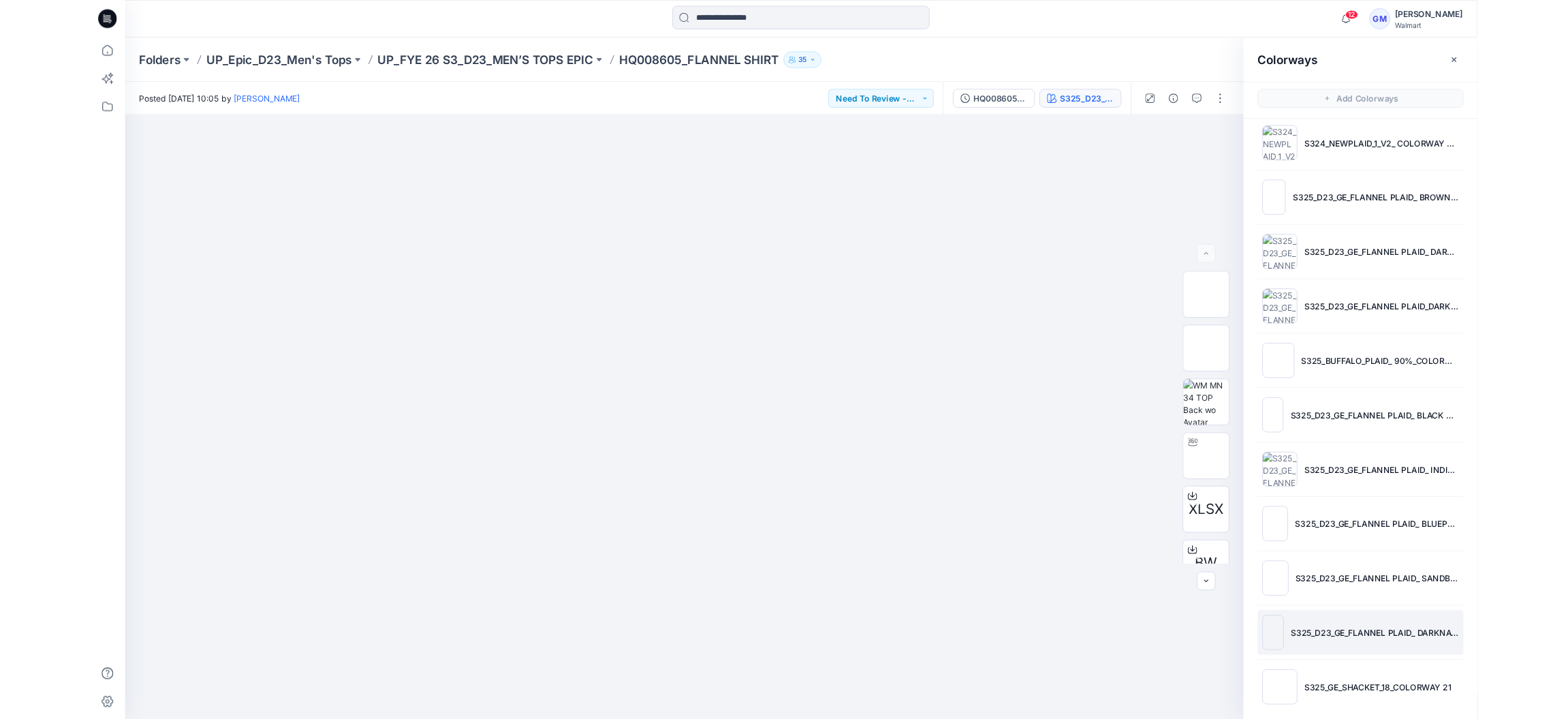
scroll to position [147, 0]
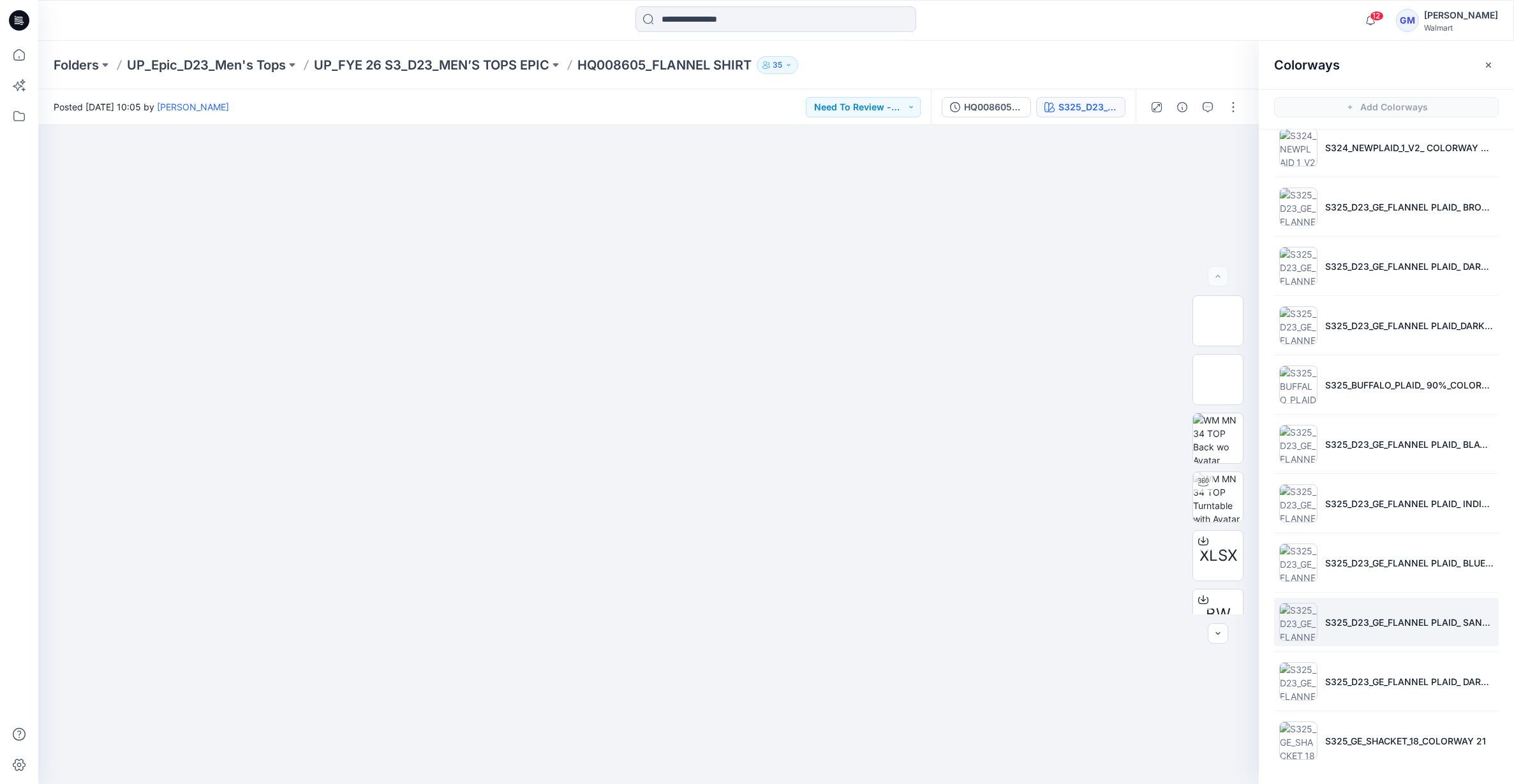
click at [1380, 602] on li "S325_D23_GE_FLANNEL PLAID_ SANDBEACH_M24626C" at bounding box center [1386, 622] width 224 height 49
click at [1371, 631] on li "S325_D23_GE_FLANNEL PLAID_ SANDBEACH_M24626C" at bounding box center [1386, 622] width 224 height 49
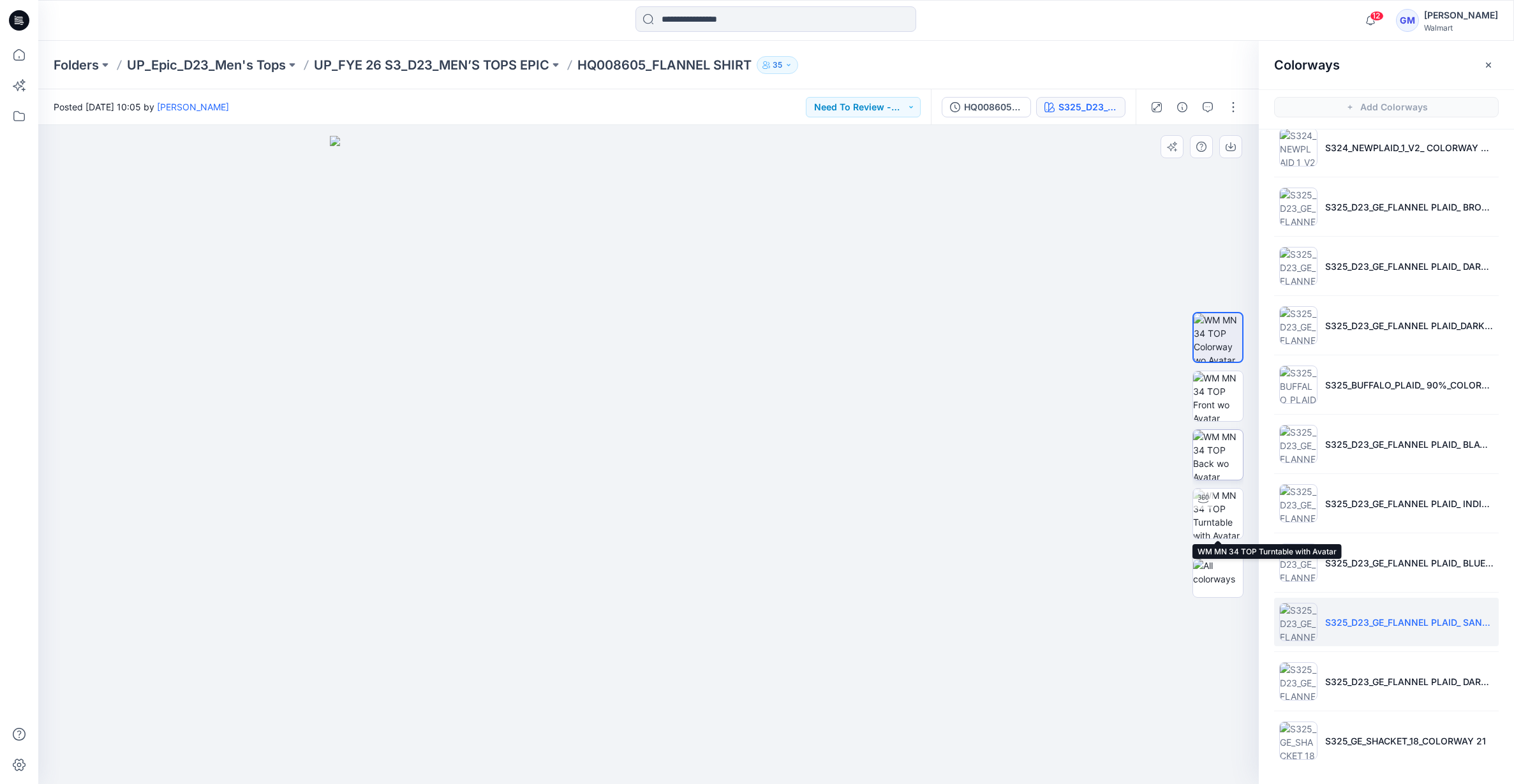
click at [1218, 458] on img at bounding box center [1218, 455] width 50 height 50
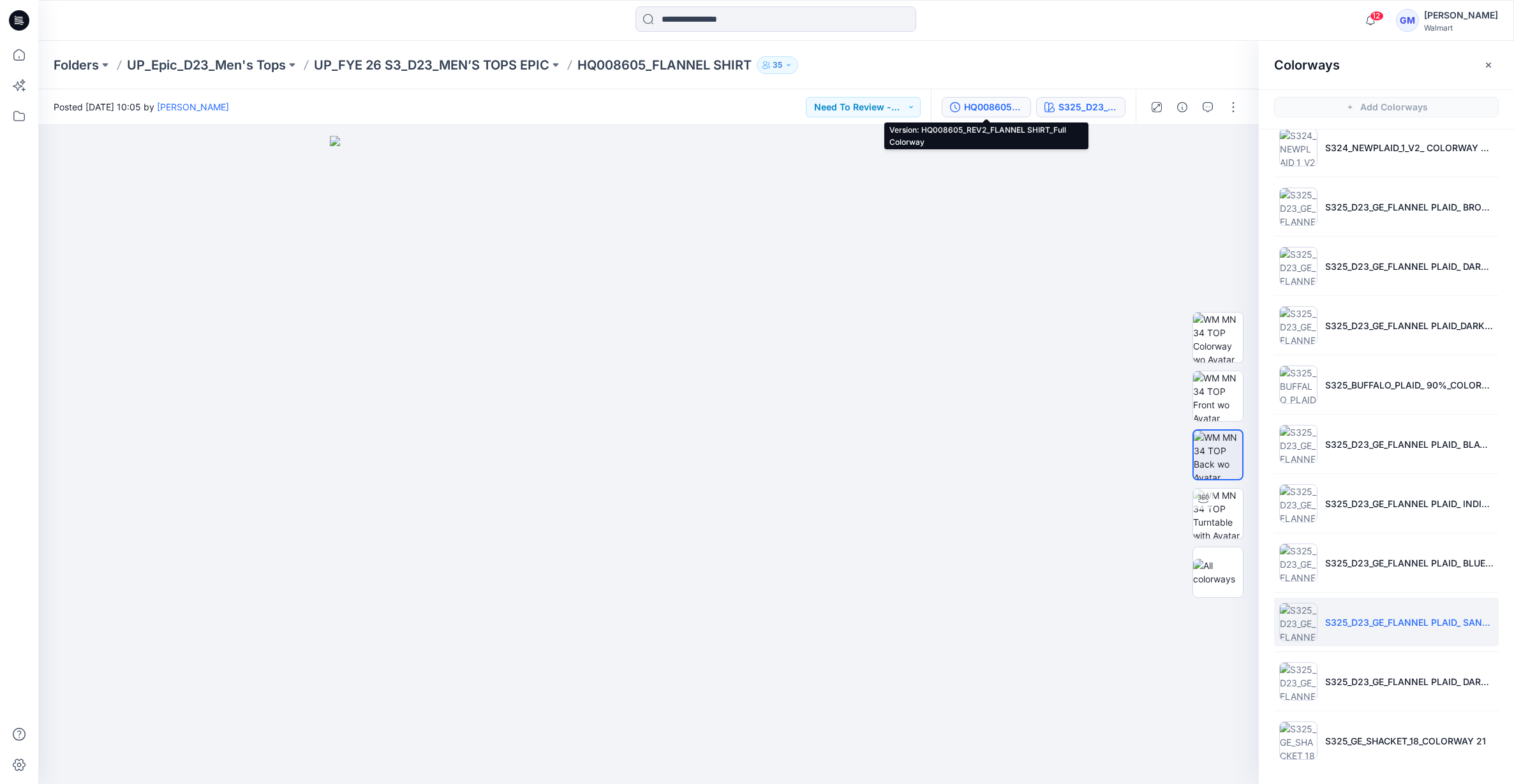
click at [980, 99] on button "HQ008605_REV2_FLANNEL SHIRT_Full Colorway" at bounding box center [986, 107] width 89 height 21
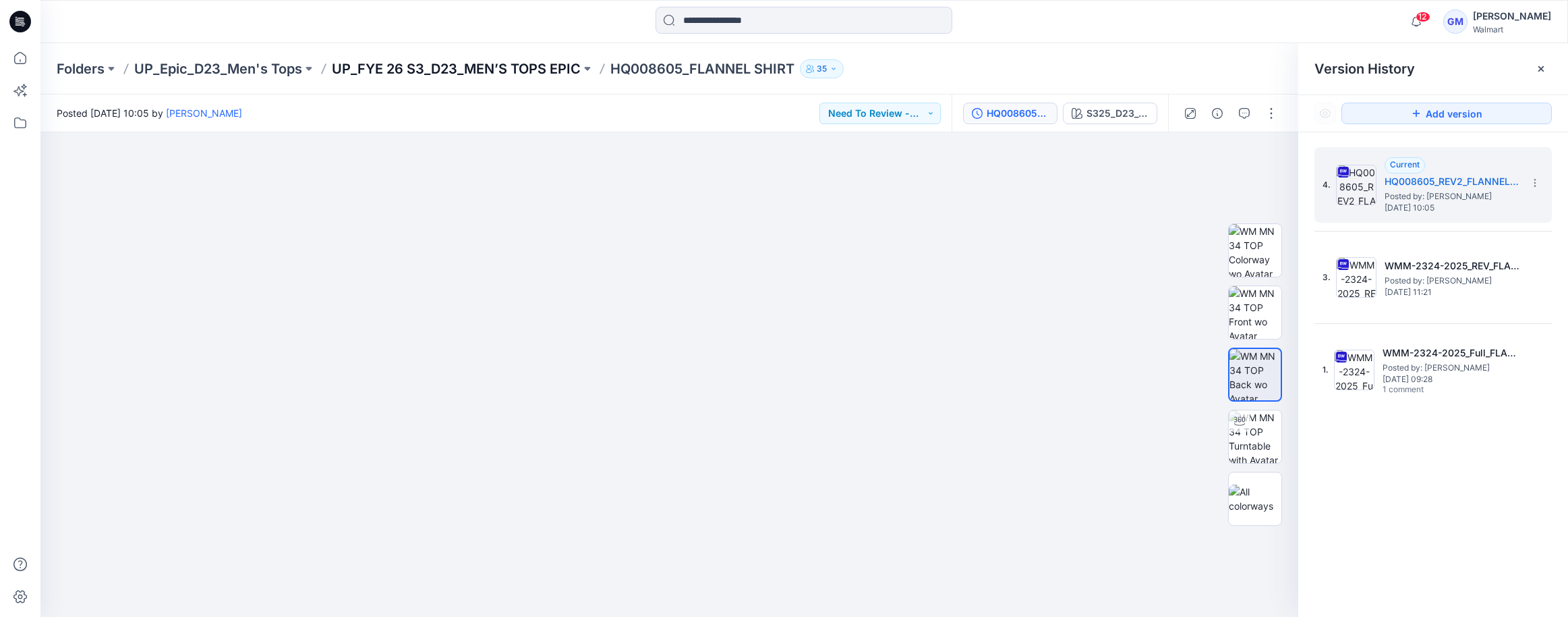
click at [545, 70] on p "UP_FYE 26 S3_D23_MEN’S TOPS EPIC" at bounding box center [456, 69] width 249 height 19
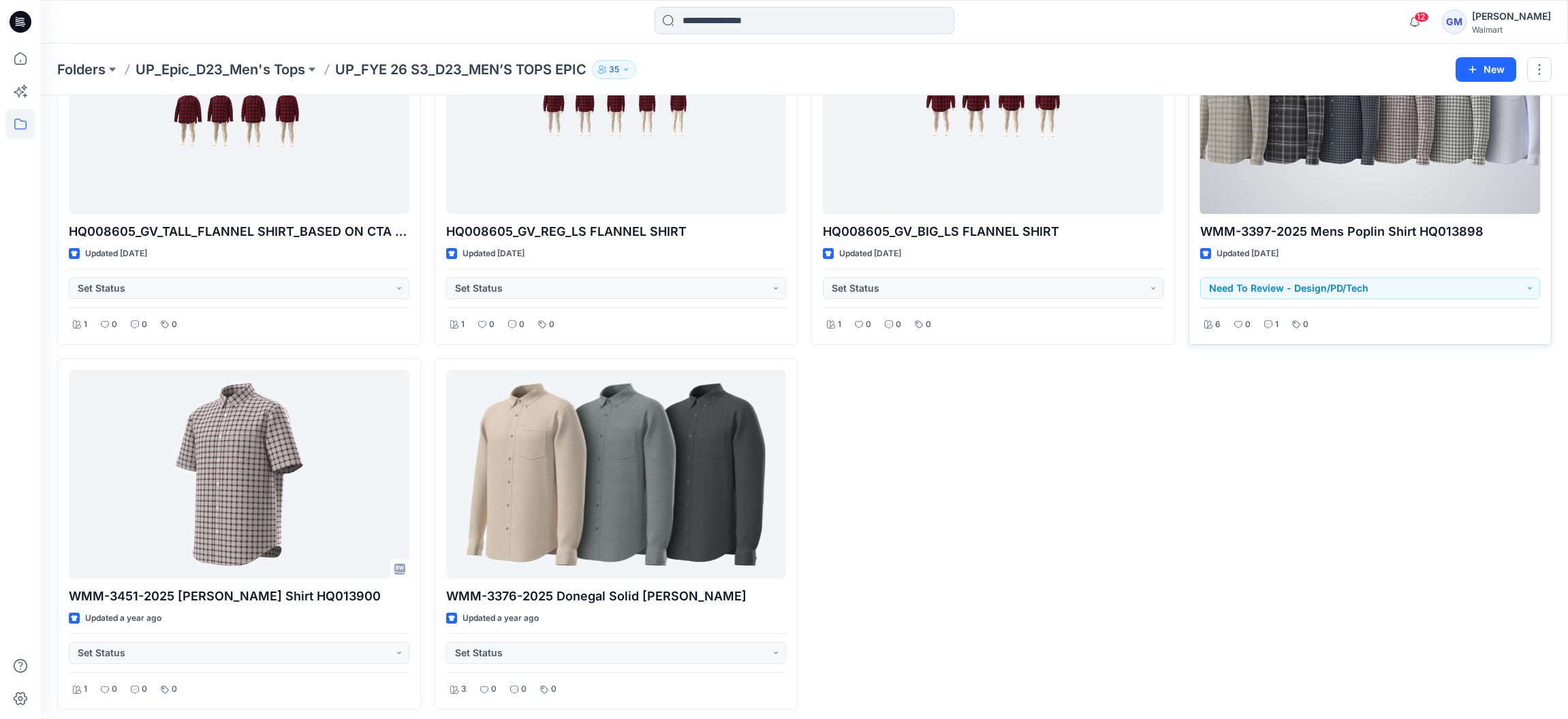
scroll to position [531, 0]
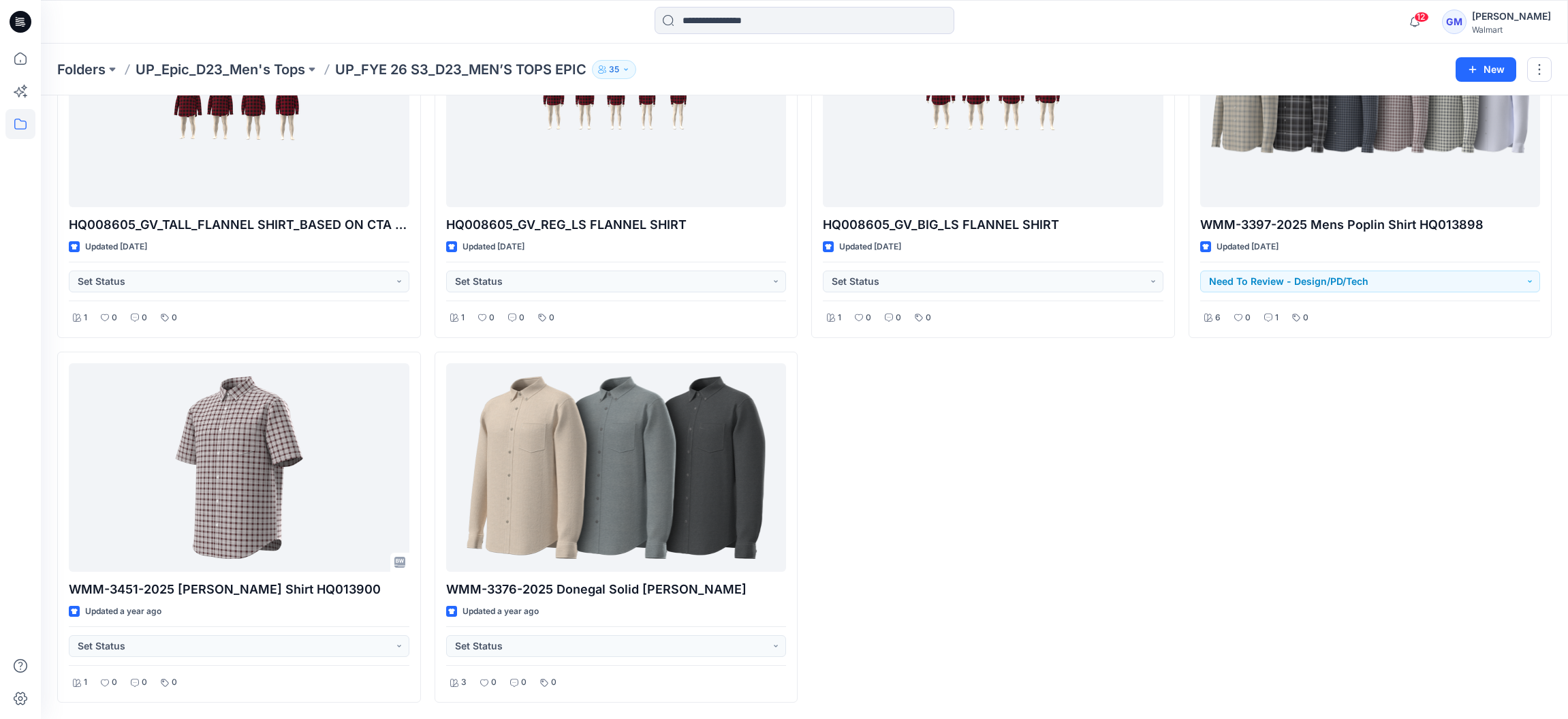
click at [1297, 551] on div "HQ008605_GV_REG_FLANNEL SHIRT_BASED ON CTA PTN SHAPE Updated [DATE] Set Status …" at bounding box center [1370, 162] width 364 height 1080
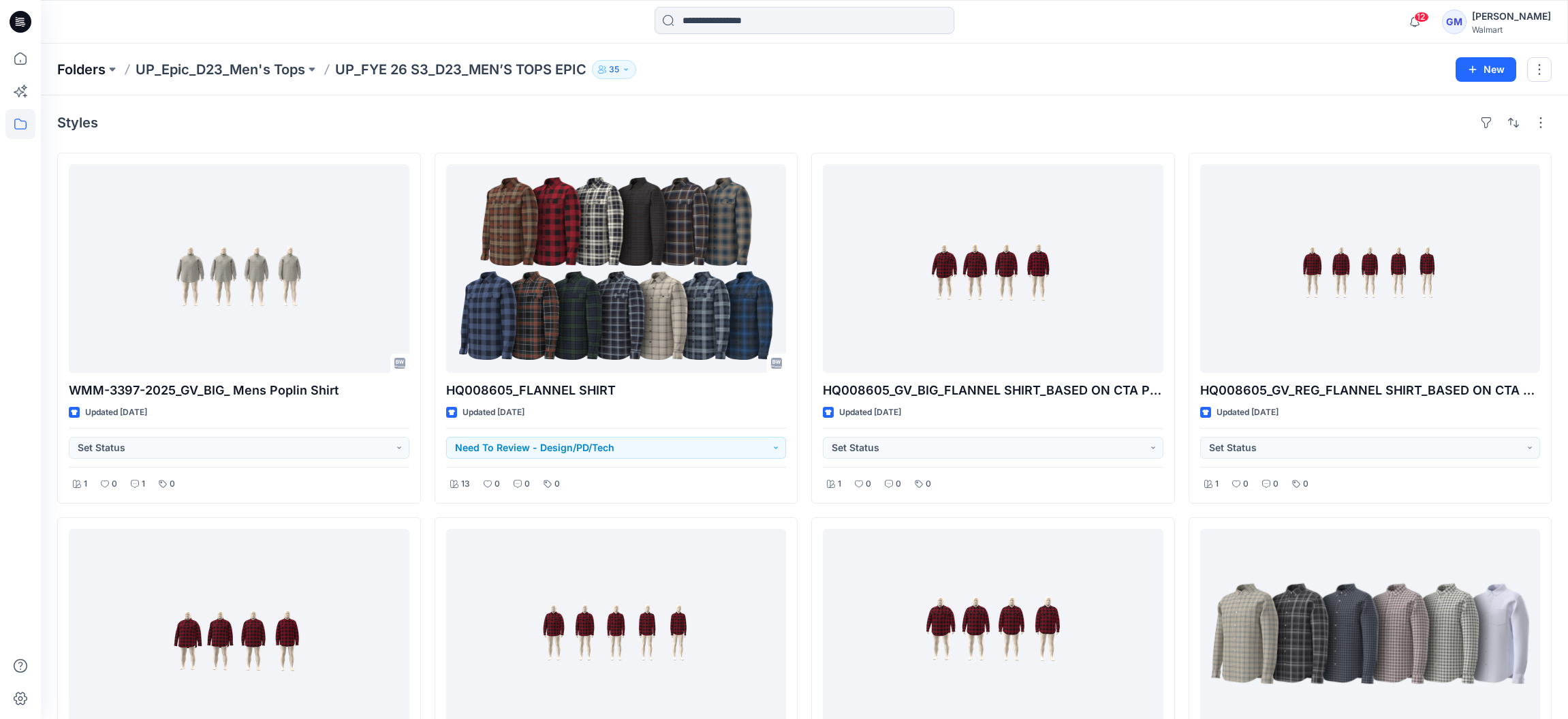
click at [79, 70] on p "Folders" at bounding box center [81, 70] width 48 height 19
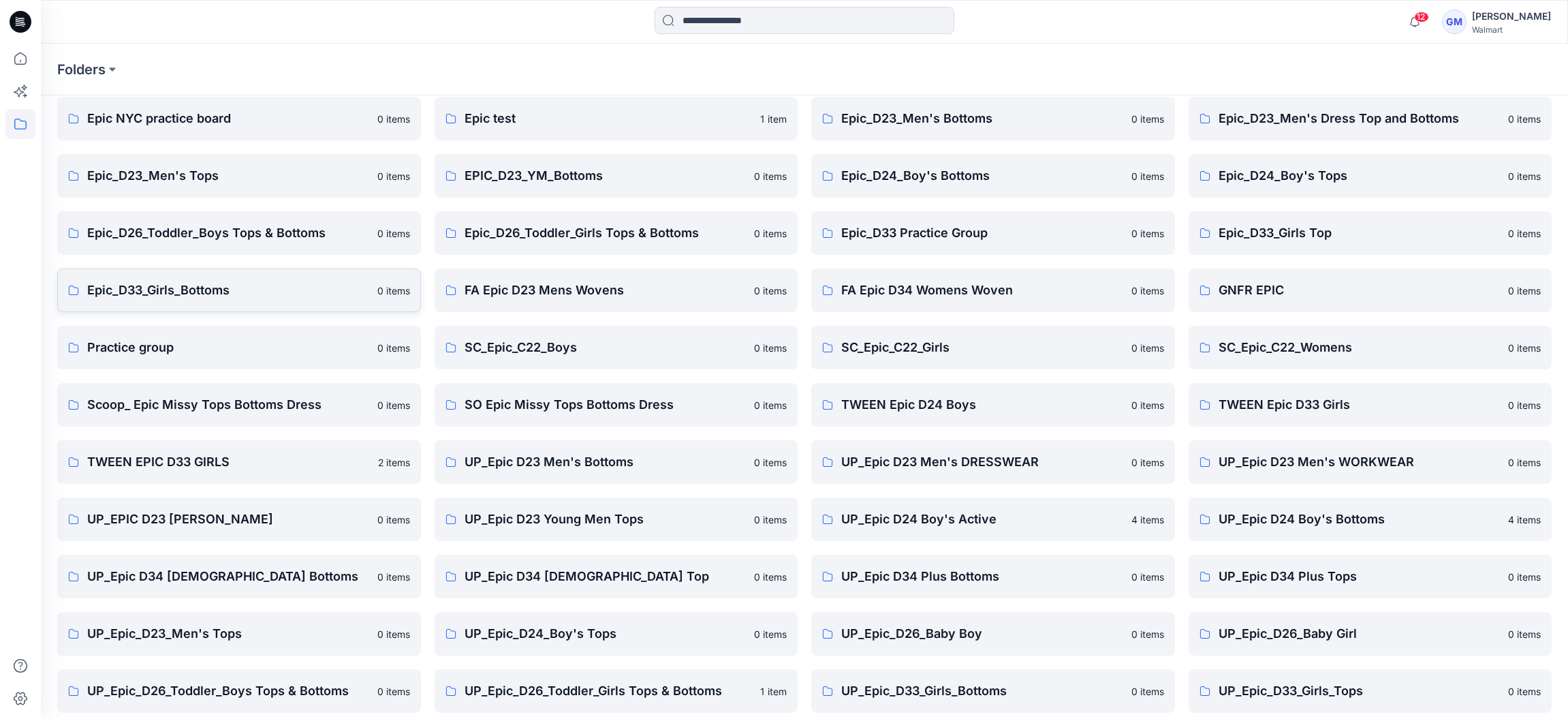
scroll to position [177, 0]
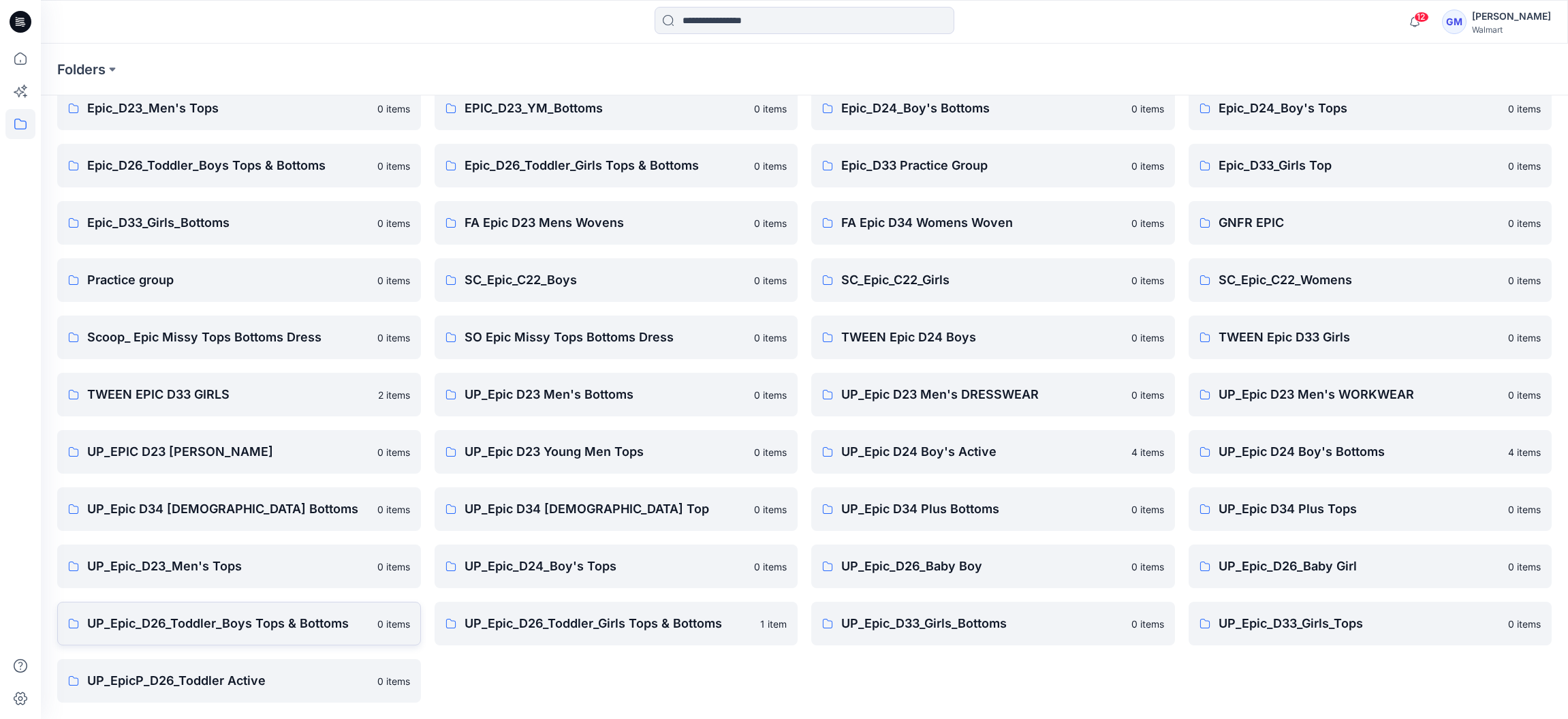
click at [317, 630] on p "UP_Epic_D26_Toddler_Boys Tops & Bottoms" at bounding box center [228, 623] width 282 height 19
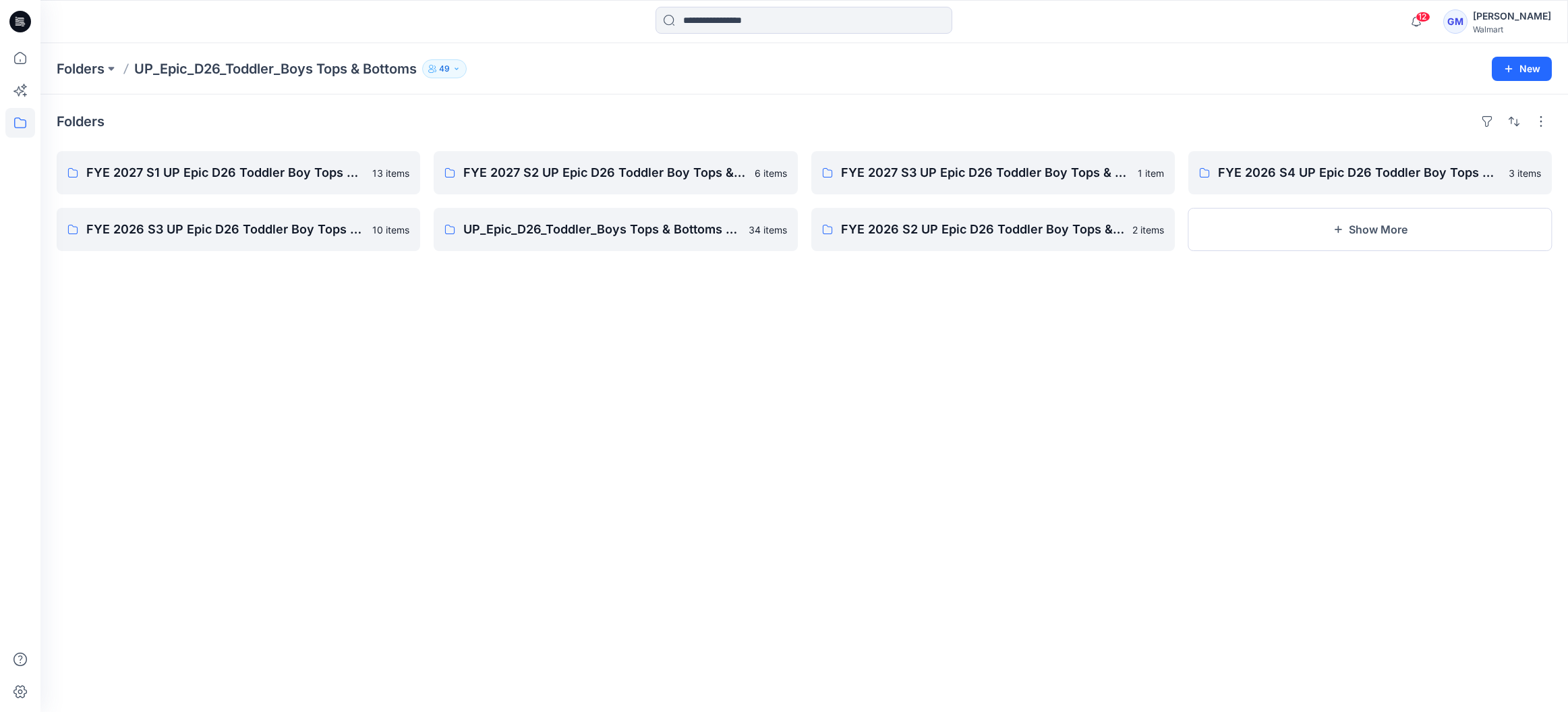
click at [481, 397] on div "Folders FYE 2027 S1 UP Epic D26 Toddler Boy Tops & Bottoms 13 items FYE 2026 S3…" at bounding box center [804, 402] width 1527 height 617
click at [1353, 229] on button "Show More" at bounding box center [1370, 229] width 363 height 43
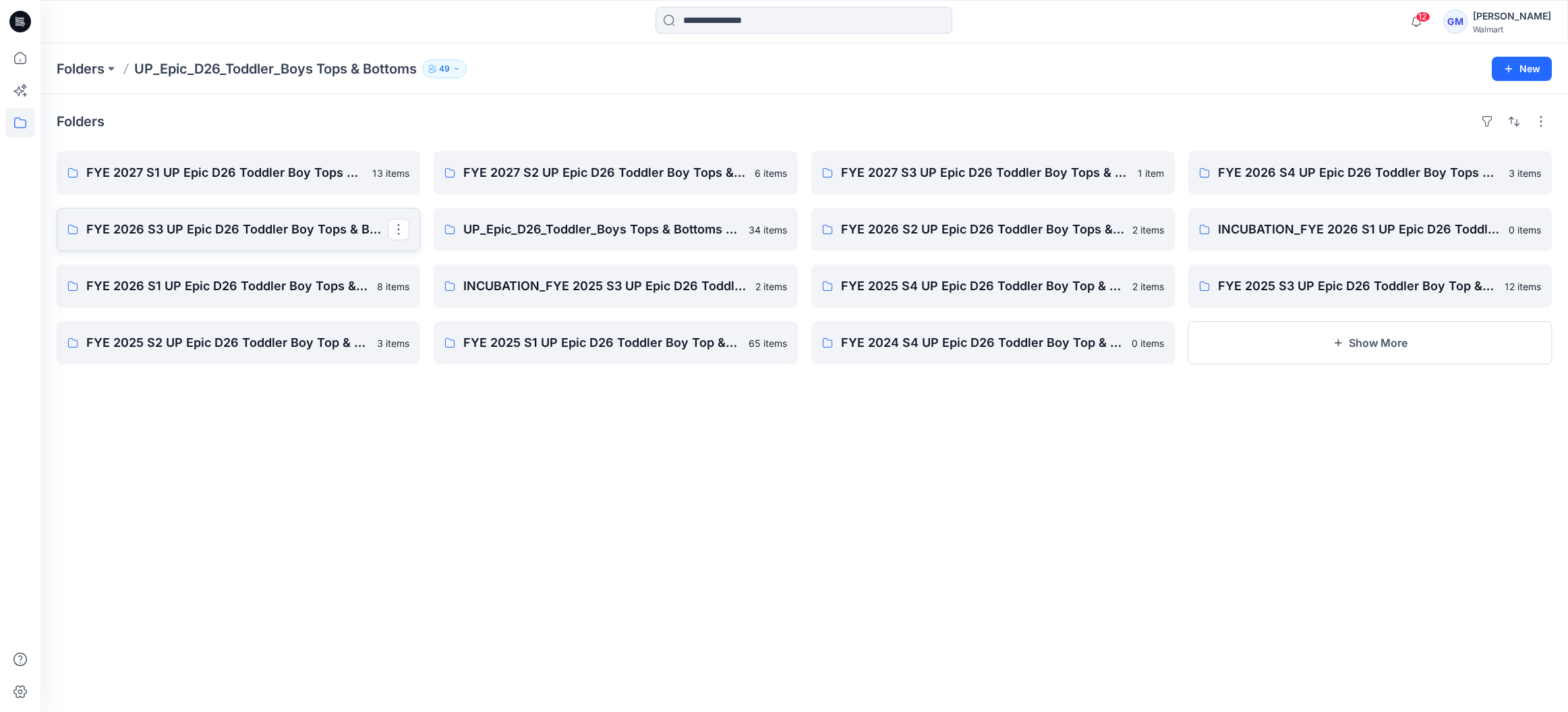
click at [290, 236] on p "FYE 2026 S3 UP Epic D26 Toddler Boy Tops & Bottoms" at bounding box center [236, 229] width 302 height 19
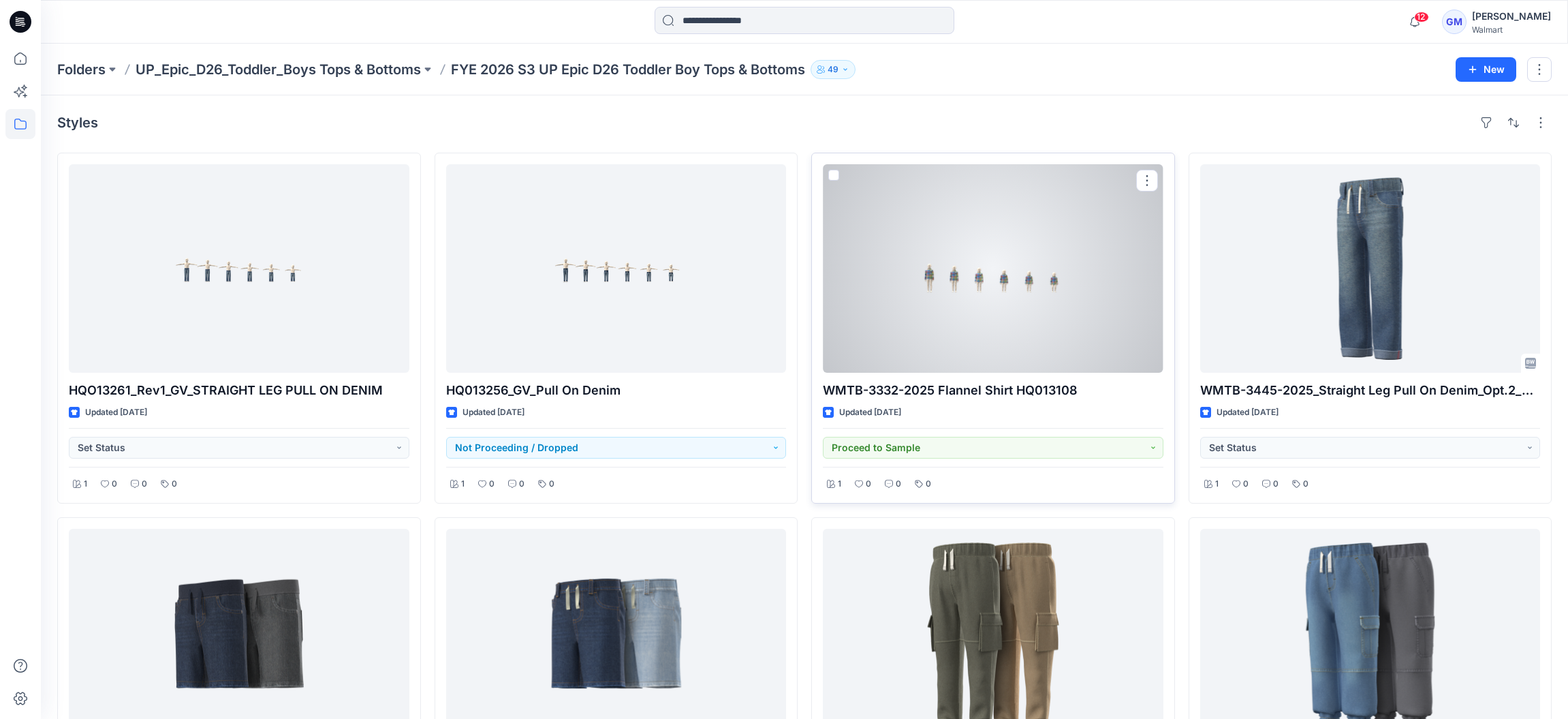
click at [983, 316] on div at bounding box center [993, 268] width 340 height 209
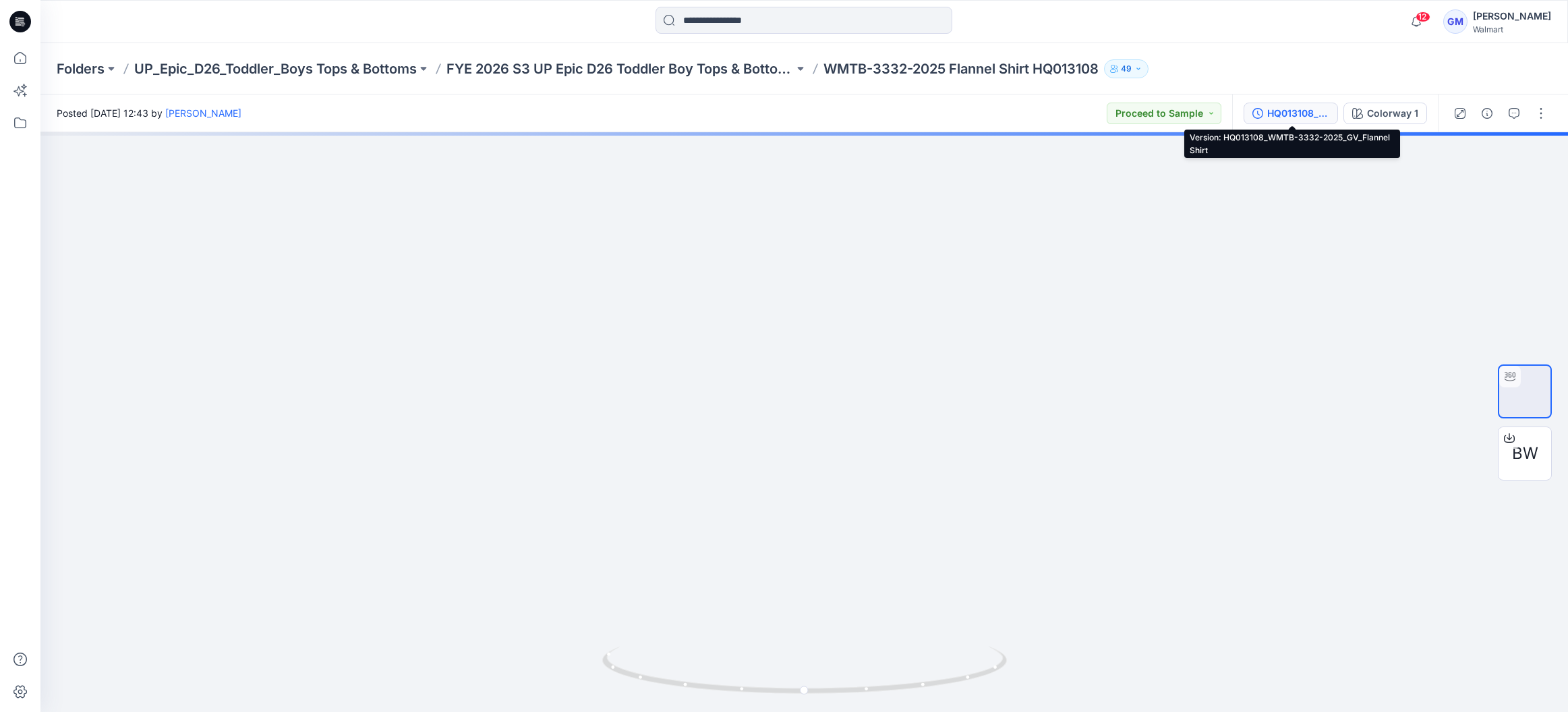
click at [1322, 115] on div "HQ013108_WMTB-3332-2025_GV_Flannel Shirt" at bounding box center [1298, 113] width 63 height 14
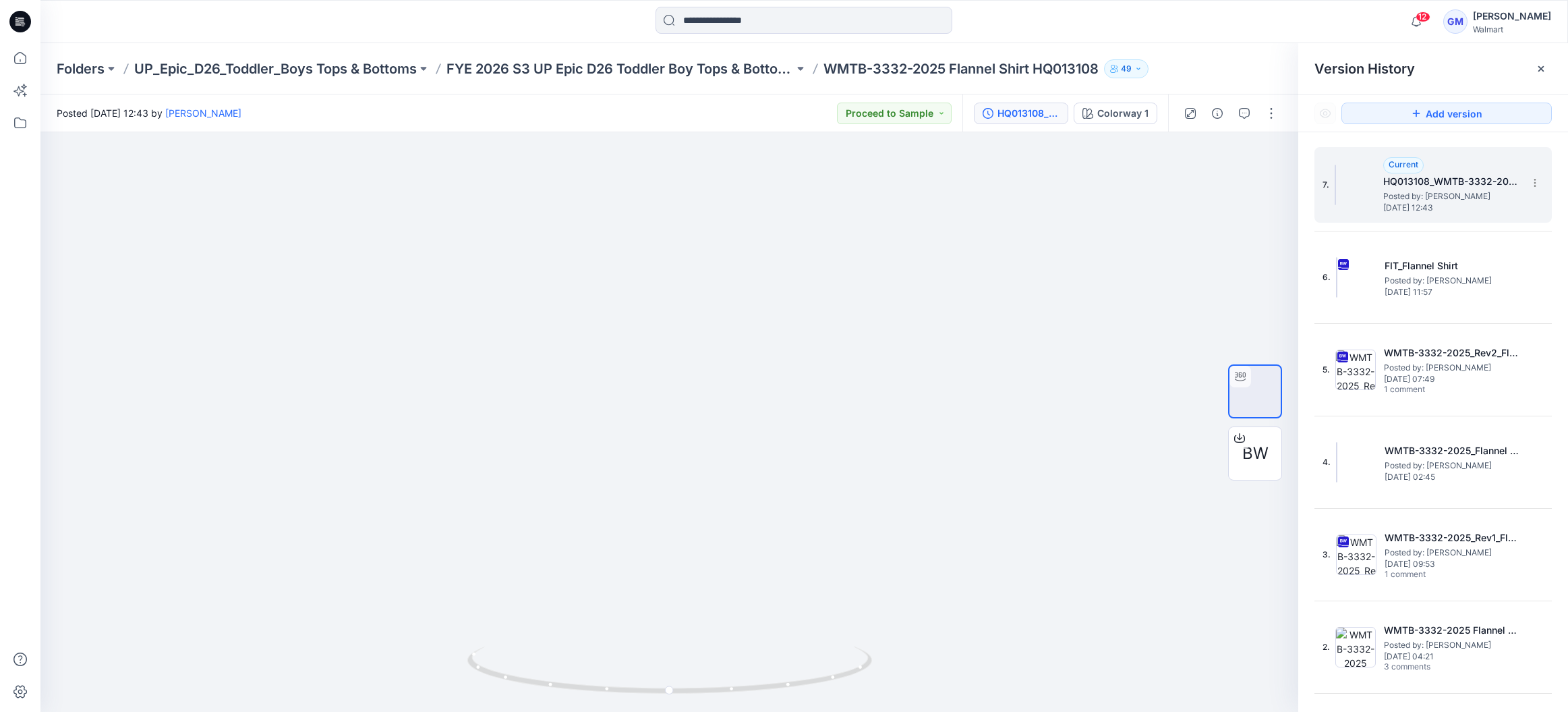
click at [1420, 192] on span "Posted by: [PERSON_NAME]" at bounding box center [1450, 196] width 135 height 14
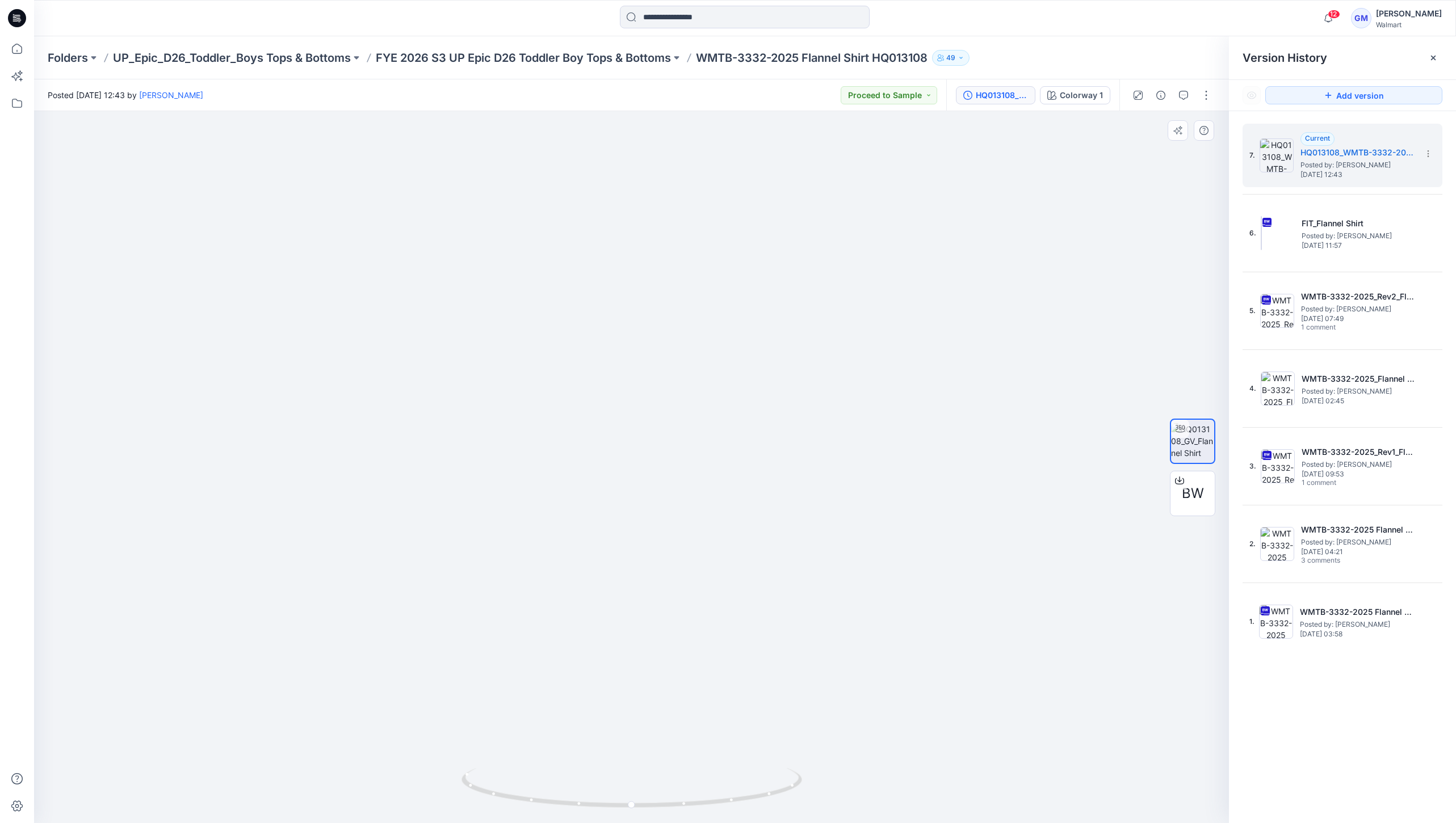
click at [1139, 214] on div at bounding box center [631, 467] width 1195 height 712
click at [1132, 265] on div at bounding box center [631, 467] width 1195 height 712
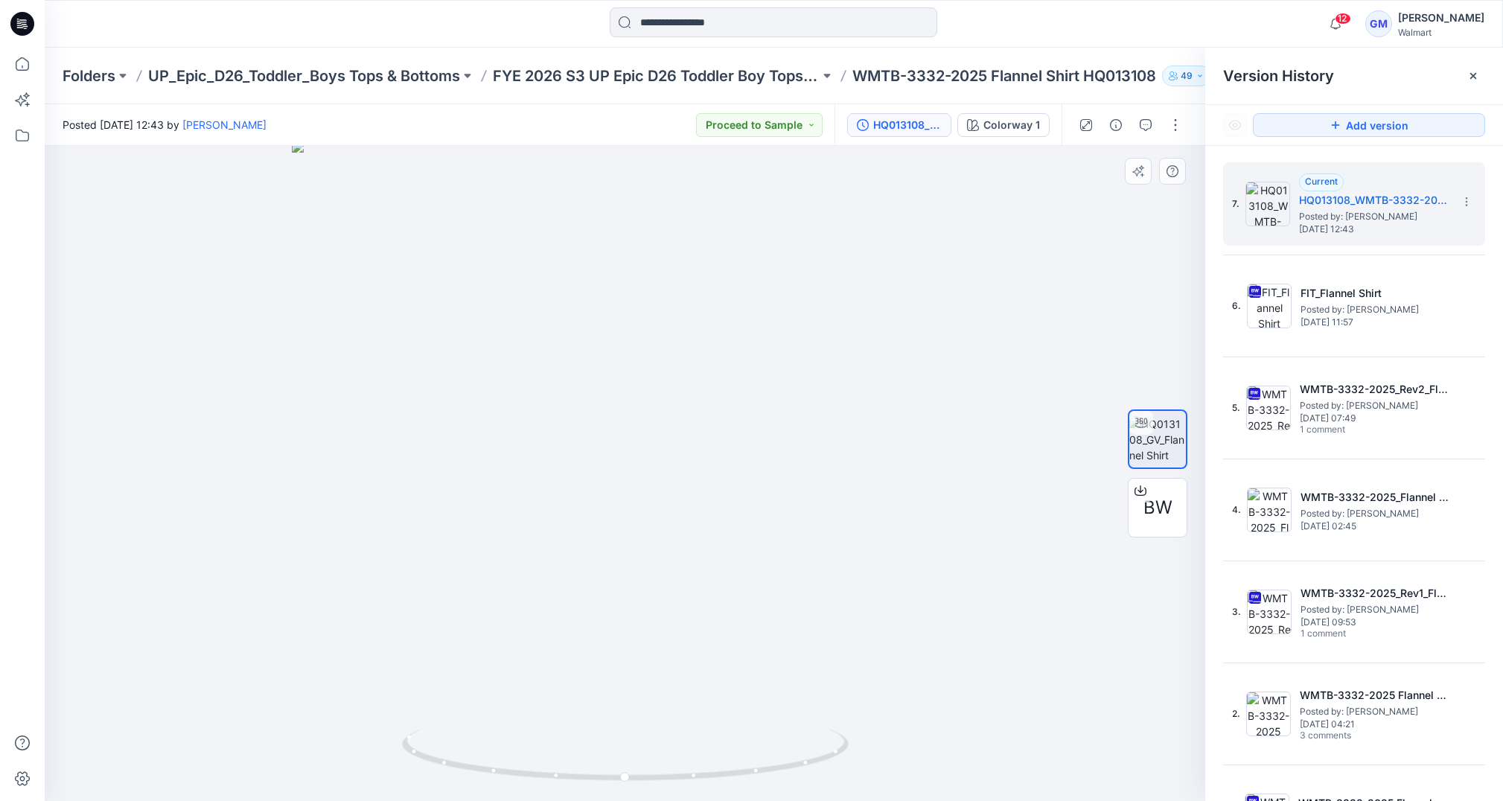
click at [820, 498] on img at bounding box center [625, 471] width 666 height 661
